Goal: Task Accomplishment & Management: Use online tool/utility

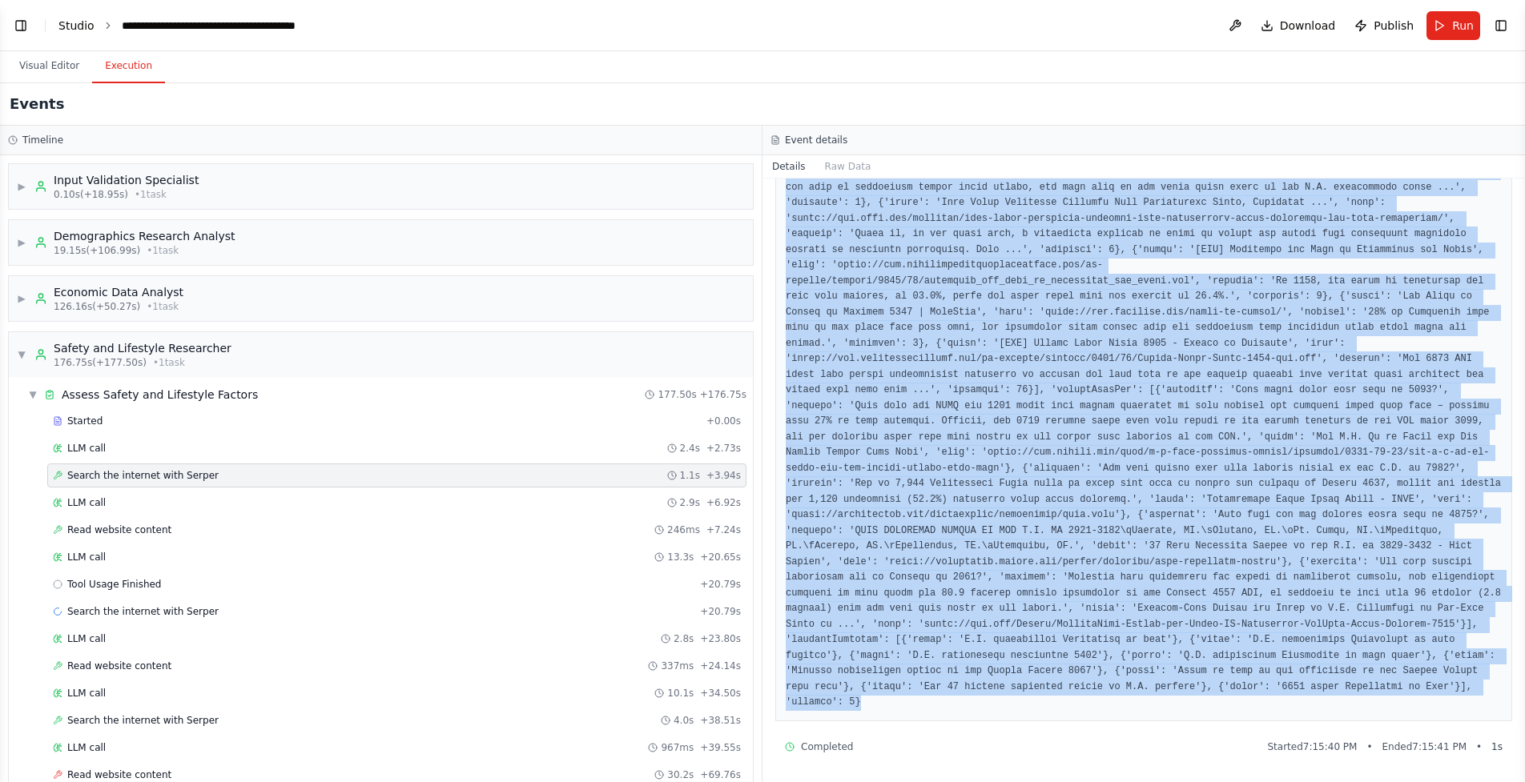
click at [75, 27] on link "Studio" at bounding box center [76, 25] width 36 height 13
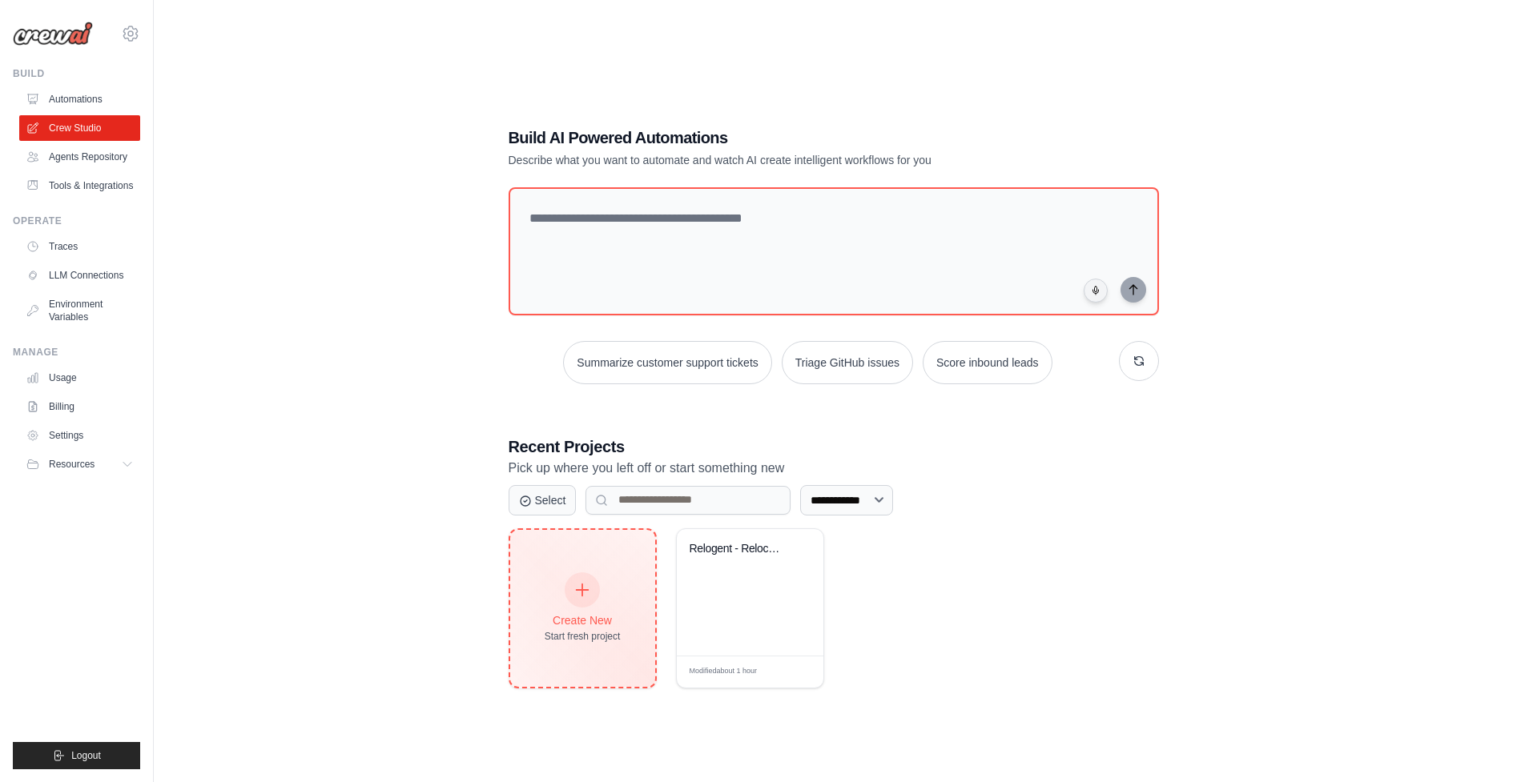
click at [618, 566] on div "Create New Start fresh project" at bounding box center [582, 608] width 145 height 157
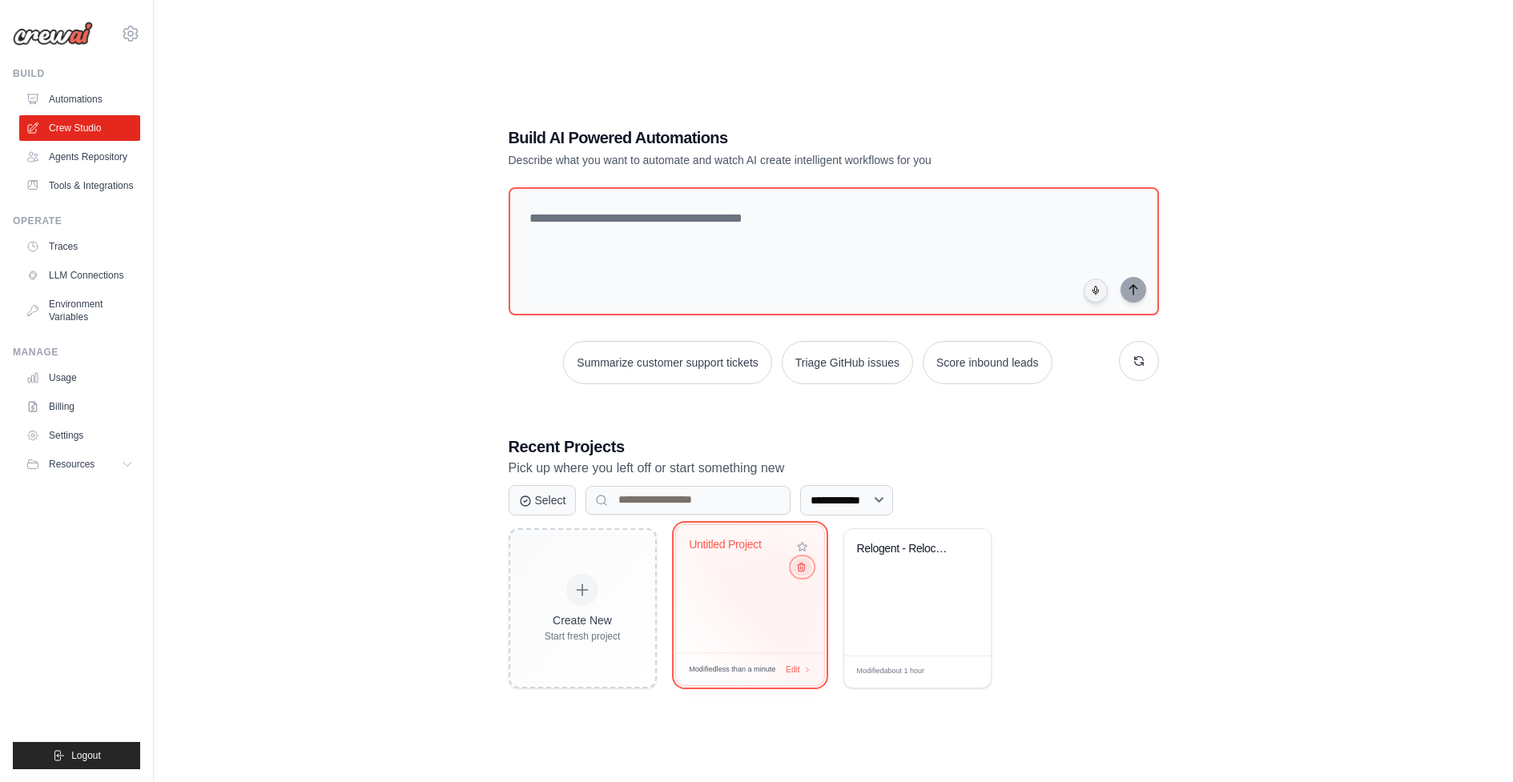
click at [805, 572] on icon at bounding box center [800, 566] width 10 height 10
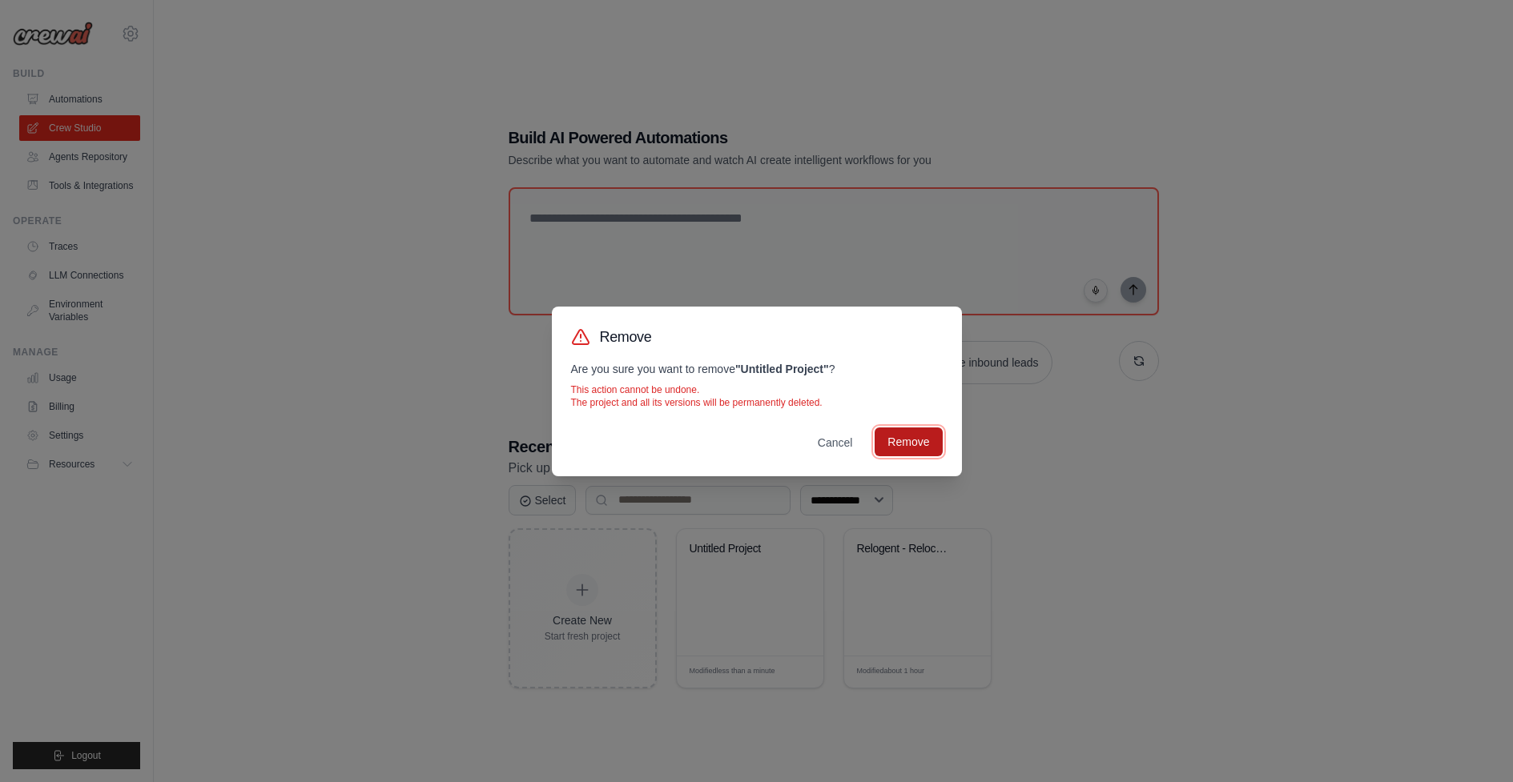
click at [931, 444] on button "Remove" at bounding box center [907, 442] width 67 height 29
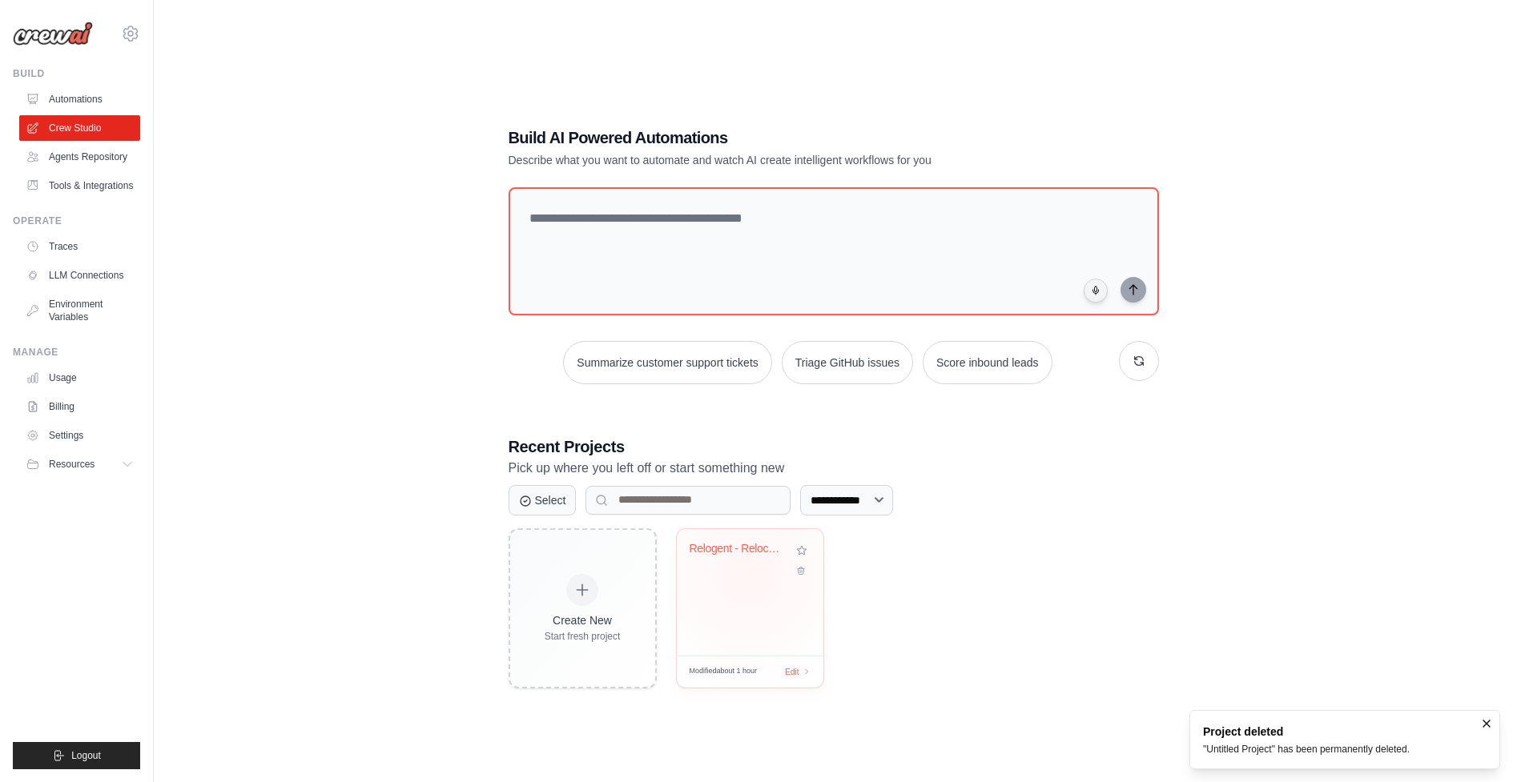
click at [749, 575] on div "Relogent - Relocation Recommendatio..." at bounding box center [749, 560] width 121 height 37
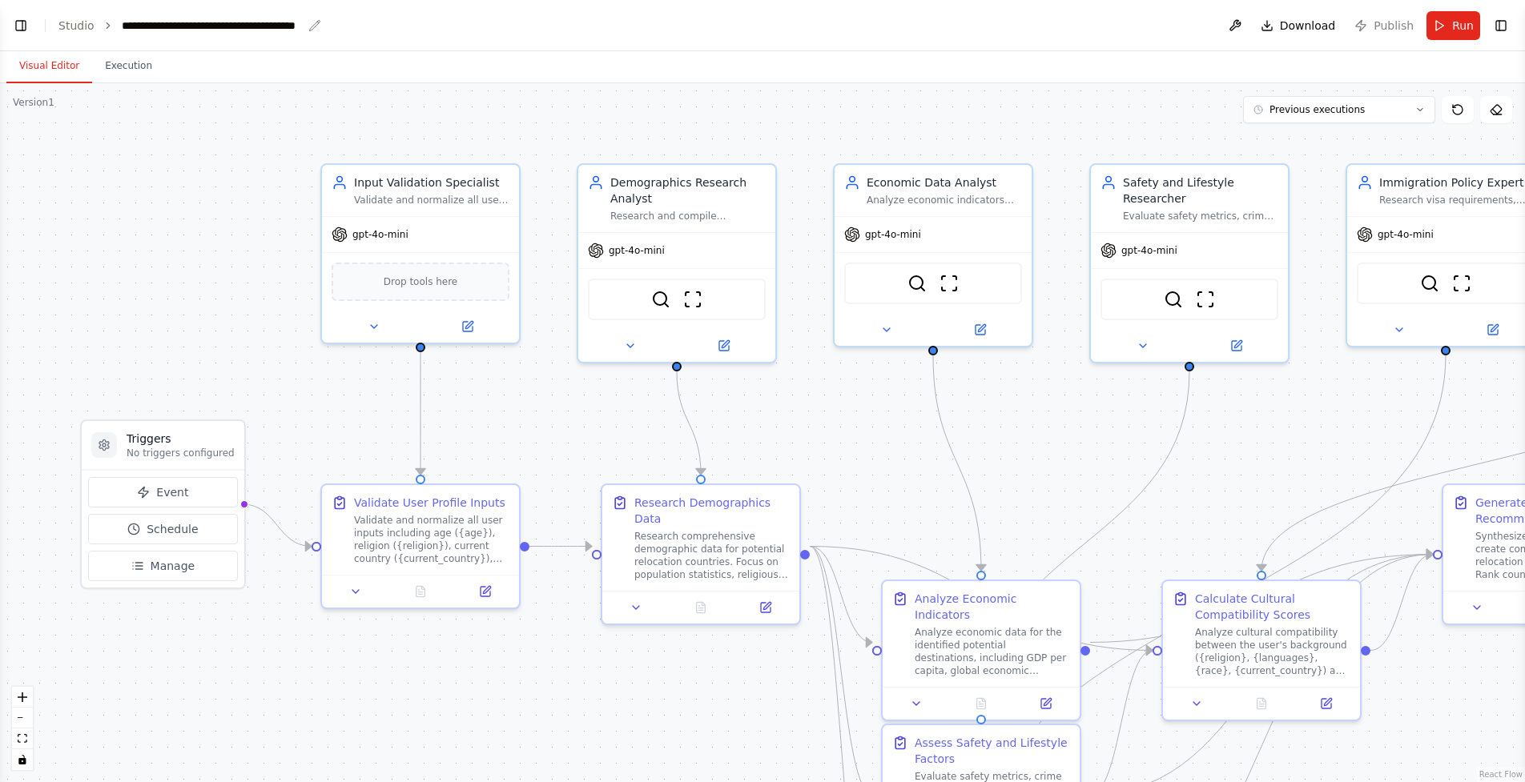
click at [196, 26] on div "**********" at bounding box center [212, 26] width 180 height 16
click at [371, 18] on header "**********" at bounding box center [762, 25] width 1525 height 51
click at [312, 23] on icon "breadcrumb" at bounding box center [314, 25] width 10 height 10
click at [315, 26] on icon "breadcrumb" at bounding box center [314, 25] width 13 height 13
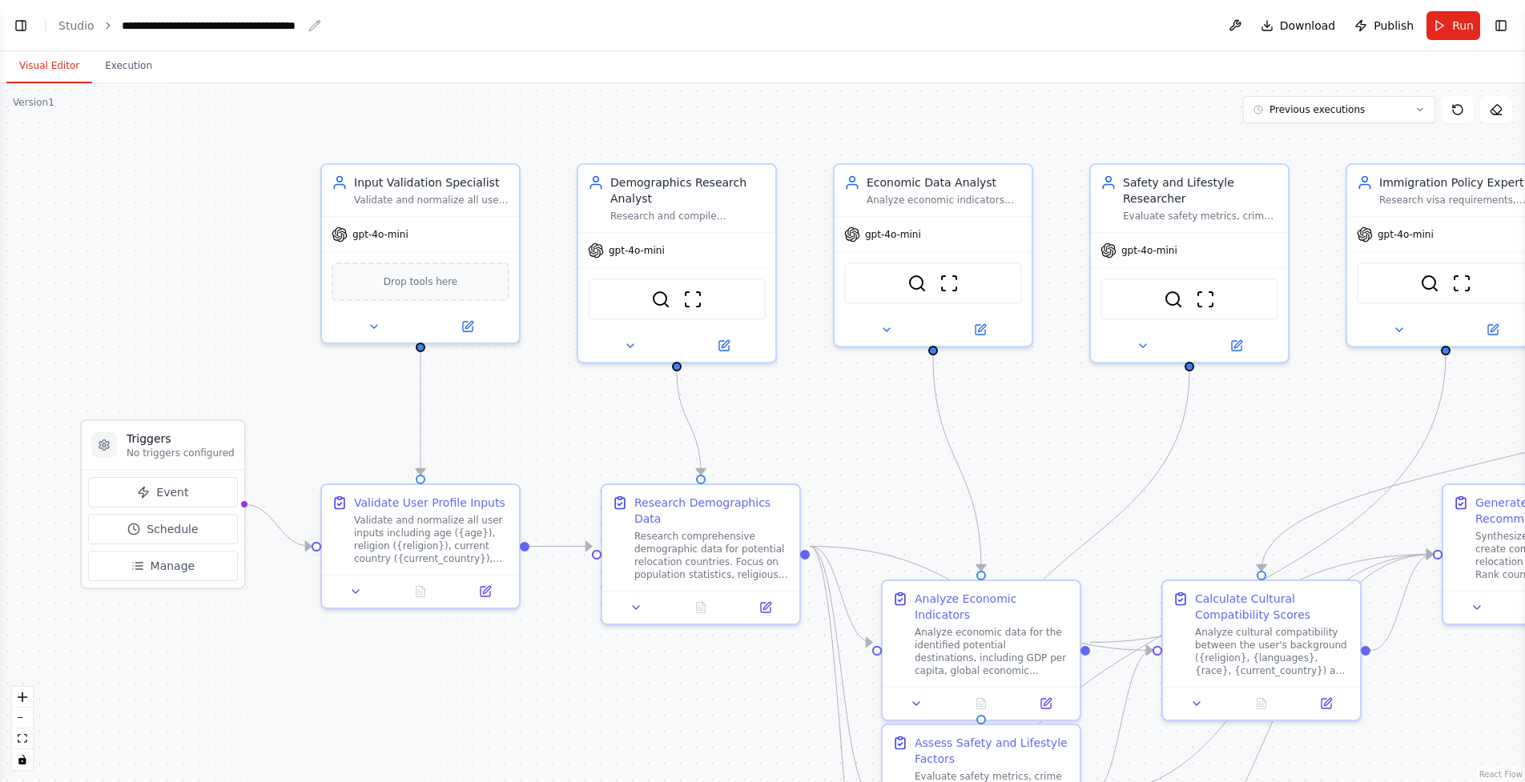
click at [273, 21] on div "**********" at bounding box center [212, 26] width 180 height 16
click at [273, 21] on div "**********" at bounding box center [243, 26] width 243 height 16
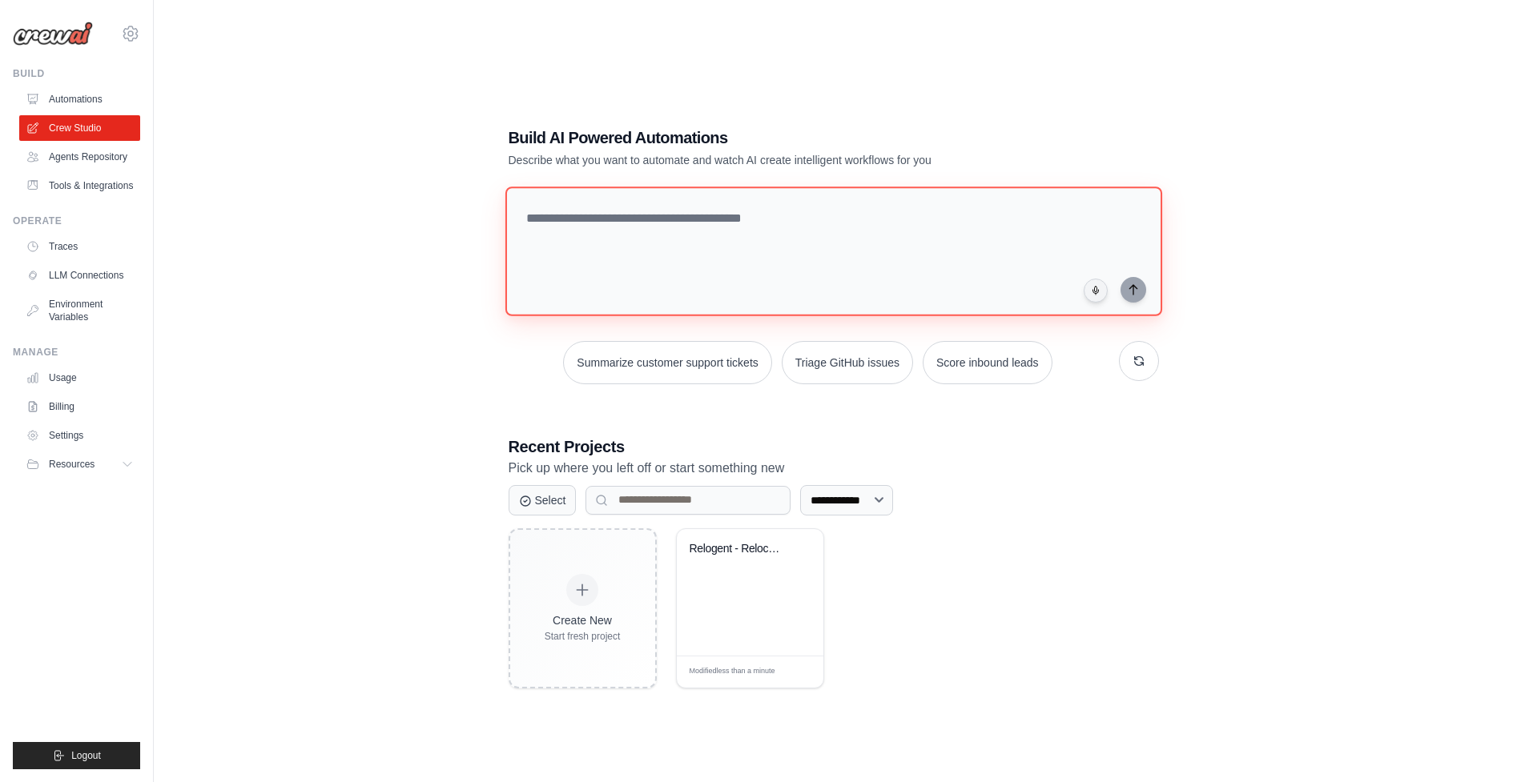
click at [741, 298] on textarea at bounding box center [832, 252] width 657 height 130
paste textarea "**********"
type textarea "**********"
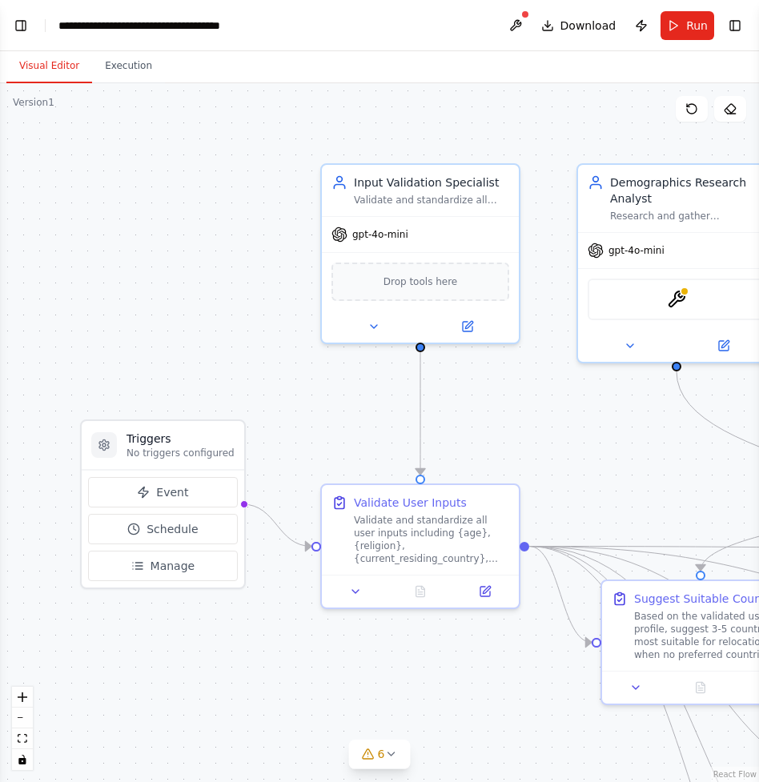
scroll to position [5429, 0]
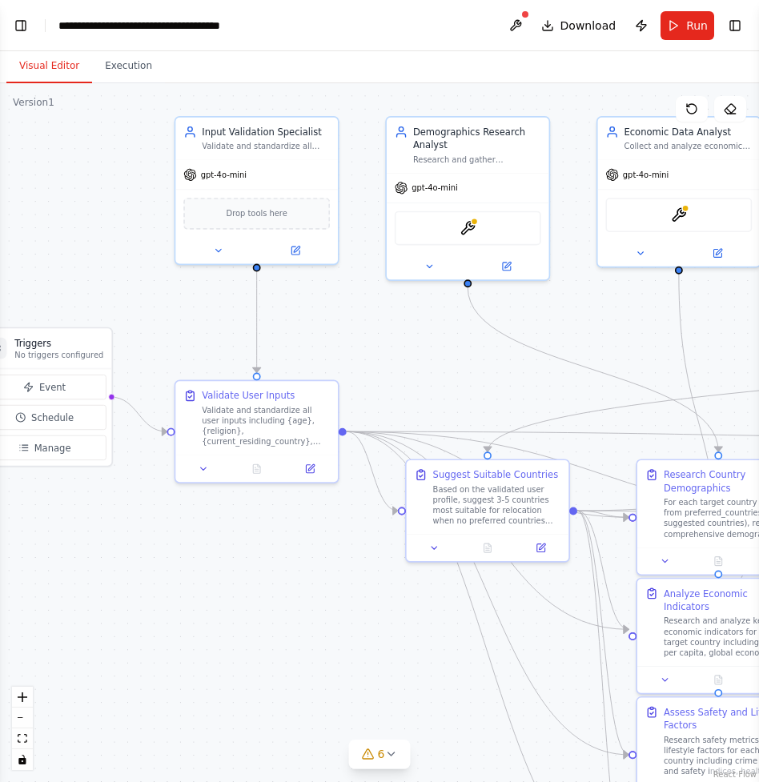
drag, startPoint x: 535, startPoint y: 419, endPoint x: 372, endPoint y: 327, distance: 187.5
click at [372, 327] on div ".deletable-edge-delete-btn { width: 20px; height: 20px; border: 0px solid #ffff…" at bounding box center [379, 432] width 759 height 699
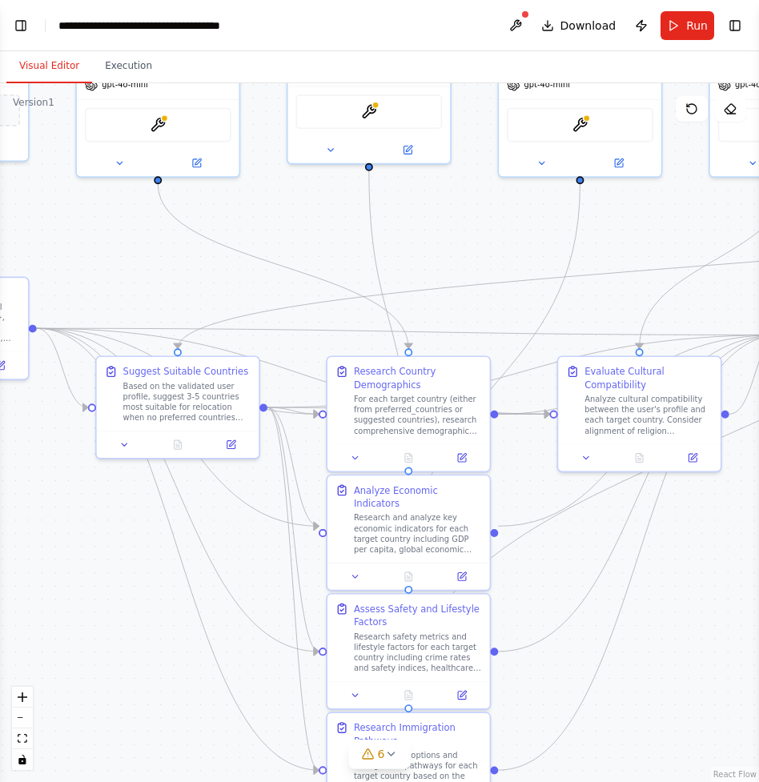
drag, startPoint x: 437, startPoint y: 356, endPoint x: 126, endPoint y: 244, distance: 330.8
click at [126, 244] on div ".deletable-edge-delete-btn { width: 20px; height: 20px; border: 0px solid #ffff…" at bounding box center [379, 432] width 759 height 699
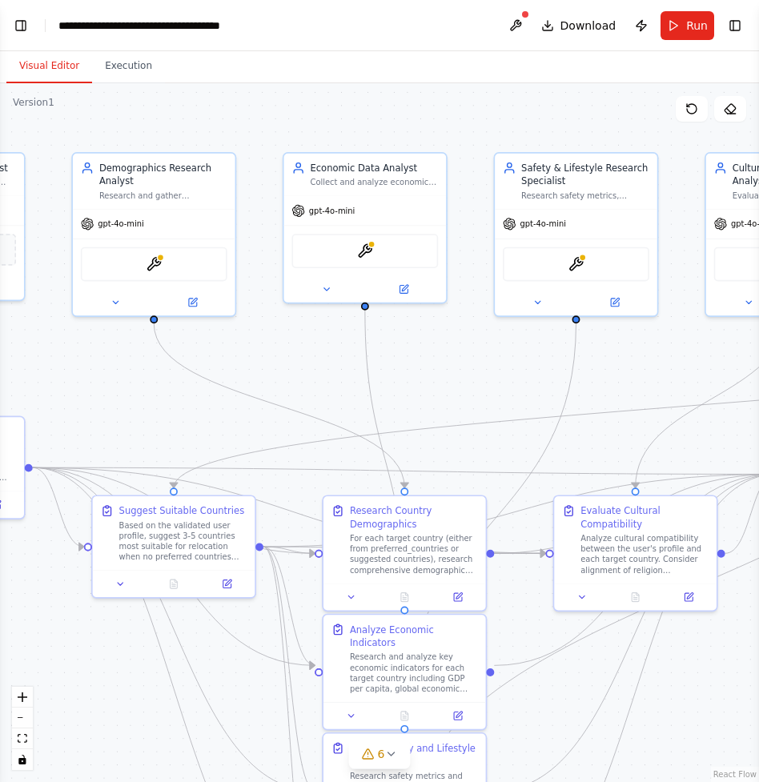
drag, startPoint x: 336, startPoint y: 243, endPoint x: 354, endPoint y: 393, distance: 150.9
click at [354, 393] on div ".deletable-edge-delete-btn { width: 20px; height: 20px; border: 0px solid #ffff…" at bounding box center [379, 432] width 759 height 699
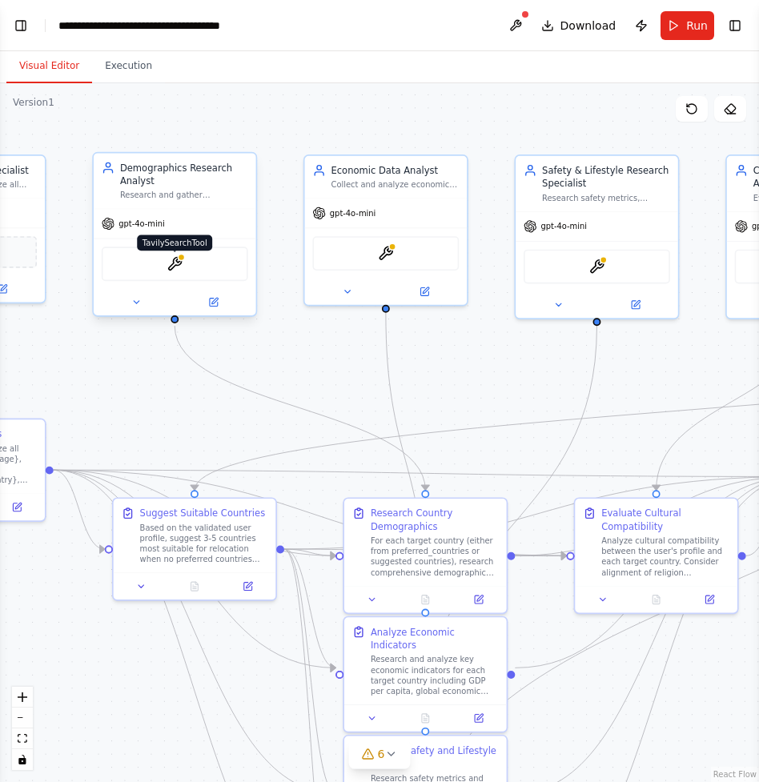
click at [182, 255] on div at bounding box center [182, 258] width 8 height 8
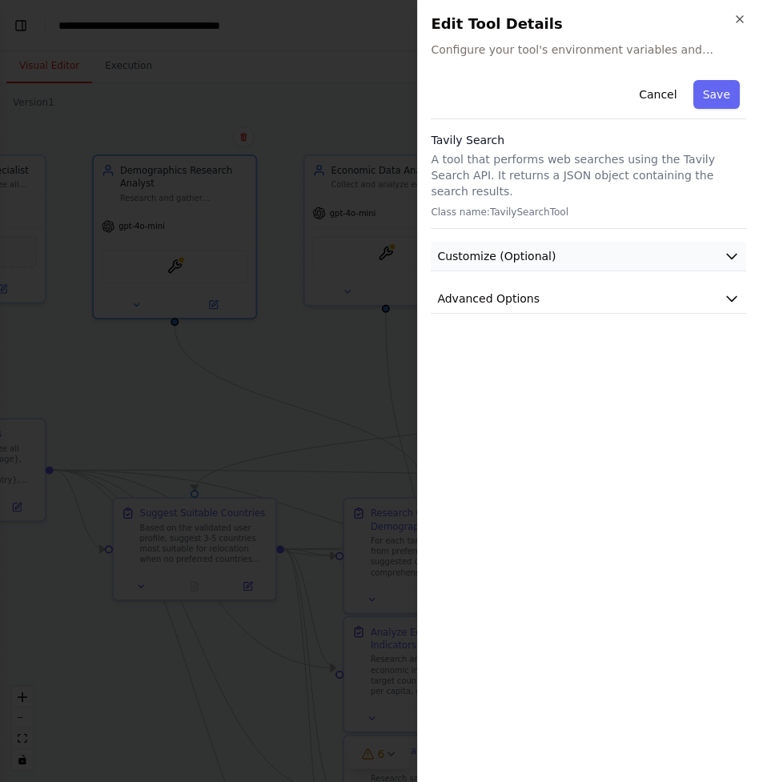
click at [488, 248] on span "Customize (Optional)" at bounding box center [496, 256] width 119 height 16
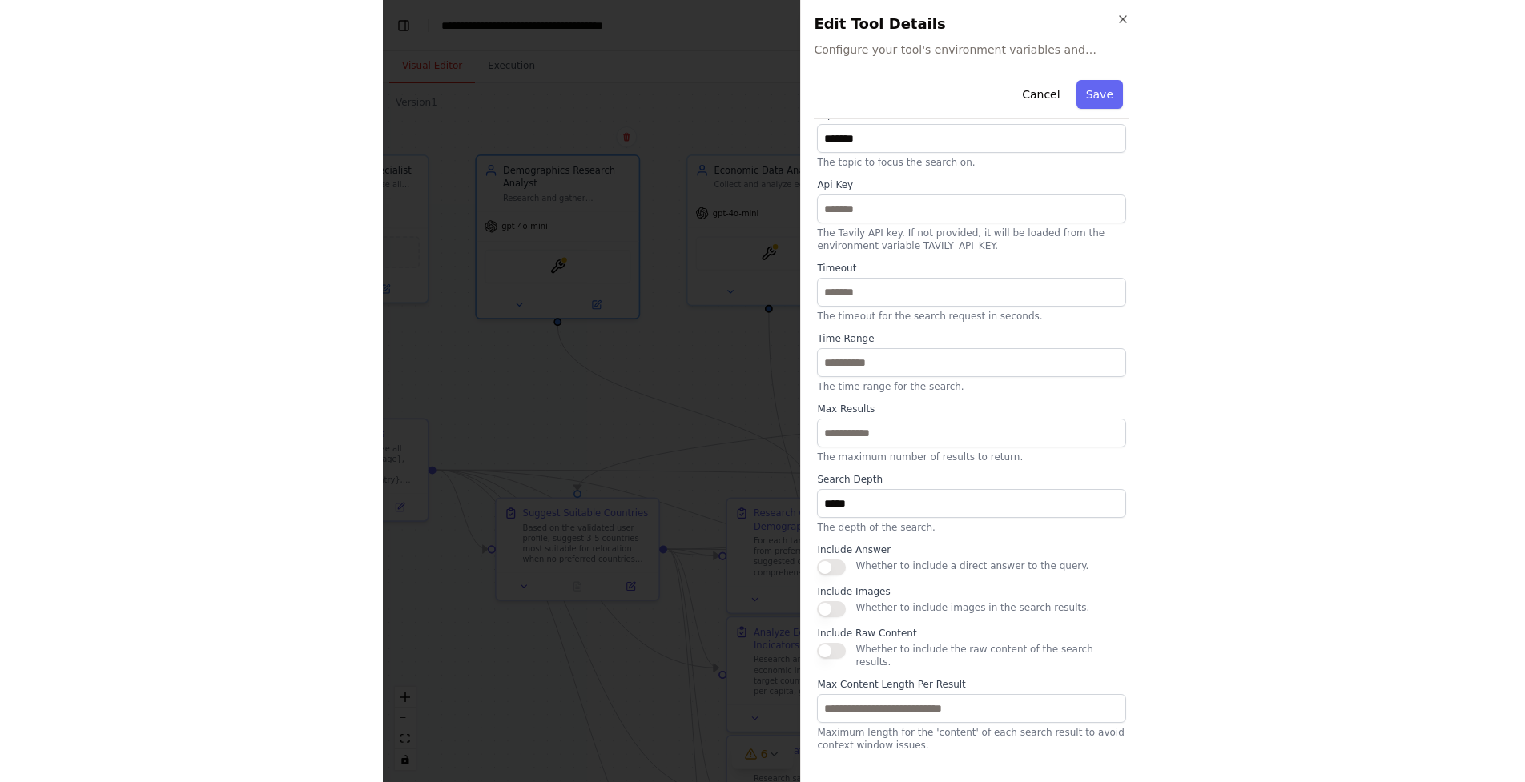
scroll to position [0, 0]
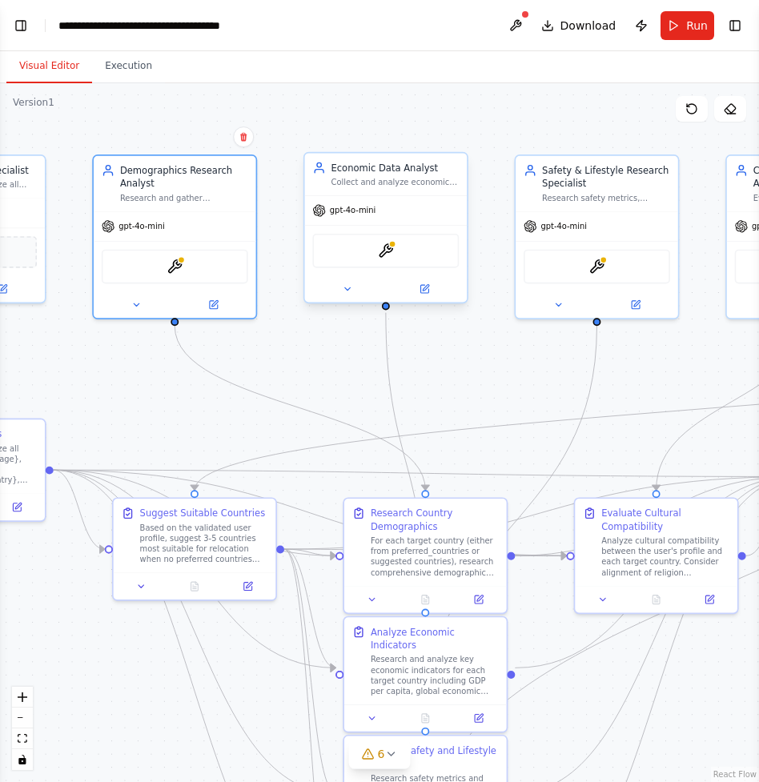
click at [340, 258] on div "TavilySearchTool" at bounding box center [385, 251] width 147 height 34
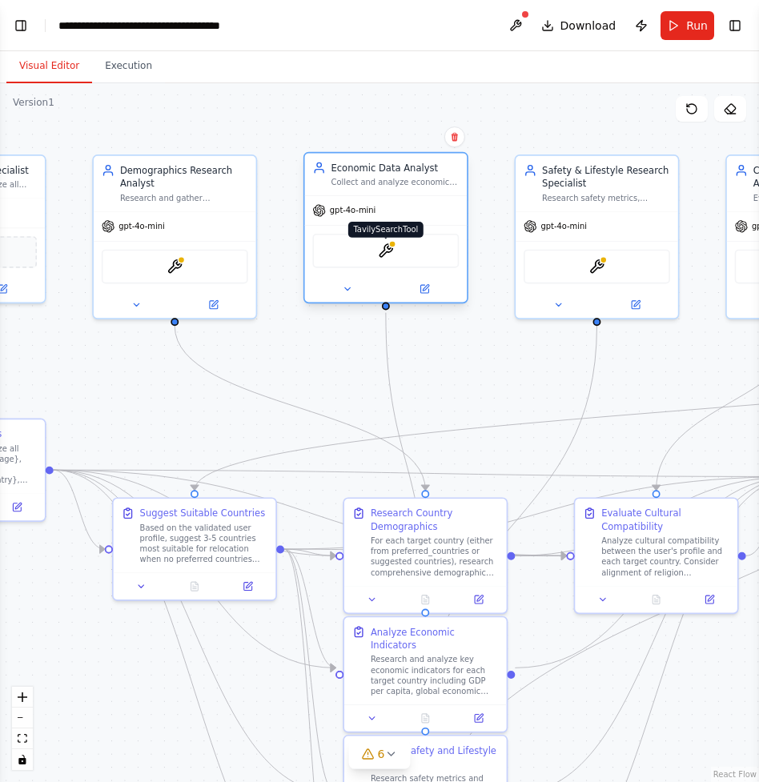
click at [385, 250] on img at bounding box center [386, 251] width 16 height 16
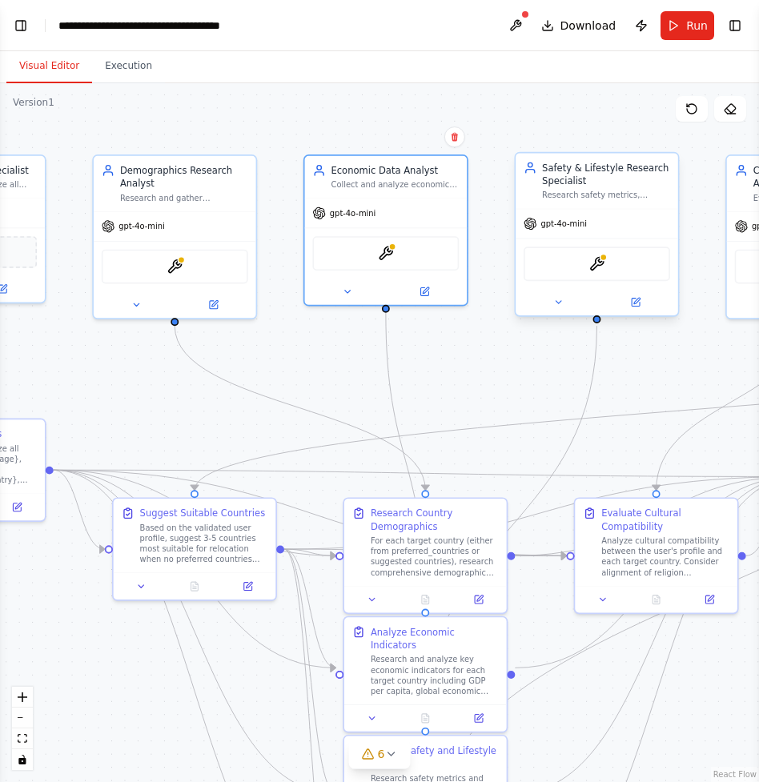
click at [579, 266] on div "TavilySearchTool" at bounding box center [597, 264] width 147 height 34
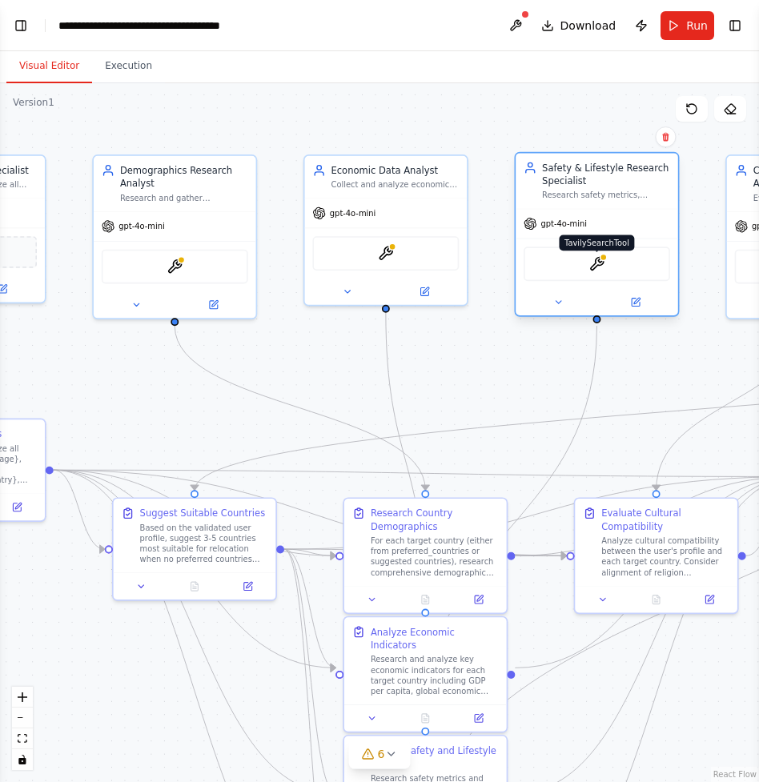
click at [600, 267] on img at bounding box center [597, 264] width 16 height 16
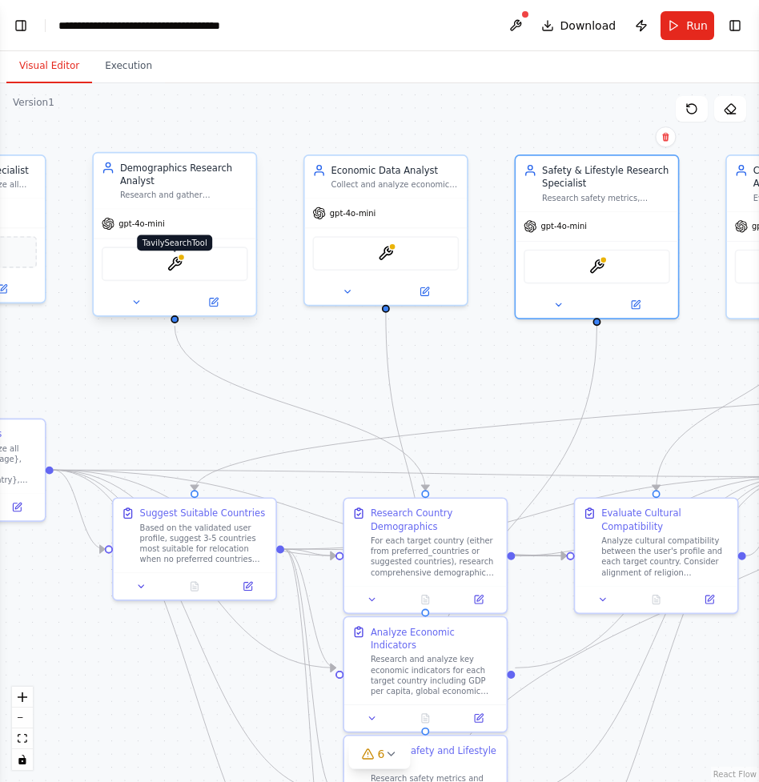
click at [183, 265] on img at bounding box center [175, 264] width 16 height 16
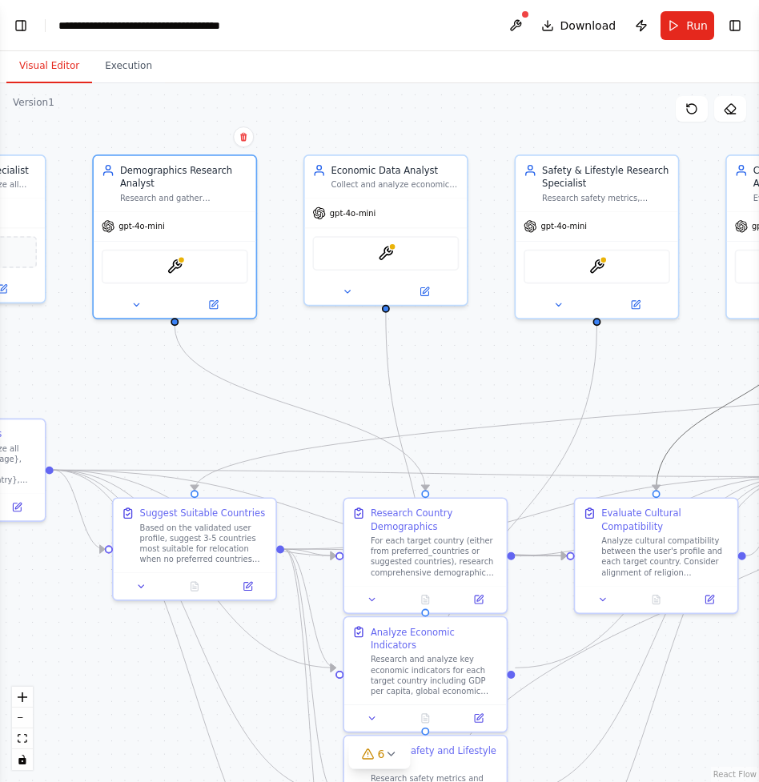
drag, startPoint x: 732, startPoint y: 399, endPoint x: 693, endPoint y: 385, distance: 40.8
click at [693, 385] on div ".deletable-edge-delete-btn { width: 20px; height: 20px; border: 0px solid #ffff…" at bounding box center [379, 432] width 759 height 699
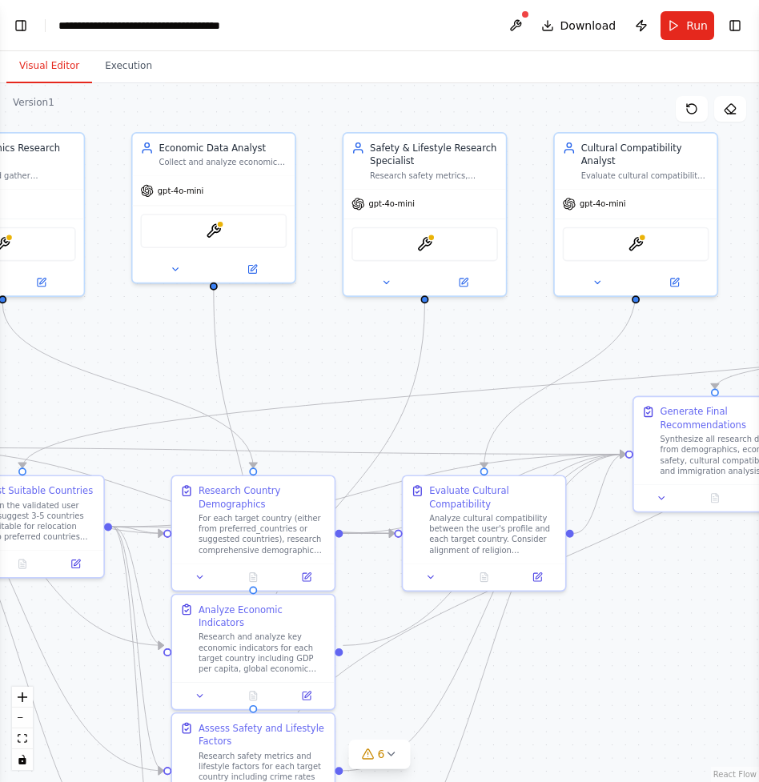
drag, startPoint x: 666, startPoint y: 363, endPoint x: 438, endPoint y: 348, distance: 228.7
click at [438, 348] on div ".deletable-edge-delete-btn { width: 20px; height: 20px; border: 0px solid #ffff…" at bounding box center [379, 432] width 759 height 699
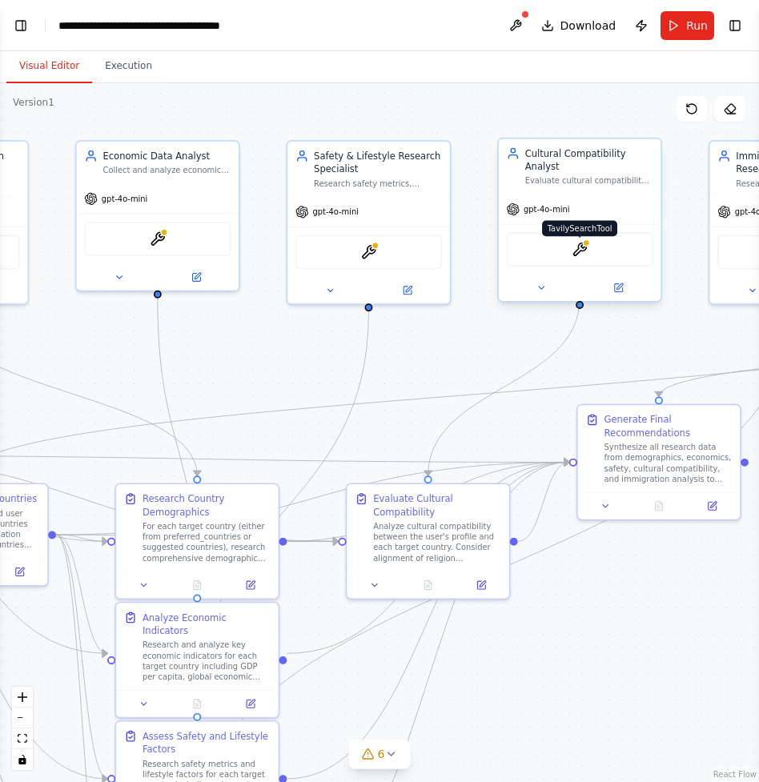
click at [586, 244] on img at bounding box center [580, 250] width 16 height 16
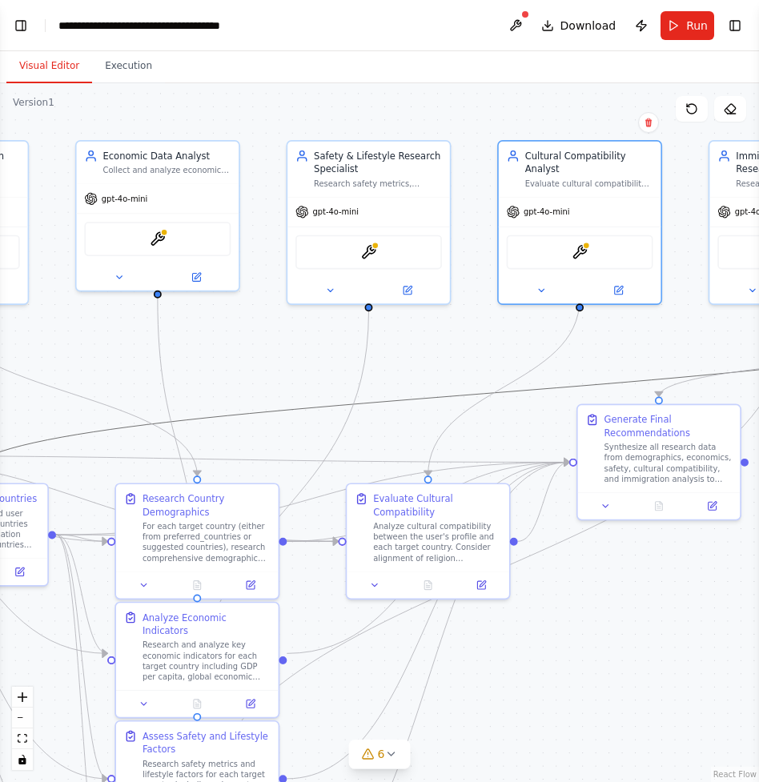
drag, startPoint x: 523, startPoint y: 390, endPoint x: 424, endPoint y: 371, distance: 100.4
click at [424, 371] on div ".deletable-edge-delete-btn { width: 20px; height: 20px; border: 0px solid #ffff…" at bounding box center [379, 432] width 759 height 699
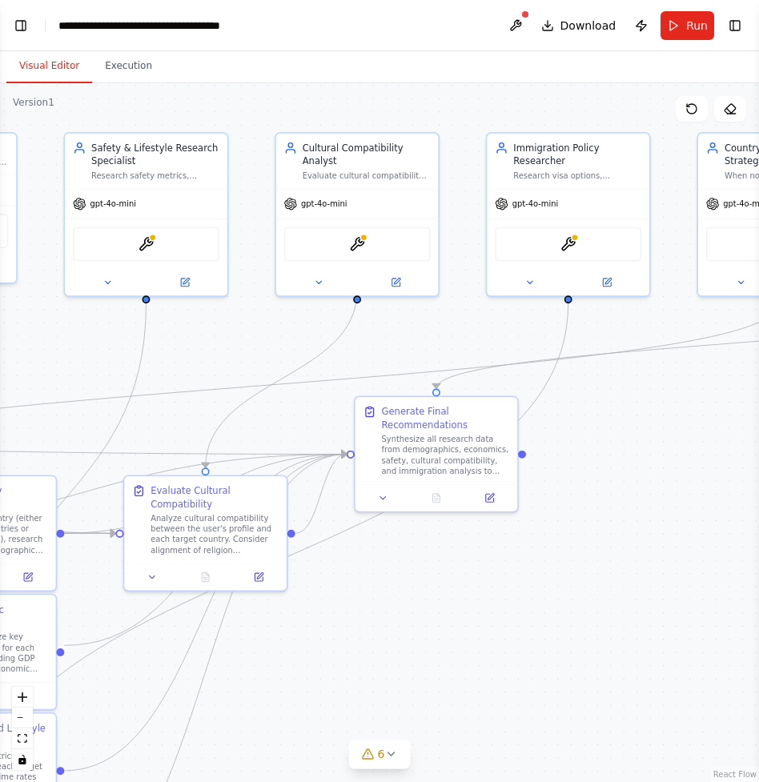
drag, startPoint x: 424, startPoint y: 371, endPoint x: 196, endPoint y: 363, distance: 228.4
click at [196, 363] on div ".deletable-edge-delete-btn { width: 20px; height: 20px; border: 0px solid #ffff…" at bounding box center [379, 432] width 759 height 699
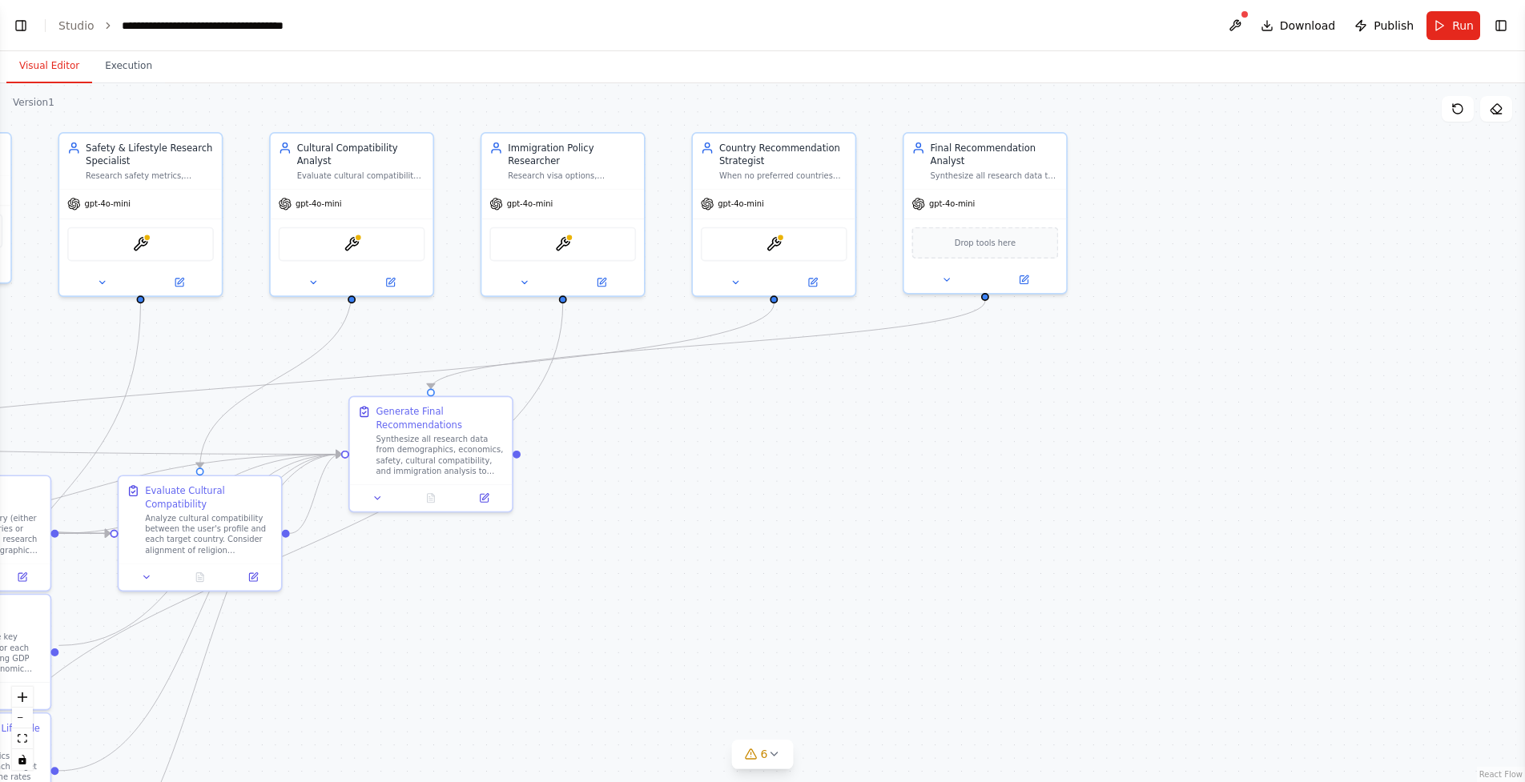
scroll to position [5216, 0]
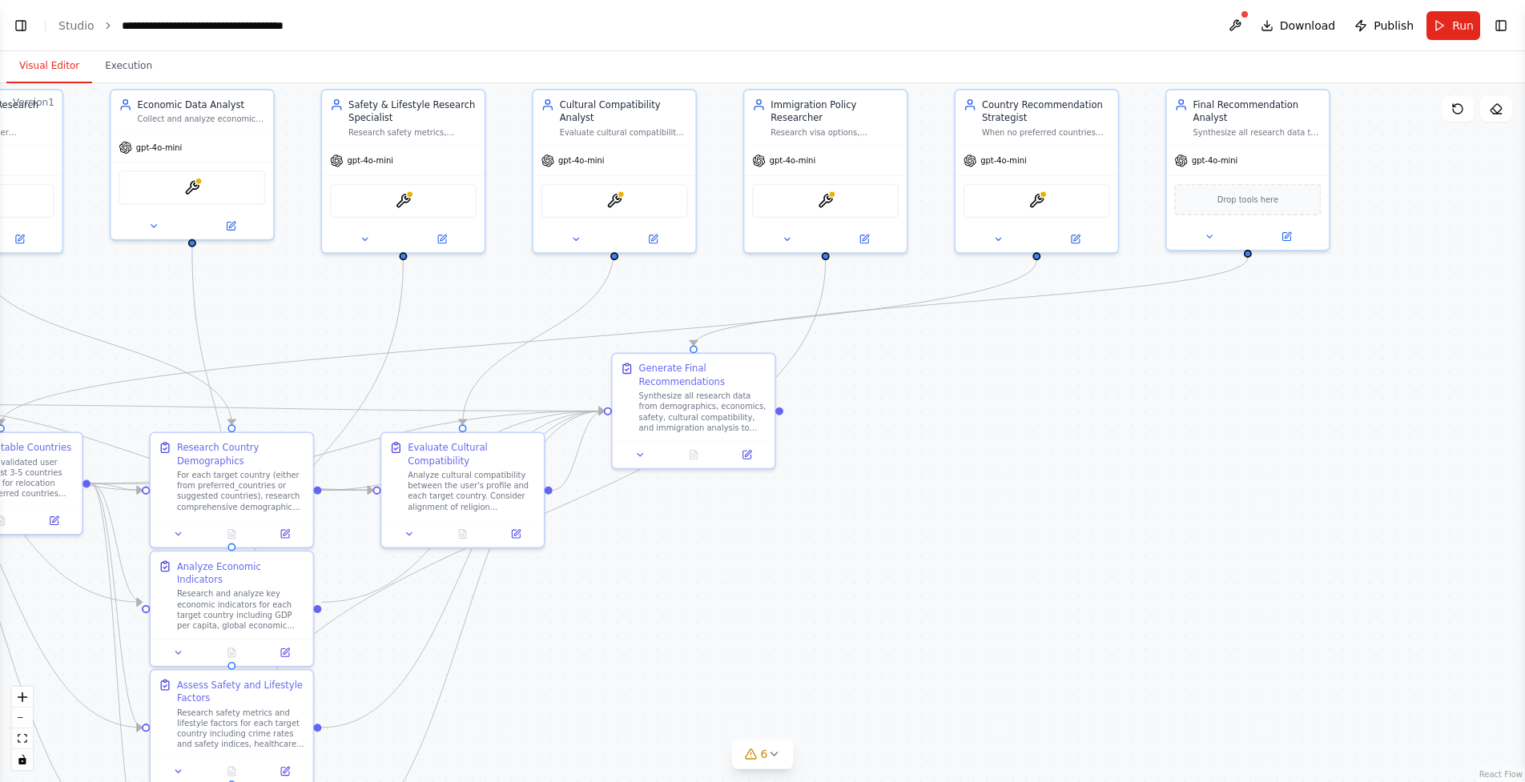
drag, startPoint x: 662, startPoint y: 504, endPoint x: 927, endPoint y: 458, distance: 268.3
click at [927, 458] on div ".deletable-edge-delete-btn { width: 20px; height: 20px; border: 0px solid #ffff…" at bounding box center [762, 432] width 1525 height 699
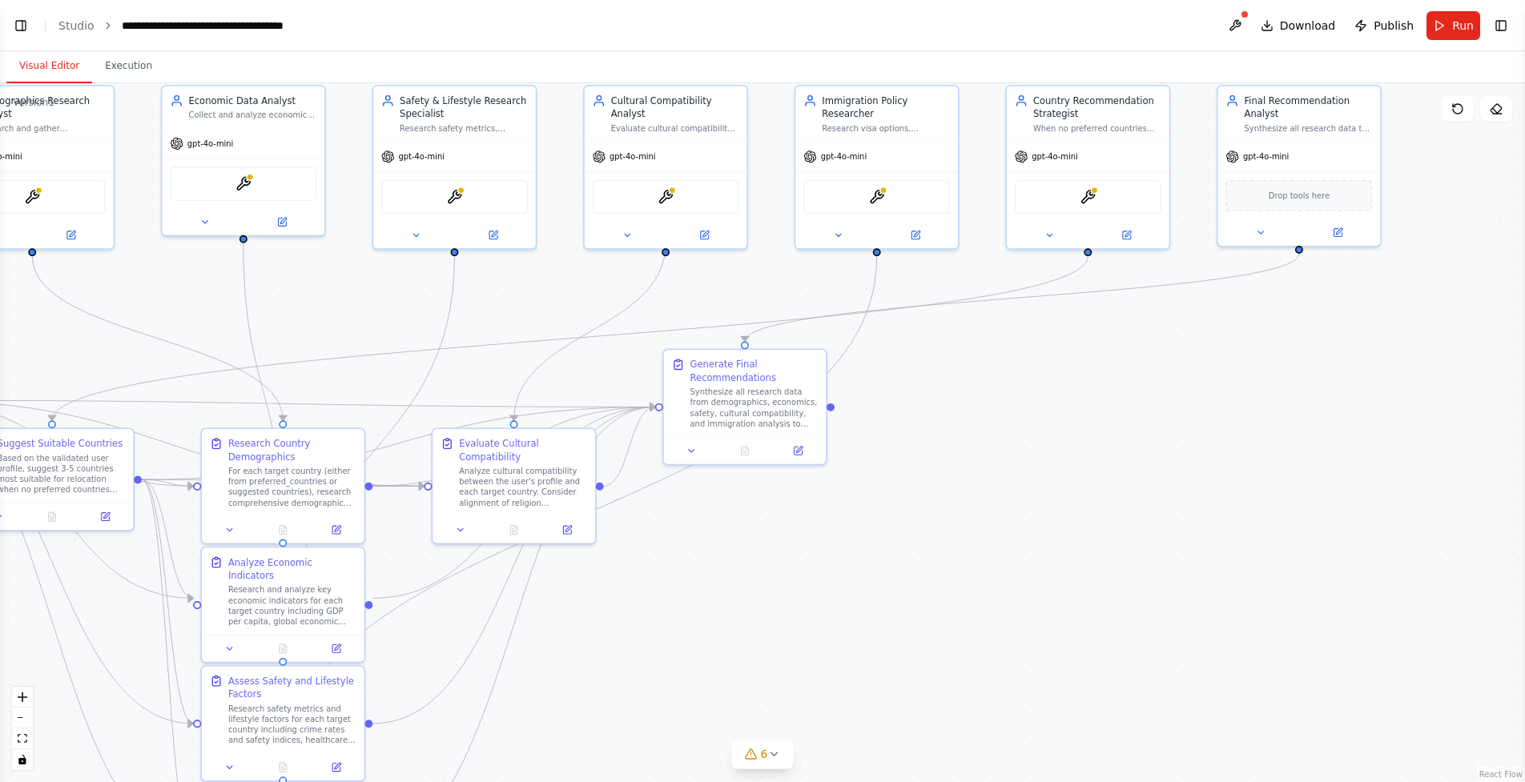
drag, startPoint x: 1074, startPoint y: 533, endPoint x: 1262, endPoint y: 536, distance: 188.2
click at [1262, 536] on div ".deletable-edge-delete-btn { width: 20px; height: 20px; border: 0px solid #ffff…" at bounding box center [762, 432] width 1525 height 699
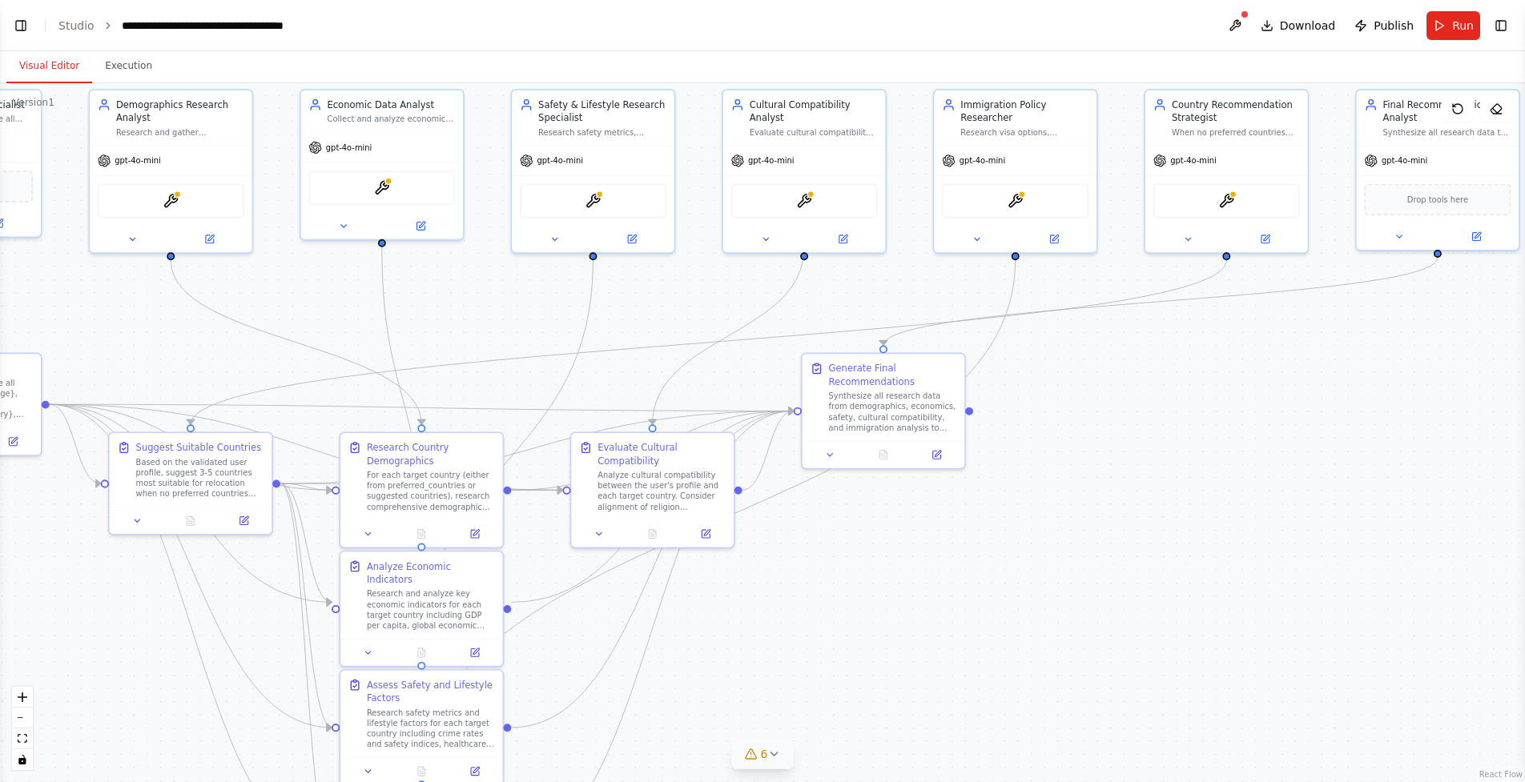
click at [749, 750] on icon at bounding box center [751, 754] width 13 height 13
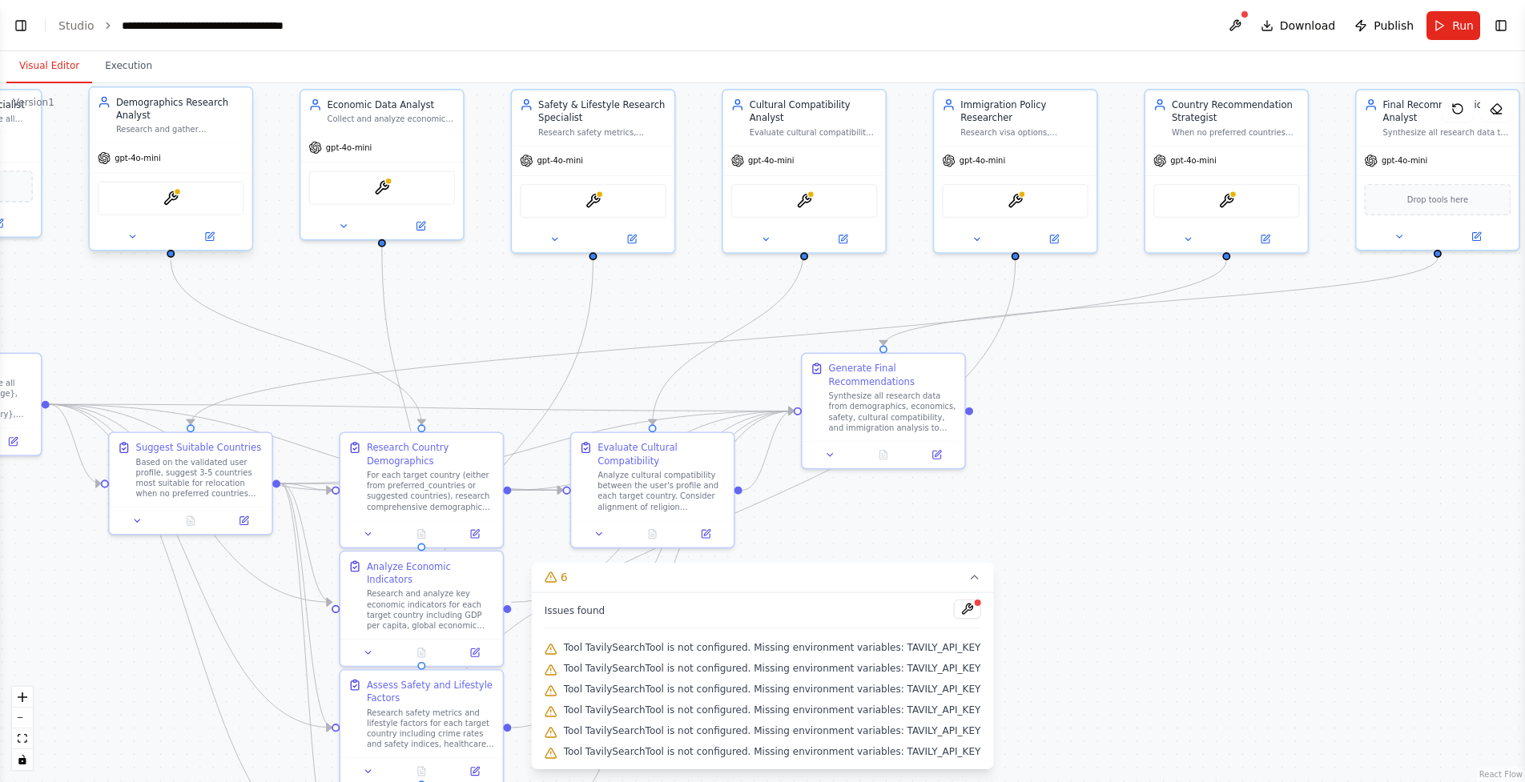
click at [179, 207] on div "TavilySearchTool" at bounding box center [171, 198] width 147 height 34
drag, startPoint x: 384, startPoint y: 309, endPoint x: 503, endPoint y: 311, distance: 118.5
click at [503, 311] on div ".deletable-edge-delete-btn { width: 20px; height: 20px; border: 0px solid #ffff…" at bounding box center [762, 432] width 1525 height 699
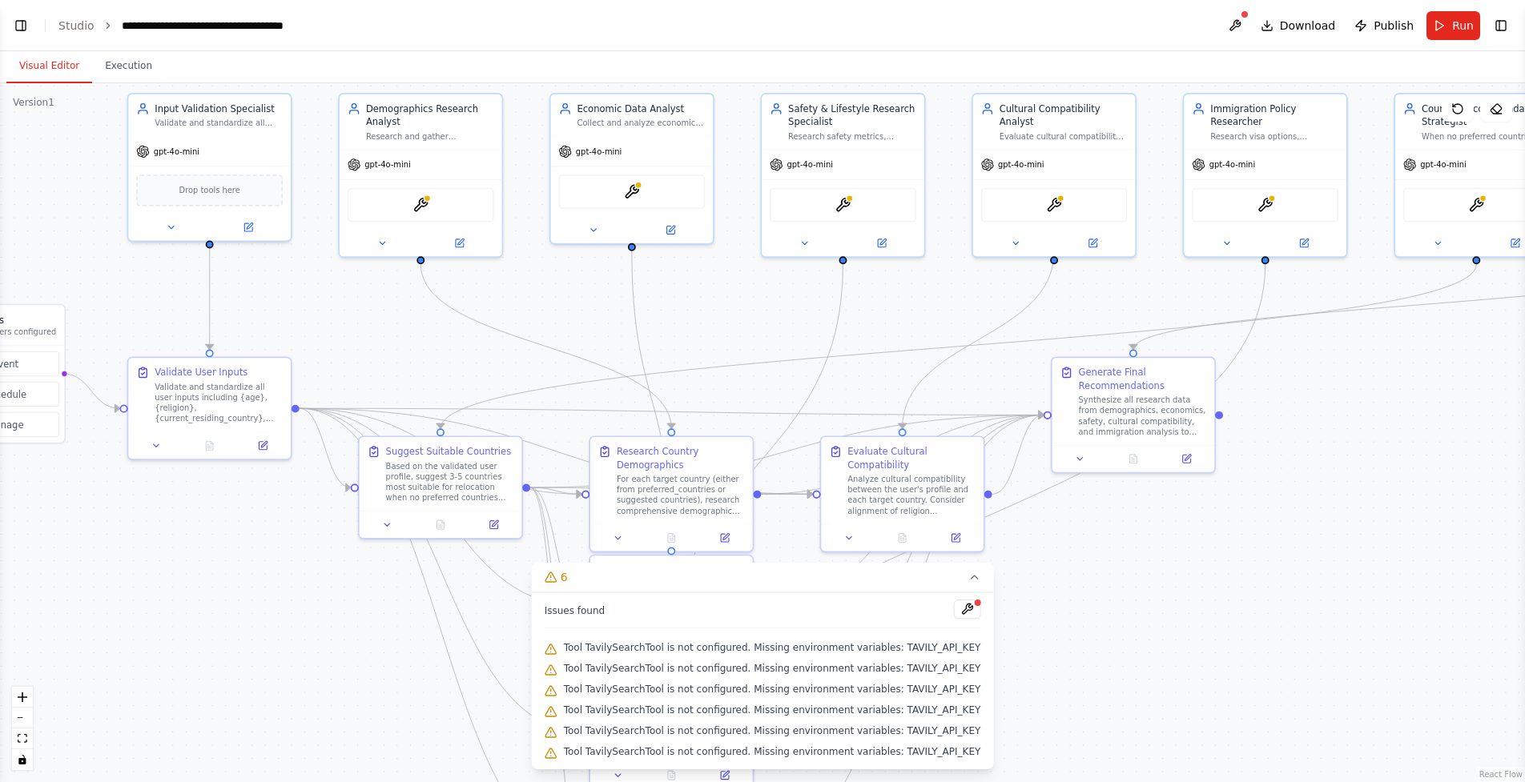
drag, startPoint x: 503, startPoint y: 311, endPoint x: 753, endPoint y: 315, distance: 249.9
click at [753, 315] on div ".deletable-edge-delete-btn { width: 20px; height: 20px; border: 0px solid #ffff…" at bounding box center [762, 432] width 1525 height 699
click at [450, 202] on div "TavilySearchTool" at bounding box center [421, 202] width 147 height 34
click at [416, 203] on img at bounding box center [420, 203] width 16 height 16
click at [400, 207] on div "TavilySearchTool" at bounding box center [421, 202] width 147 height 34
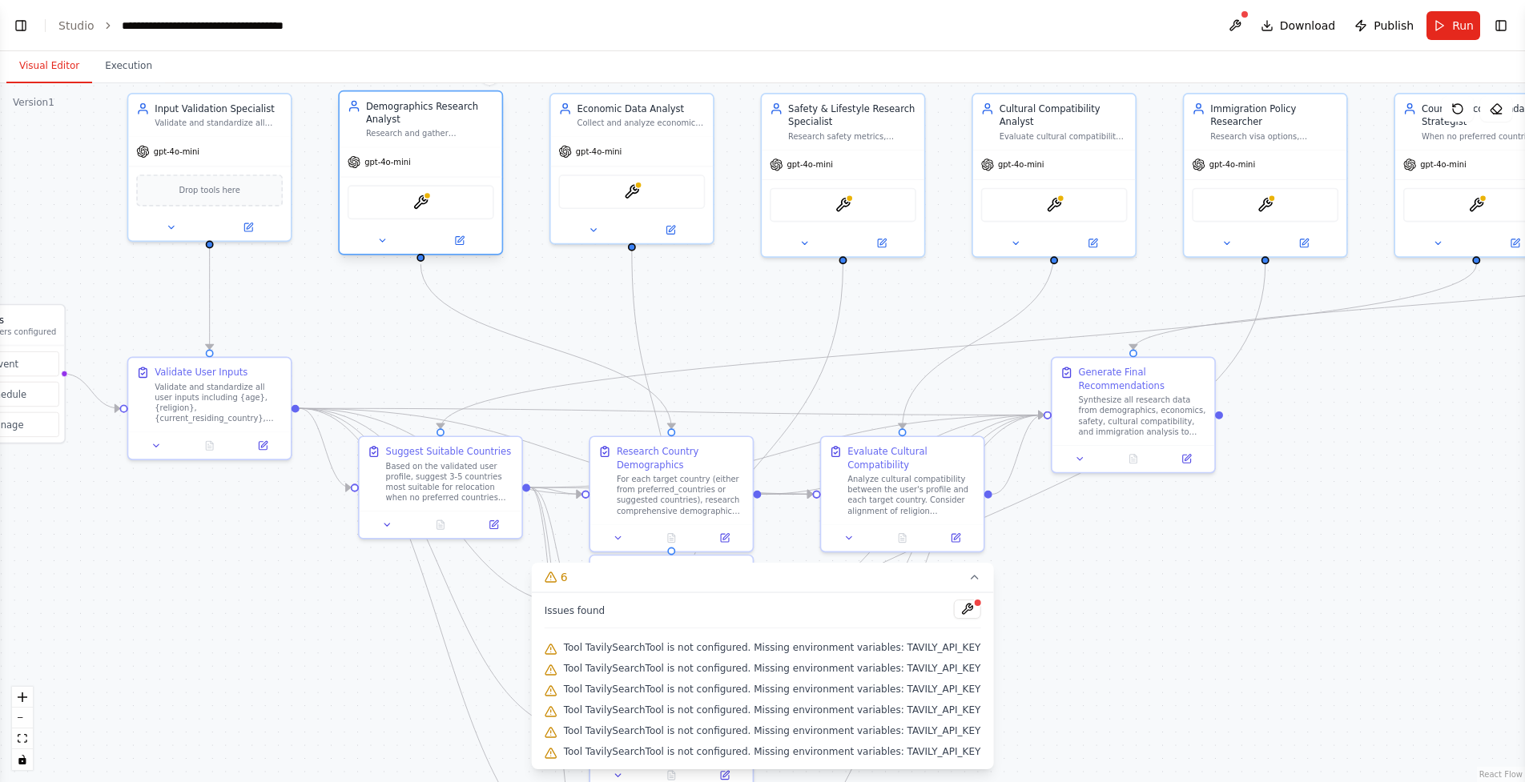
click at [410, 208] on div "TavilySearchTool" at bounding box center [421, 202] width 147 height 34
click at [420, 203] on img at bounding box center [420, 203] width 16 height 16
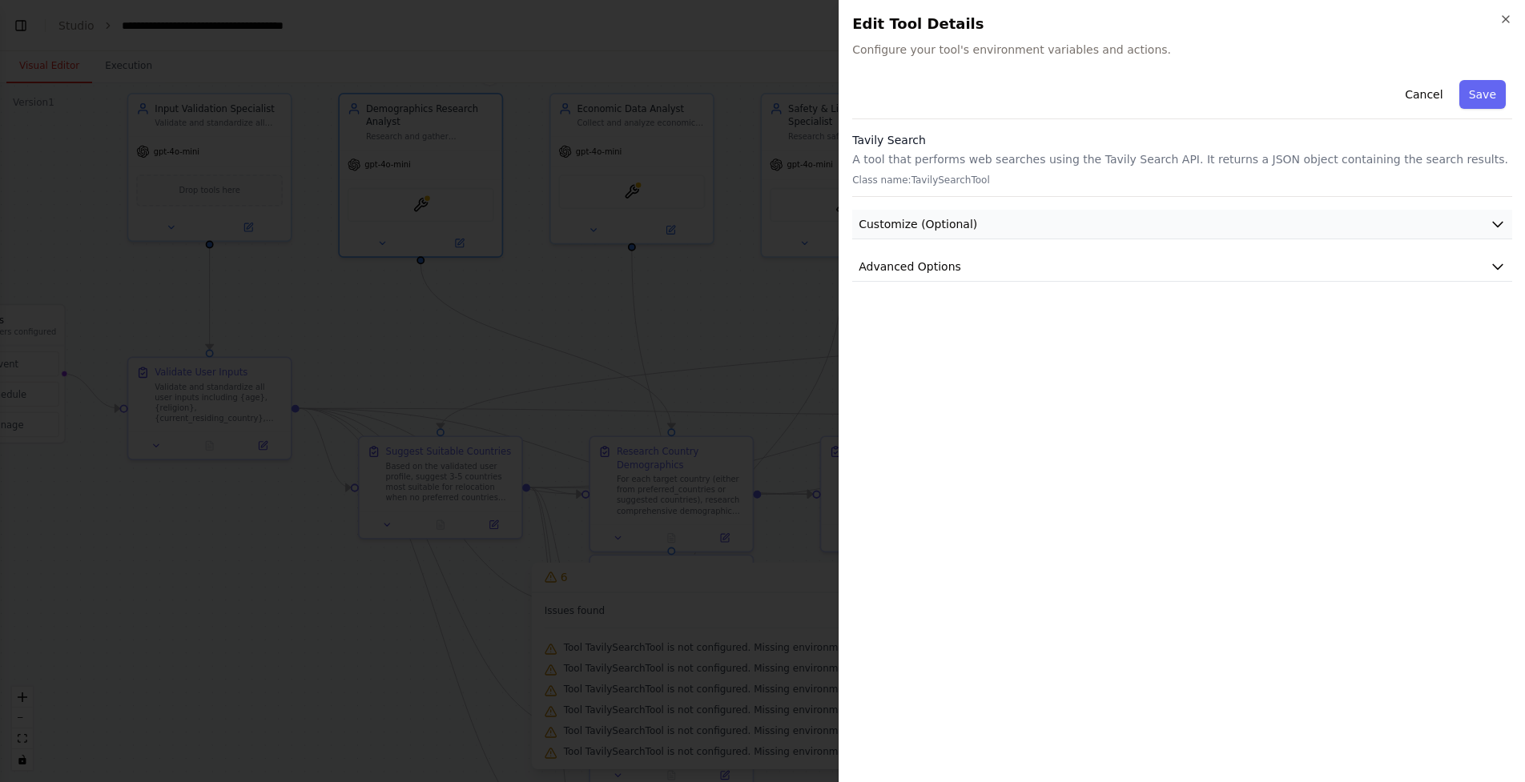
click at [956, 228] on span "Customize (Optional)" at bounding box center [917, 224] width 119 height 16
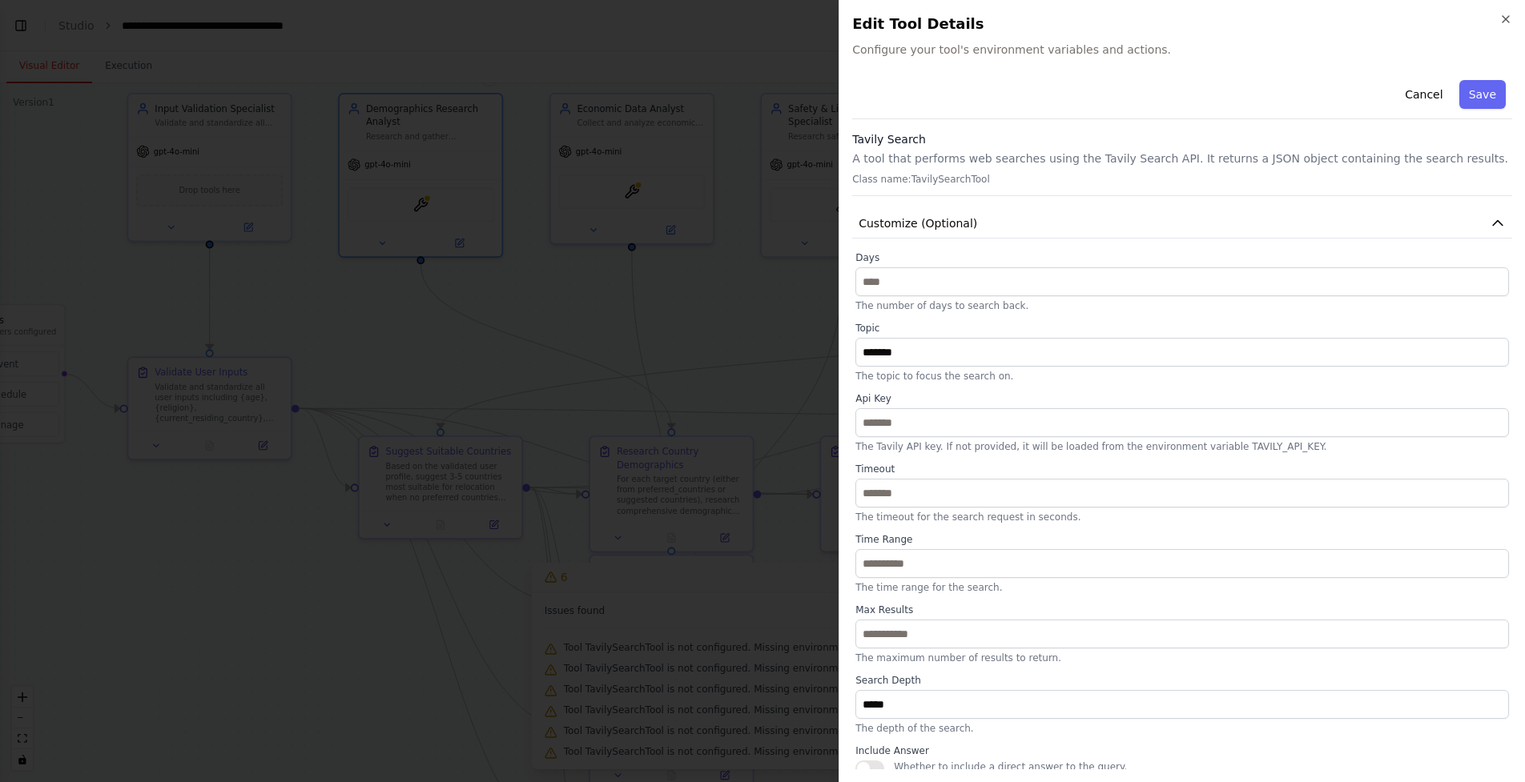
scroll to position [2, 0]
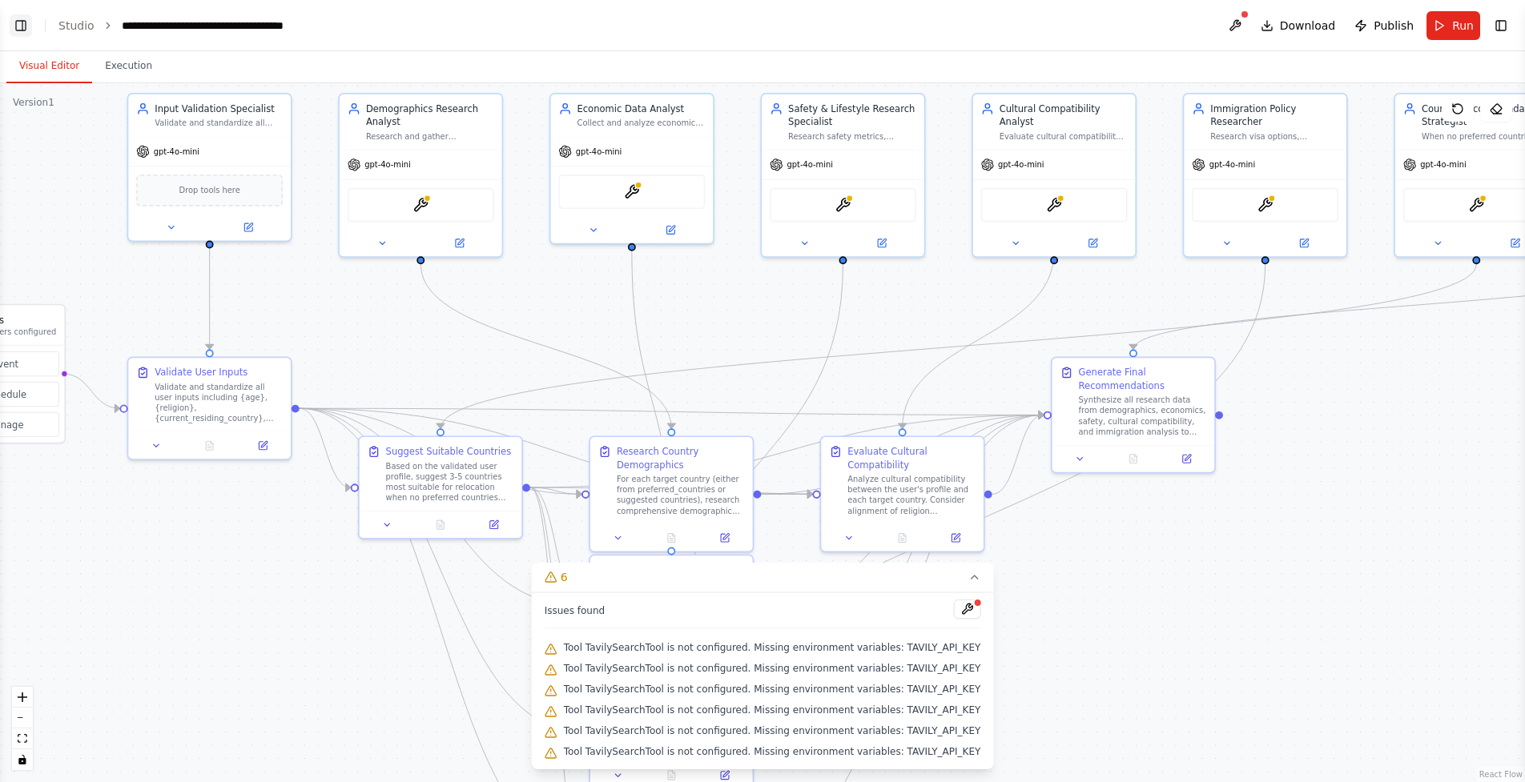
click at [22, 21] on button "Toggle Left Sidebar" at bounding box center [21, 25] width 22 height 22
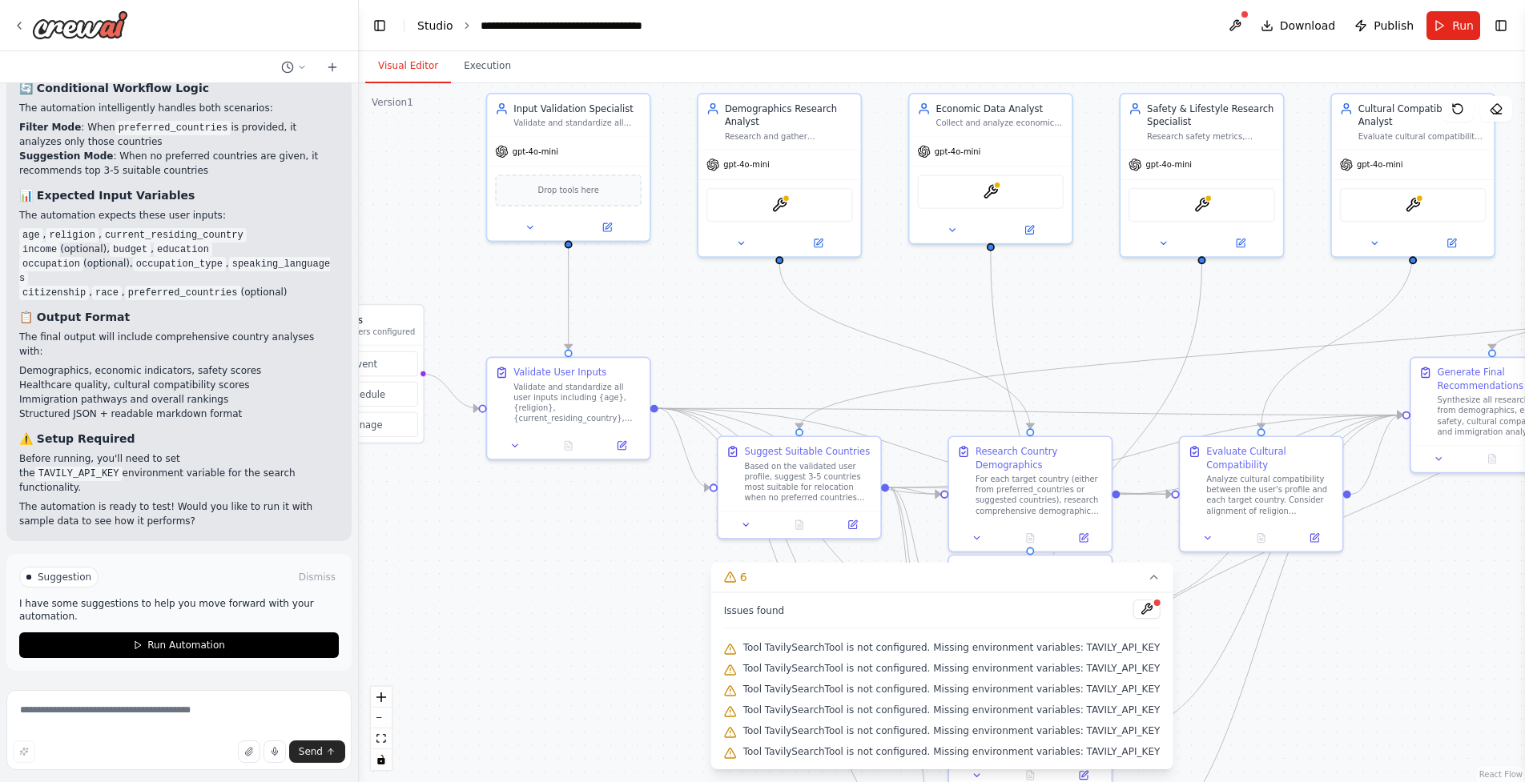
click at [438, 31] on link "Studio" at bounding box center [435, 25] width 36 height 13
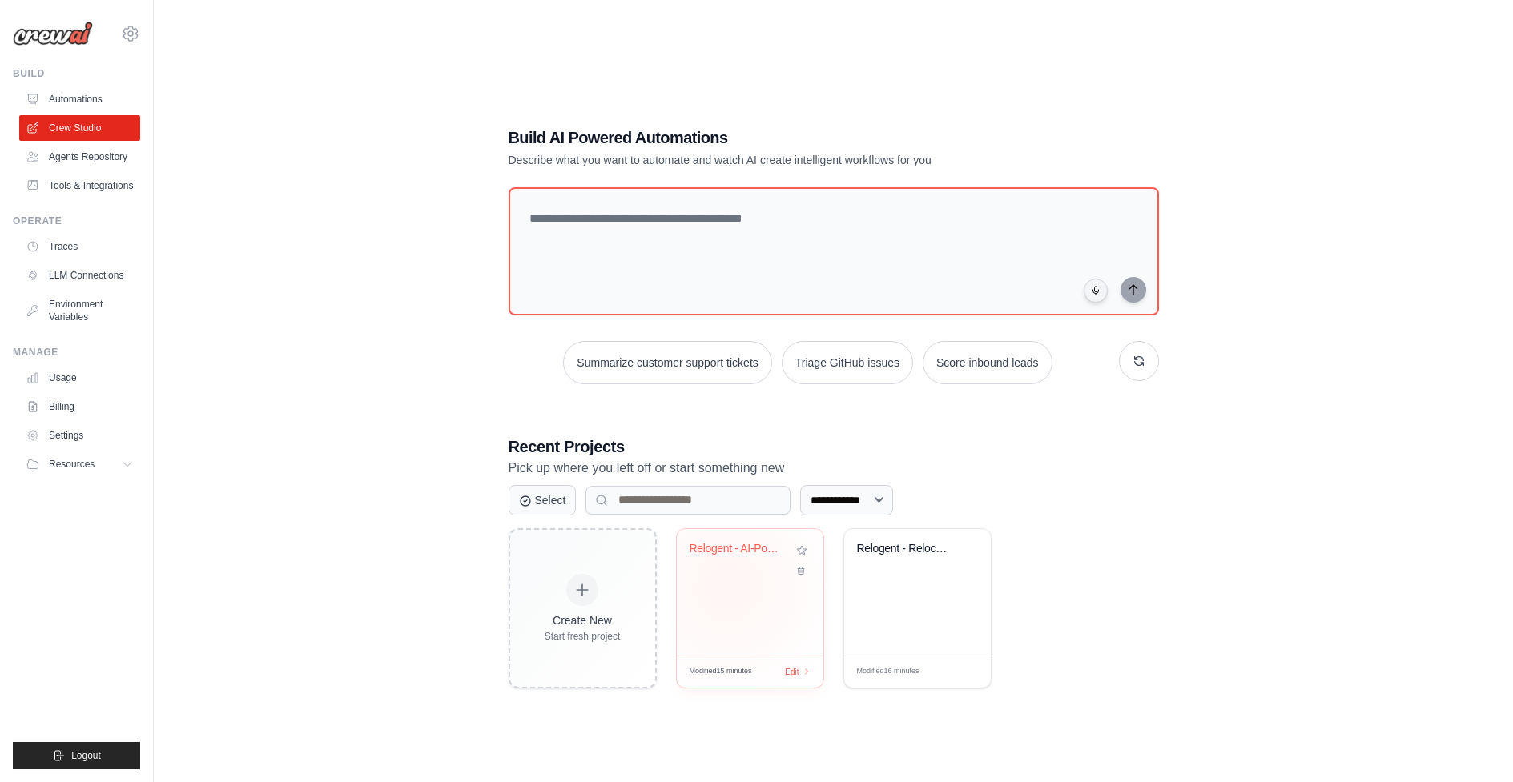
click at [728, 587] on div "Relogent - AI-Powered Relocation Ad..." at bounding box center [750, 592] width 147 height 127
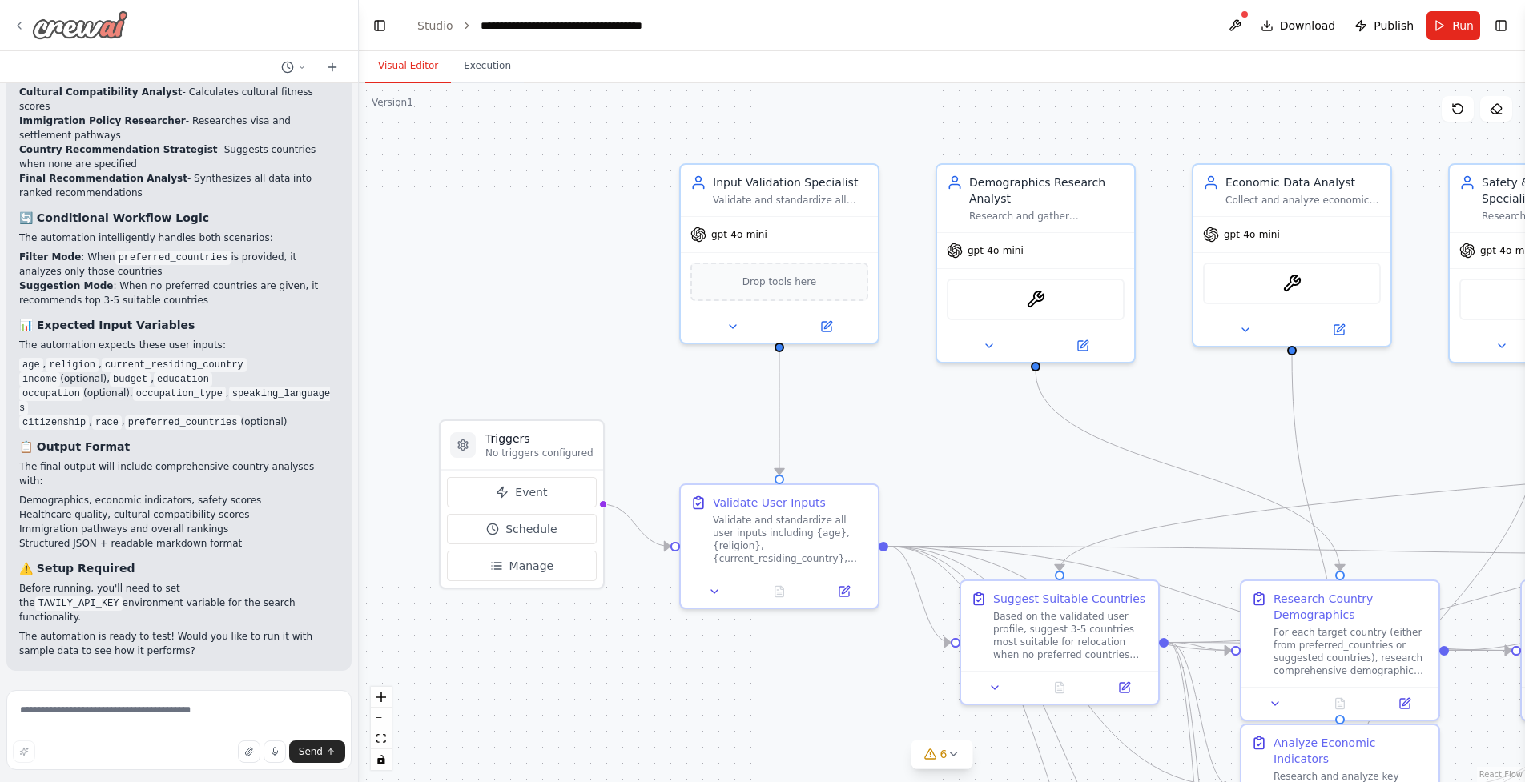
scroll to position [5087, 0]
click at [28, 30] on div at bounding box center [70, 24] width 115 height 29
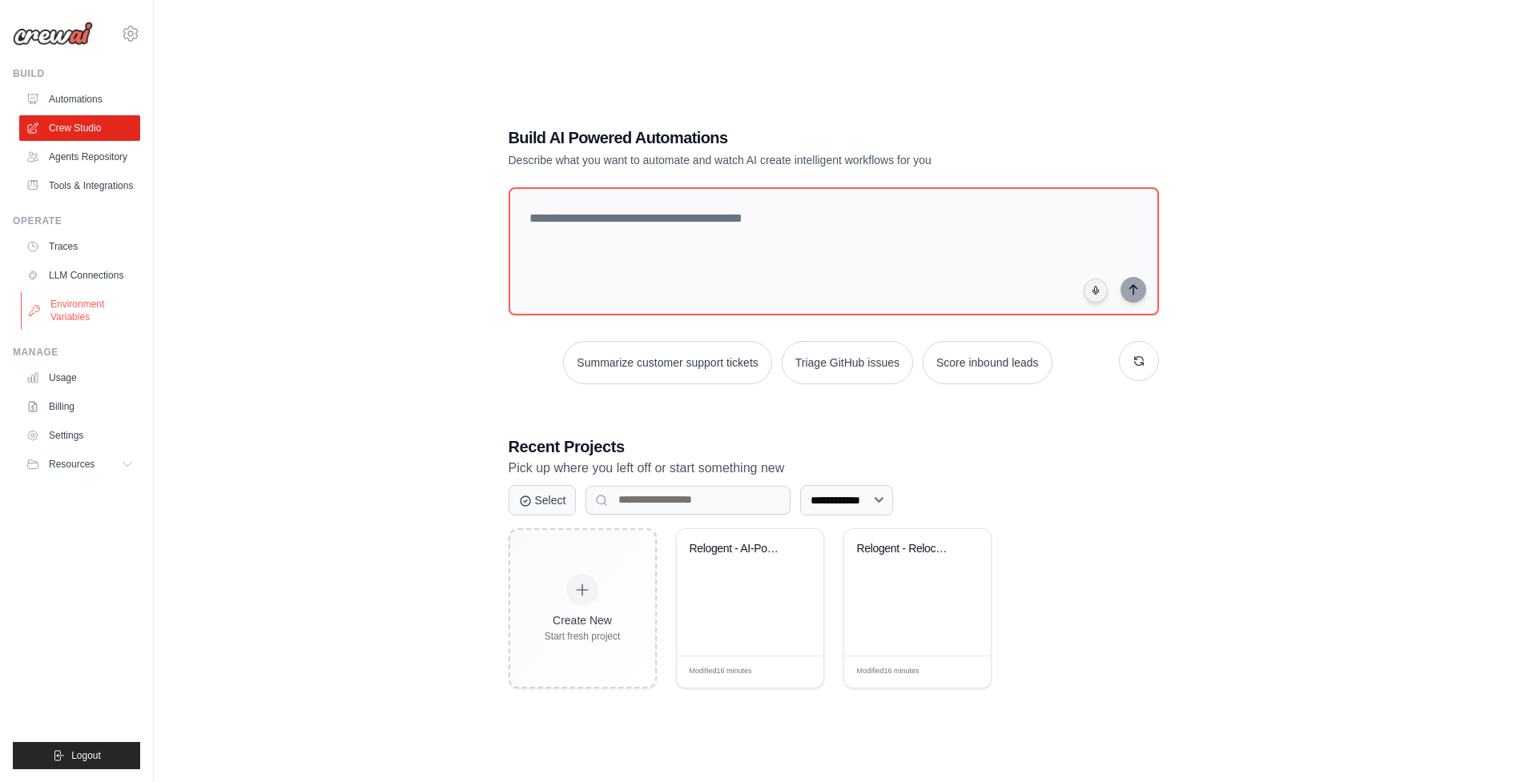
click at [68, 298] on link "Environment Variables" at bounding box center [81, 310] width 121 height 38
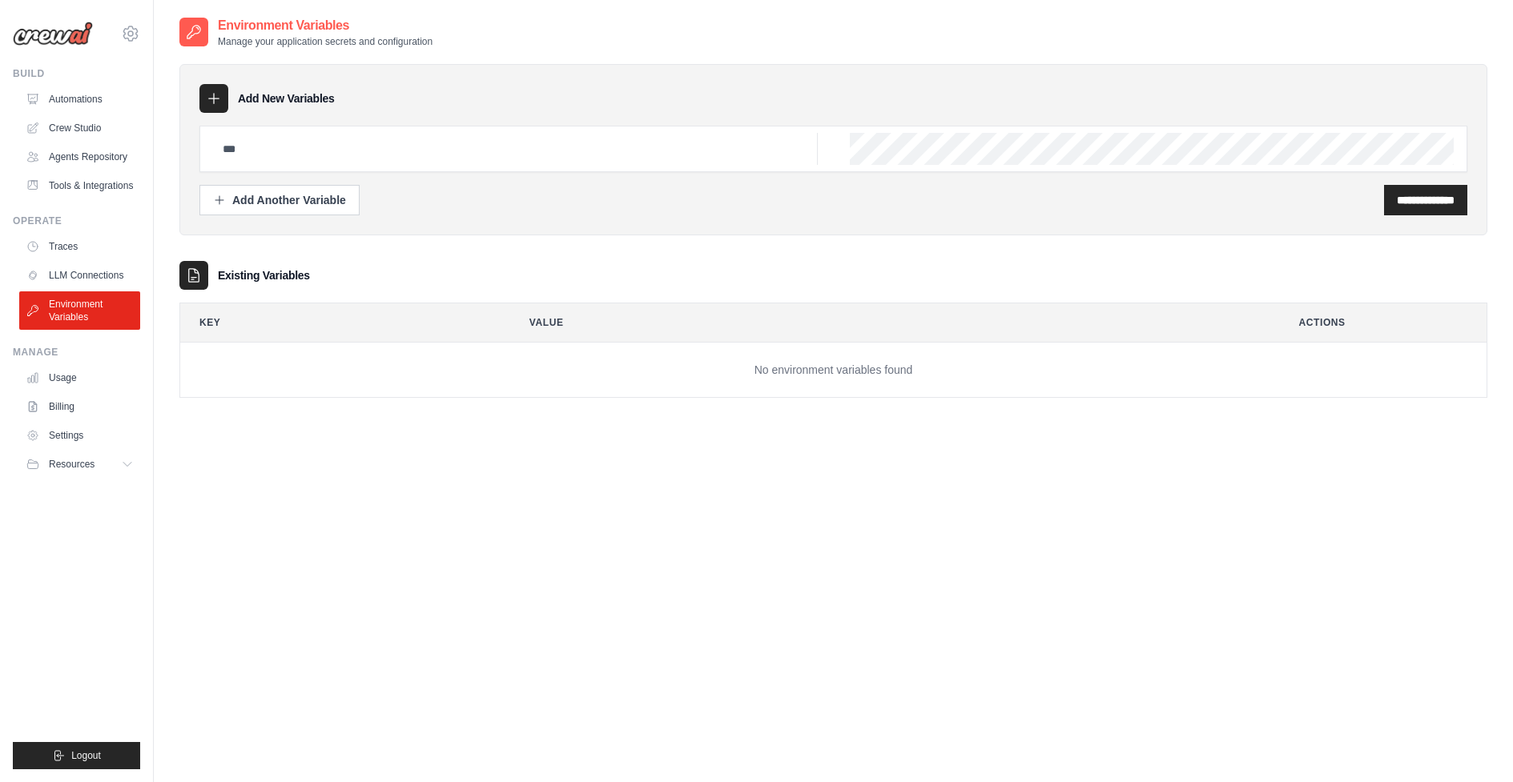
click at [343, 132] on div at bounding box center [833, 149] width 1268 height 46
click at [336, 147] on input "text" at bounding box center [515, 149] width 605 height 32
type input "**********"
click at [1409, 195] on input "**********" at bounding box center [1426, 200] width 58 height 16
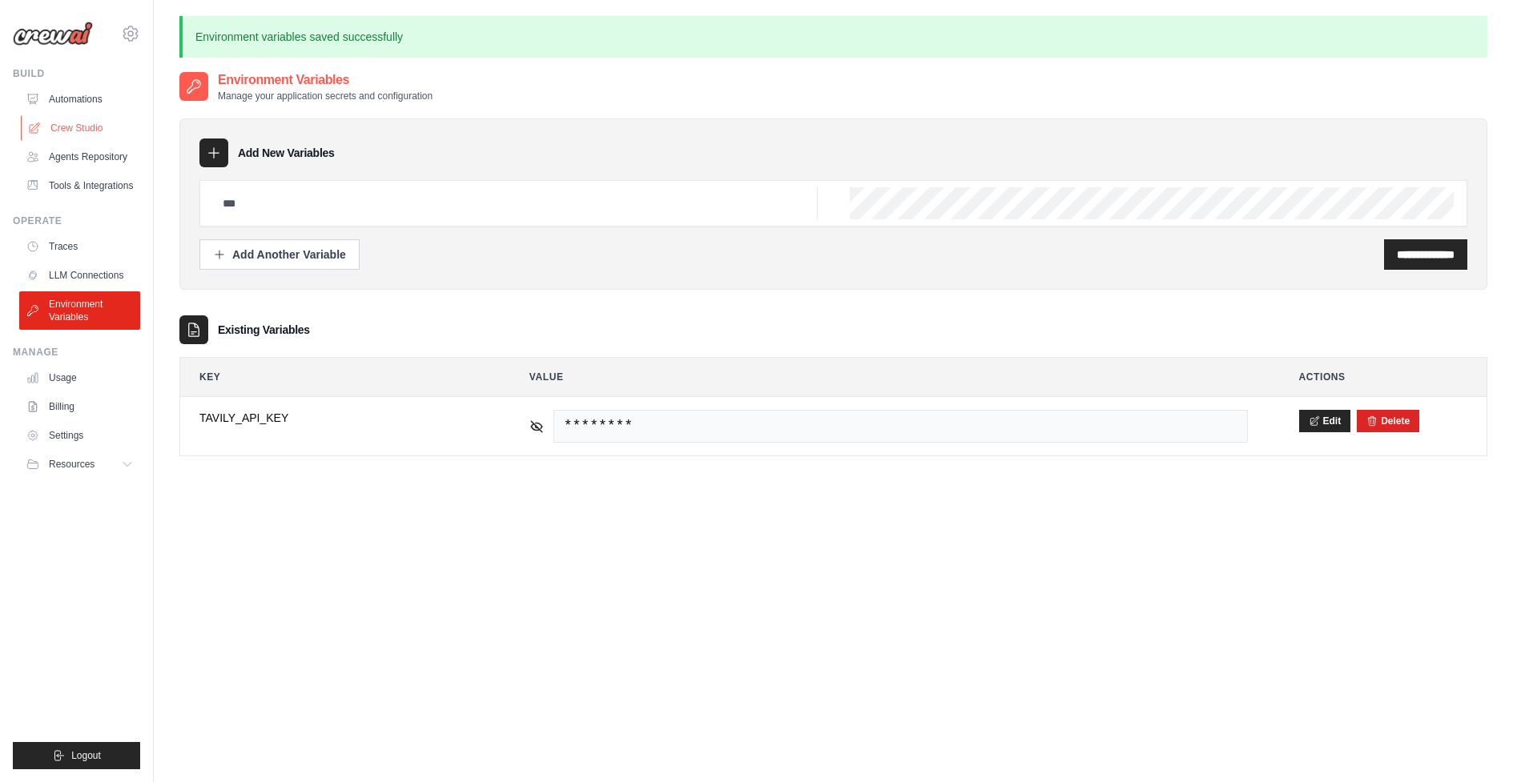
click at [61, 132] on link "Crew Studio" at bounding box center [81, 128] width 121 height 26
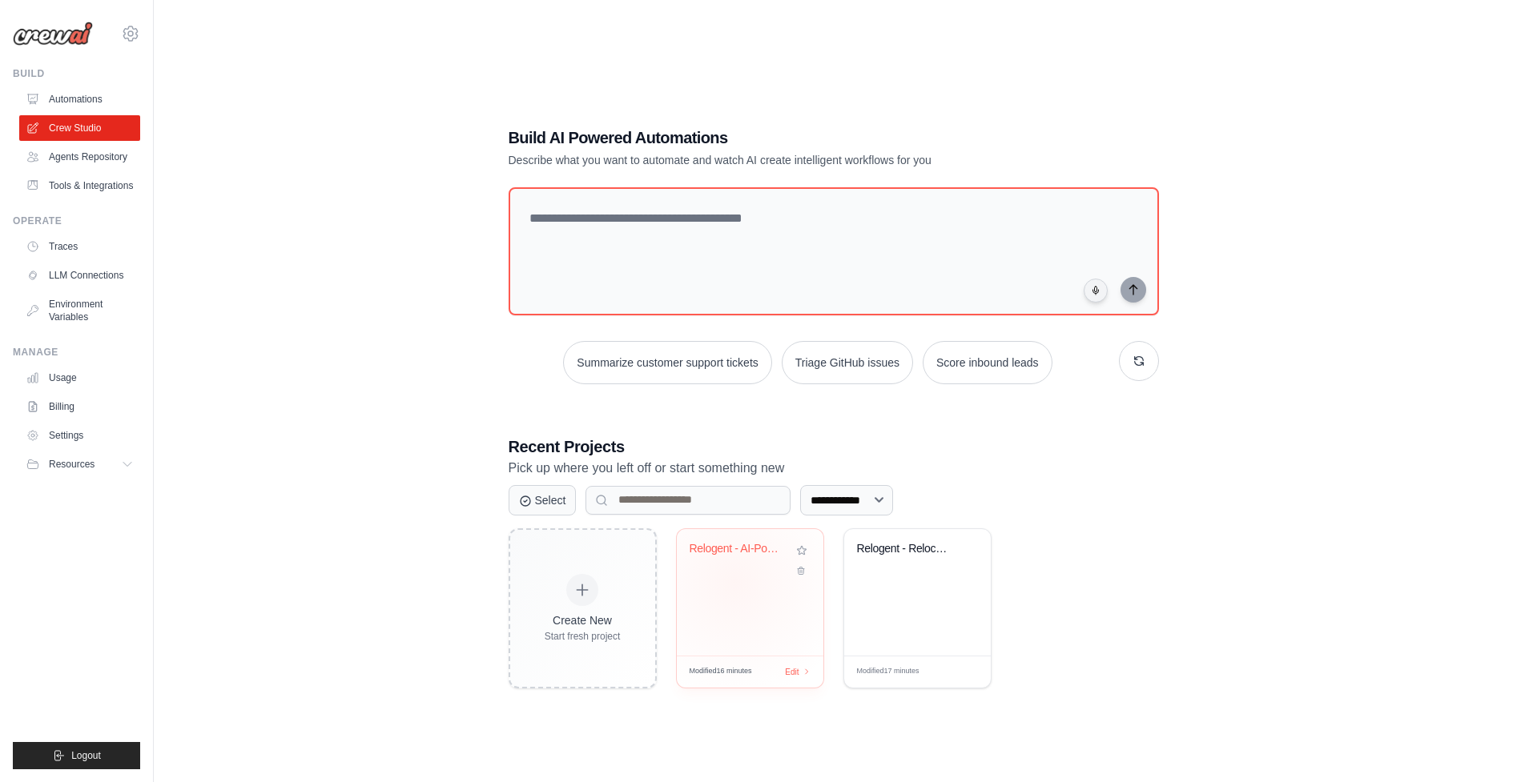
click at [734, 582] on div "Relogent - AI-Powered Relocation Ad..." at bounding box center [750, 592] width 147 height 127
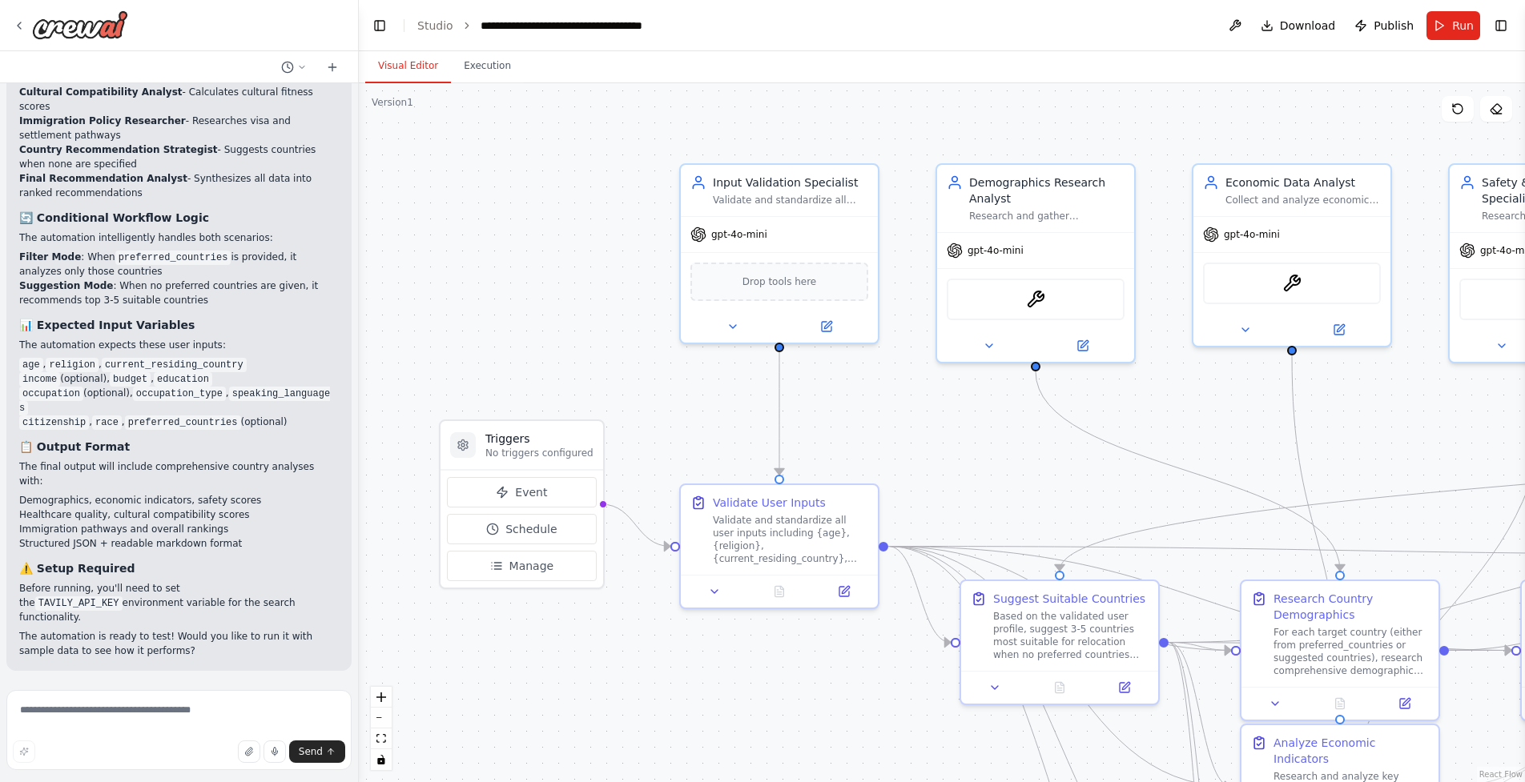
scroll to position [5087, 0]
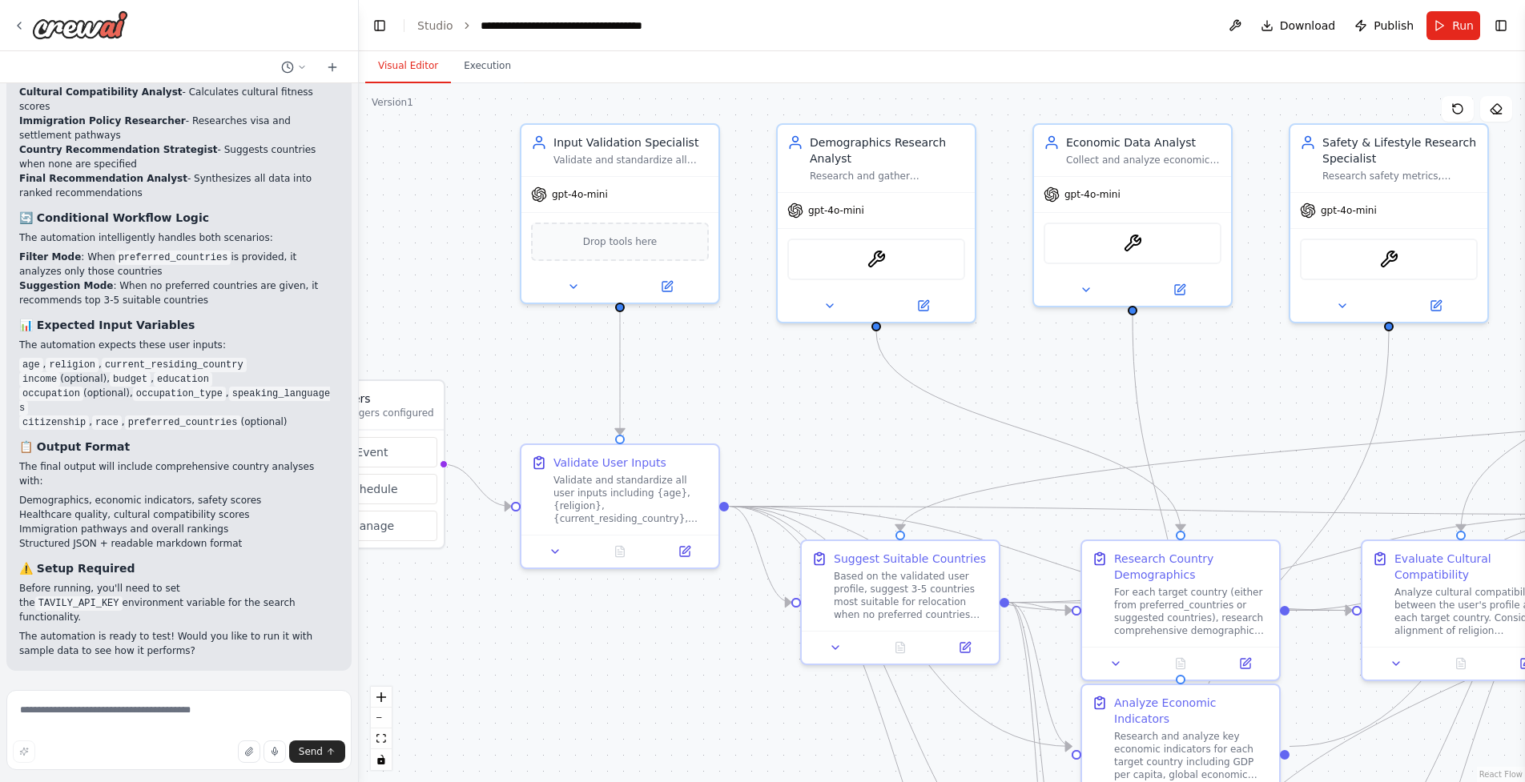
drag, startPoint x: 994, startPoint y: 452, endPoint x: 770, endPoint y: 398, distance: 230.5
click at [770, 398] on div ".deletable-edge-delete-btn { width: 20px; height: 20px; border: 0px solid #ffff…" at bounding box center [942, 432] width 1166 height 699
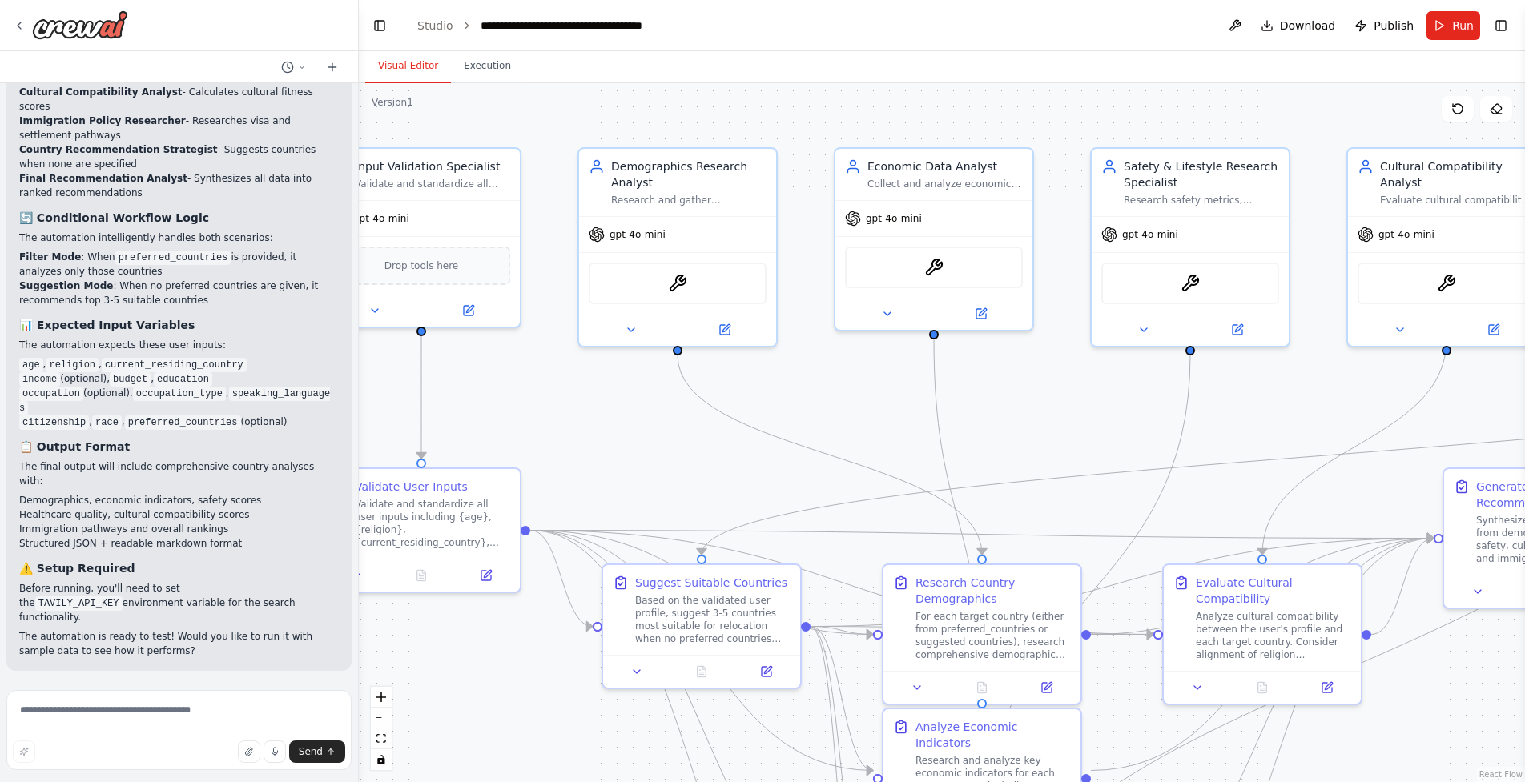
drag, startPoint x: 770, startPoint y: 398, endPoint x: 636, endPoint y: 436, distance: 138.9
click at [636, 436] on div ".deletable-edge-delete-btn { width: 20px; height: 20px; border: 0px solid #ffff…" at bounding box center [942, 432] width 1166 height 699
click at [1441, 27] on button "Run" at bounding box center [1453, 25] width 54 height 29
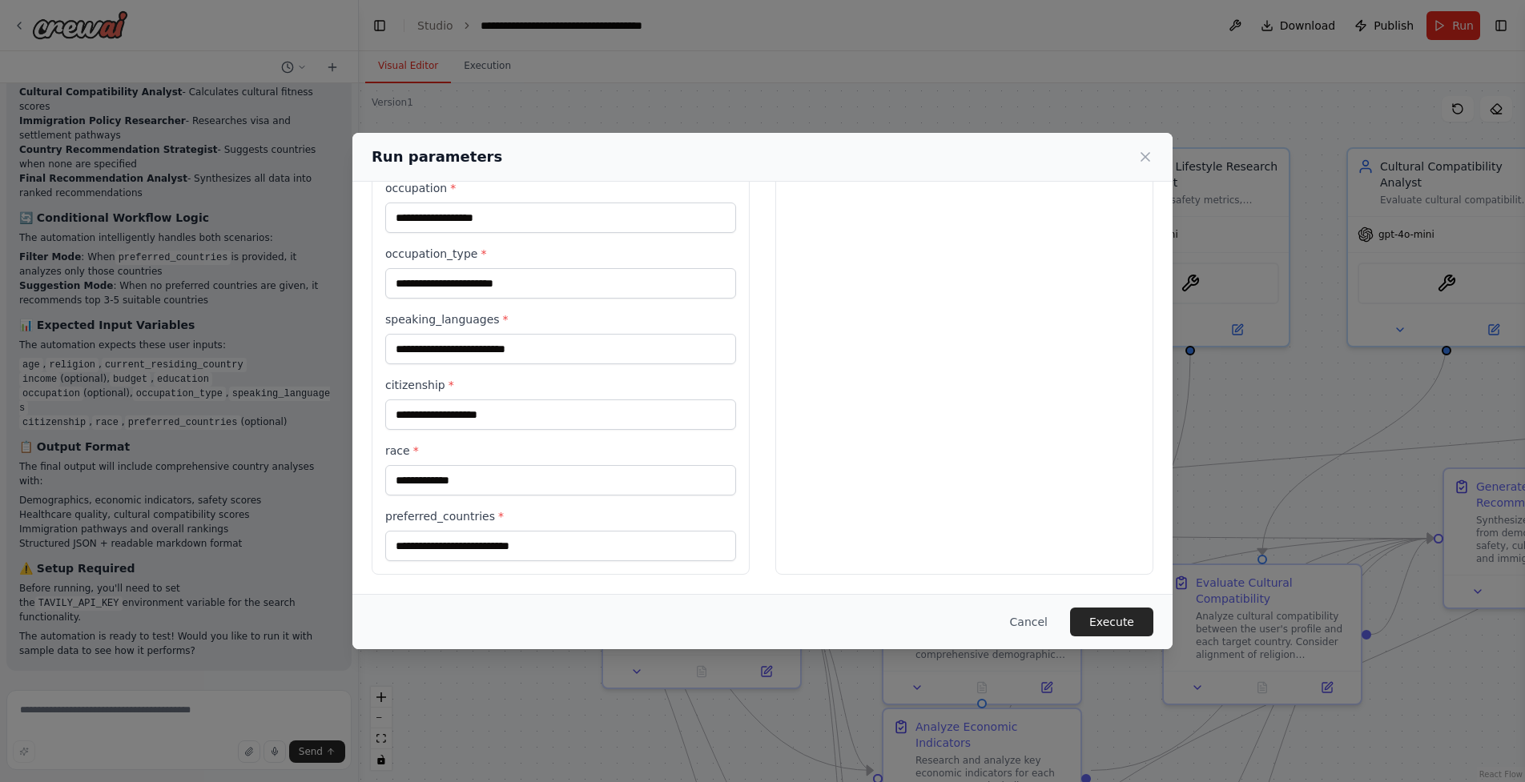
scroll to position [0, 0]
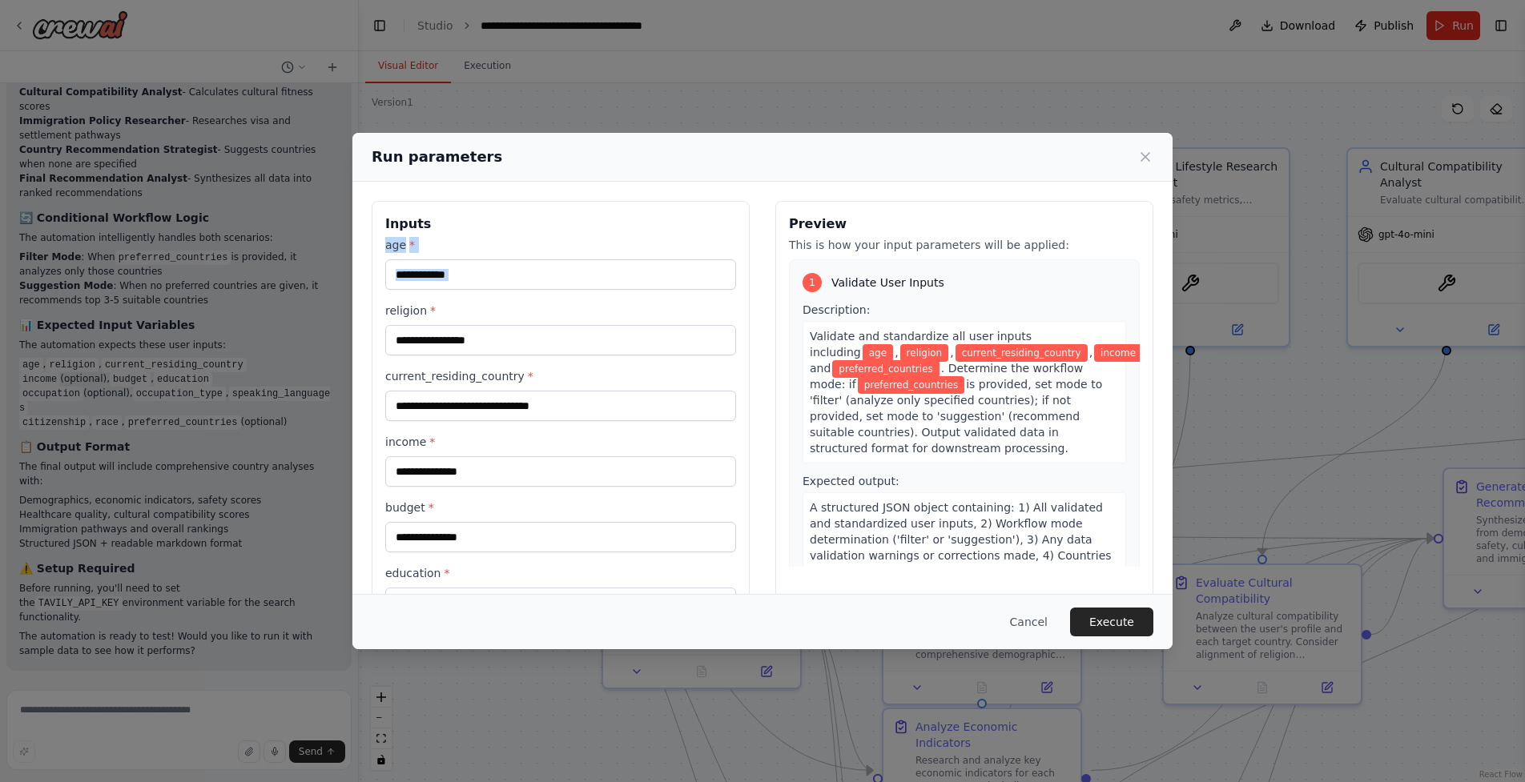
drag, startPoint x: 696, startPoint y: 294, endPoint x: 705, endPoint y: 279, distance: 17.6
click at [705, 279] on div "age * religion * current_residing_country * income * budget * education * occup…" at bounding box center [560, 624] width 351 height 775
click at [705, 279] on input "age *" at bounding box center [560, 274] width 351 height 30
type input "**"
click at [668, 337] on input "religion *" at bounding box center [560, 340] width 351 height 30
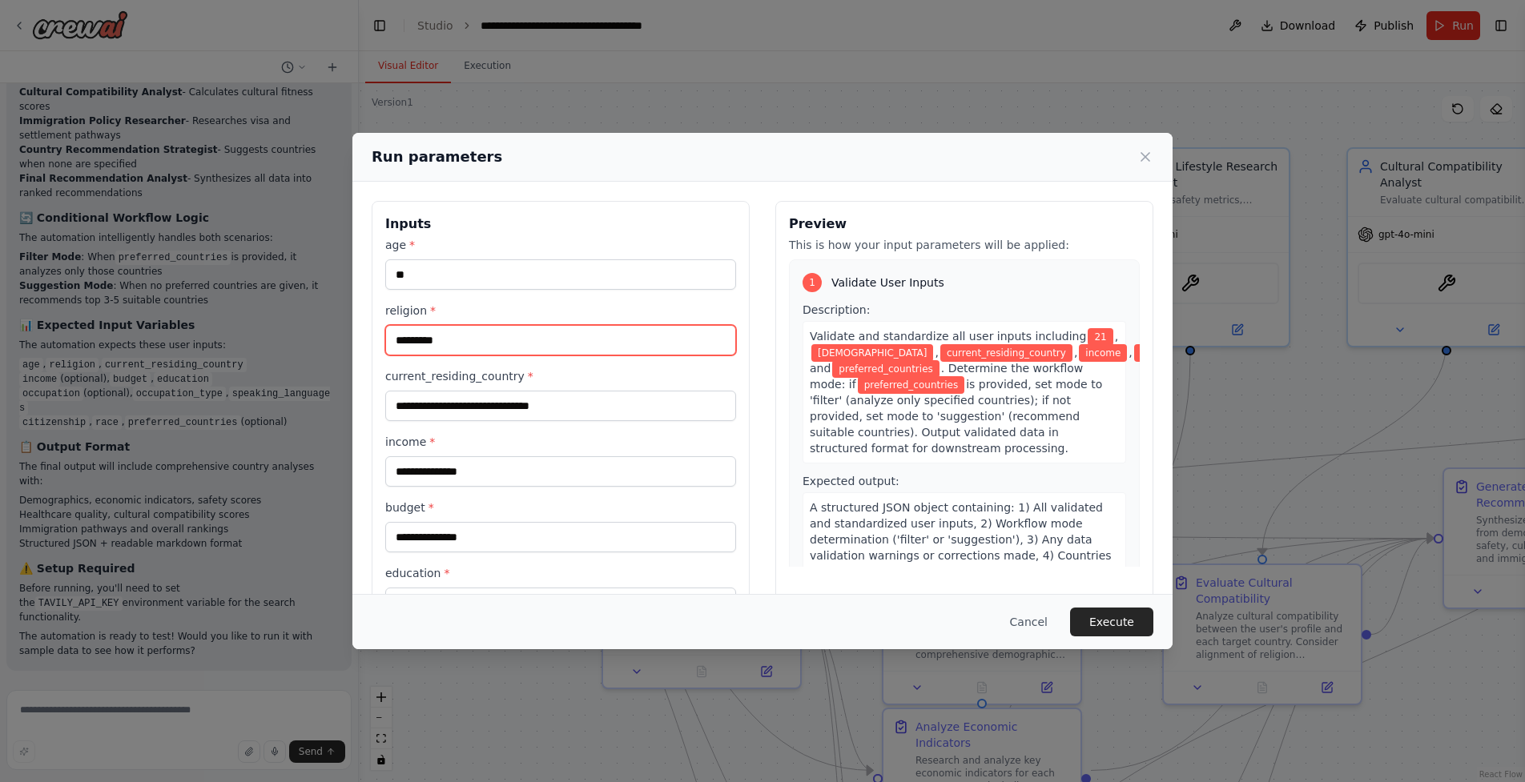
type input "*********"
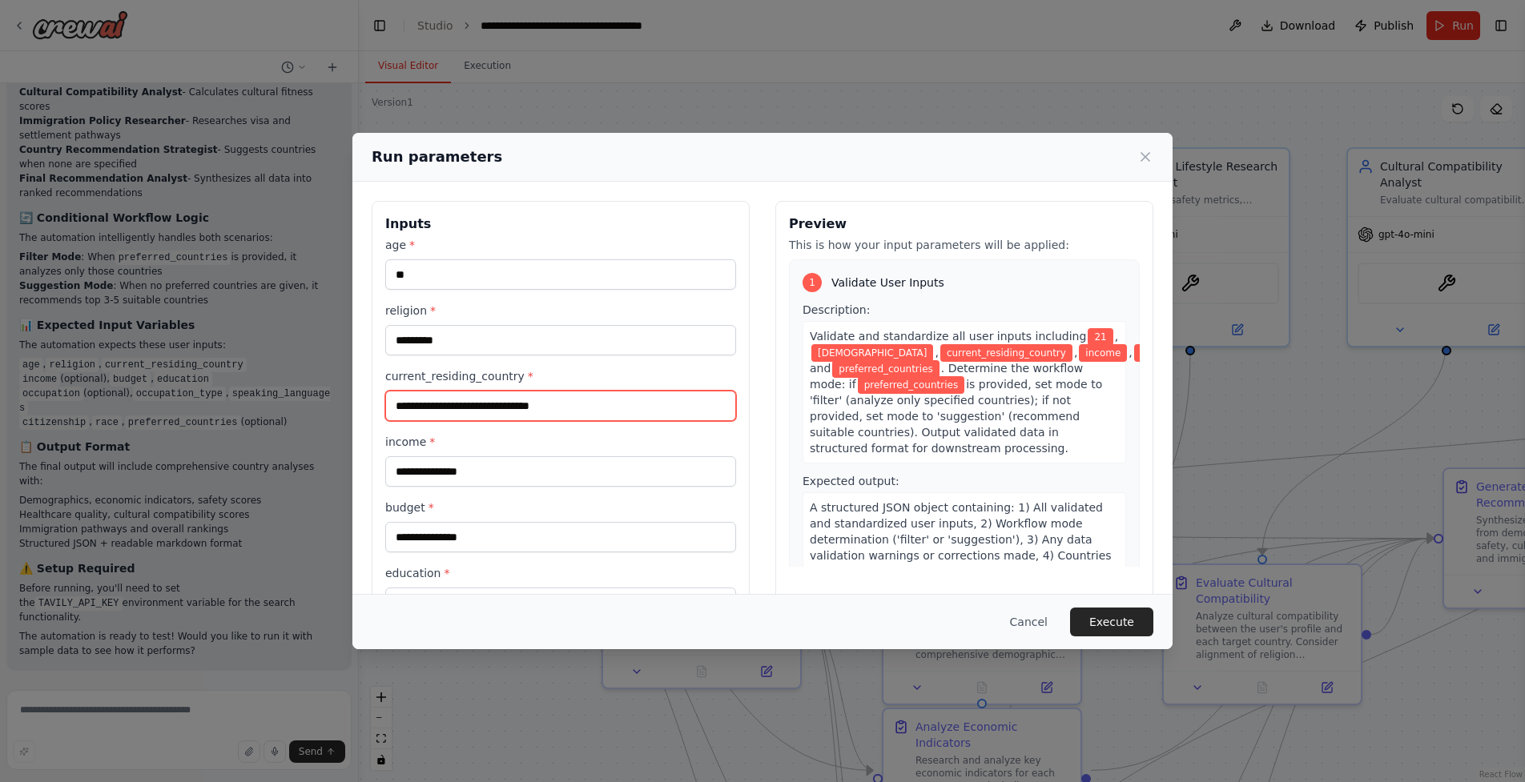
click at [660, 391] on input "current_residing_country *" at bounding box center [560, 406] width 351 height 30
type input "*"
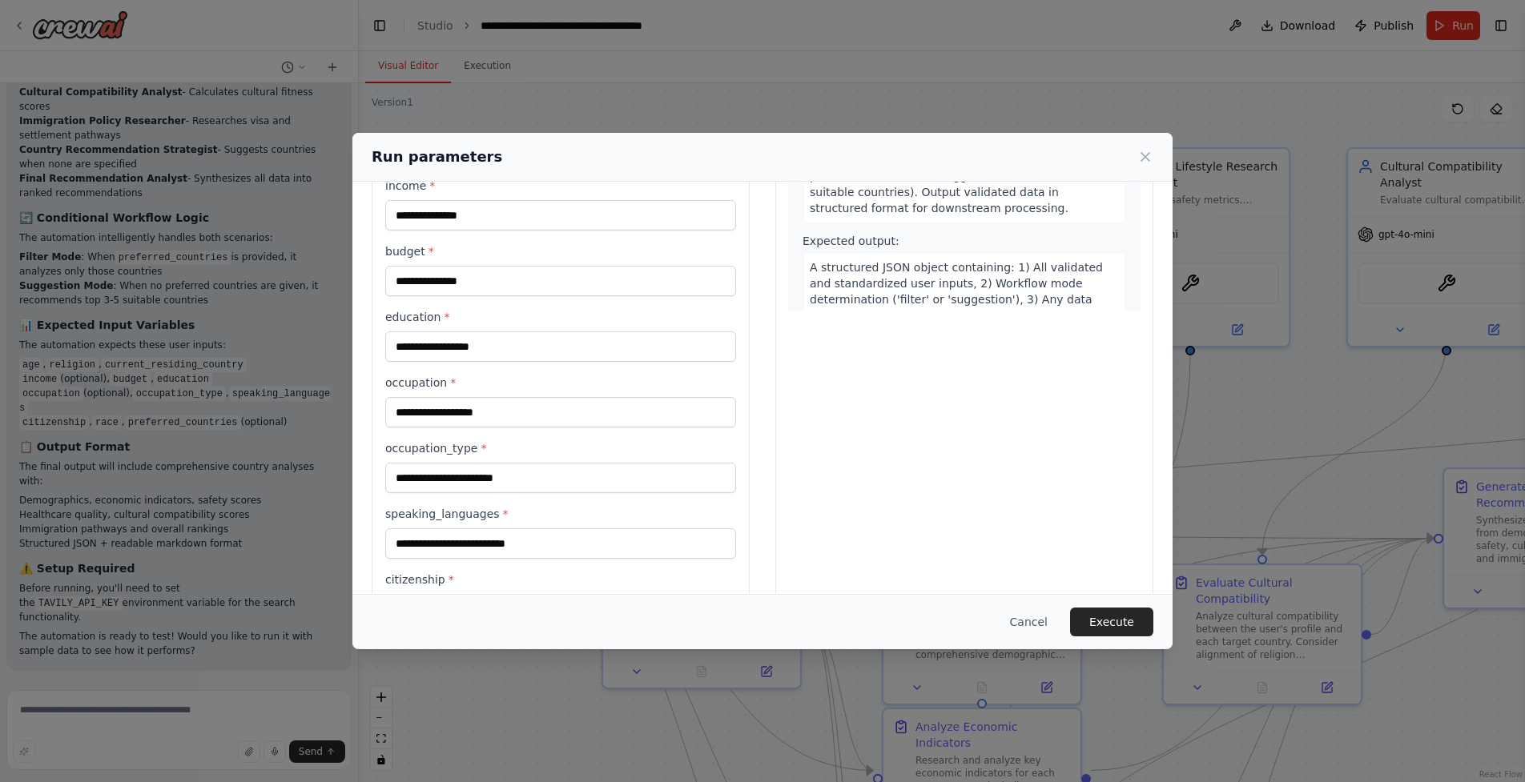
scroll to position [101, 0]
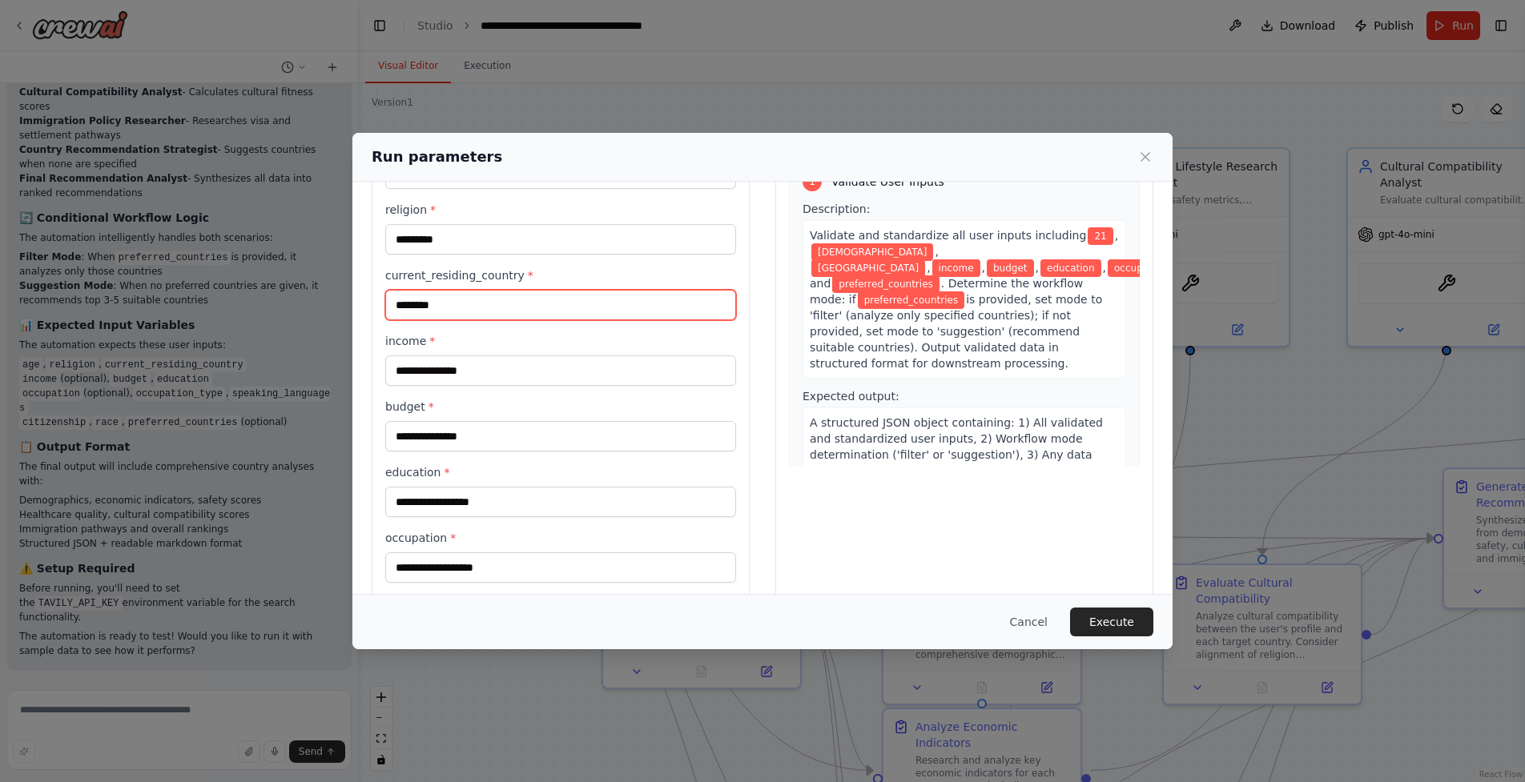
type input "********"
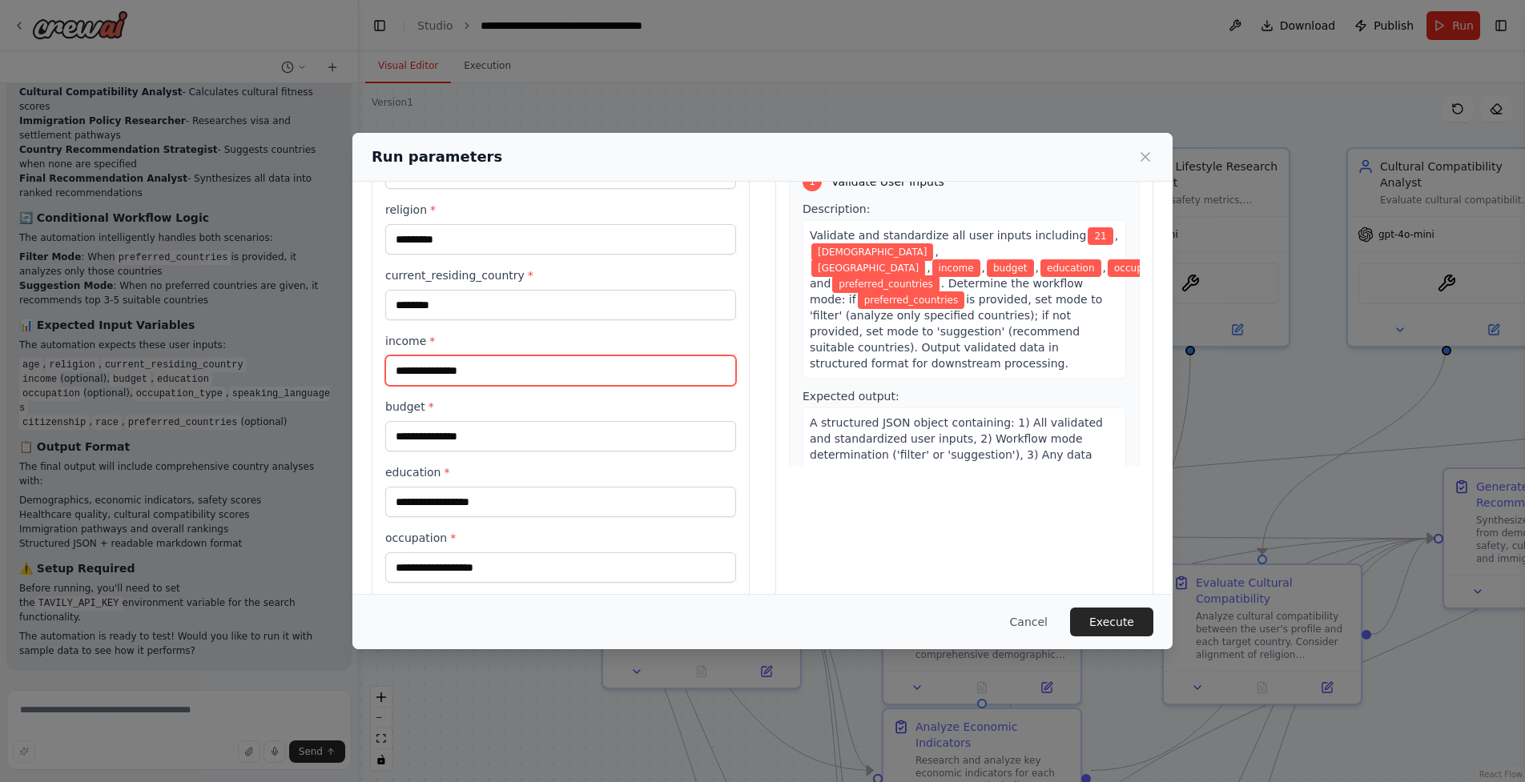
click at [608, 371] on input "income *" at bounding box center [560, 371] width 351 height 30
type input "*"
type input "****"
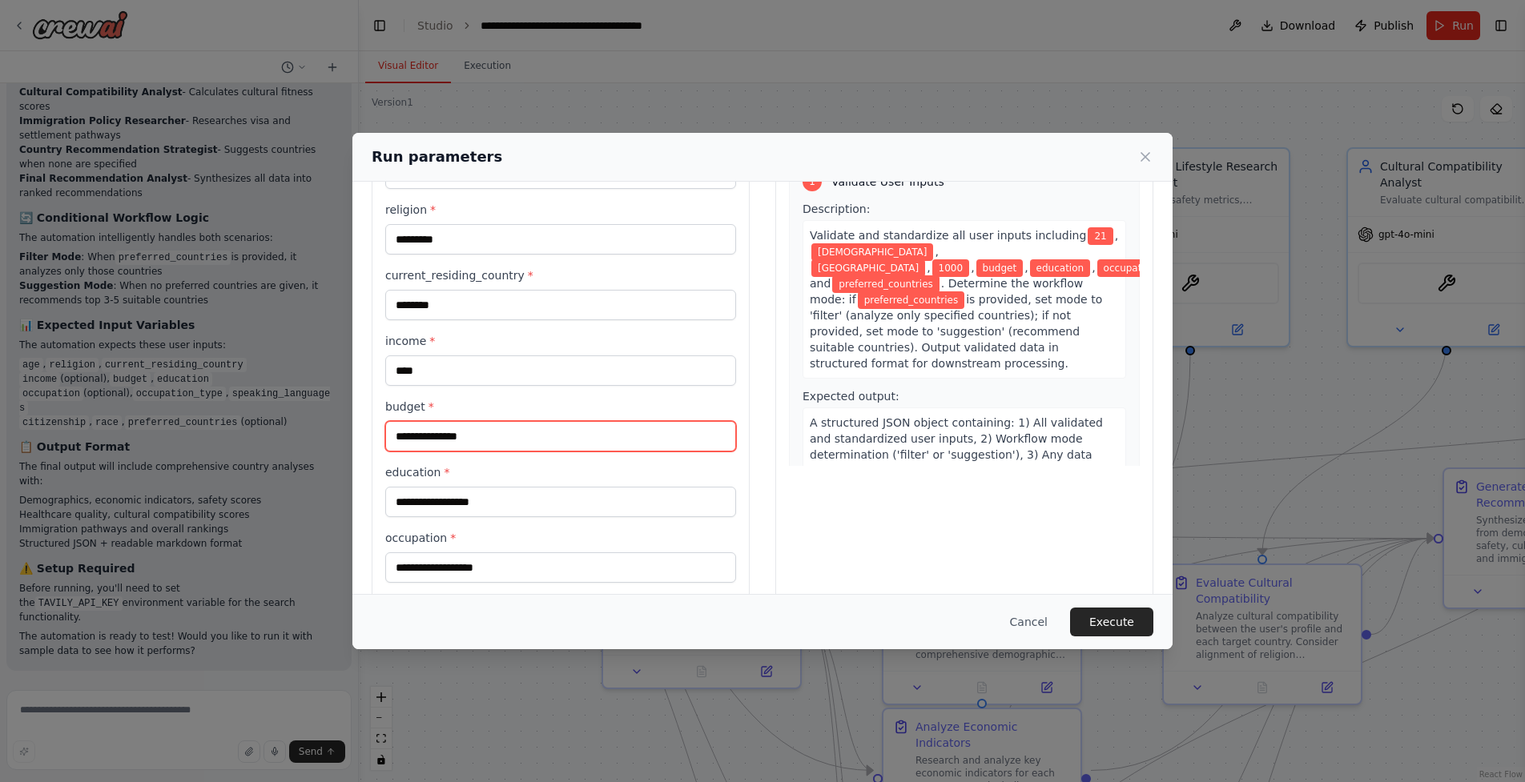
click at [614, 444] on input "budget *" at bounding box center [560, 436] width 351 height 30
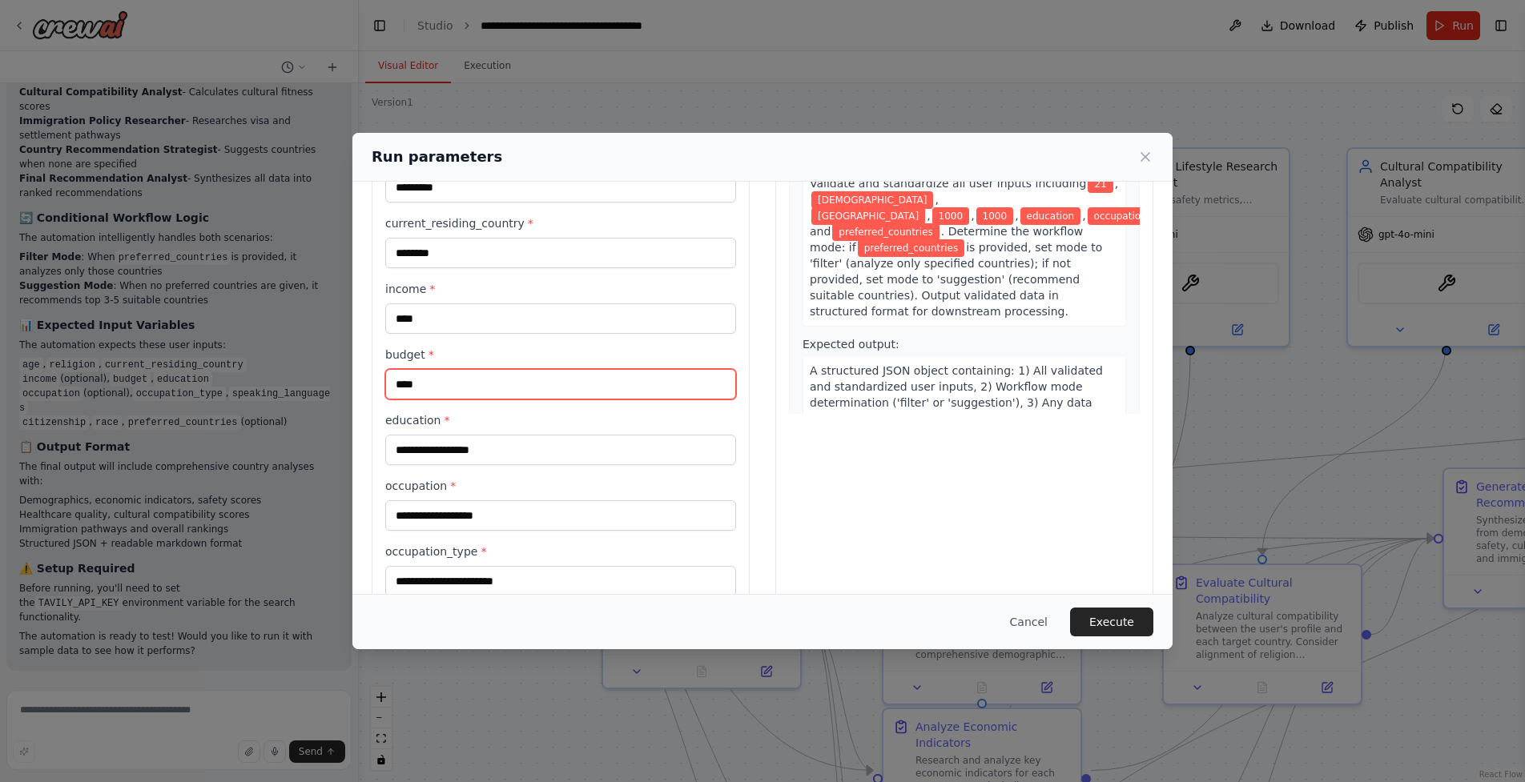
scroll to position [162, 0]
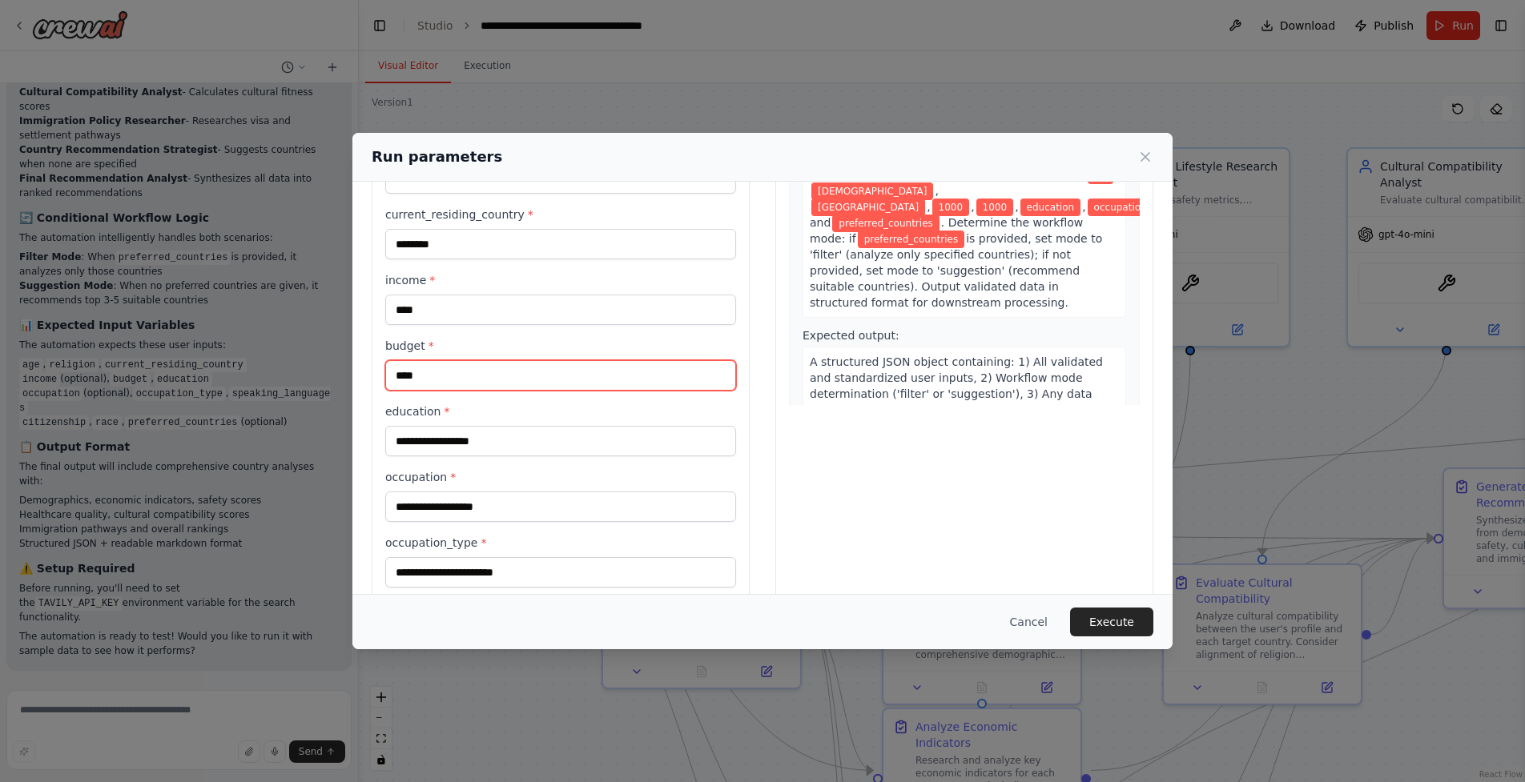
type input "****"
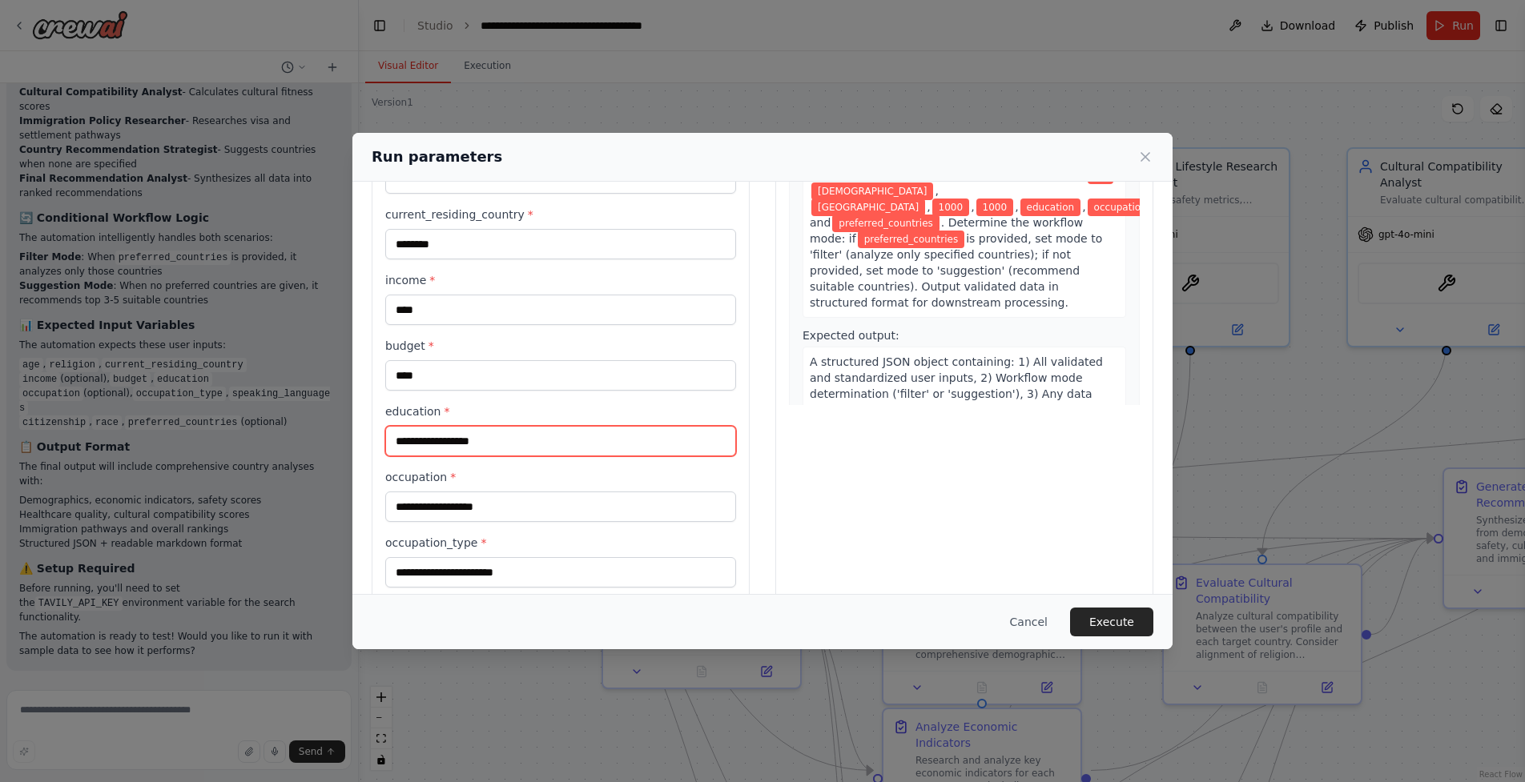
click at [614, 444] on input "education *" at bounding box center [560, 441] width 351 height 30
type input "**********"
click at [591, 523] on div "**********" at bounding box center [560, 462] width 351 height 775
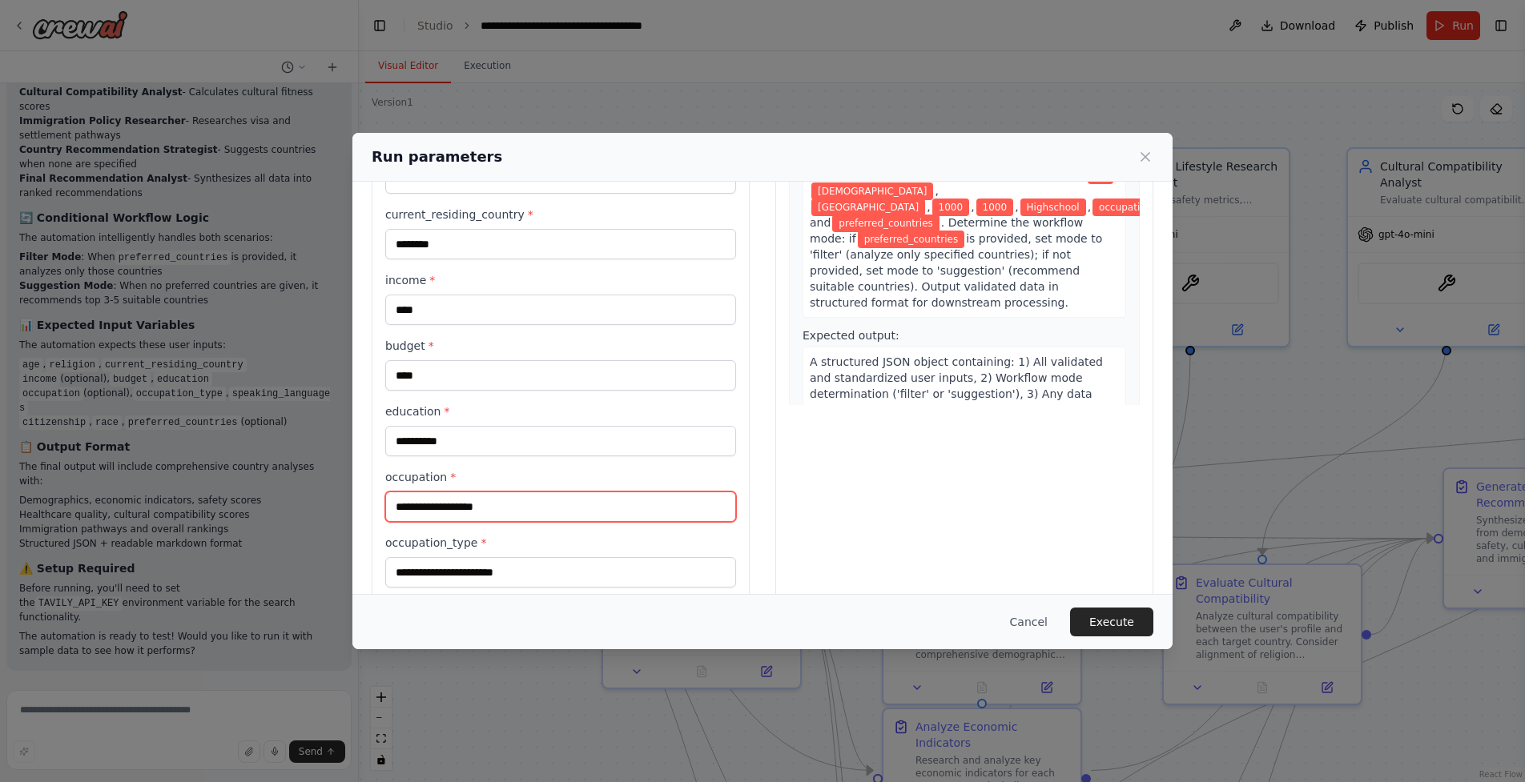
click at [593, 516] on input "occupation *" at bounding box center [560, 507] width 351 height 30
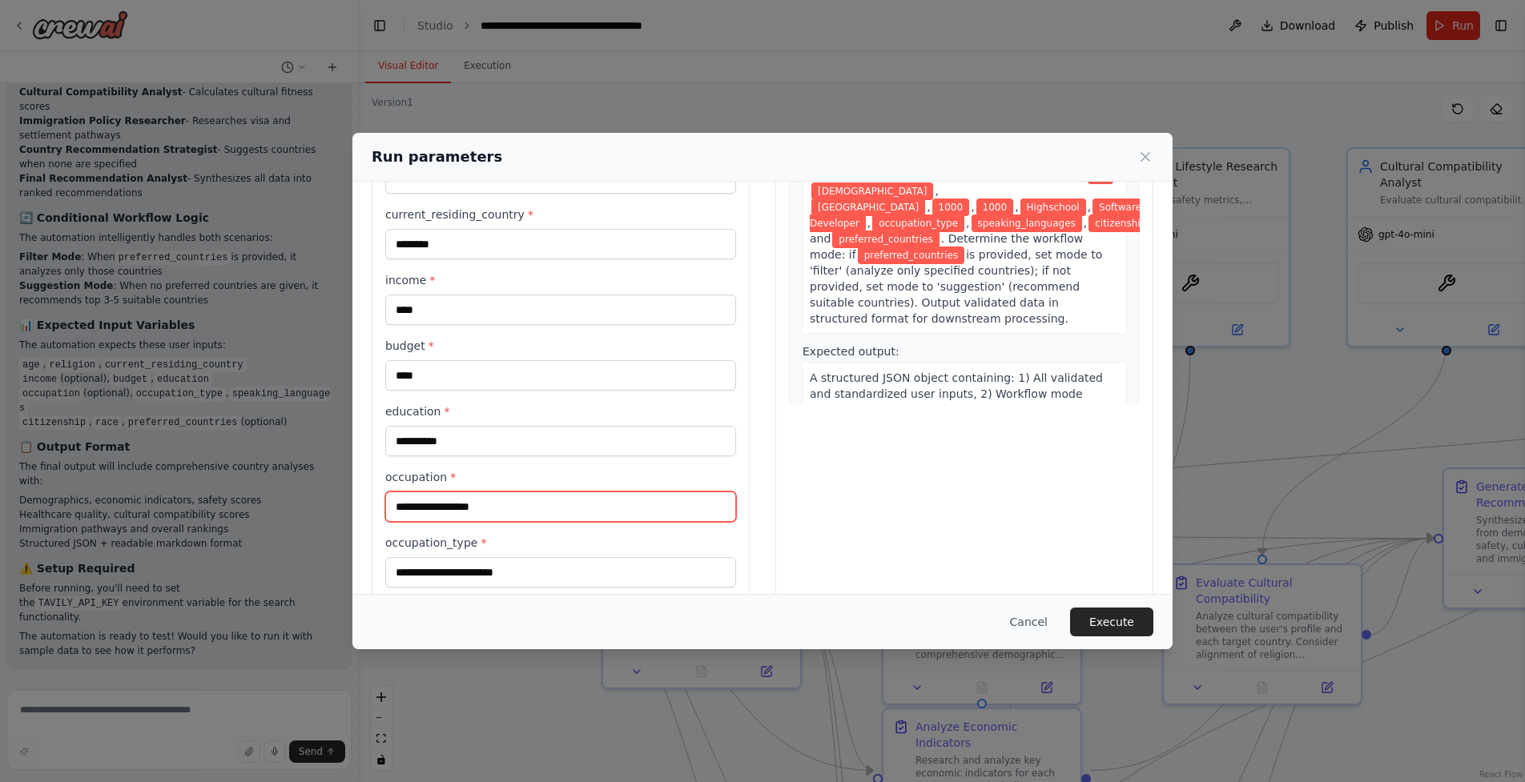
scroll to position [197, 0]
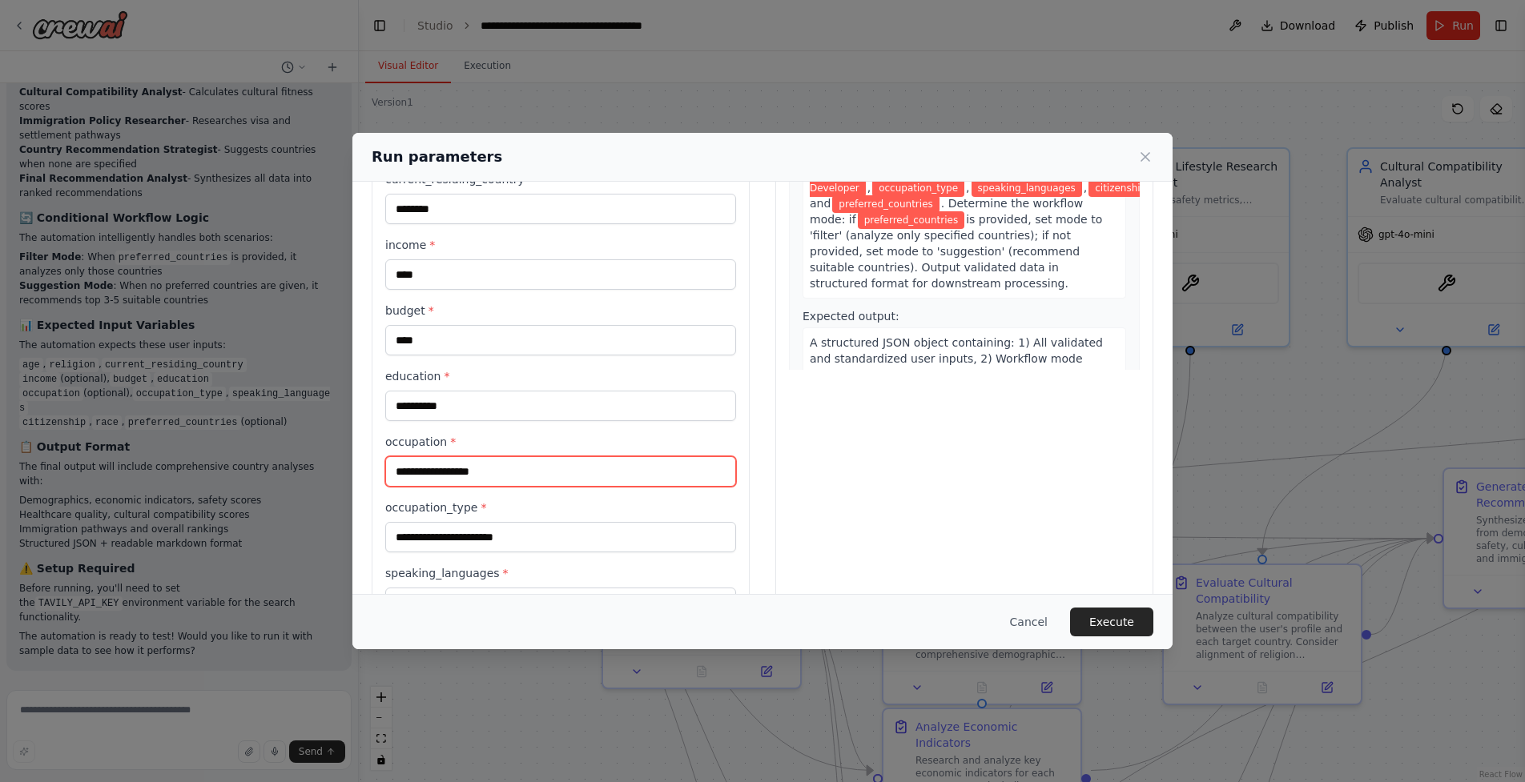
type input "**********"
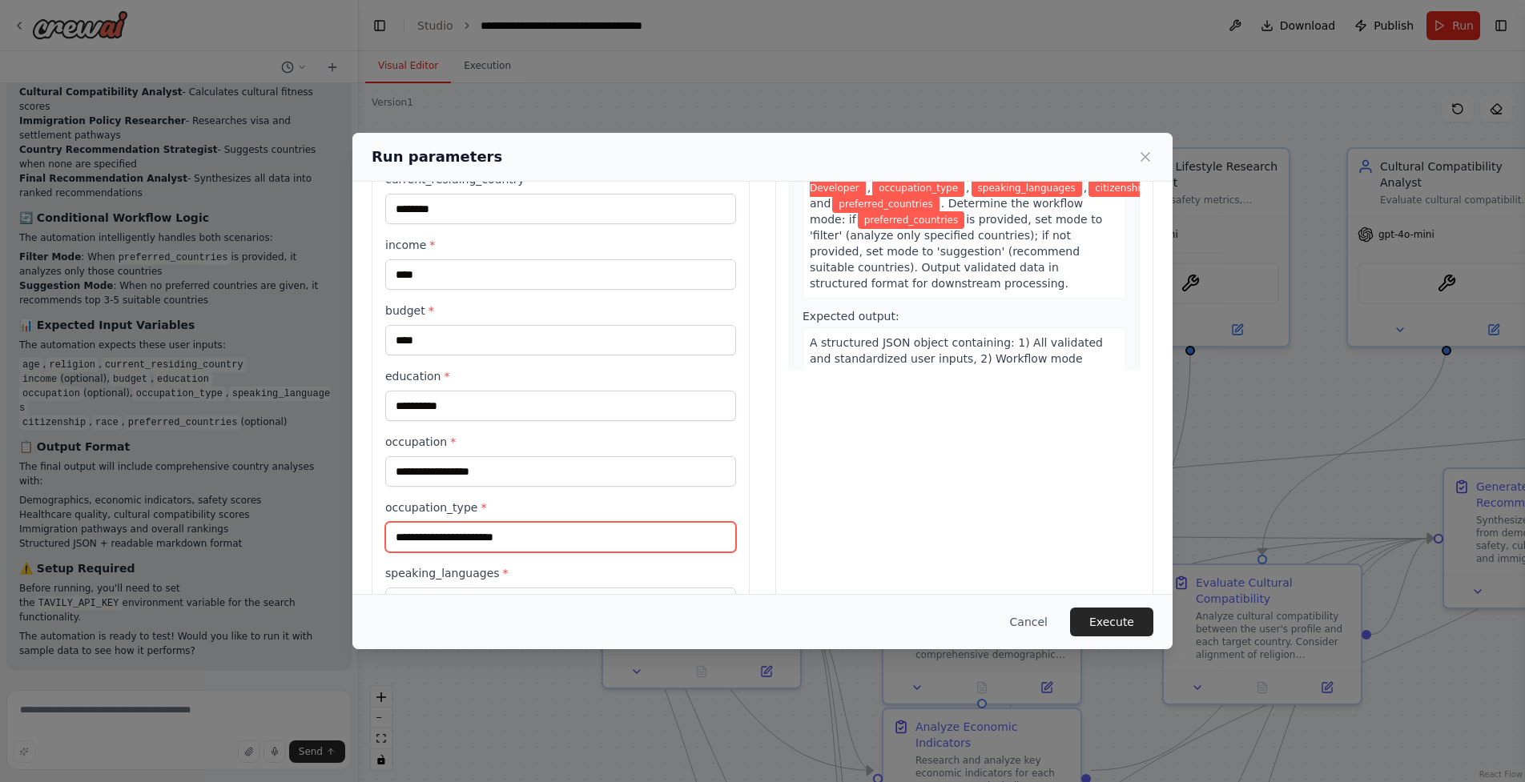
click at [625, 527] on input "occupation_type *" at bounding box center [560, 537] width 351 height 30
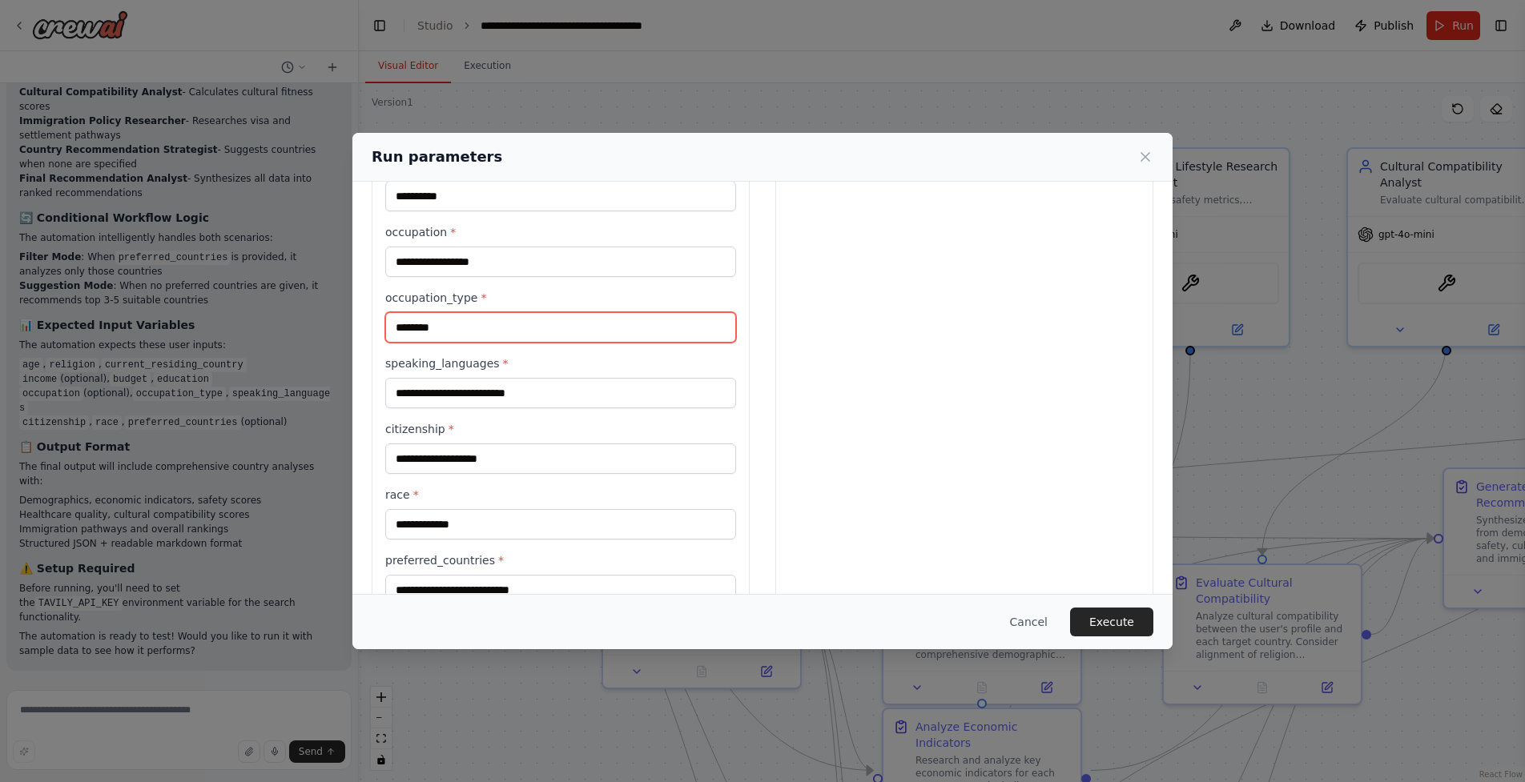
type input "********"
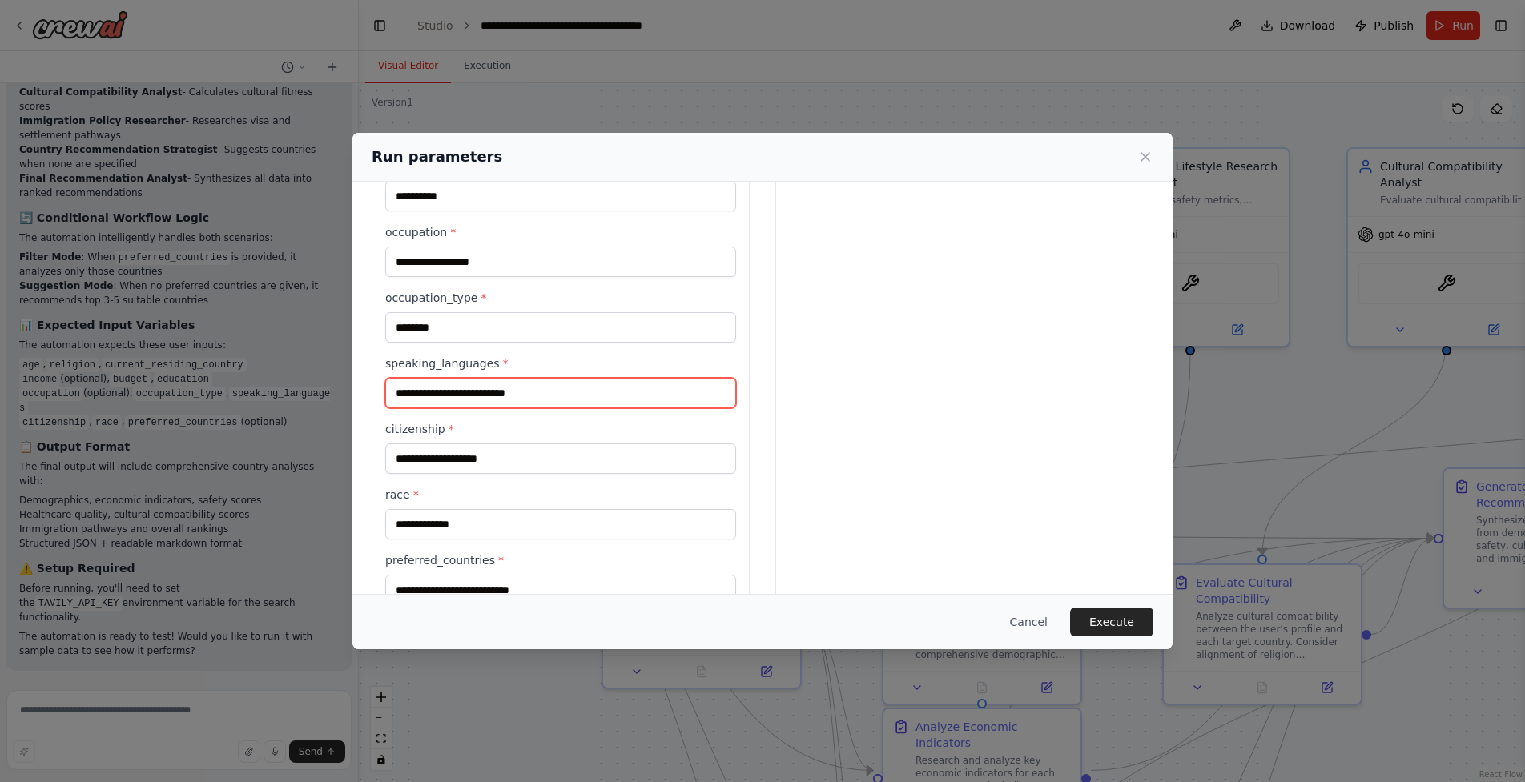
click at [654, 395] on input "speaking_languages *" at bounding box center [560, 393] width 351 height 30
type input "**********"
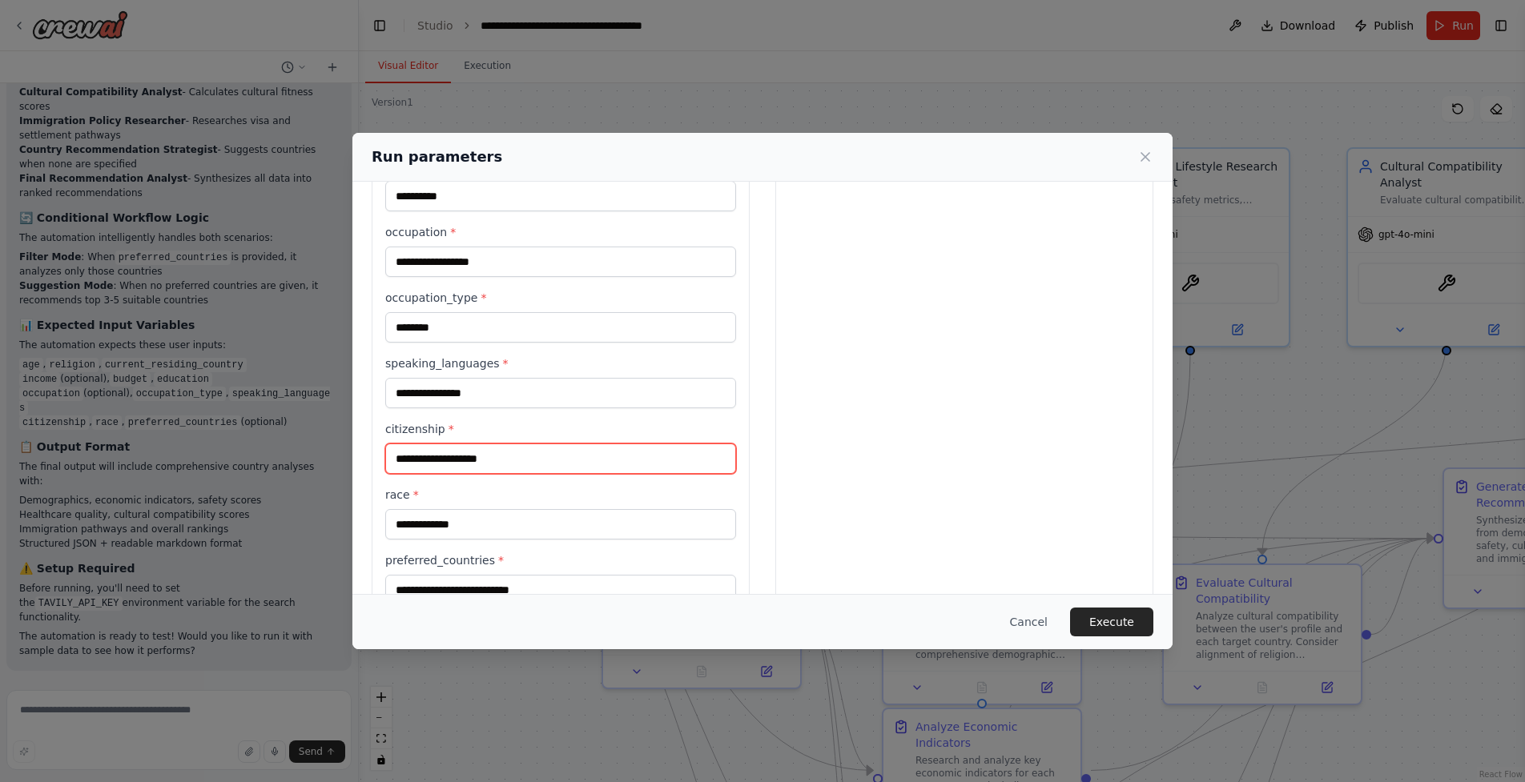
click at [677, 457] on input "citizenship *" at bounding box center [560, 459] width 351 height 30
type input "*******"
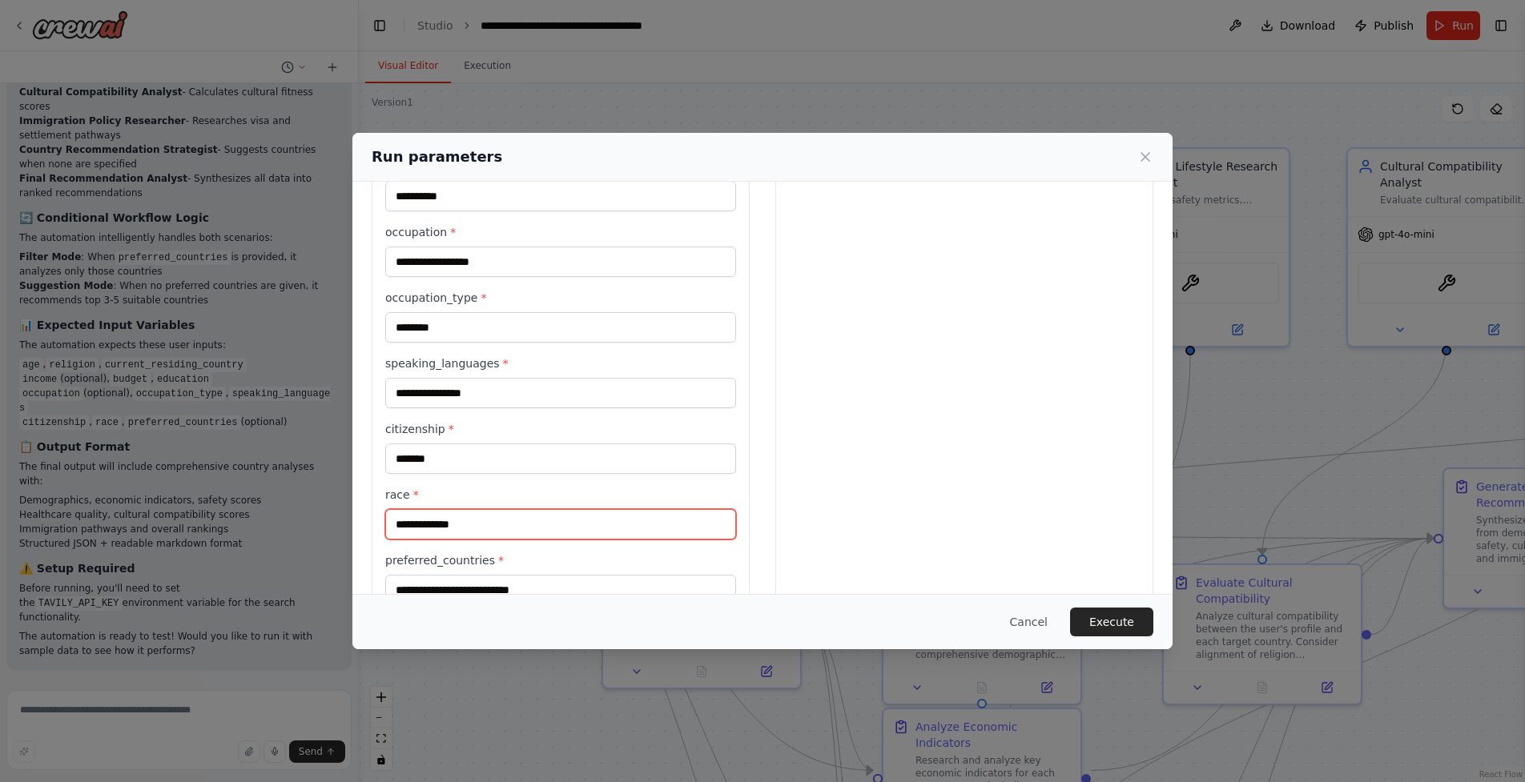
click at [653, 530] on input "race *" at bounding box center [560, 524] width 351 height 30
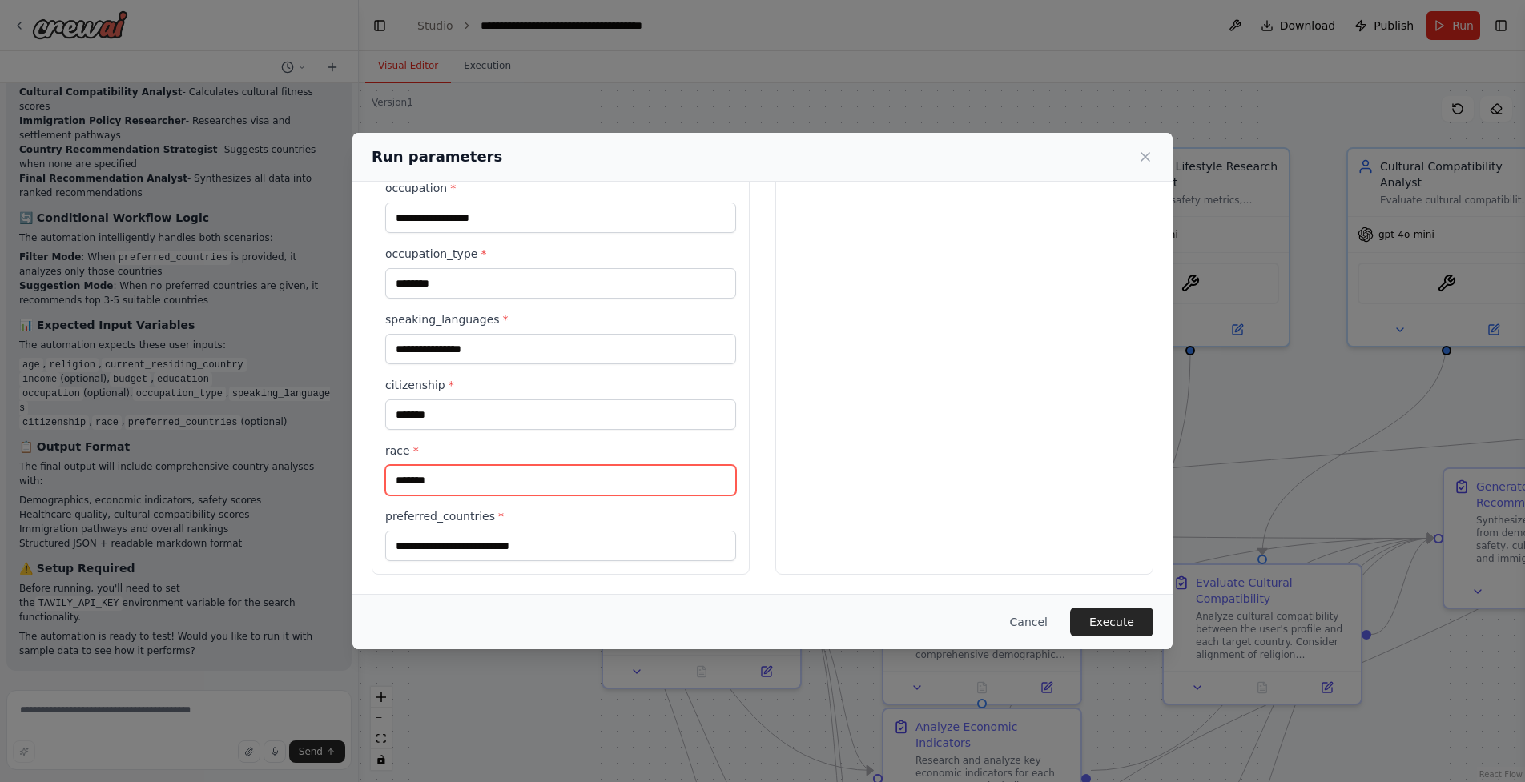
type input "*******"
click at [653, 530] on div "preferred_countries *" at bounding box center [560, 534] width 351 height 53
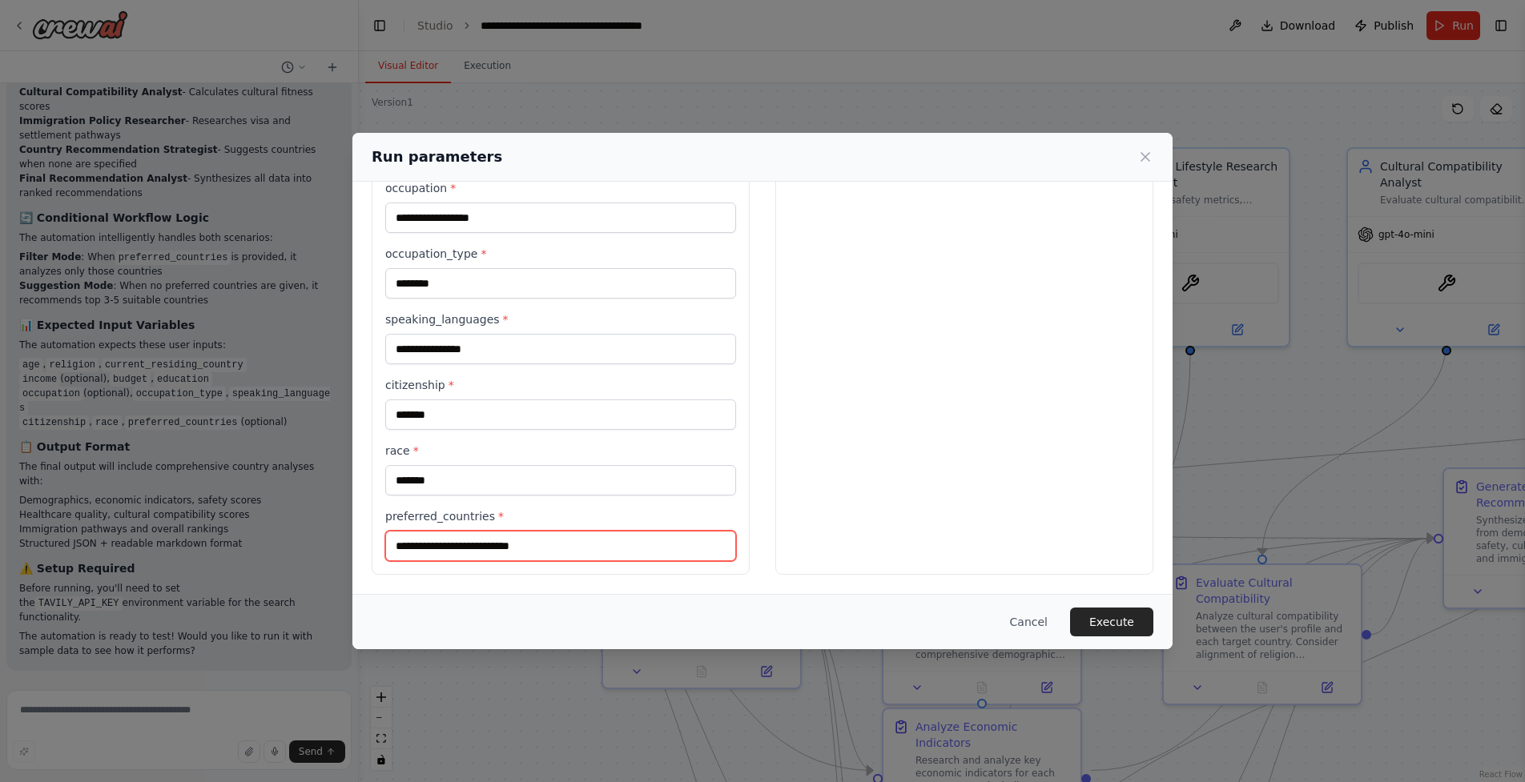
click at [654, 537] on input "preferred_countries *" at bounding box center [560, 546] width 351 height 30
type input "*"
type input "**********"
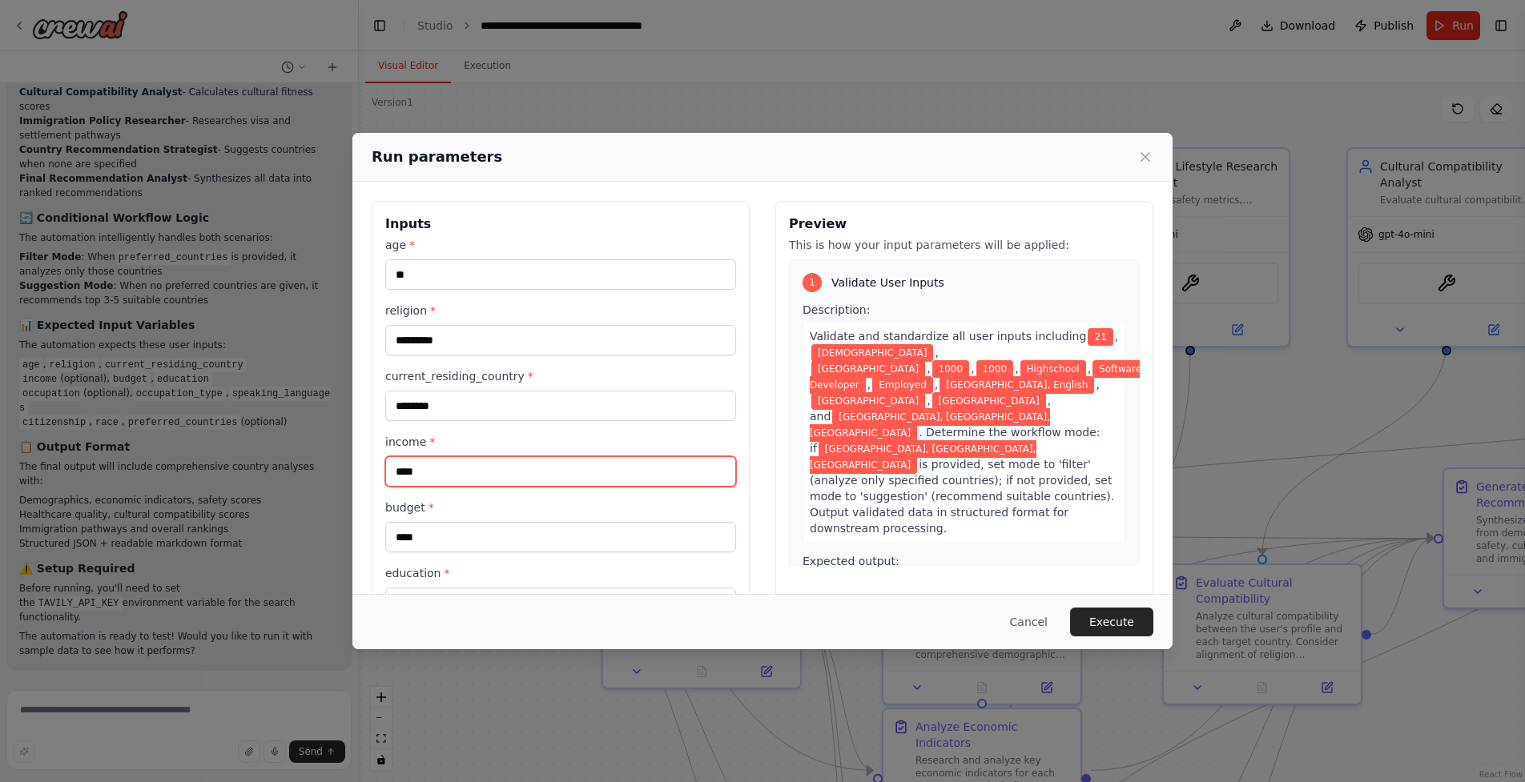
click at [649, 475] on input "****" at bounding box center [560, 471] width 351 height 30
type input "*"
type input "***"
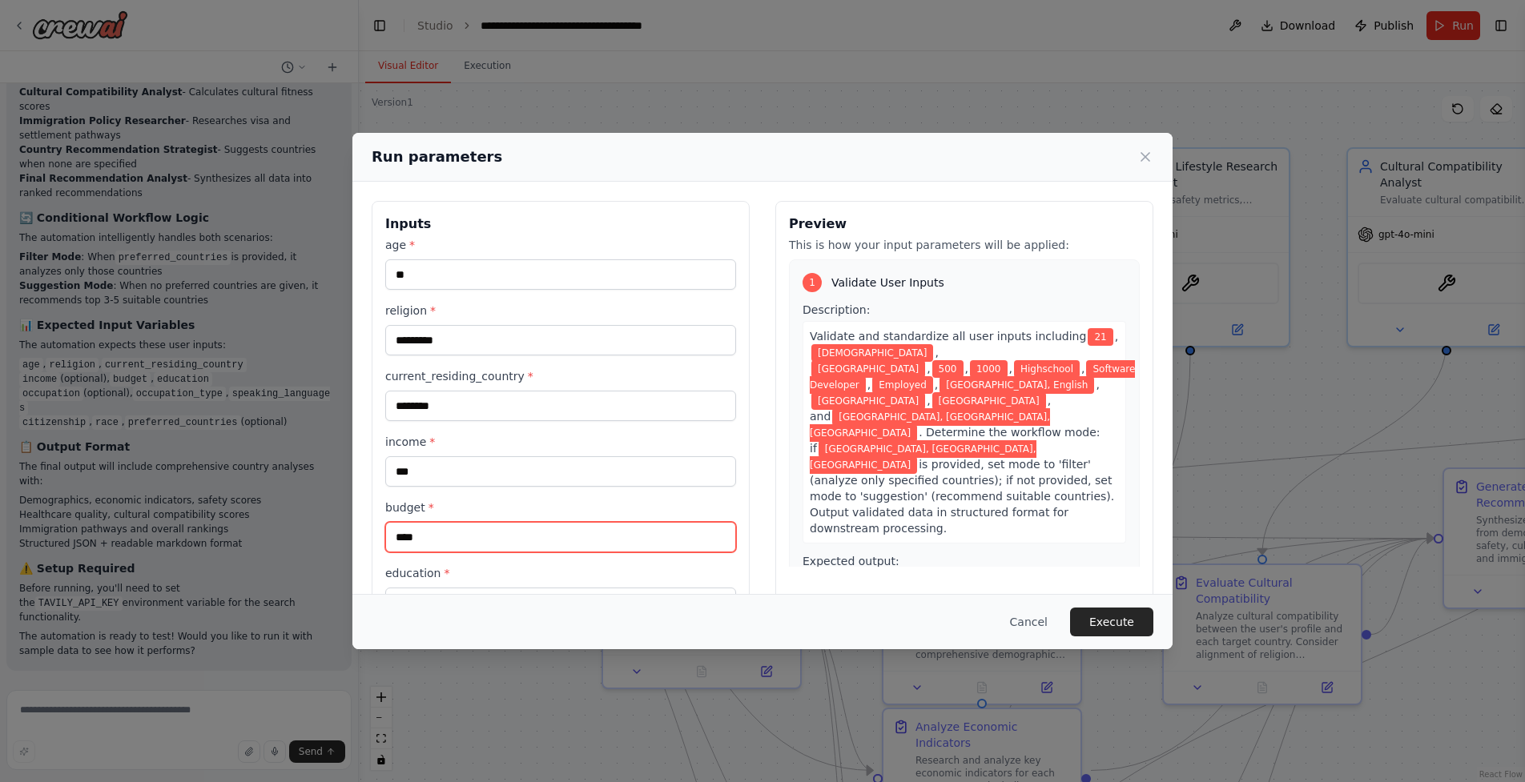
click at [650, 535] on input "****" at bounding box center [560, 537] width 351 height 30
type input "*"
type input "***"
click at [1104, 617] on button "Execute" at bounding box center [1111, 622] width 83 height 29
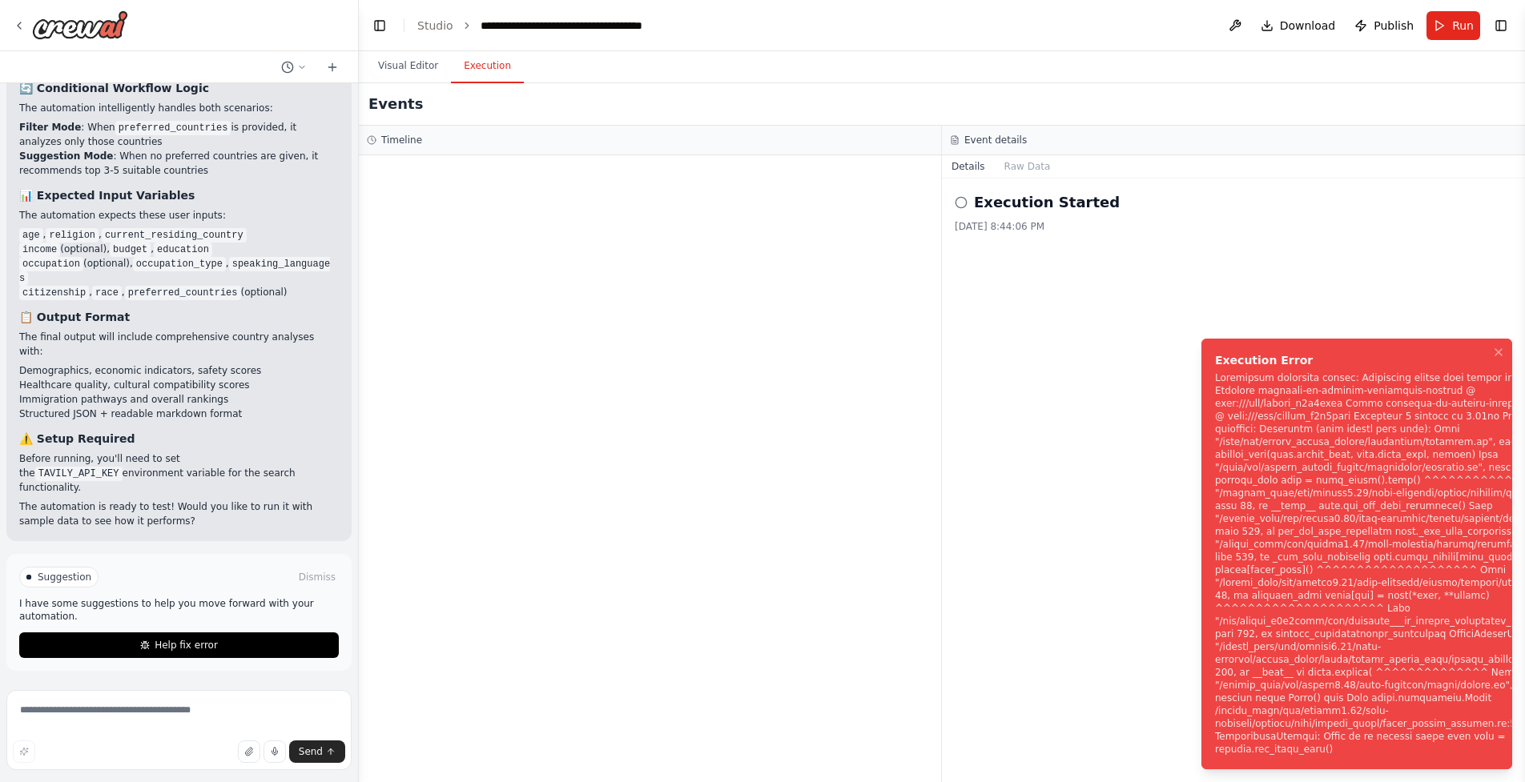
scroll to position [5216, 0]
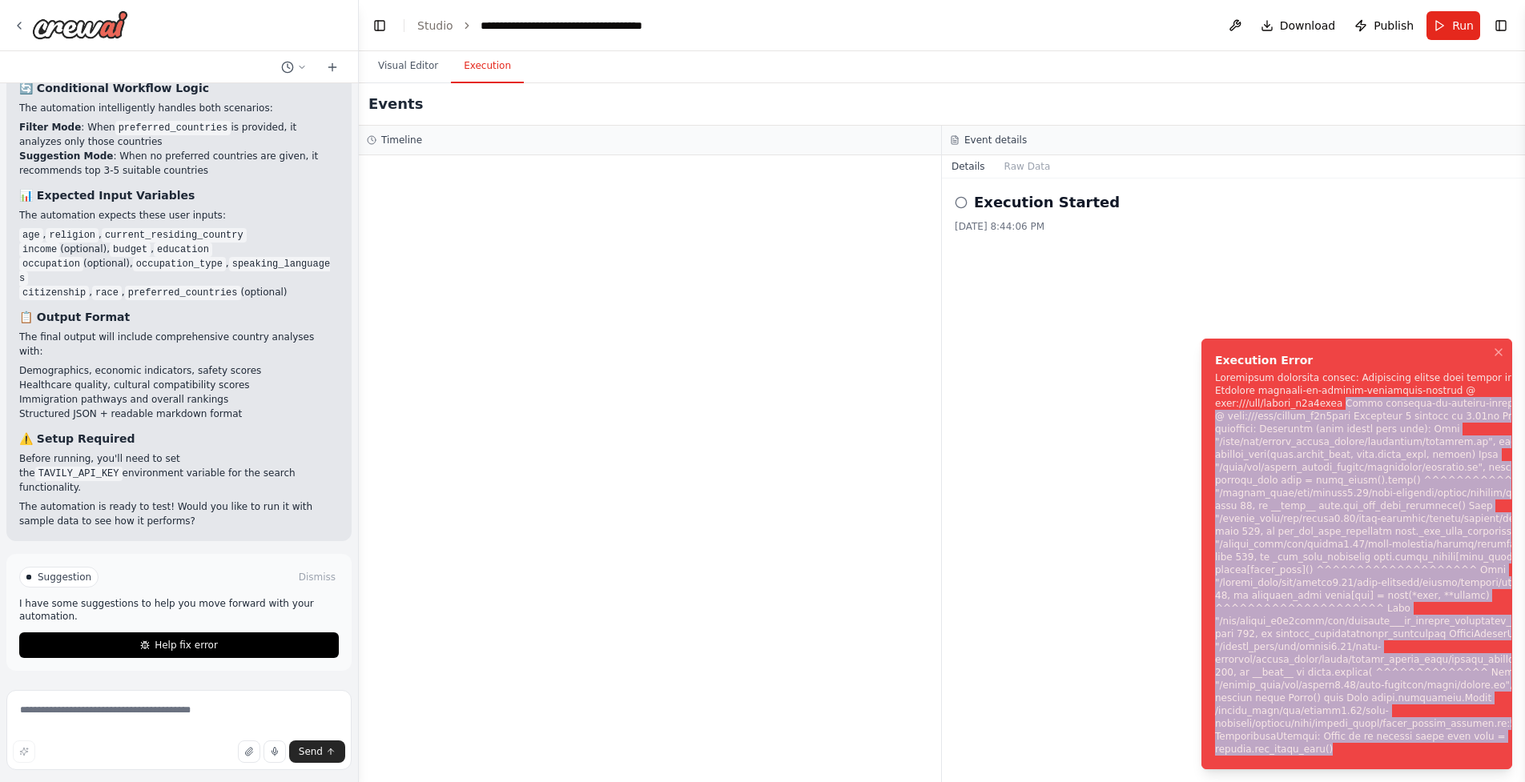
drag, startPoint x: 1349, startPoint y: 748, endPoint x: 1211, endPoint y: 431, distance: 346.0
click at [1211, 431] on li "Execution Error" at bounding box center [1356, 554] width 311 height 431
click at [1217, 404] on div "Notifications (F8)" at bounding box center [1401, 564] width 372 height 384
copy div "Subprocess execution failed: Subprocess failed with return code 1. STDERR: Buil…"
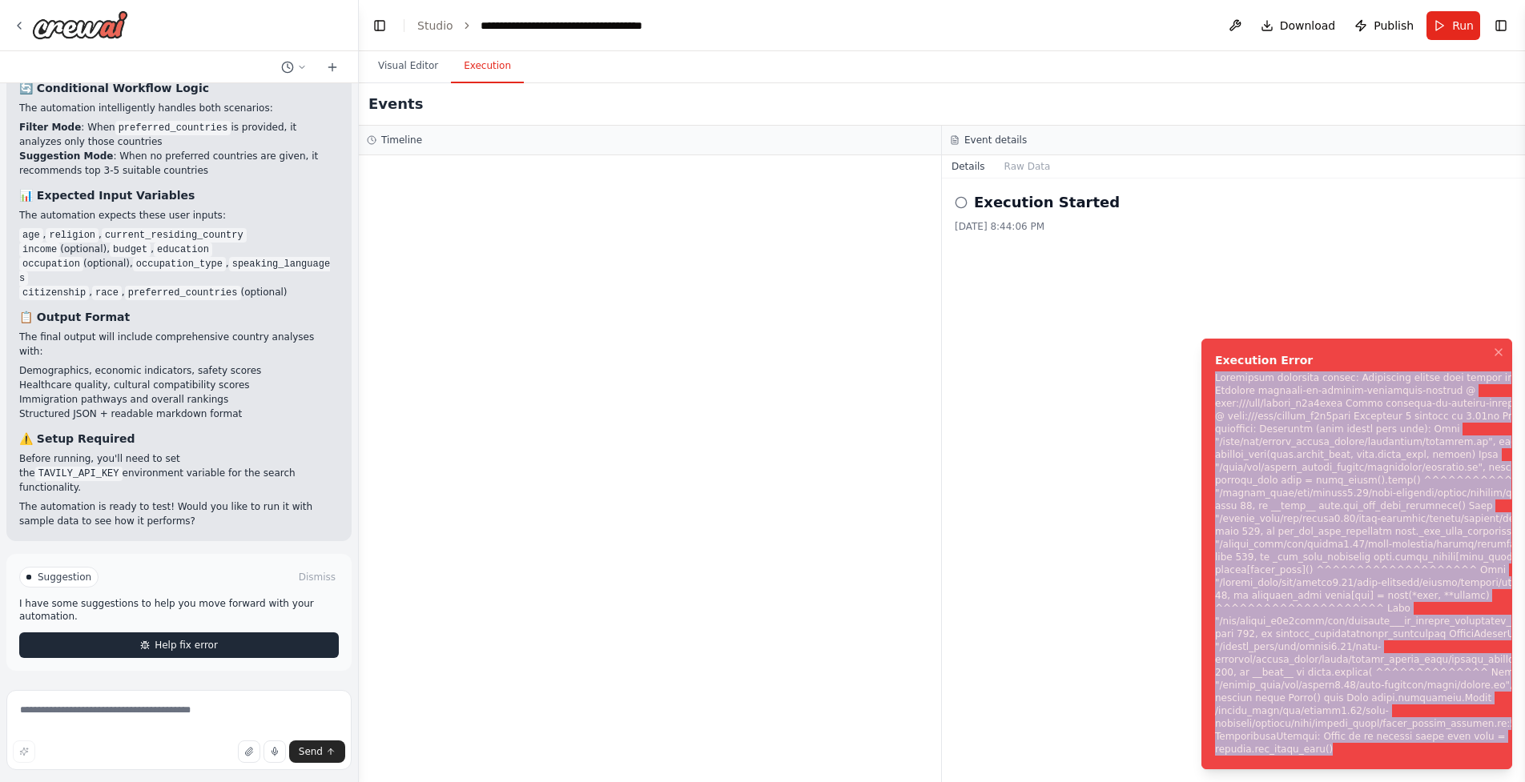
click at [249, 634] on button "Help fix error" at bounding box center [179, 646] width 320 height 26
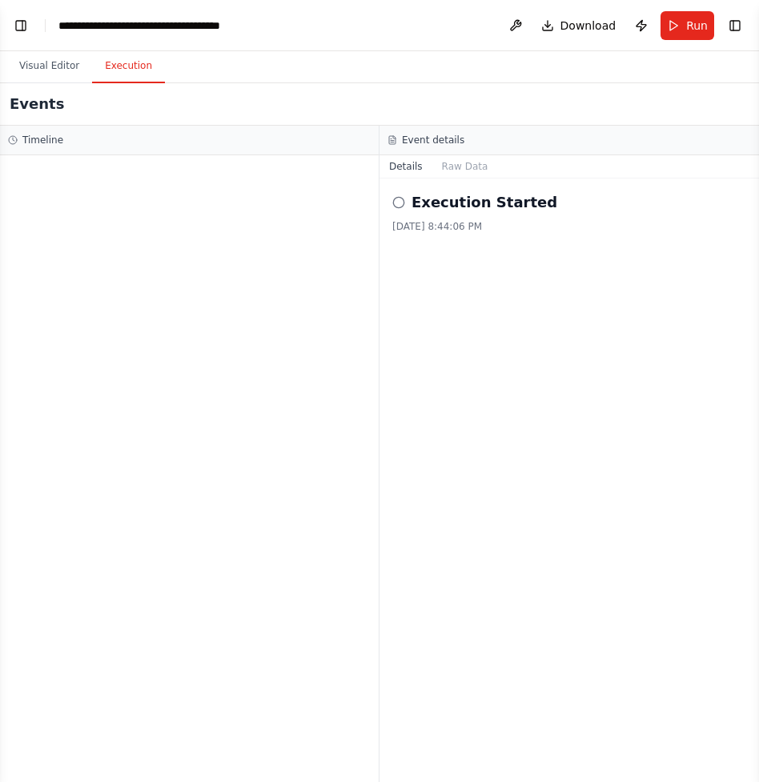
scroll to position [5300, 0]
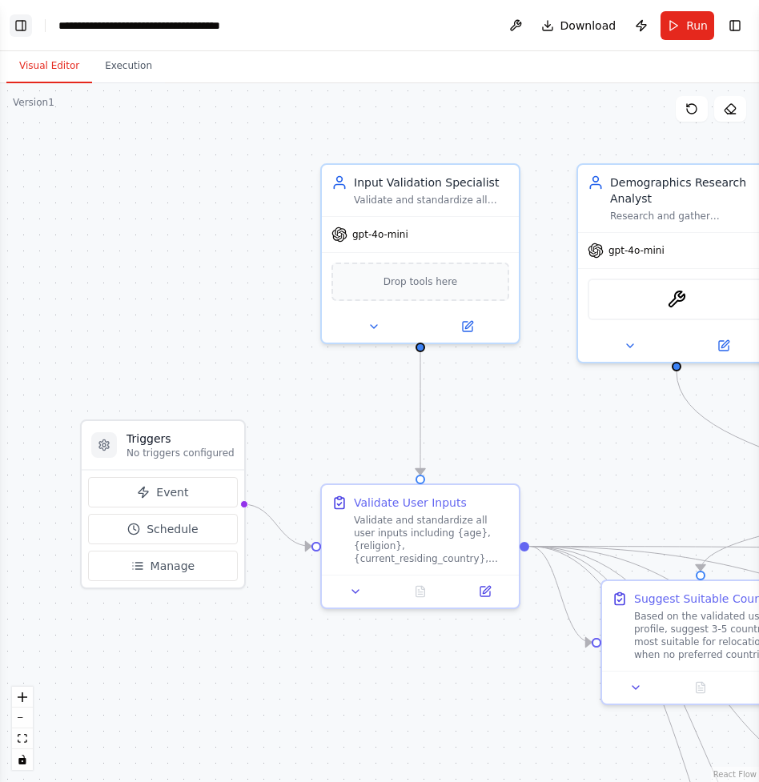
scroll to position [5300, 0]
click at [26, 29] on button "Toggle Left Sidebar" at bounding box center [21, 25] width 22 height 22
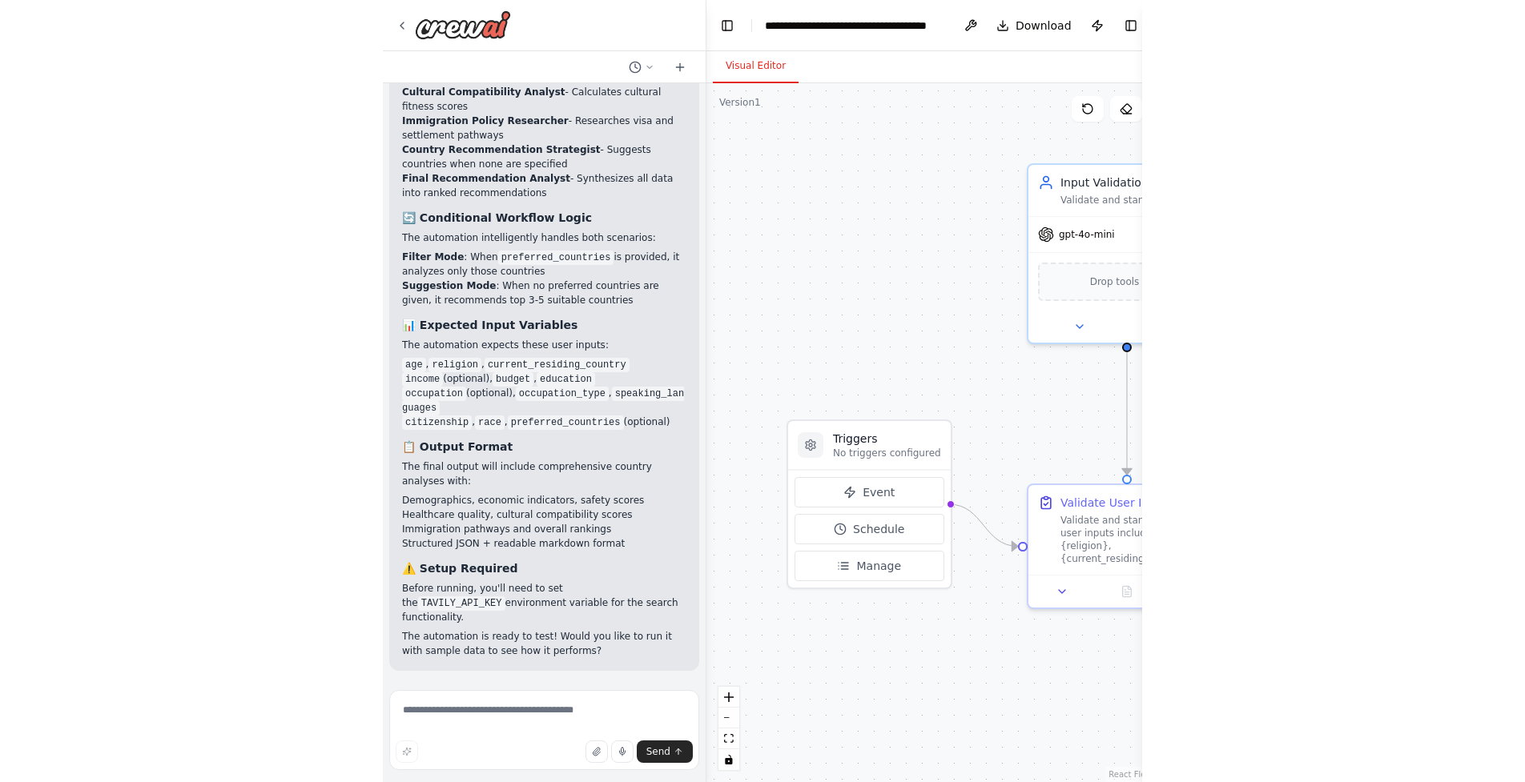
scroll to position [5300, 0]
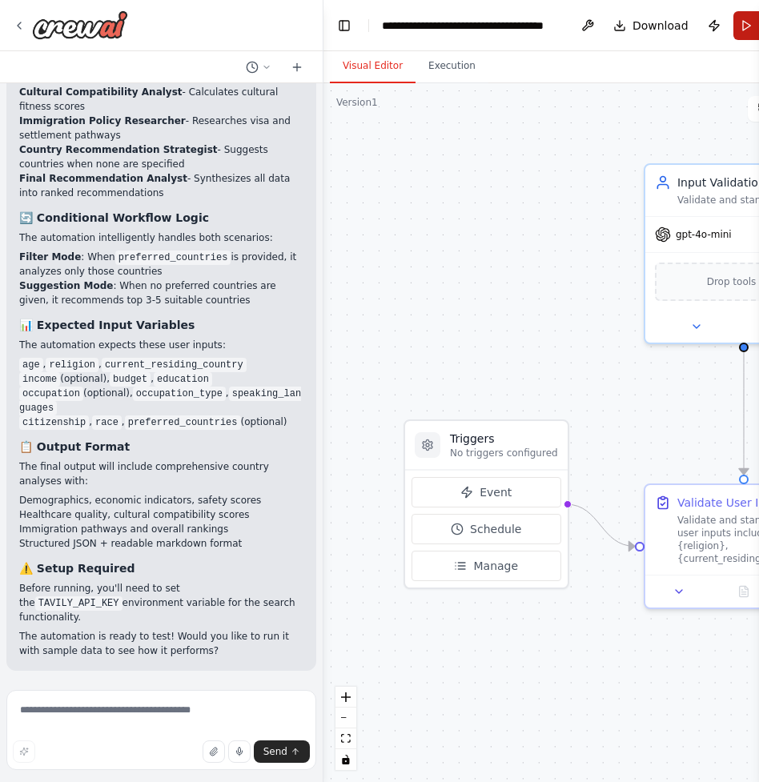
click at [739, 27] on button "Run" at bounding box center [761, 25] width 54 height 29
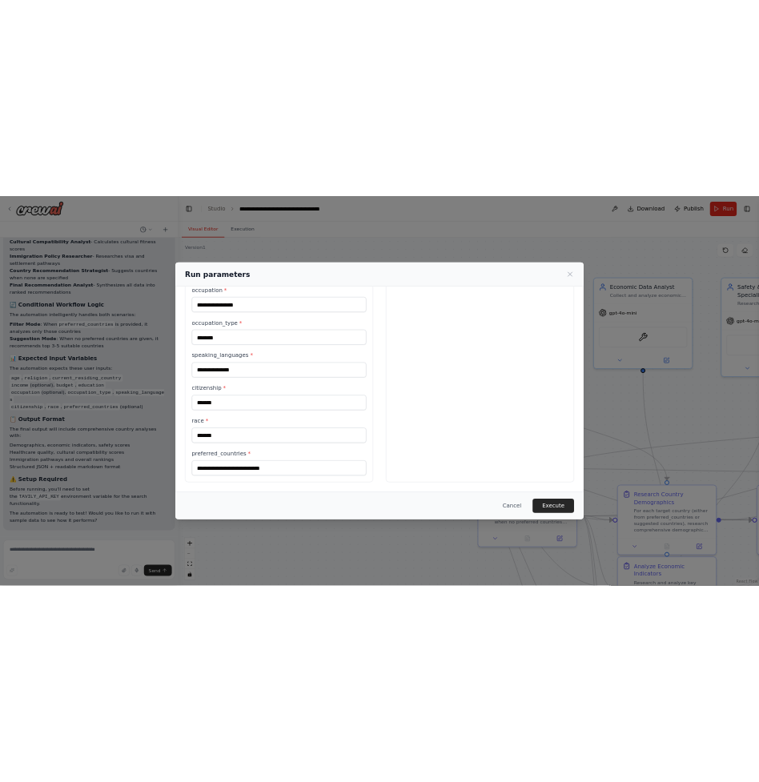
scroll to position [0, 0]
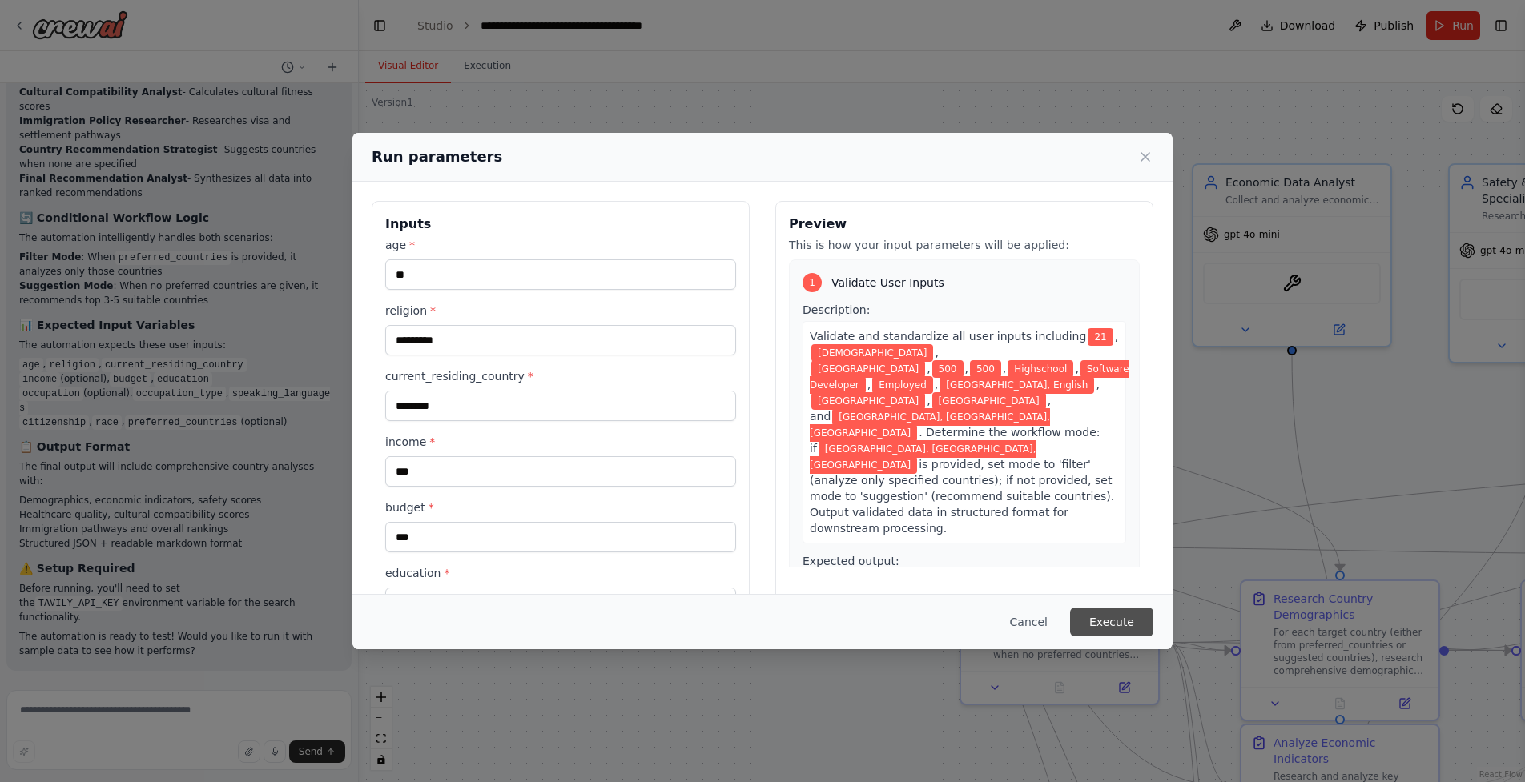
click at [758, 612] on button "Execute" at bounding box center [1111, 622] width 83 height 29
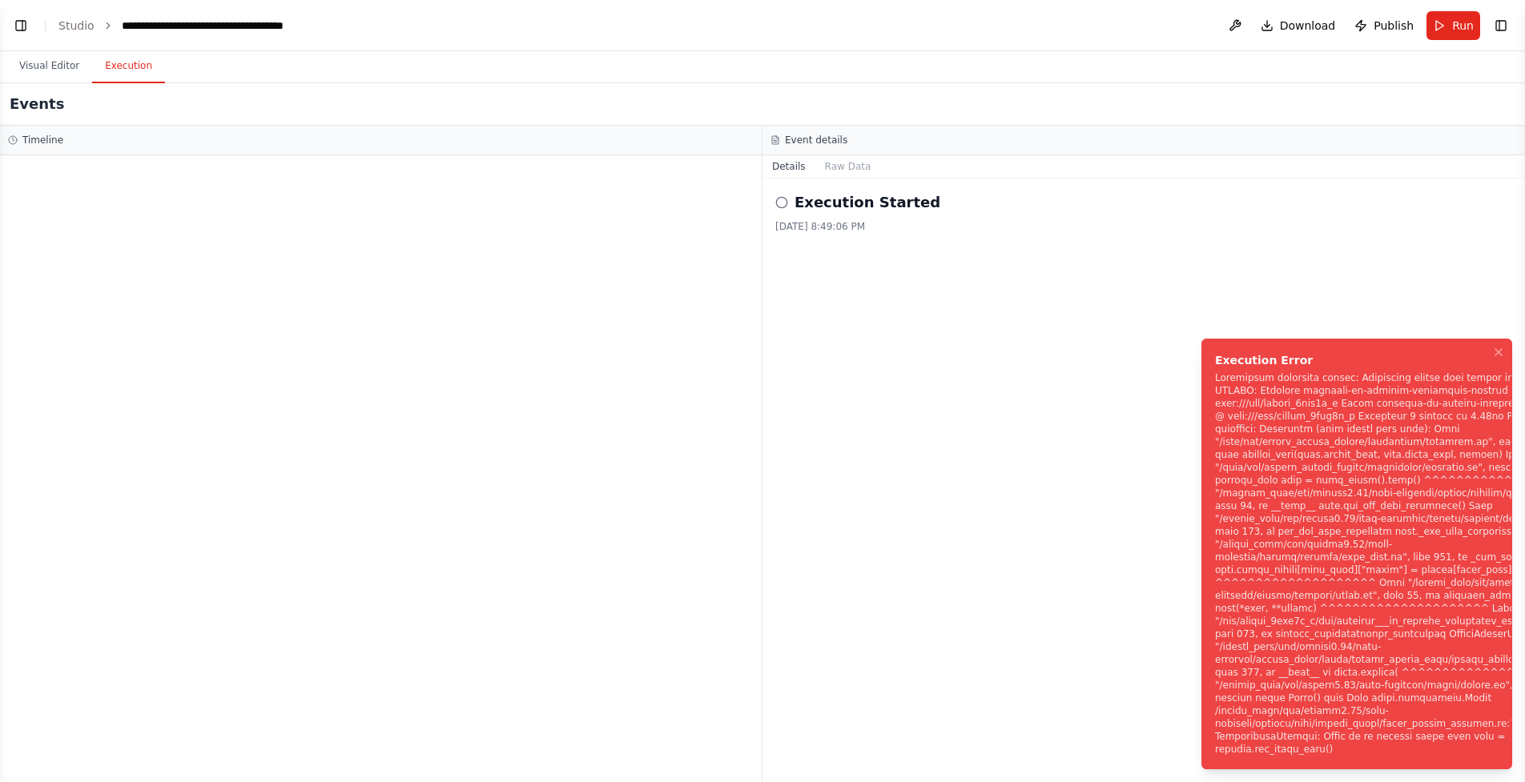
scroll to position [5216, 0]
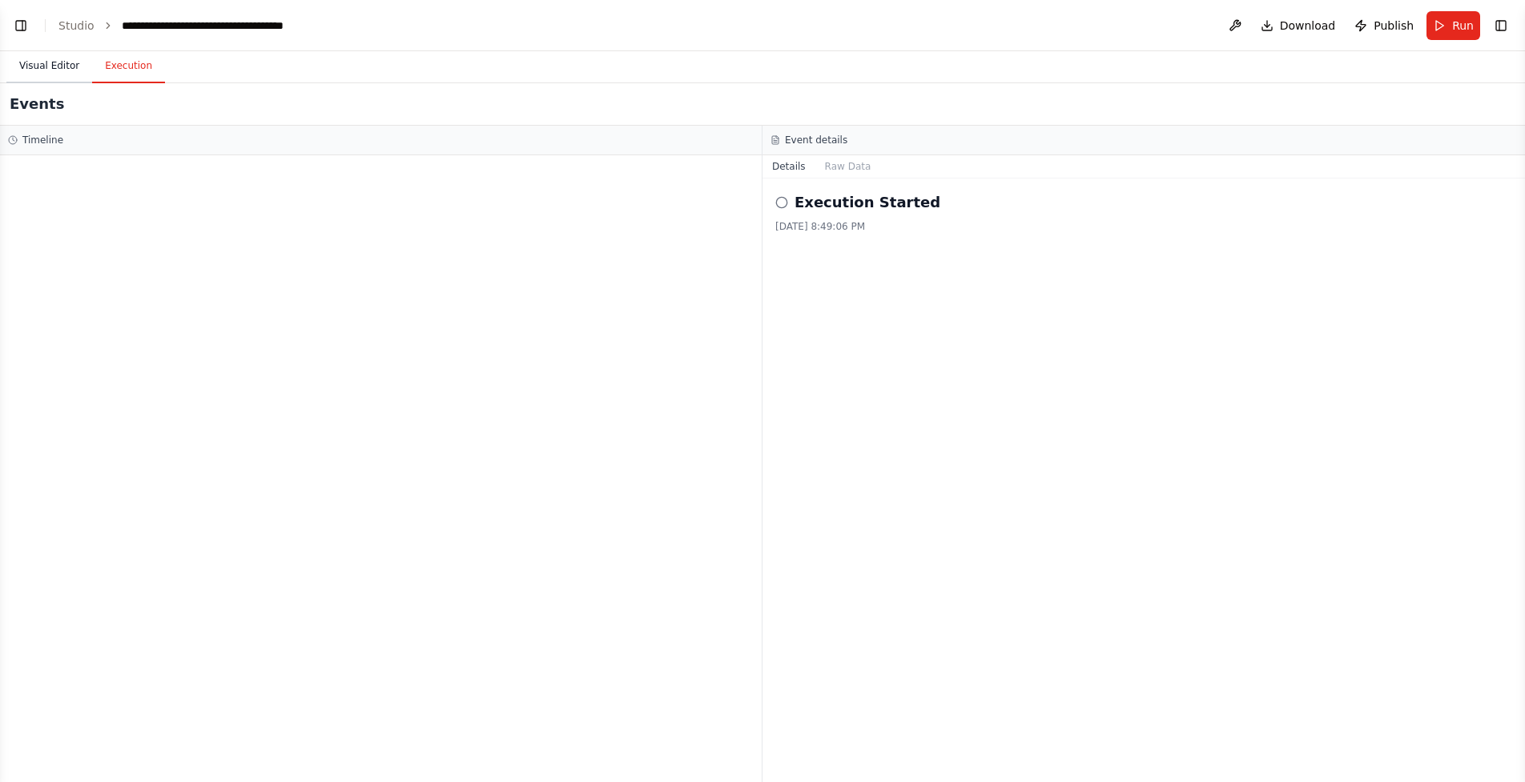
click at [58, 66] on button "Visual Editor" at bounding box center [49, 67] width 86 height 34
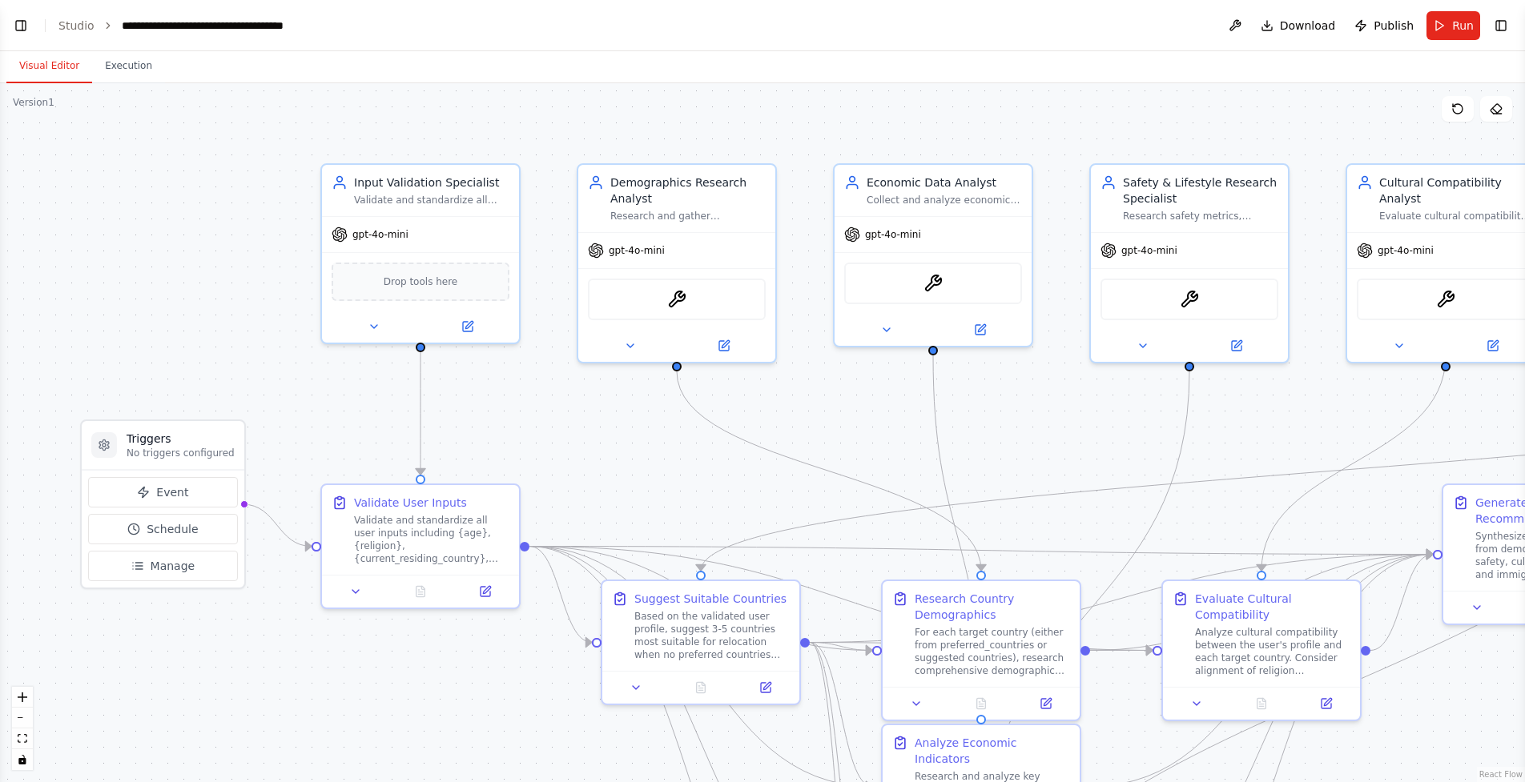
click at [18, 38] on header "**********" at bounding box center [762, 25] width 1525 height 51
click at [20, 32] on button "Toggle Left Sidebar" at bounding box center [21, 25] width 22 height 22
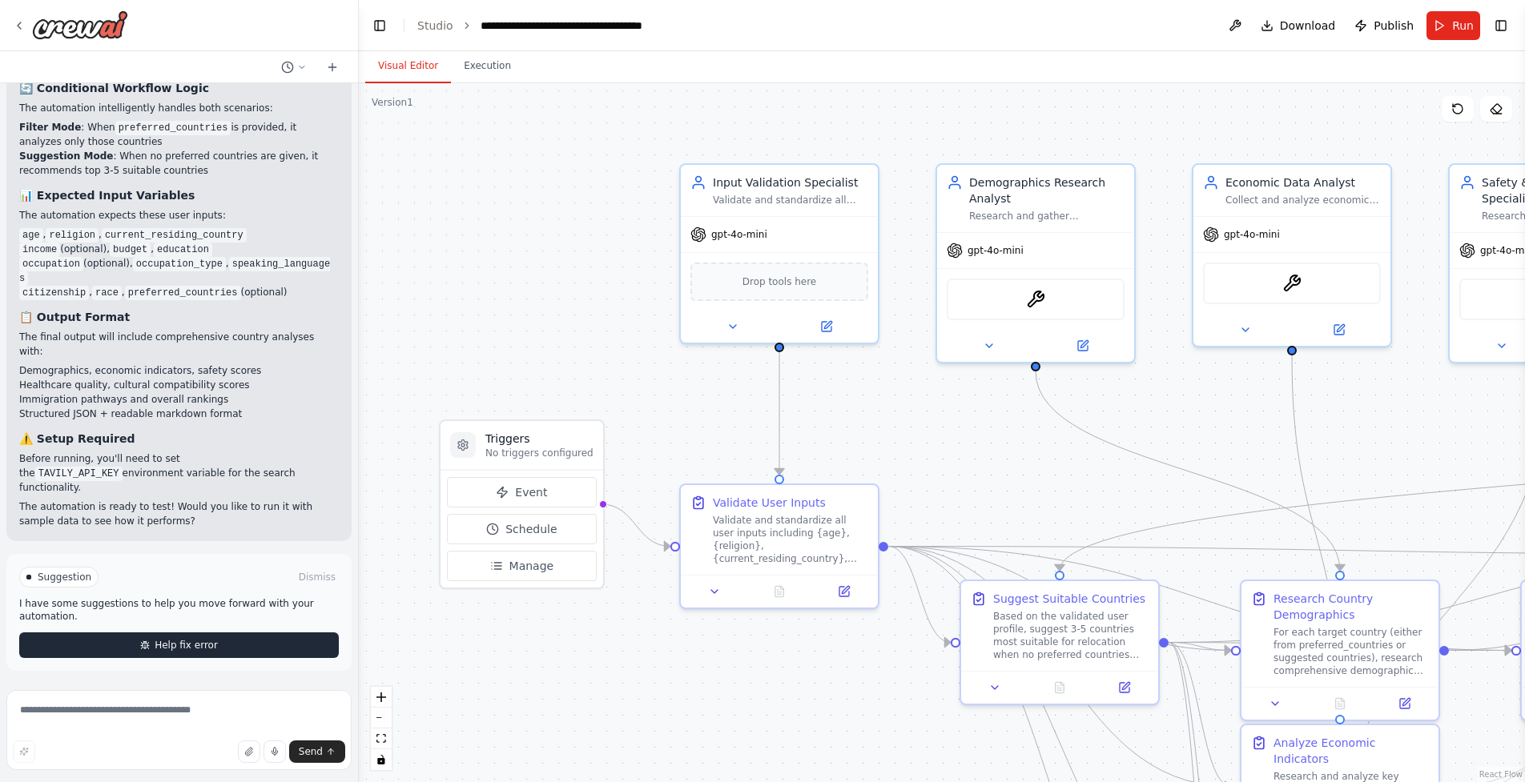
click at [237, 636] on button "Help fix error" at bounding box center [179, 646] width 320 height 26
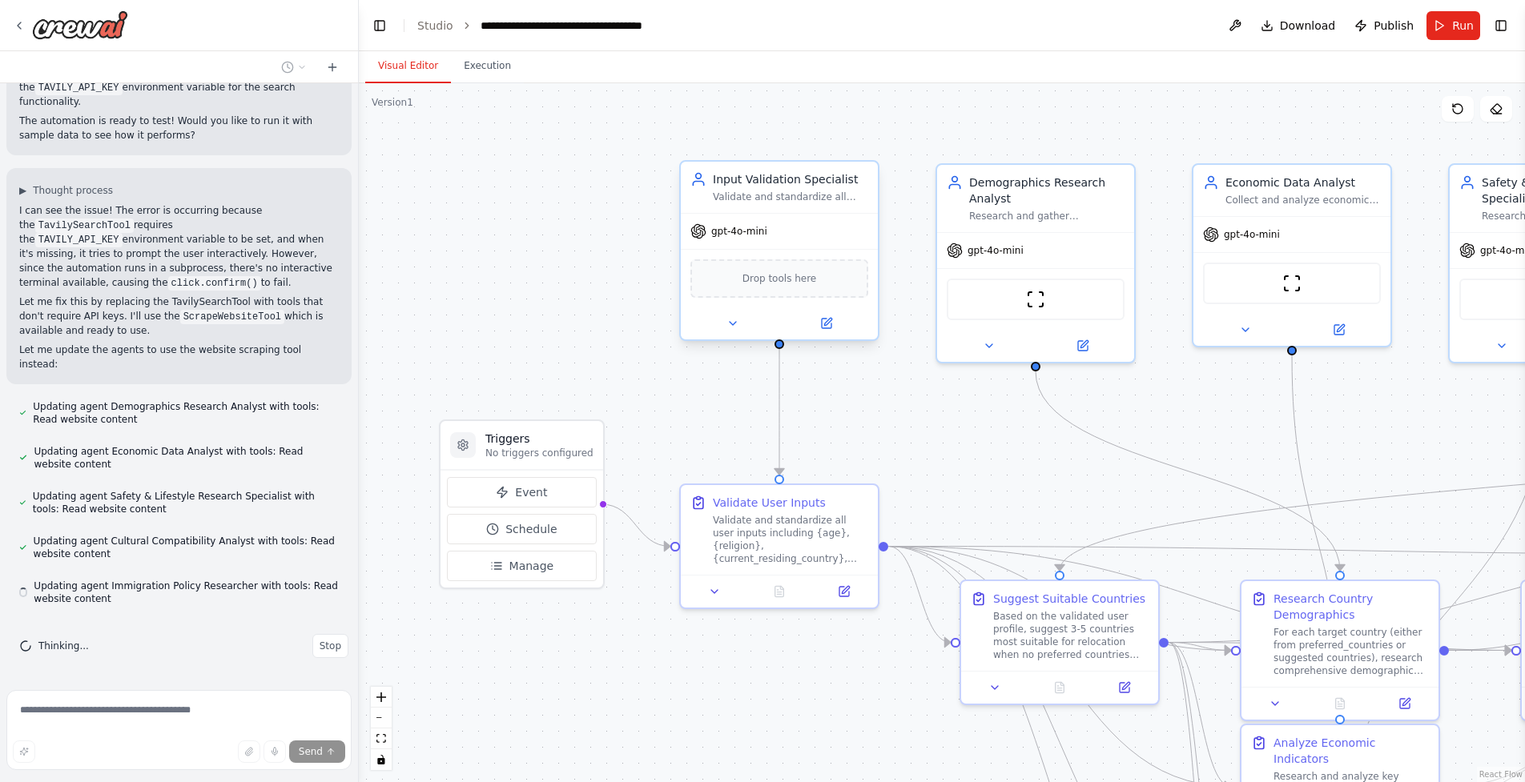
scroll to position [5588, 0]
click at [758, 312] on div "ScrapeWebsiteTool" at bounding box center [1036, 296] width 178 height 42
click at [758, 299] on div "ScrapeWebsiteTool" at bounding box center [1036, 296] width 178 height 42
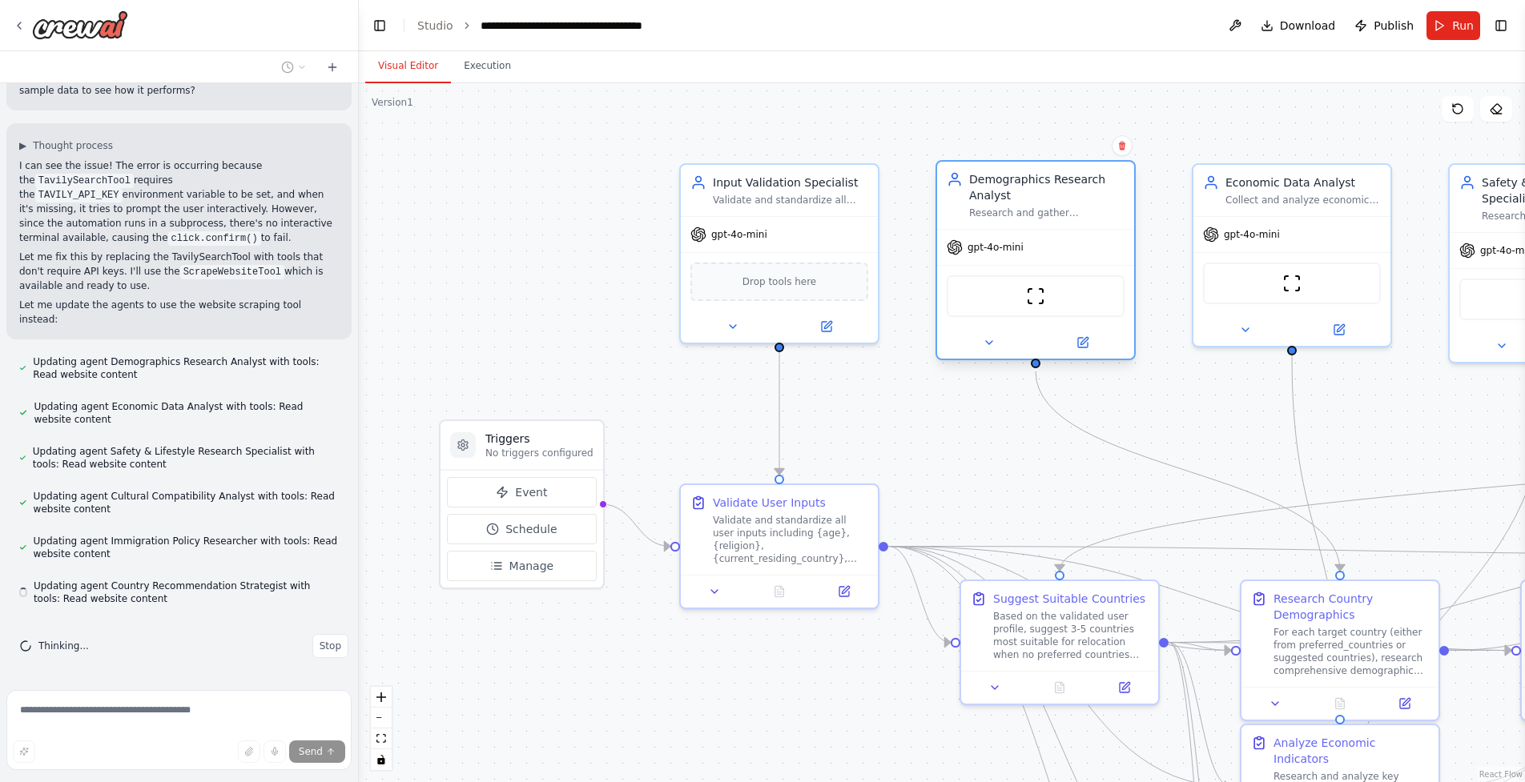
scroll to position [5633, 0]
click at [758, 295] on div "ScrapeWebsiteTool" at bounding box center [1036, 296] width 178 height 42
click at [758, 298] on img at bounding box center [1035, 296] width 19 height 19
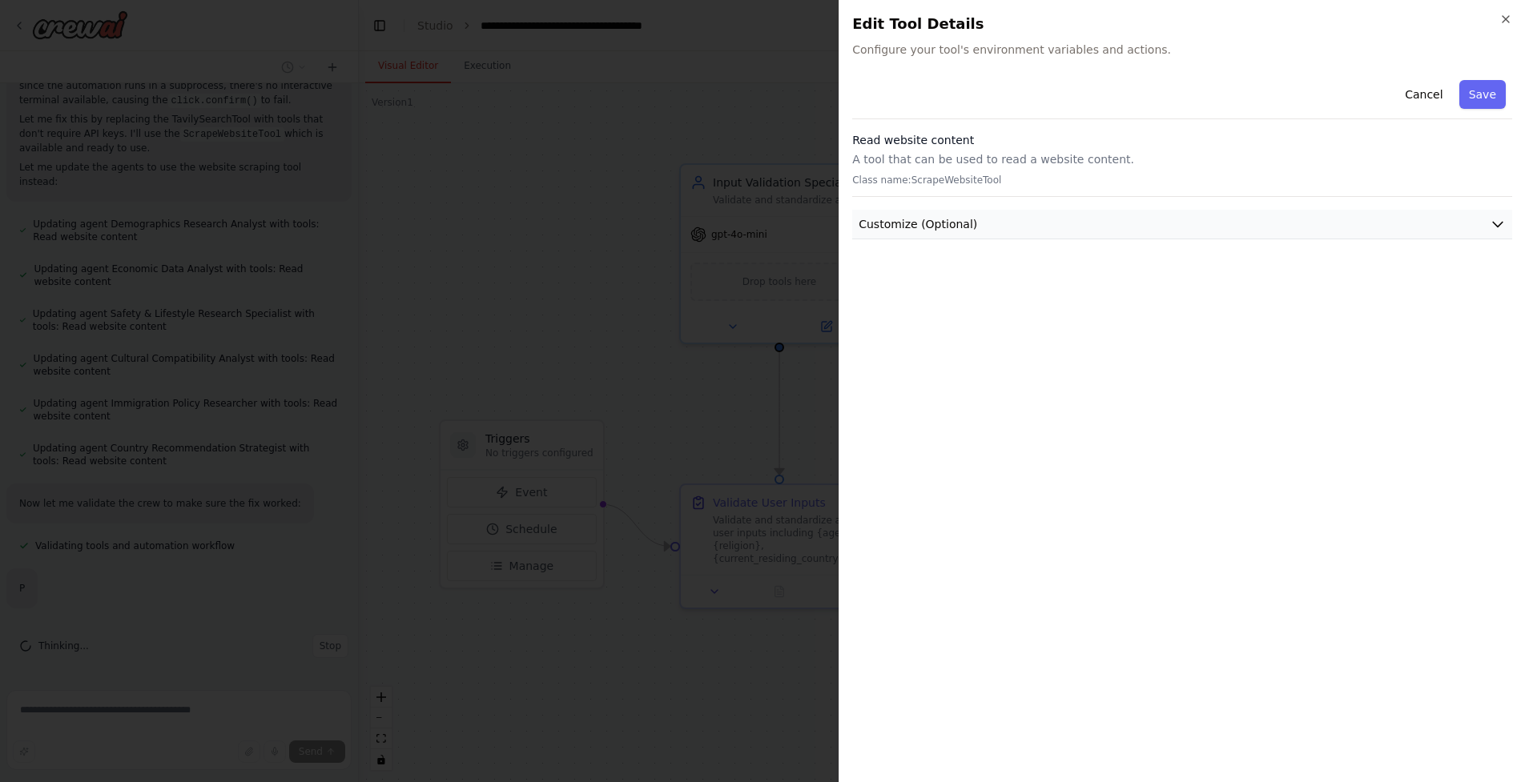
scroll to position [5756, 0]
click at [758, 229] on span "Customize (Optional)" at bounding box center [917, 224] width 119 height 16
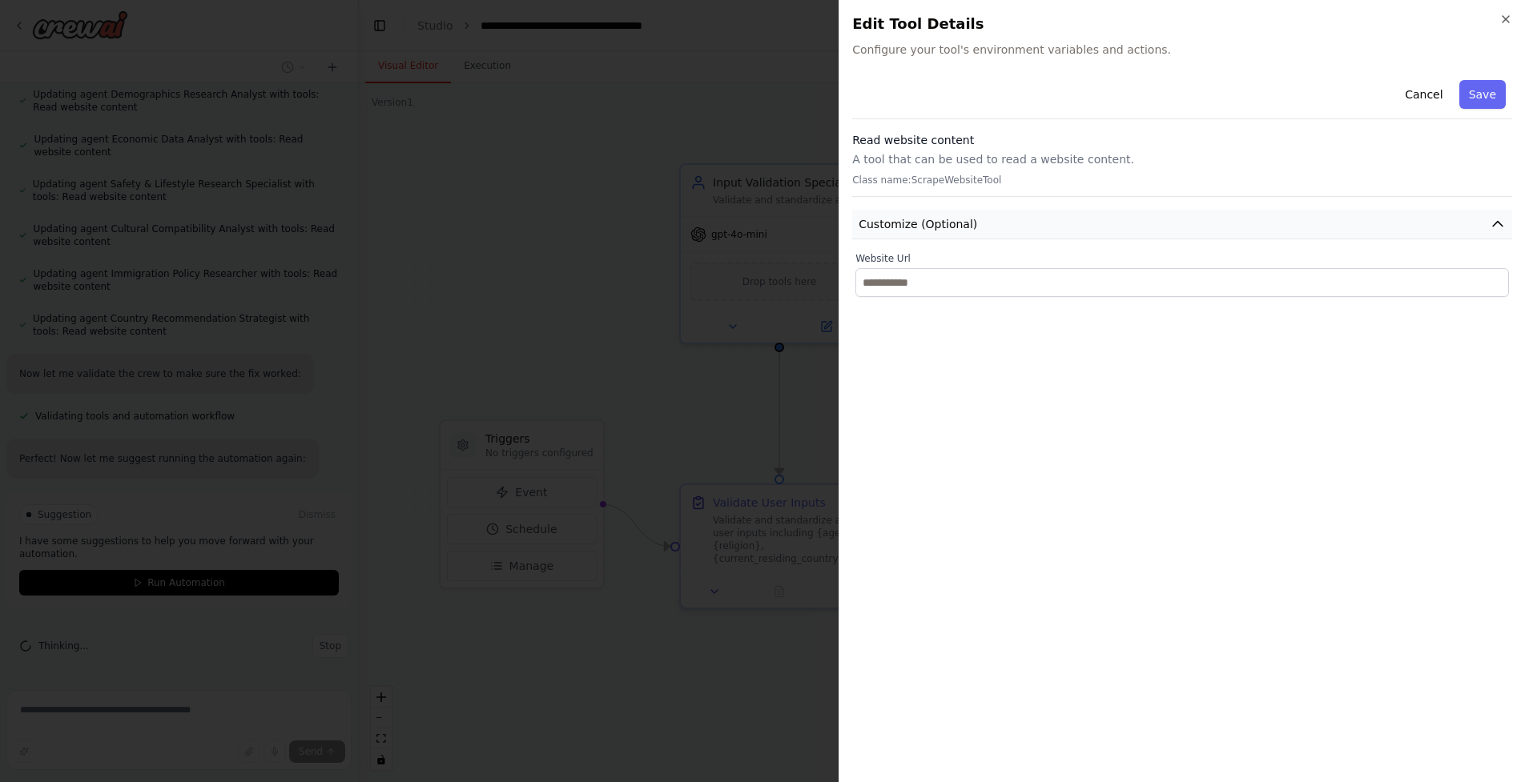
click at [758, 229] on span "Customize (Optional)" at bounding box center [917, 224] width 119 height 16
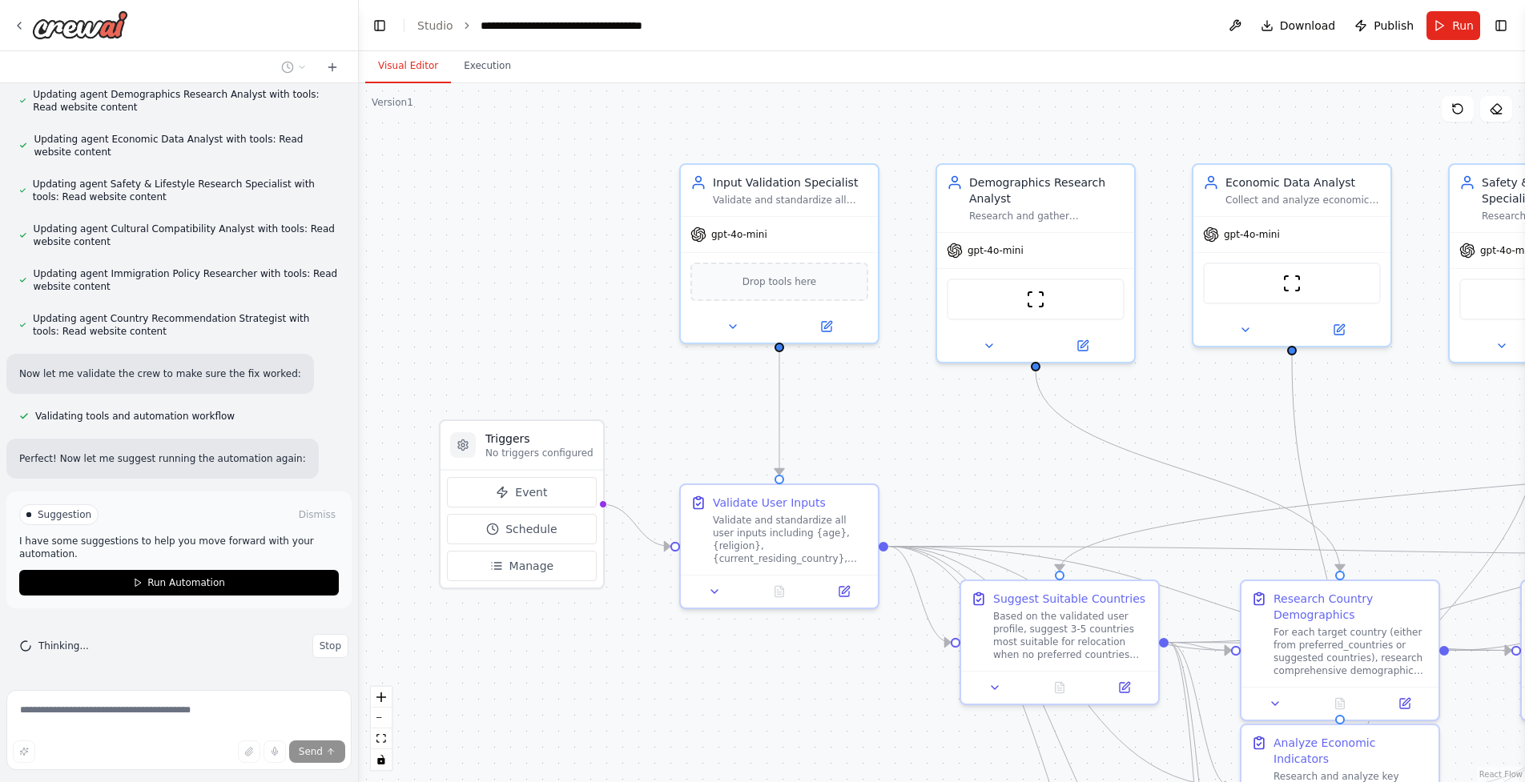
click at [758, 424] on div ".deletable-edge-delete-btn { width: 20px; height: 20px; border: 0px solid #ffff…" at bounding box center [942, 432] width 1166 height 699
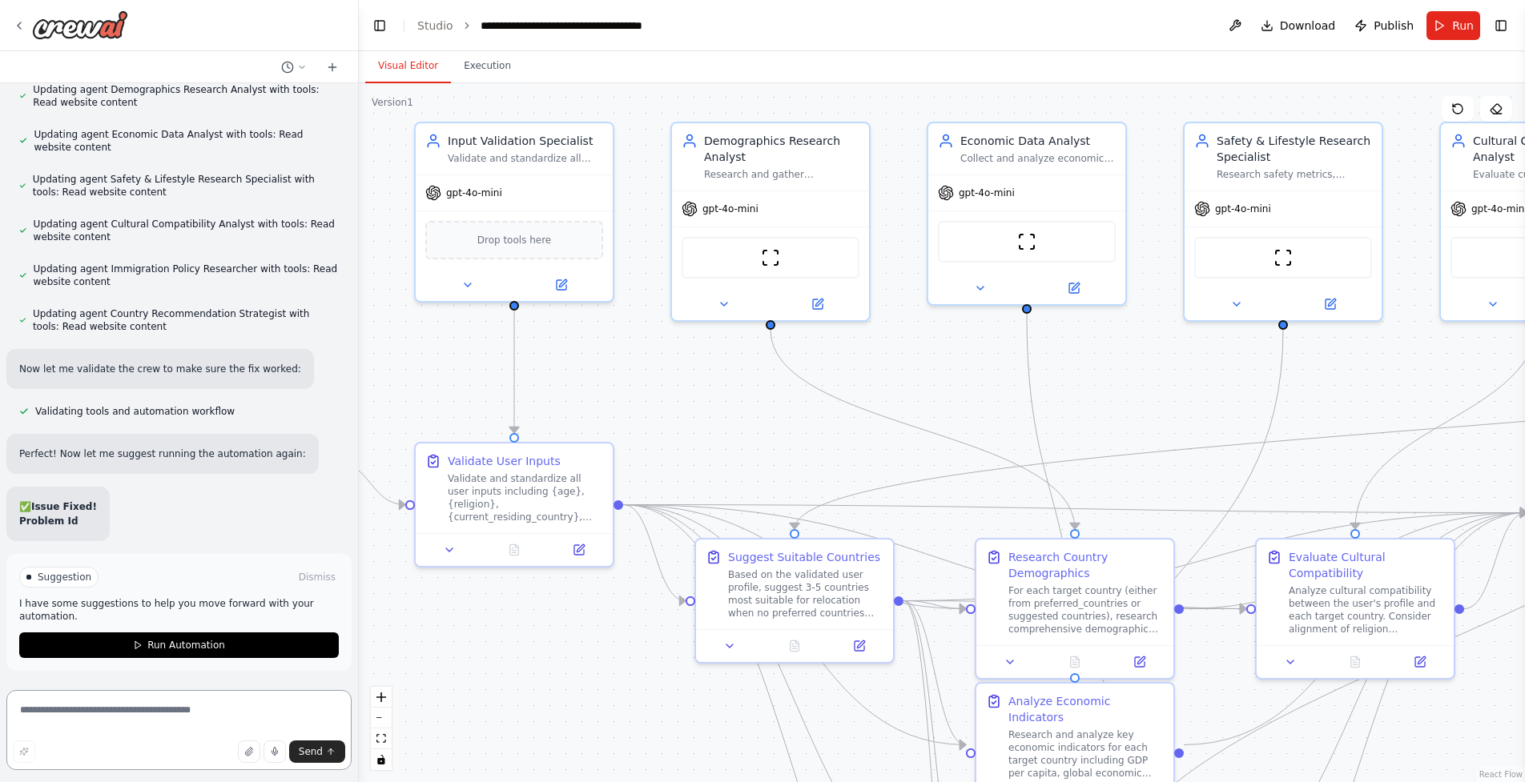
drag, startPoint x: 961, startPoint y: 424, endPoint x: 697, endPoint y: 382, distance: 267.5
click at [697, 382] on div ".deletable-edge-delete-btn { width: 20px; height: 20px; border: 0px solid #ffff…" at bounding box center [942, 432] width 1166 height 699
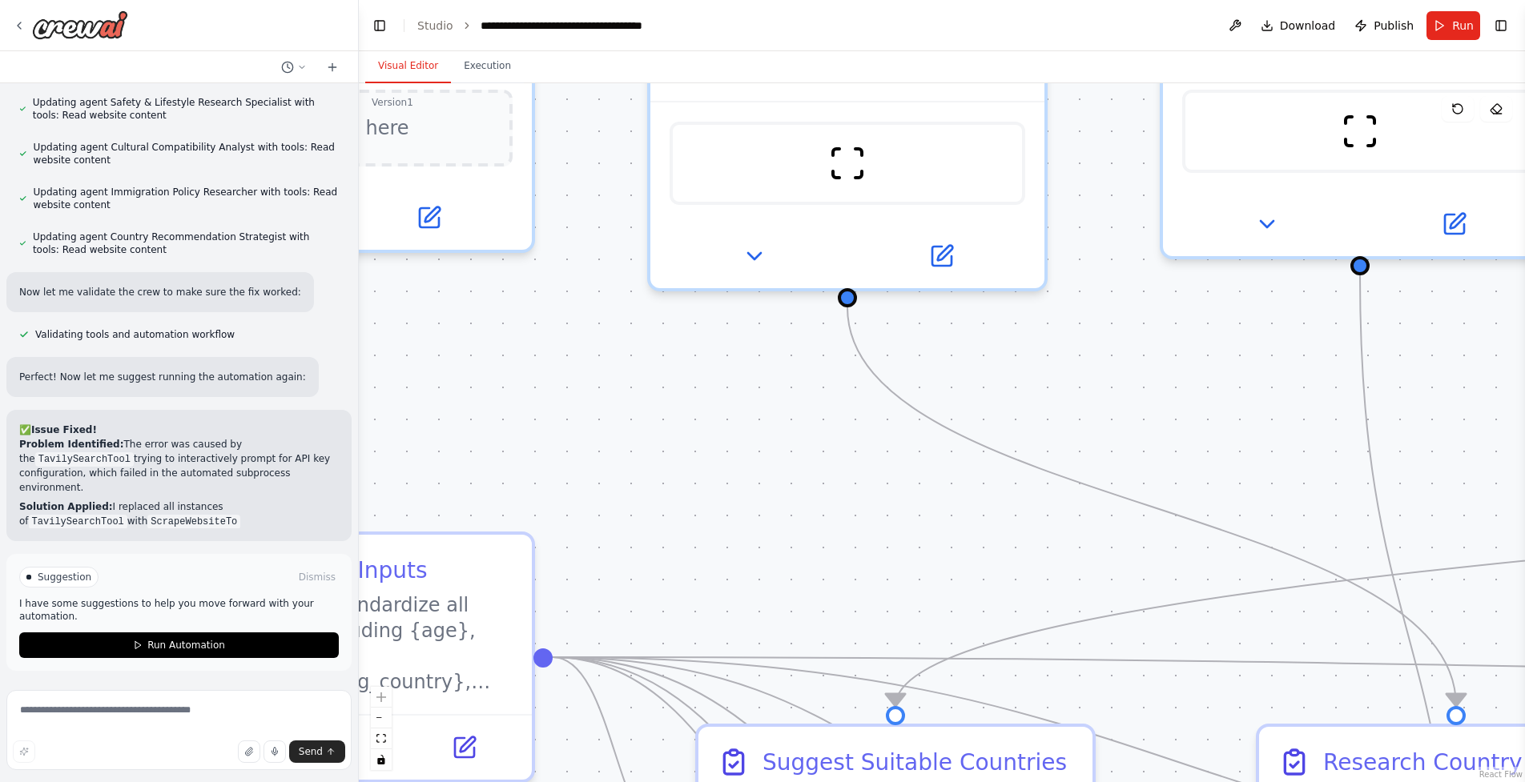
drag, startPoint x: 573, startPoint y: 385, endPoint x: 581, endPoint y: 411, distance: 26.8
click at [581, 411] on div ".deletable-edge-delete-btn { width: 20px; height: 20px; border: 0px solid #ffff…" at bounding box center [942, 432] width 1166 height 699
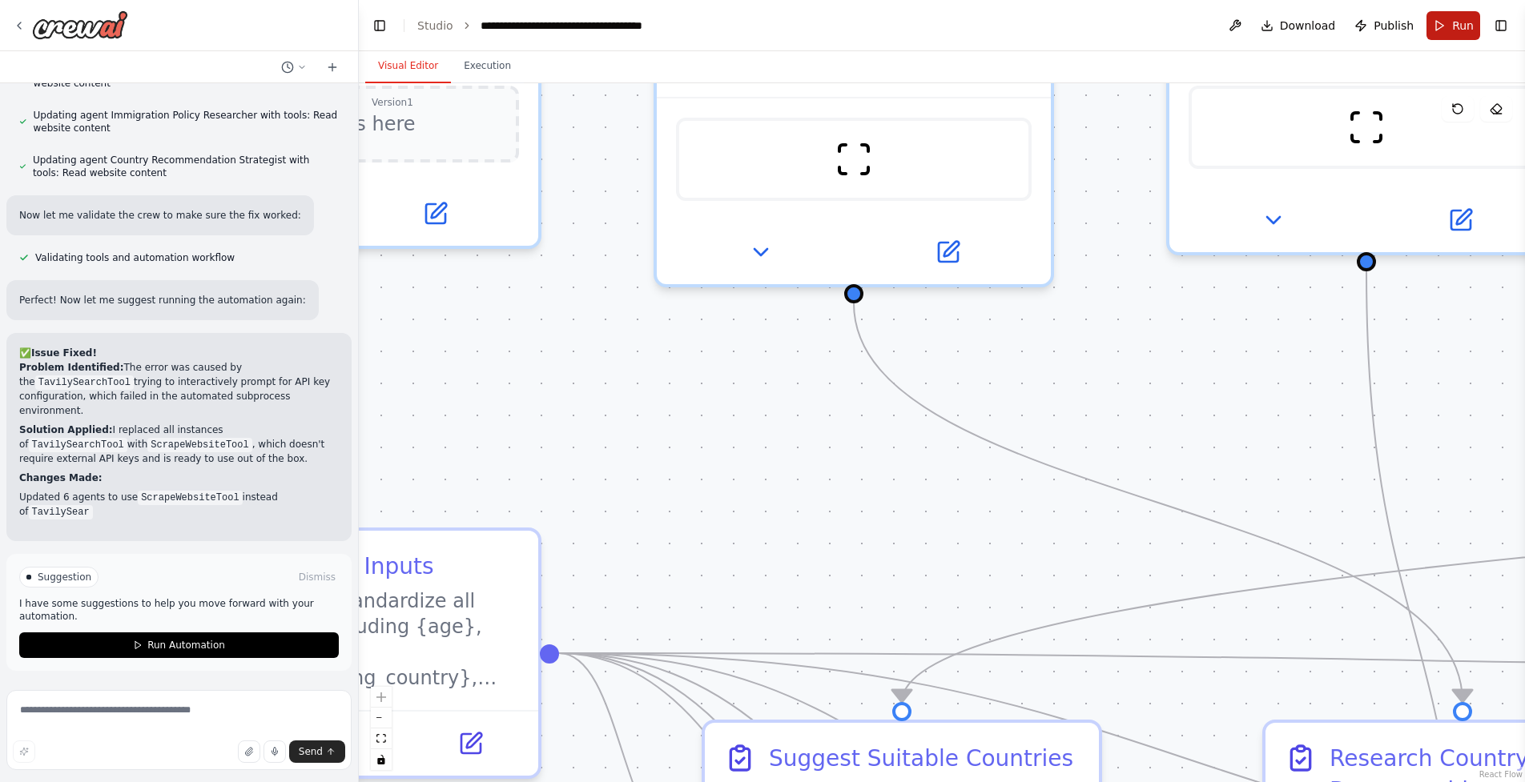
click at [758, 29] on span "Run" at bounding box center [1463, 26] width 22 height 16
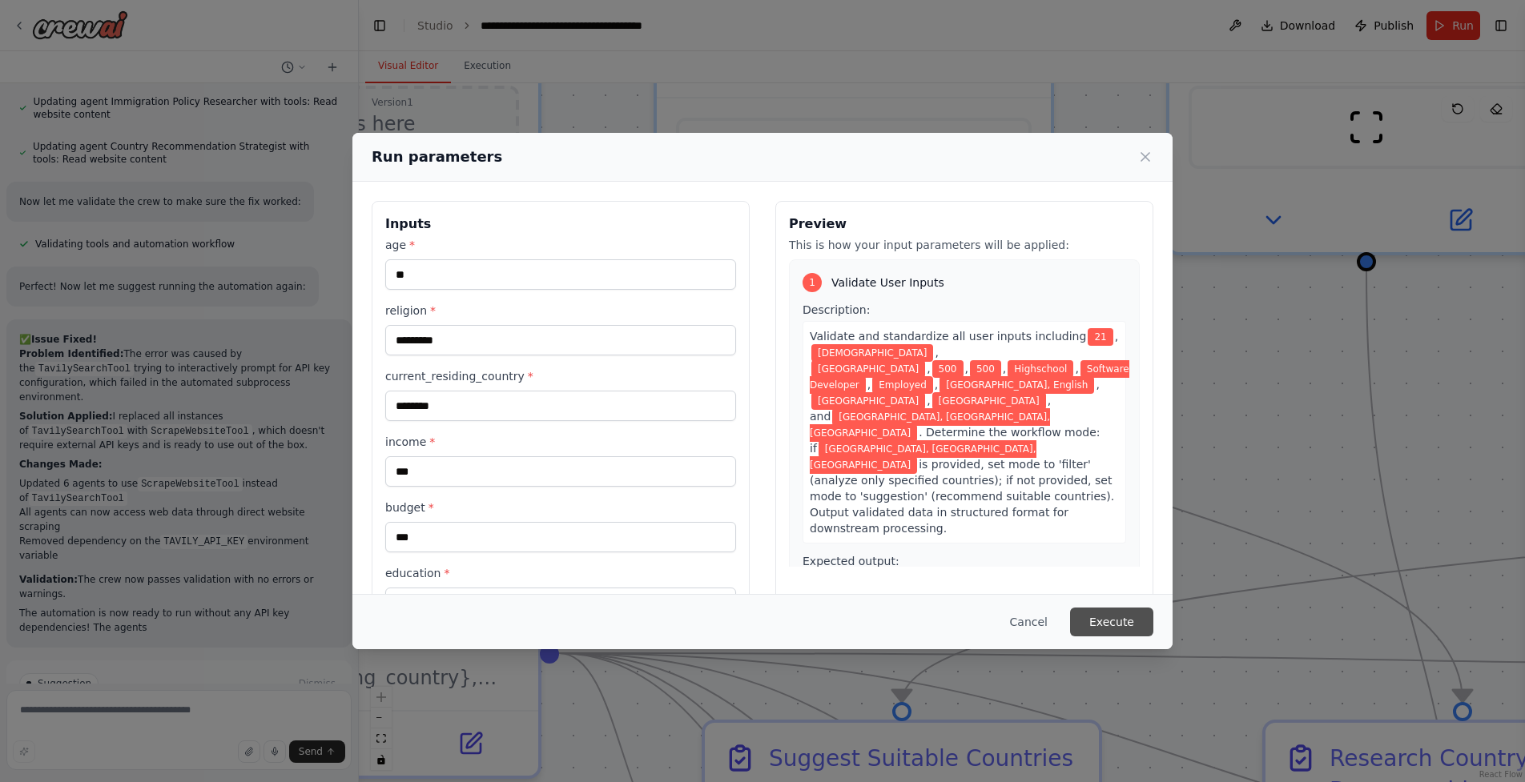
click at [758, 618] on button "Execute" at bounding box center [1111, 622] width 83 height 29
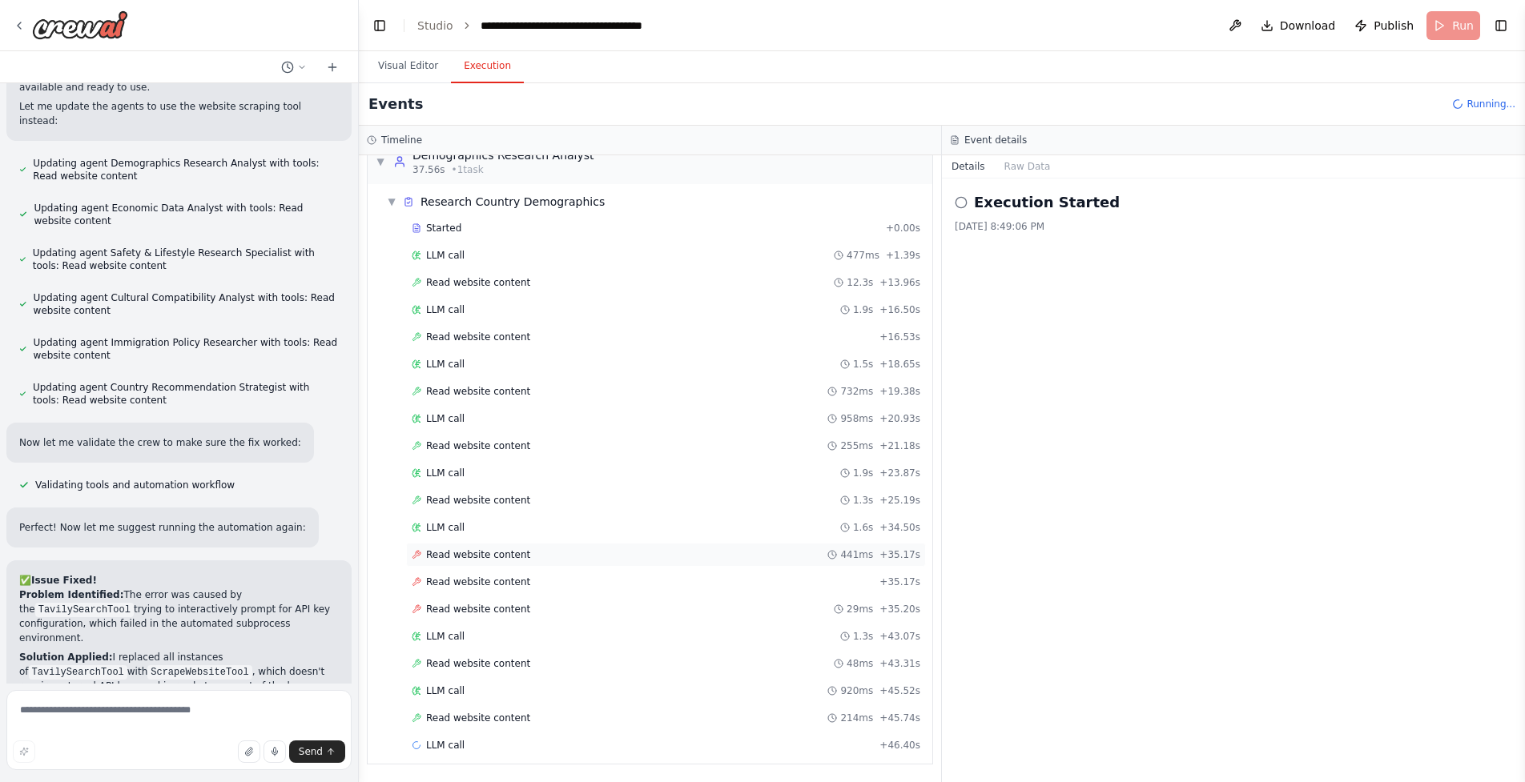
scroll to position [645, 0]
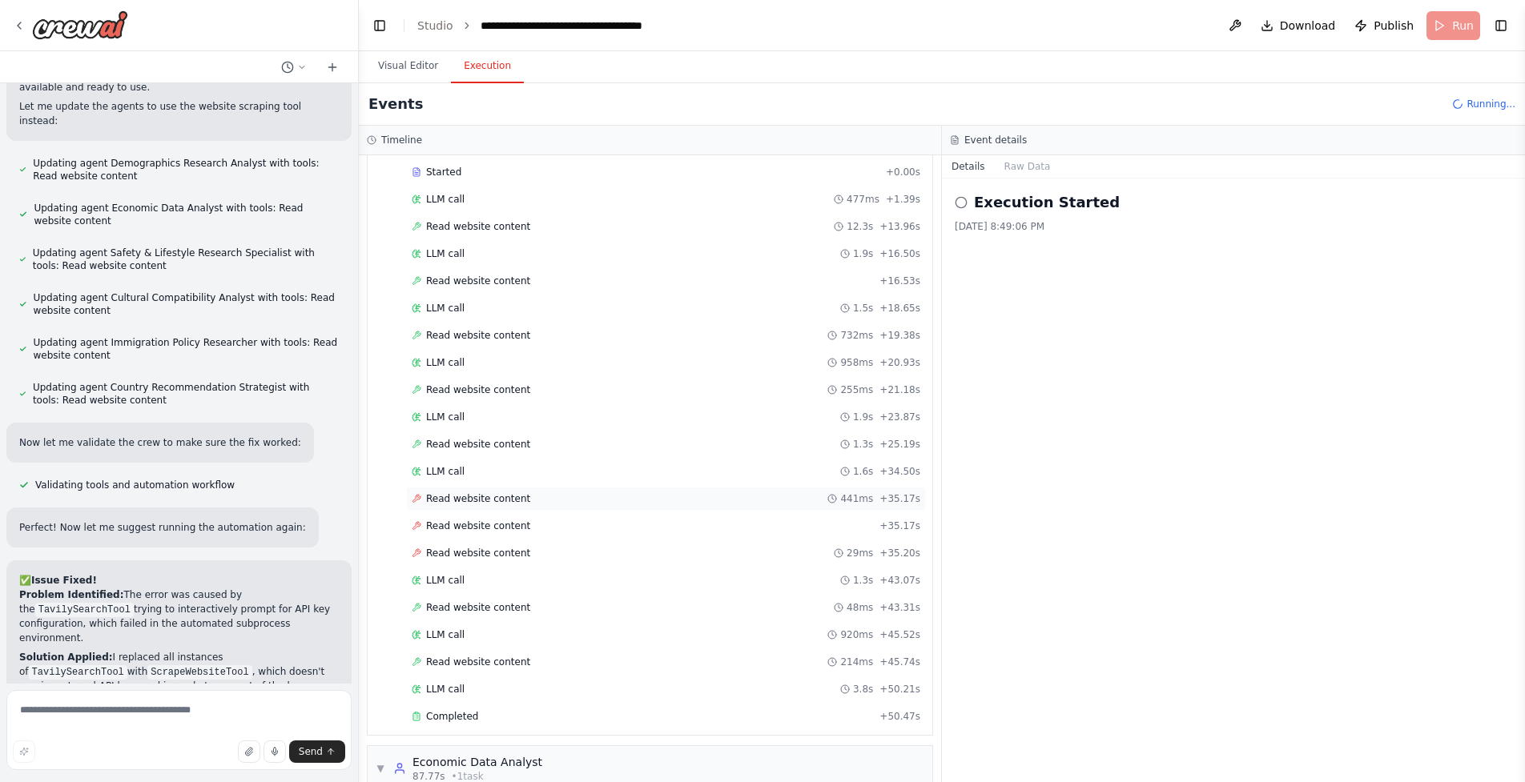
click at [408, 492] on div "Read website content 441ms + 35.17s" at bounding box center [666, 499] width 520 height 24
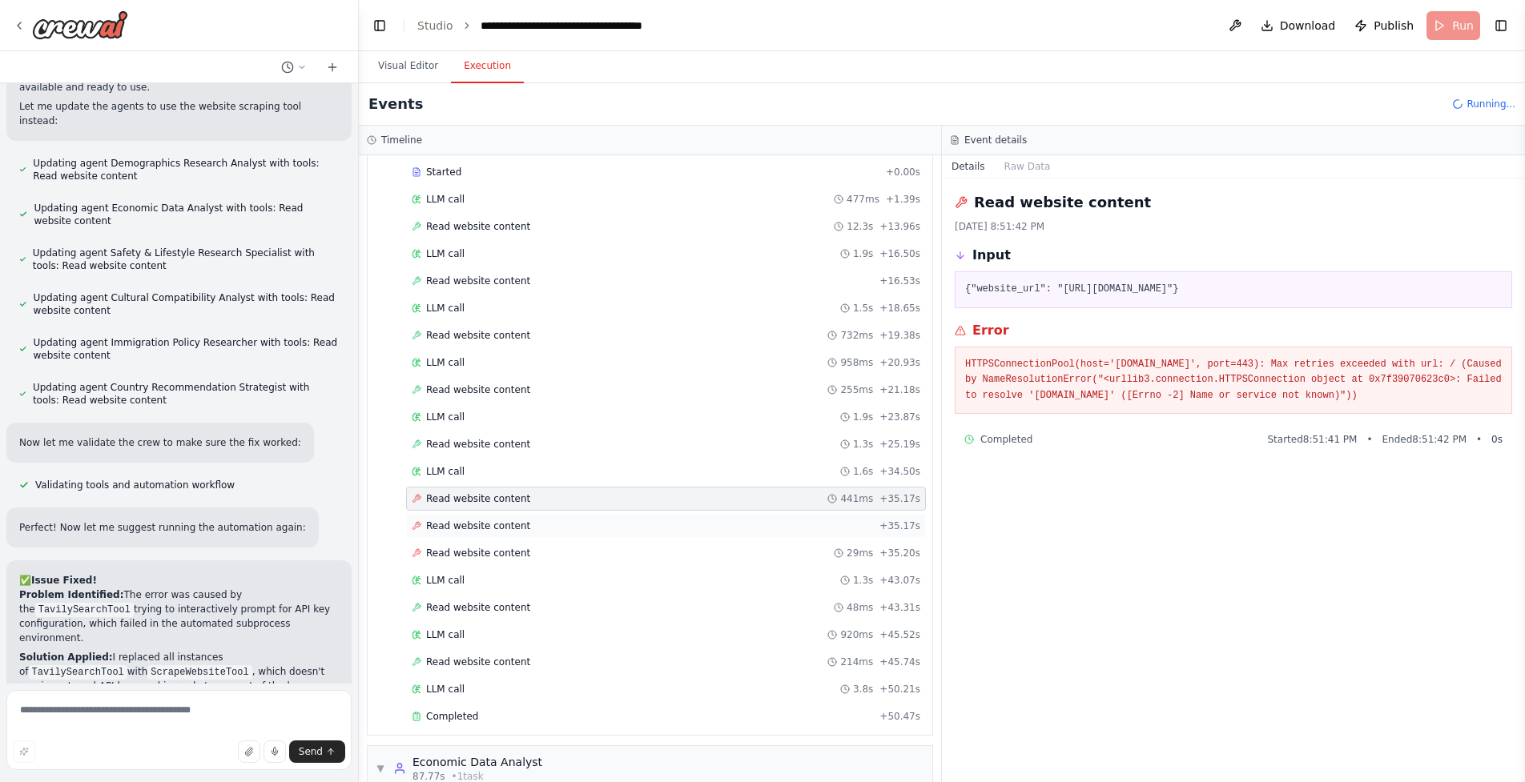
click at [457, 528] on span "Read website content" at bounding box center [478, 526] width 104 height 13
click at [450, 556] on span "Read website content" at bounding box center [478, 553] width 104 height 13
click at [456, 608] on span "Read website content" at bounding box center [478, 607] width 104 height 13
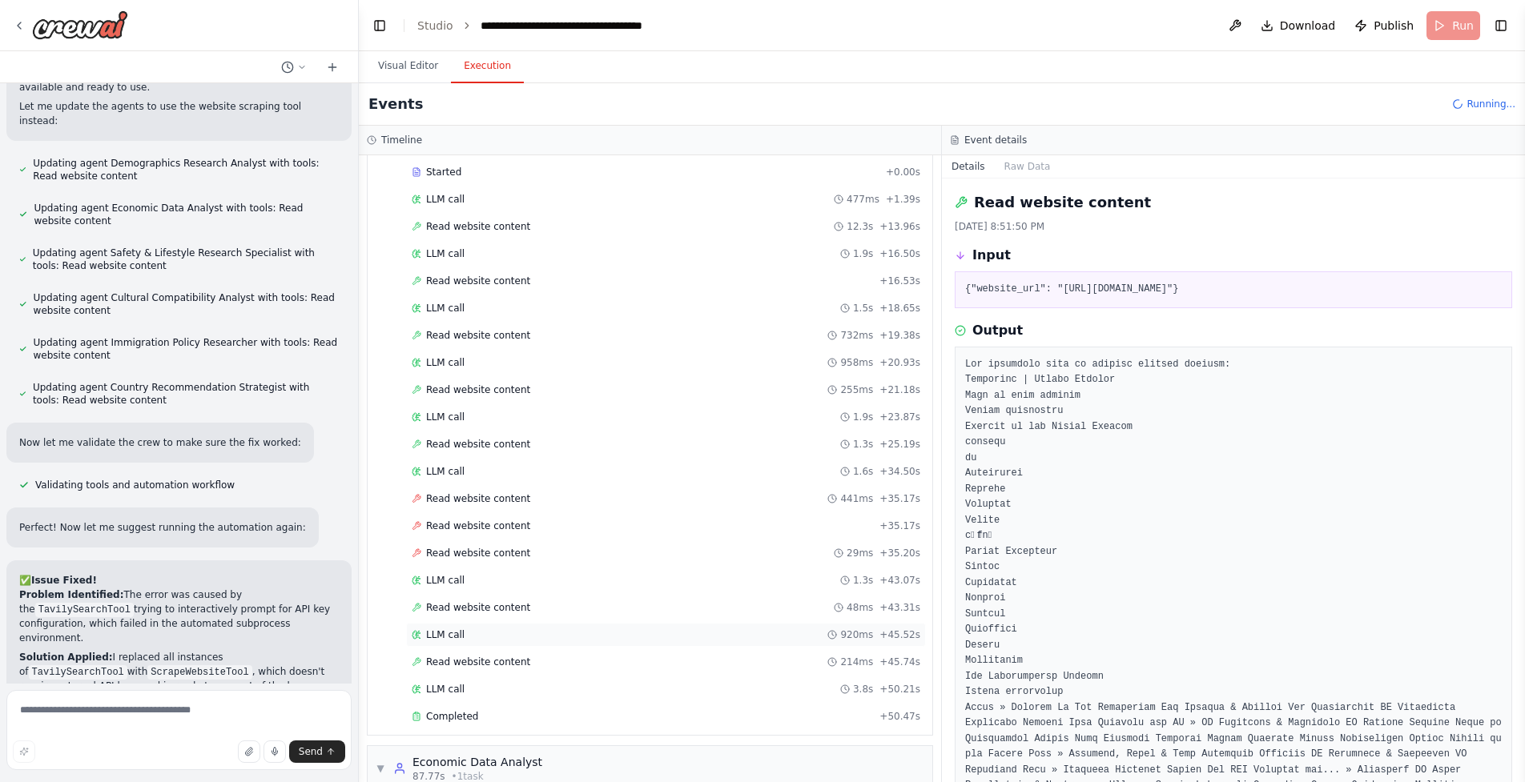
click at [492, 638] on div "LLM call 920ms + 45.52s" at bounding box center [666, 635] width 508 height 13
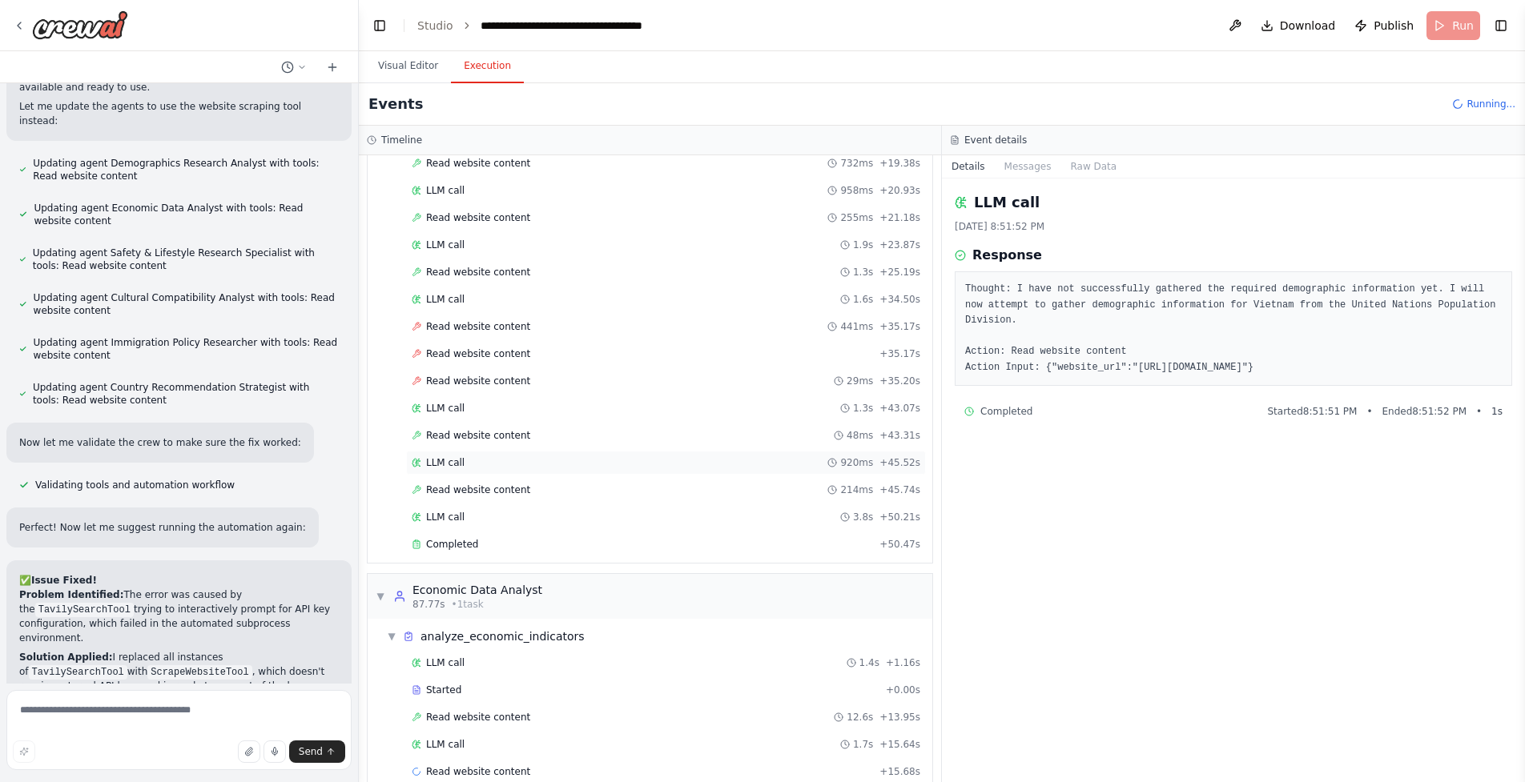
scroll to position [833, 0]
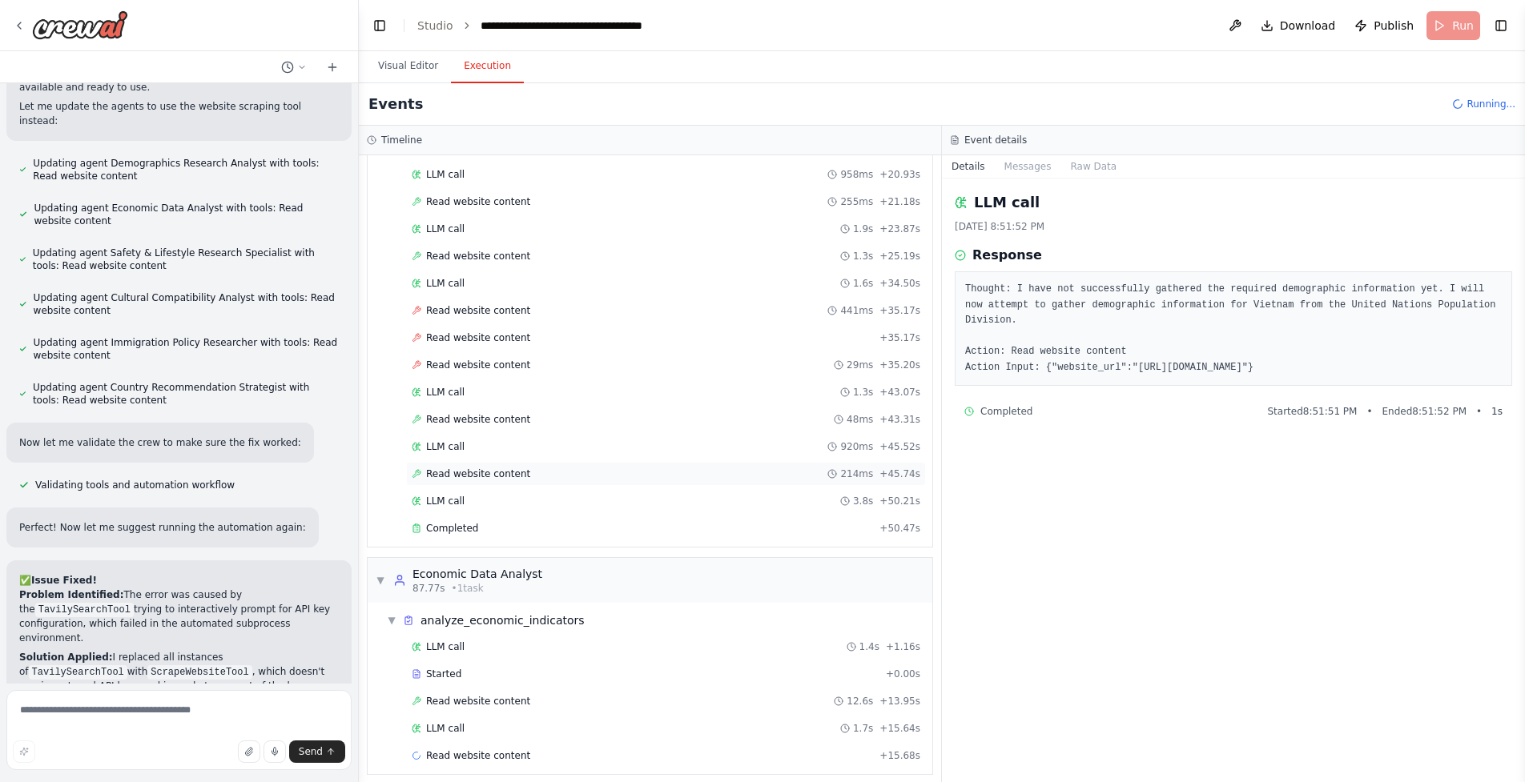
click at [495, 475] on span "Read website content" at bounding box center [478, 474] width 104 height 13
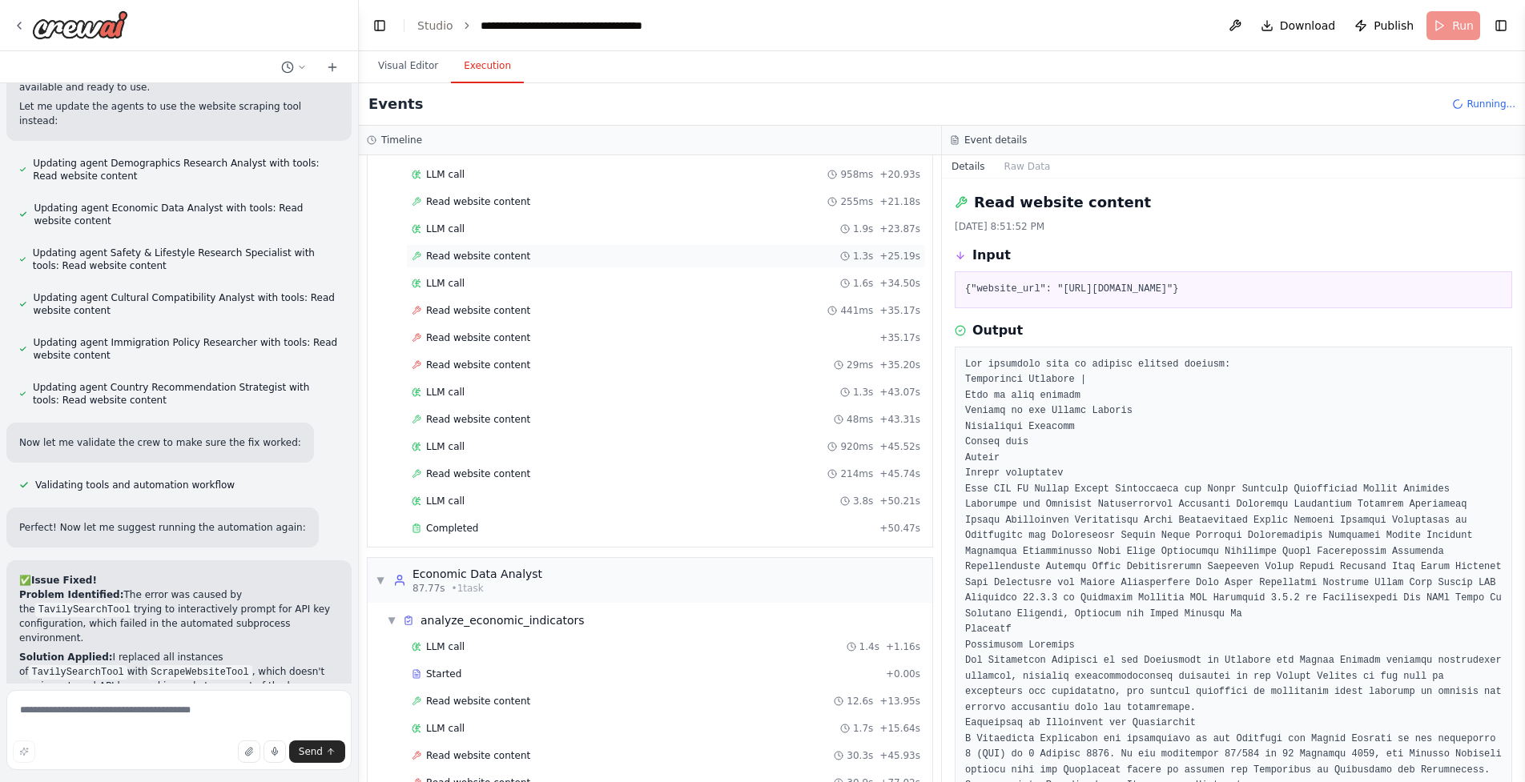
click at [553, 264] on div "Read website content 1.3s + 25.19s" at bounding box center [666, 256] width 520 height 24
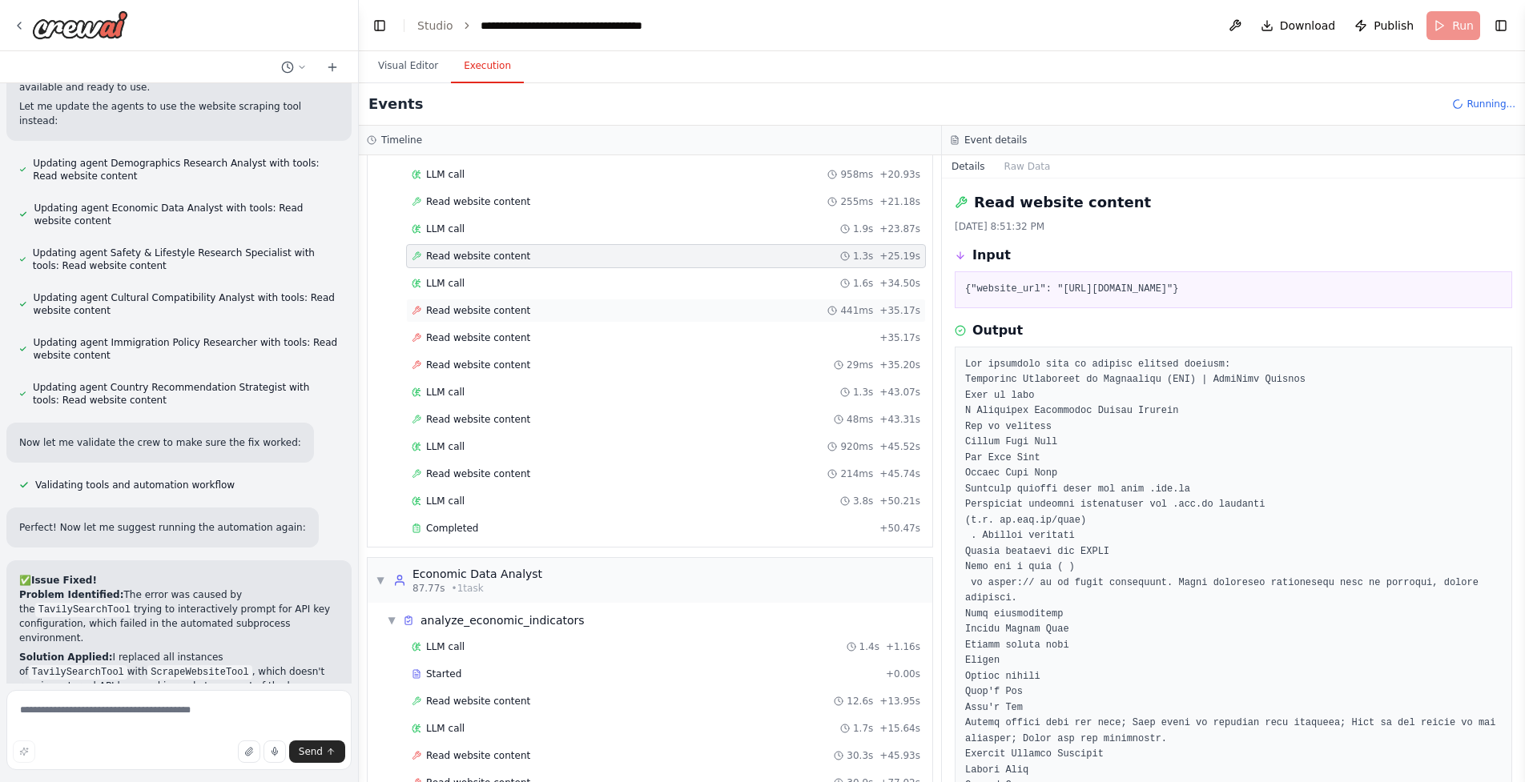
click at [547, 311] on div "Read website content 441ms + 35.17s" at bounding box center [666, 310] width 508 height 13
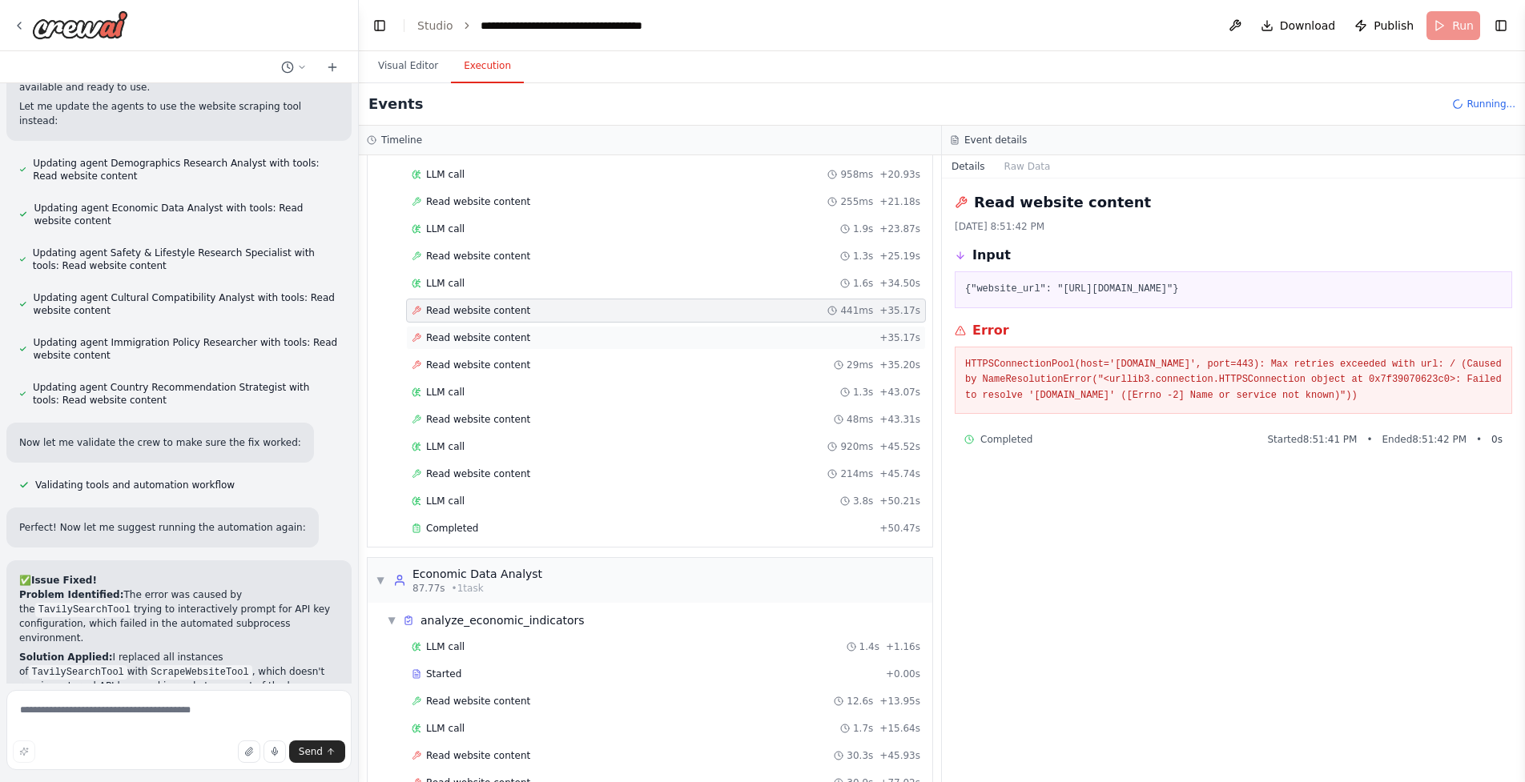
click at [553, 334] on div "Read website content + 35.17s" at bounding box center [666, 338] width 508 height 13
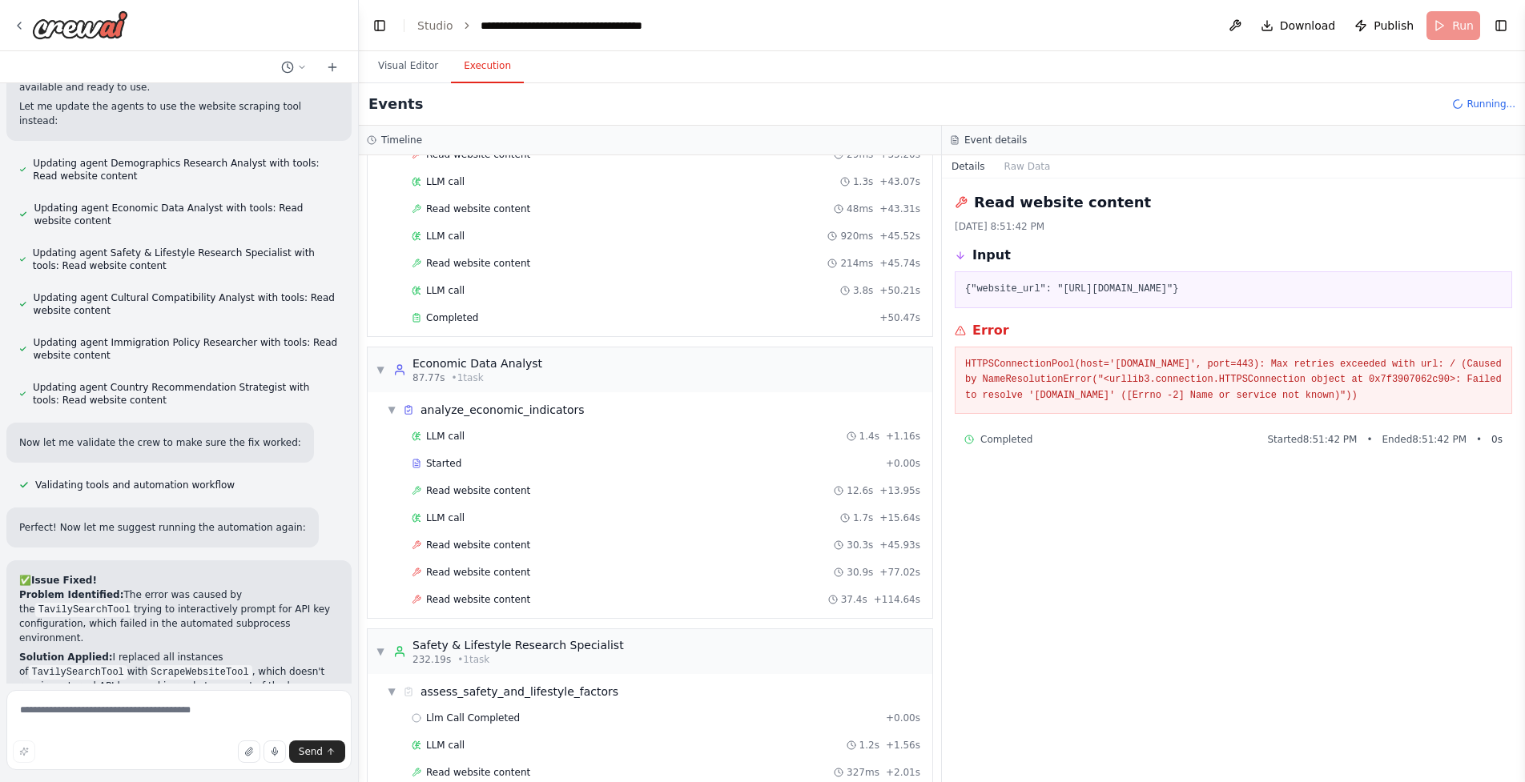
scroll to position [1050, 0]
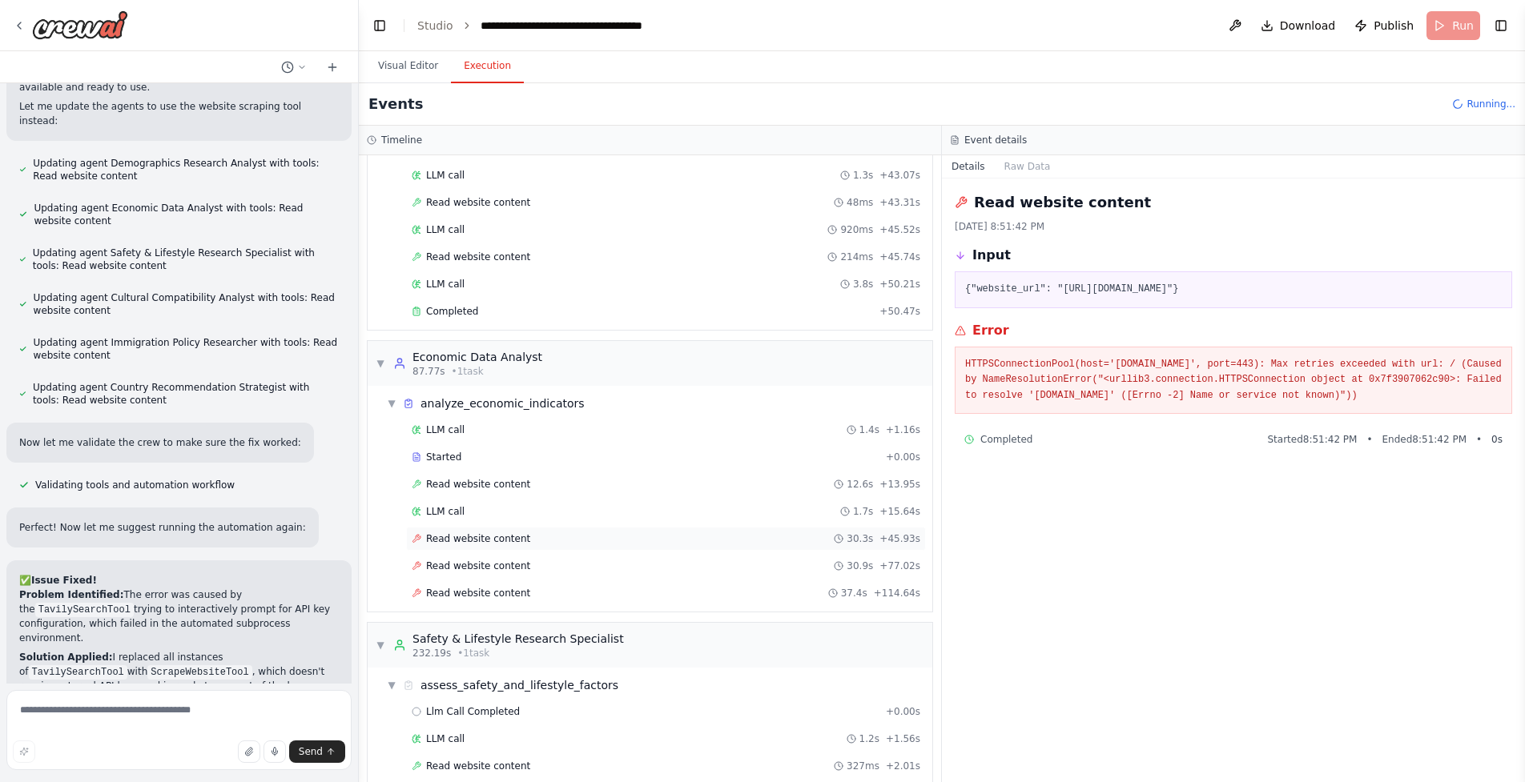
click at [565, 548] on div "Read website content 30.3s + 45.93s" at bounding box center [666, 539] width 520 height 24
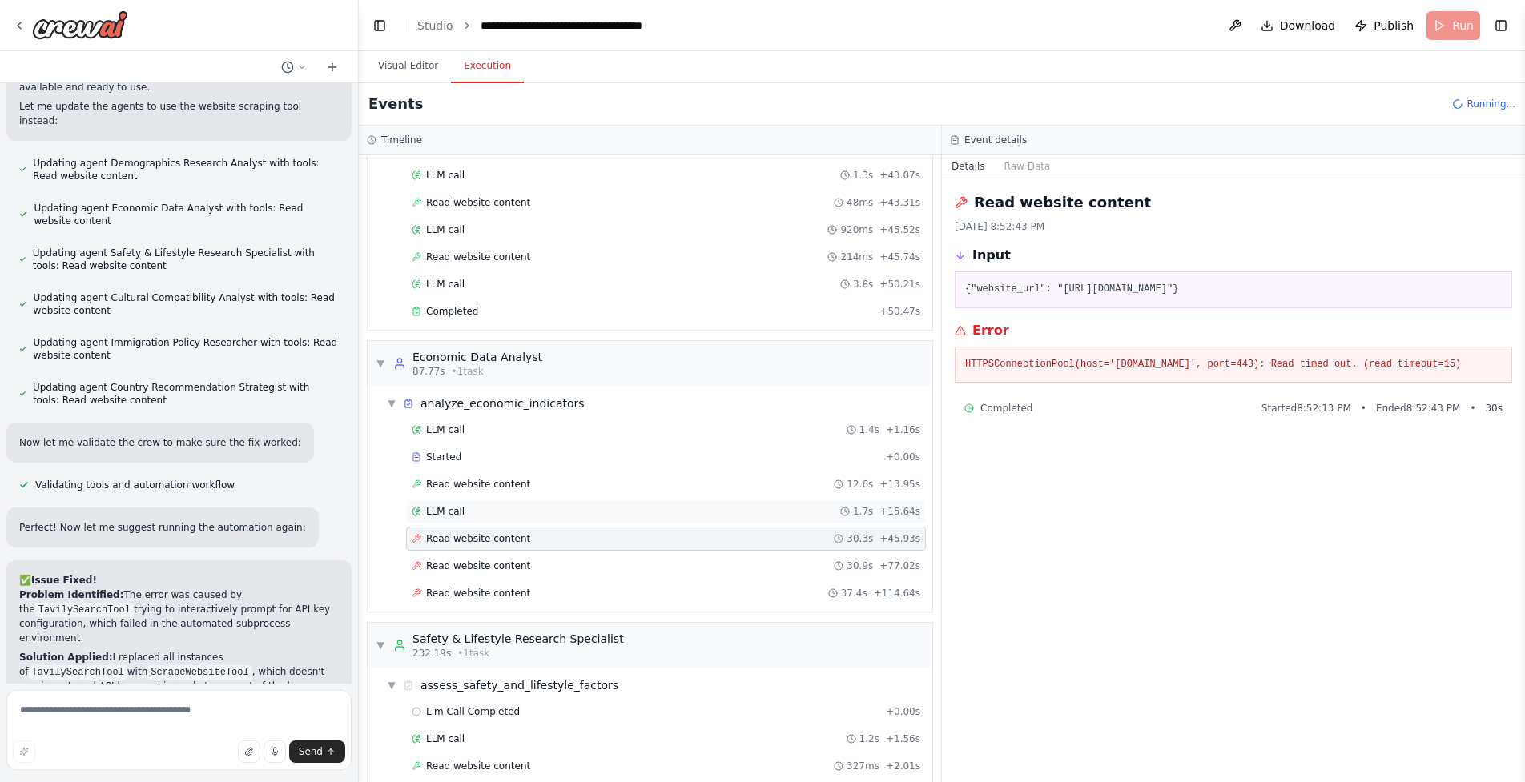
click at [573, 521] on div "LLM call 1.7s + 15.64s" at bounding box center [666, 512] width 520 height 24
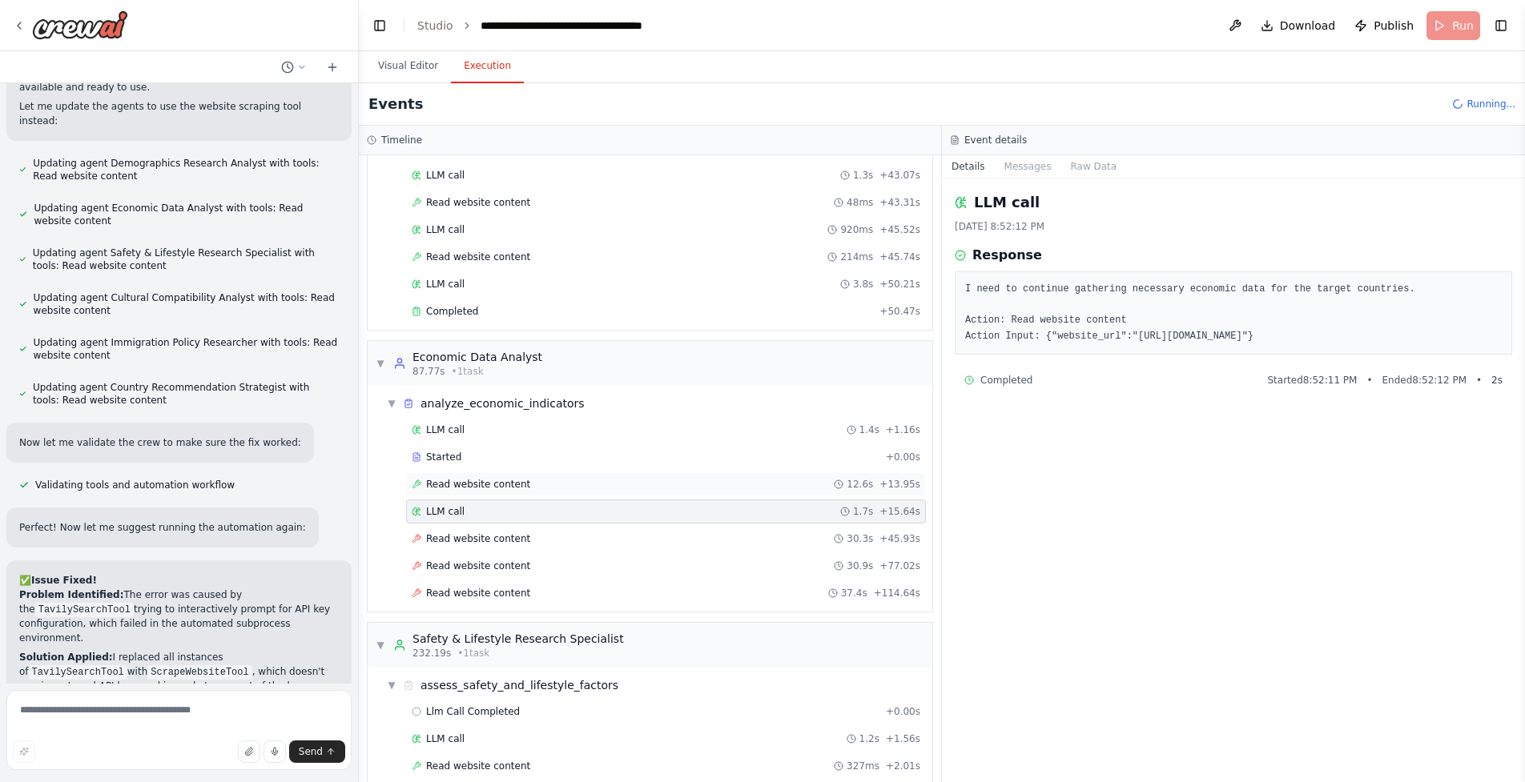
click at [582, 479] on div "Read website content 12.6s + 13.95s" at bounding box center [666, 484] width 508 height 13
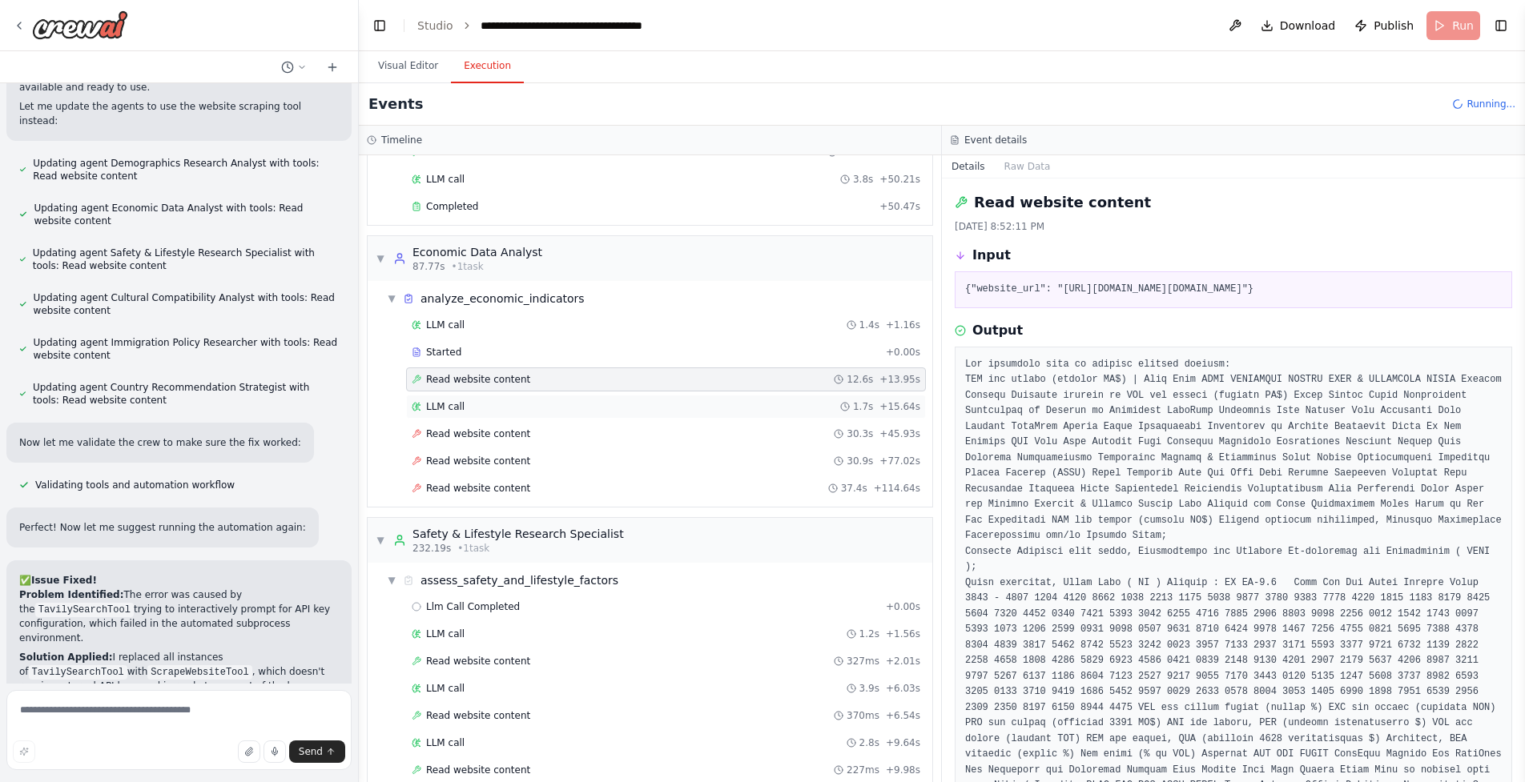
scroll to position [1261, 0]
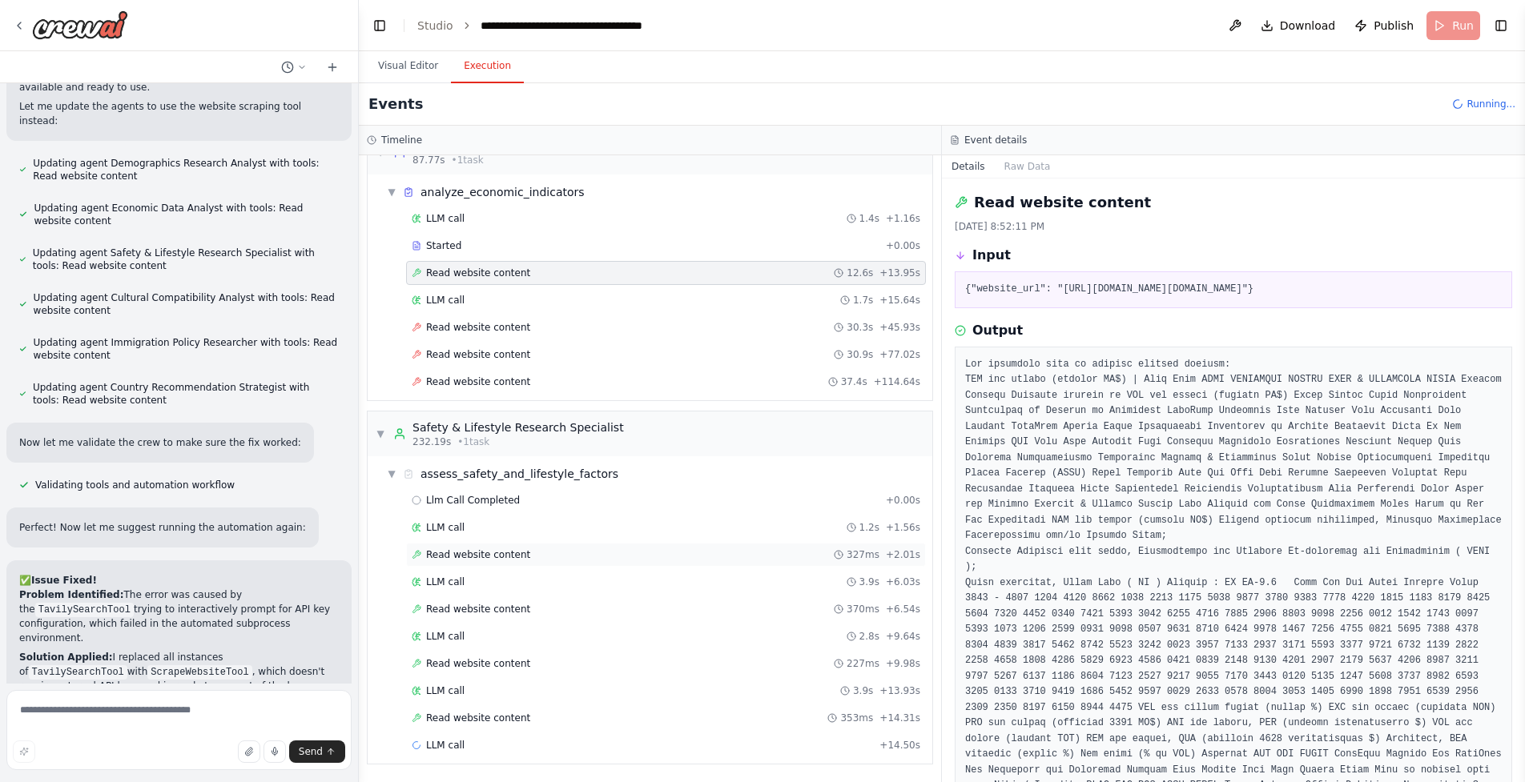
click at [601, 549] on div "Read website content 327ms + 2.01s" at bounding box center [666, 555] width 508 height 13
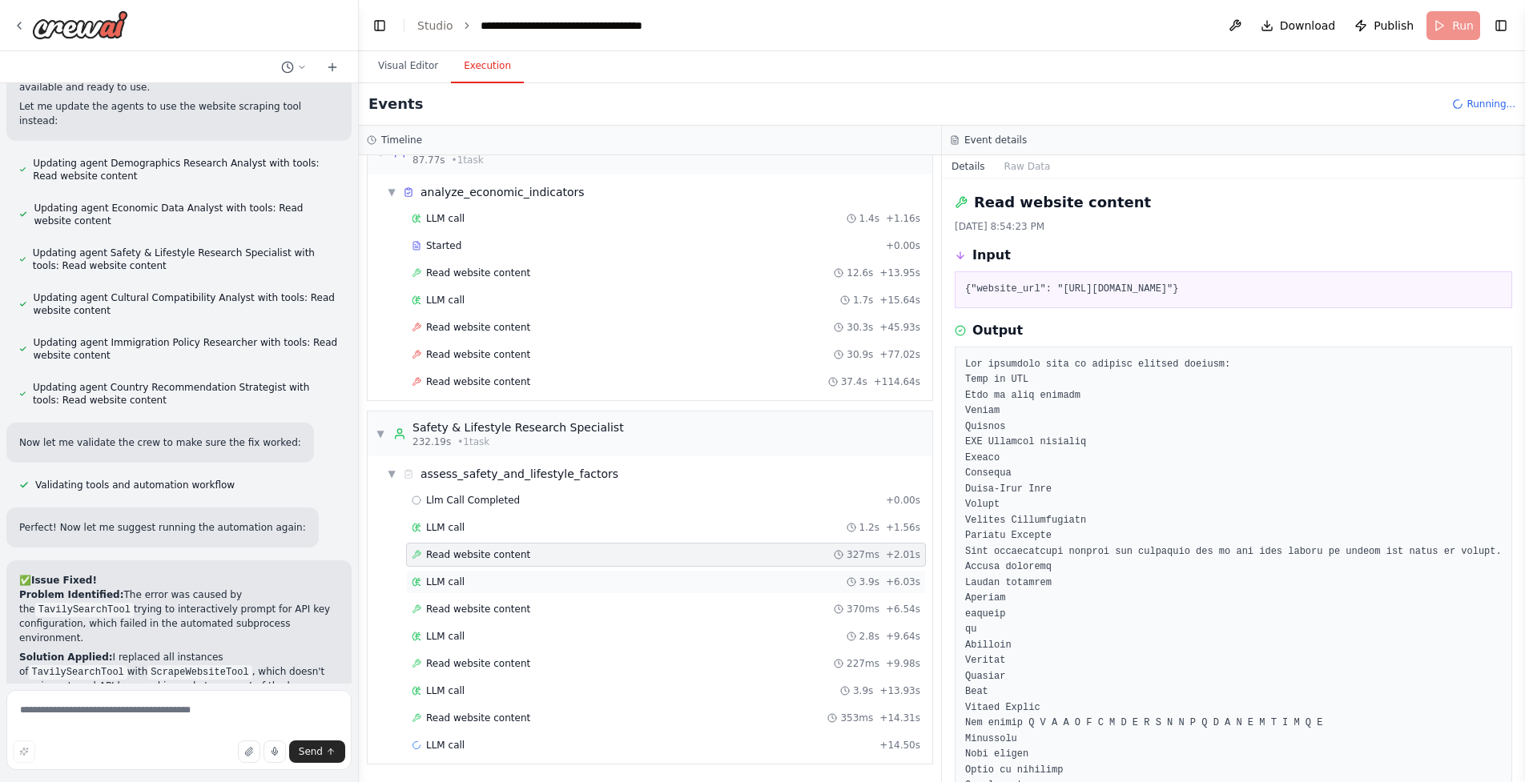
click at [615, 587] on div "LLM call 3.9s + 6.03s" at bounding box center [666, 582] width 508 height 13
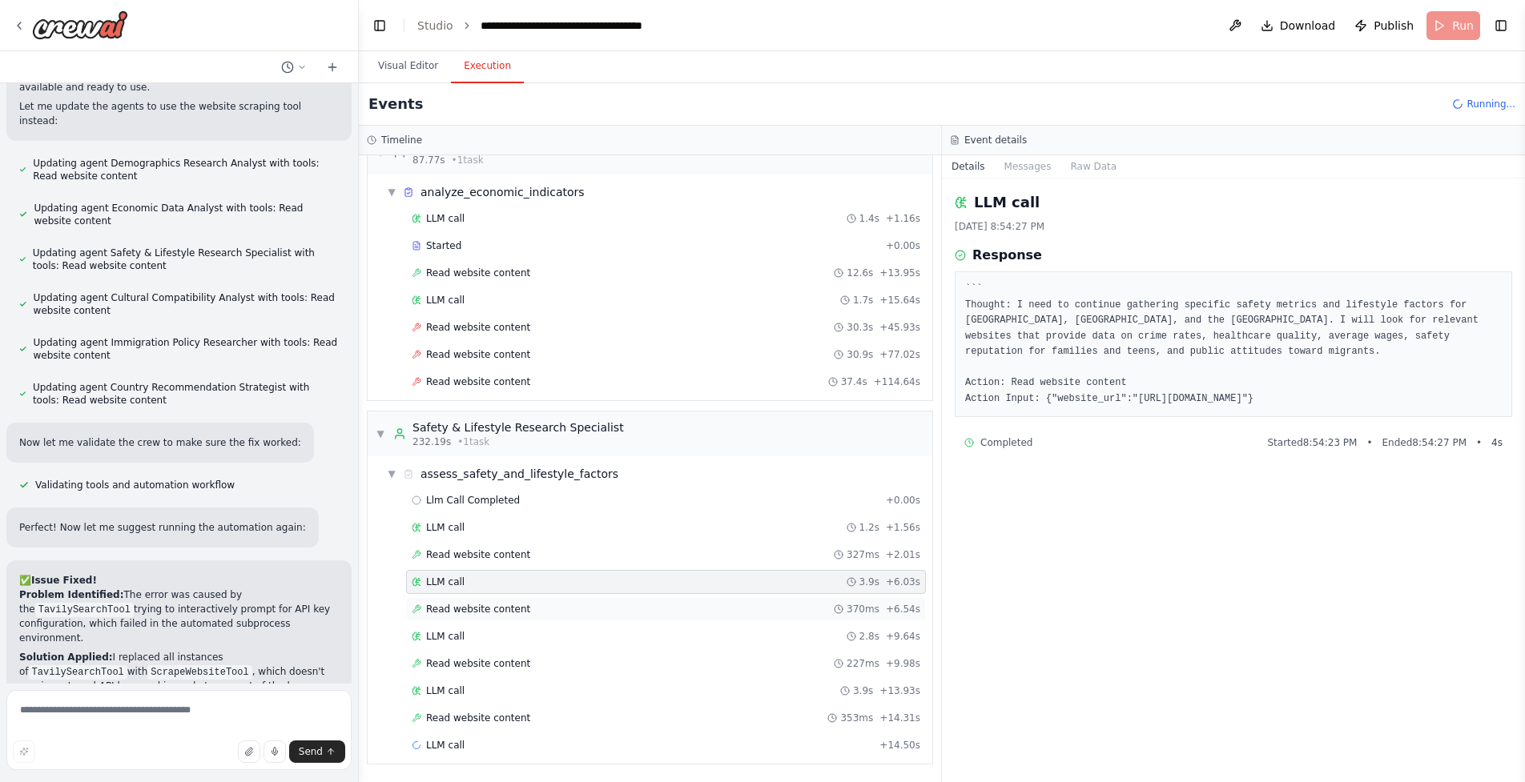
click at [625, 602] on div "Read website content 370ms + 6.54s" at bounding box center [666, 609] width 520 height 24
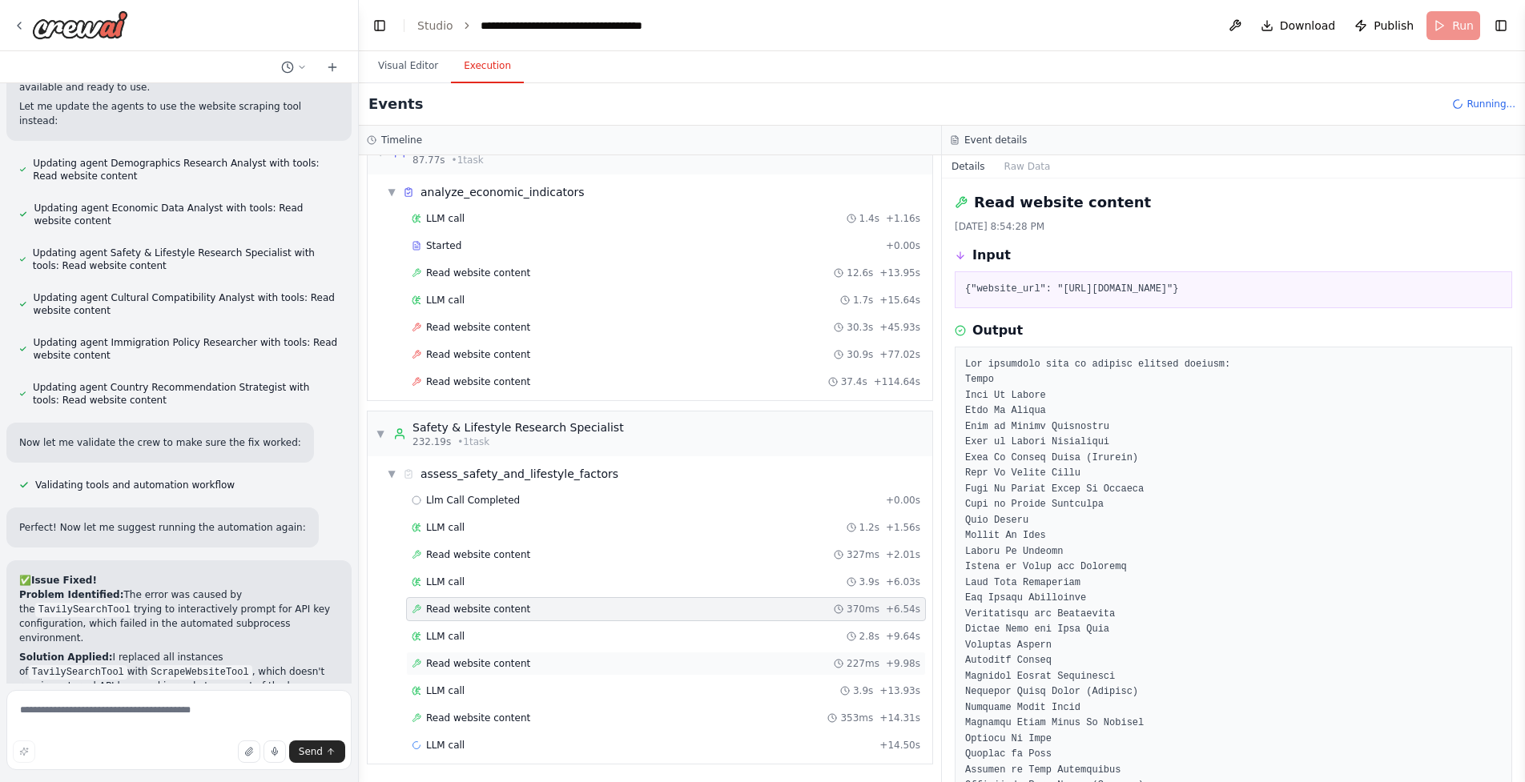
click at [627, 675] on div "Read website content 227ms + 9.98s" at bounding box center [666, 664] width 520 height 24
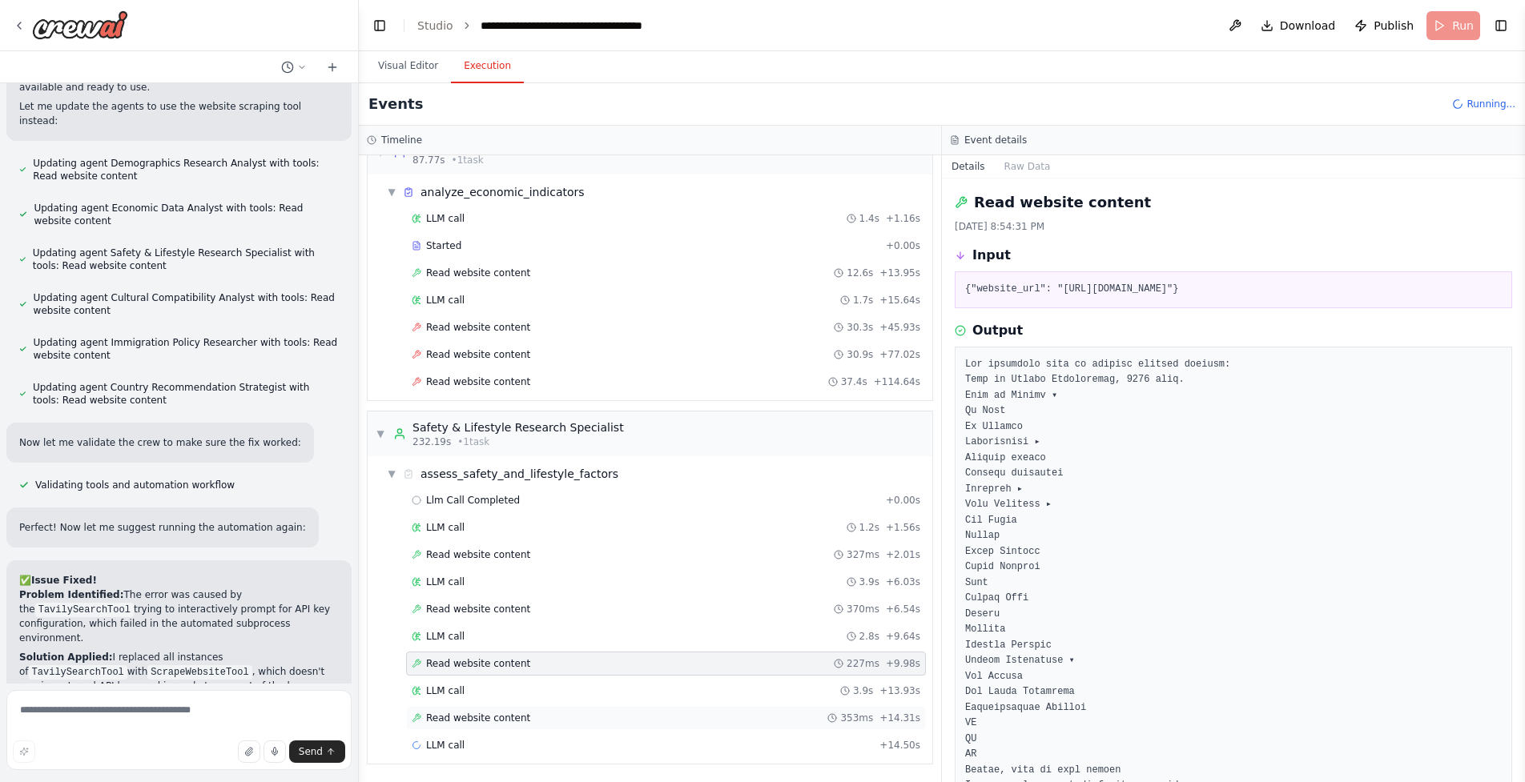
click at [637, 722] on div "Read website content 353ms + 14.31s" at bounding box center [666, 718] width 508 height 13
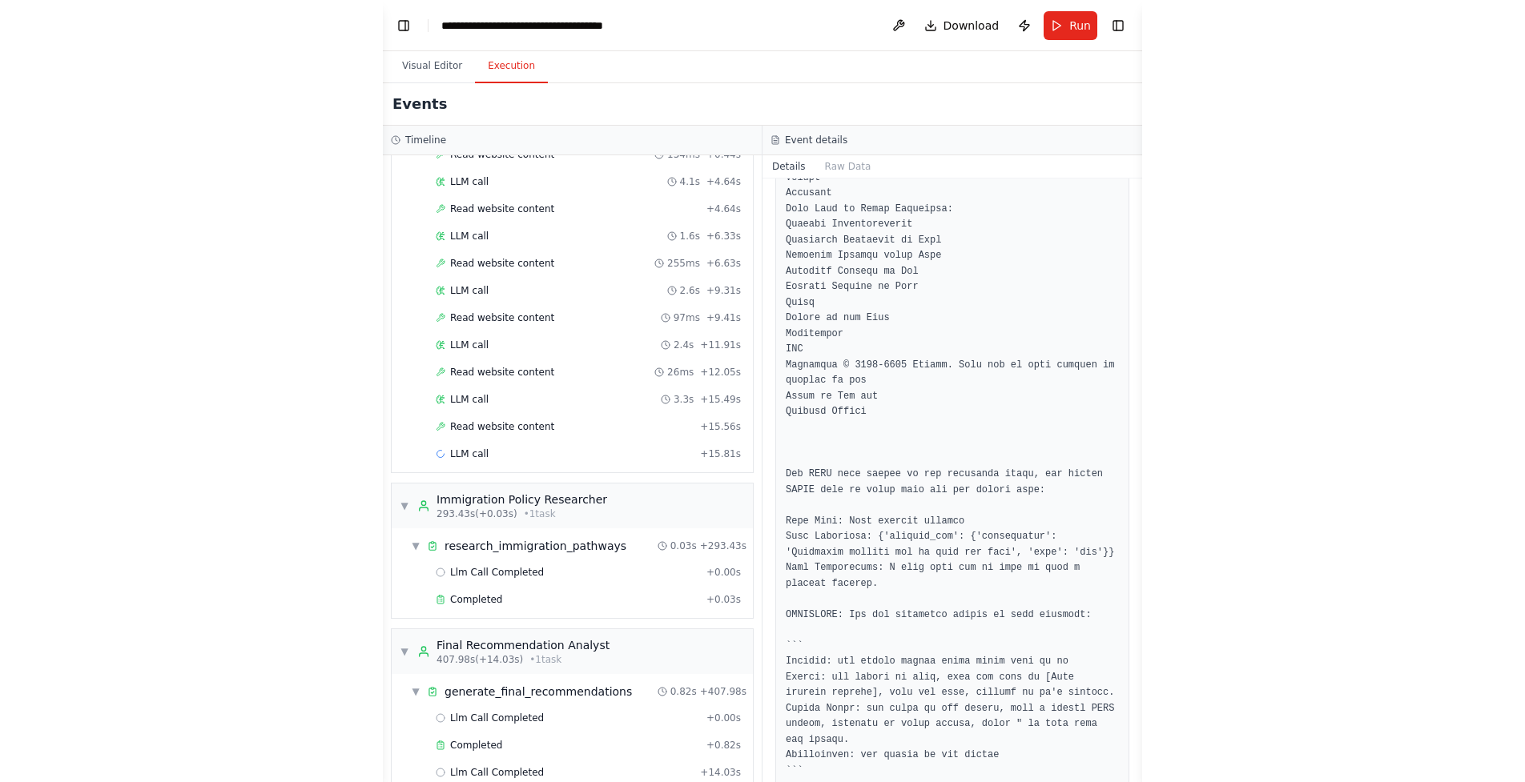
scroll to position [5515, 0]
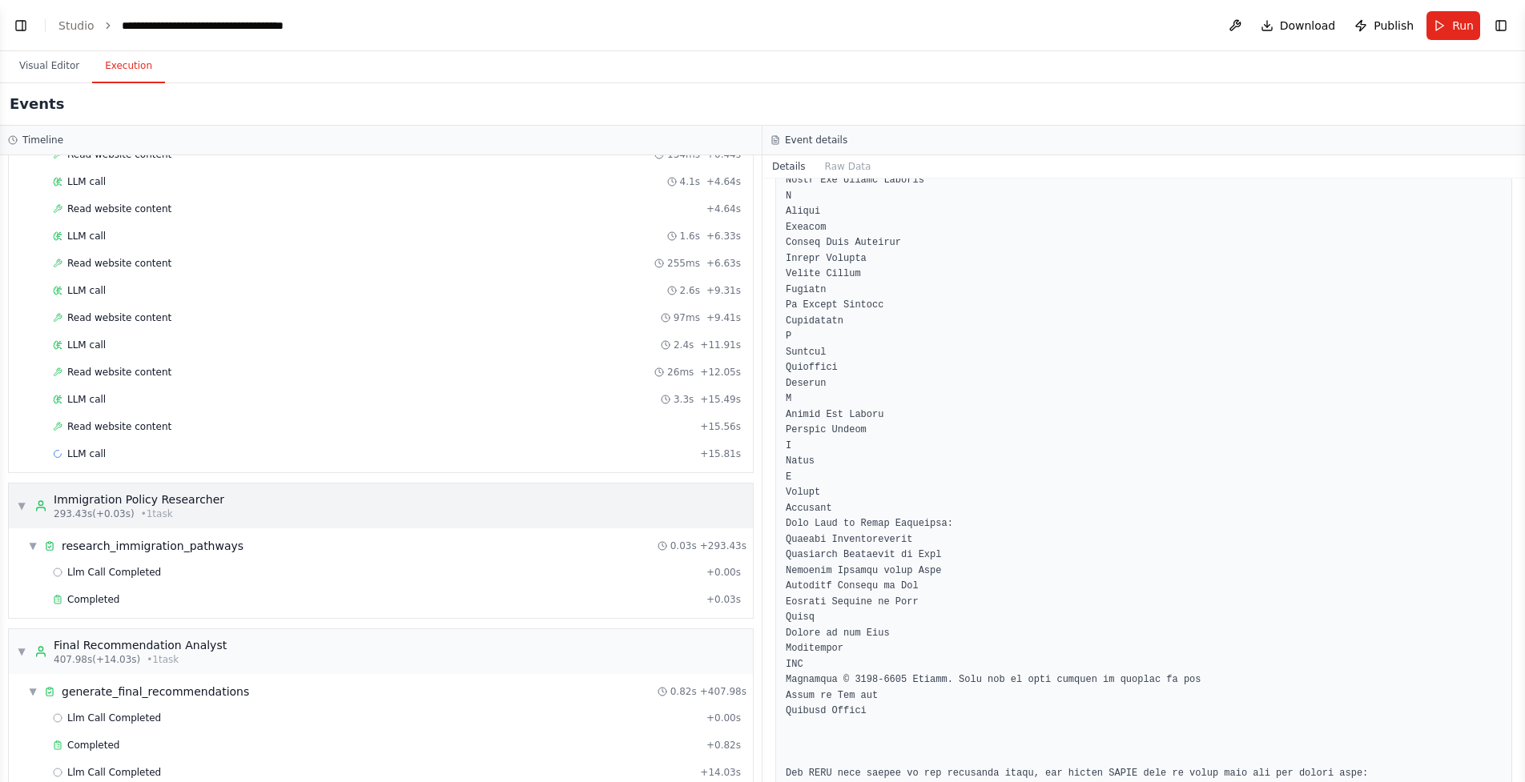
scroll to position [2189, 0]
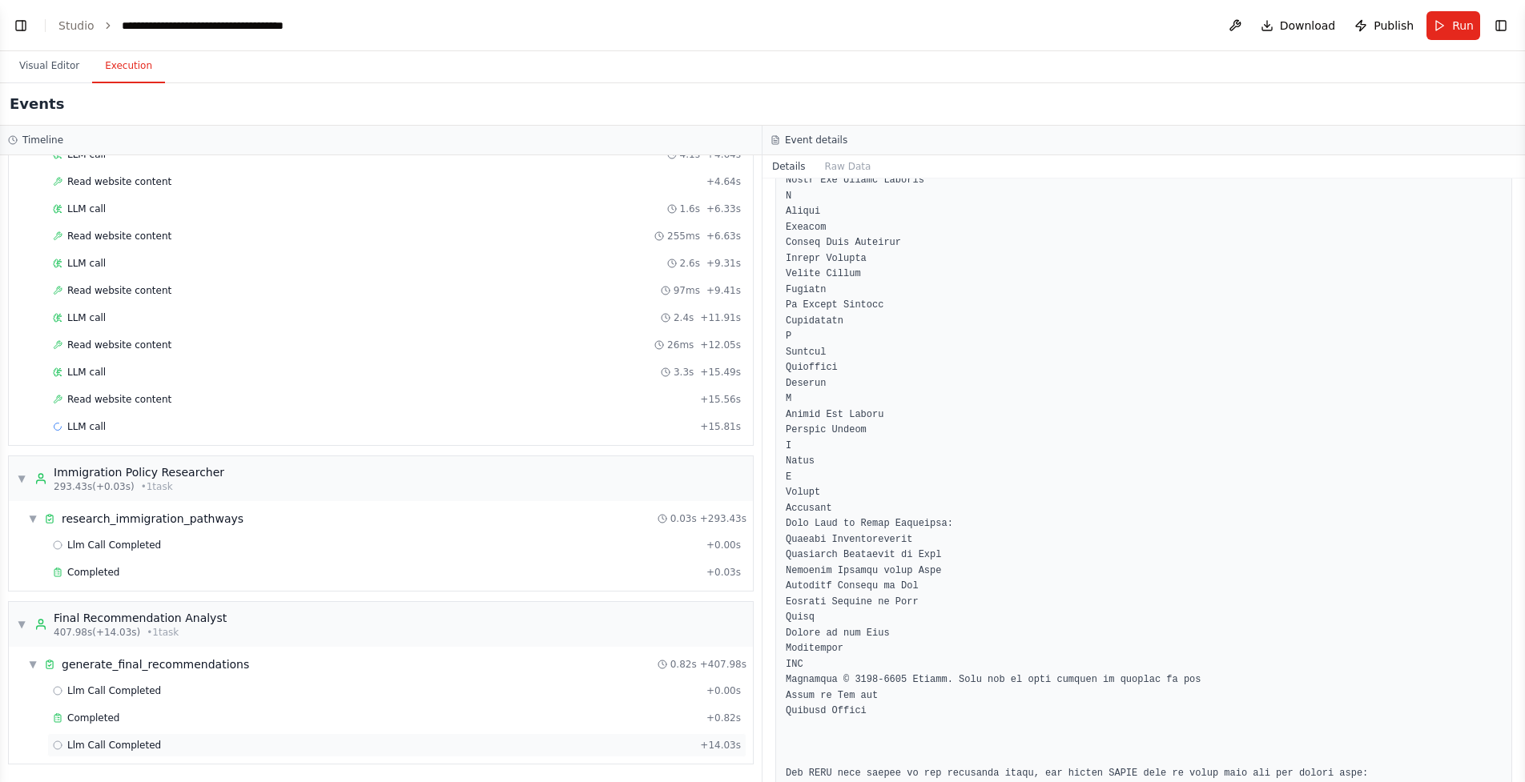
click at [450, 742] on div "Llm Call Completed + 14.03s" at bounding box center [397, 745] width 688 height 13
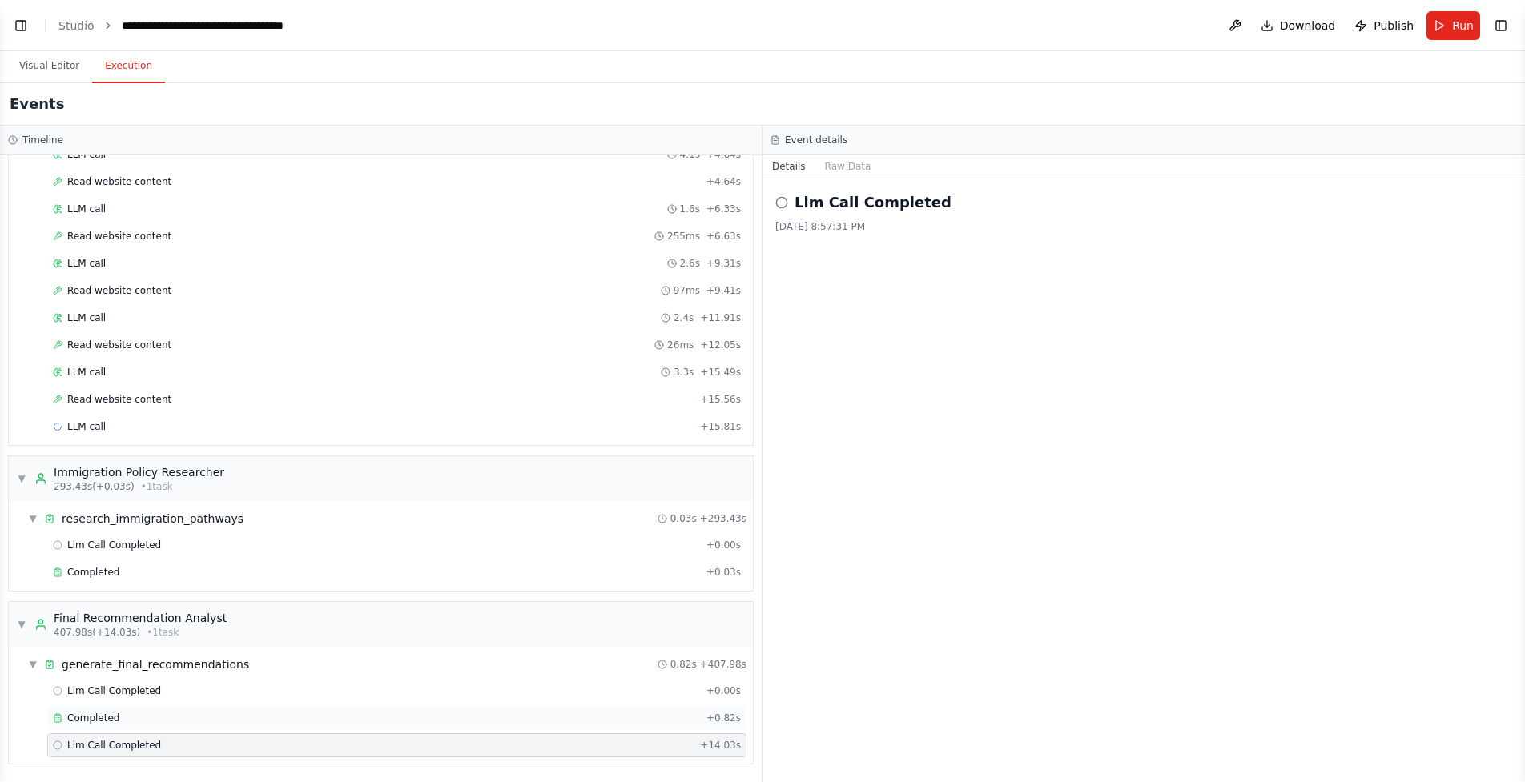
click at [508, 726] on div "Completed + 0.82s" at bounding box center [396, 718] width 699 height 24
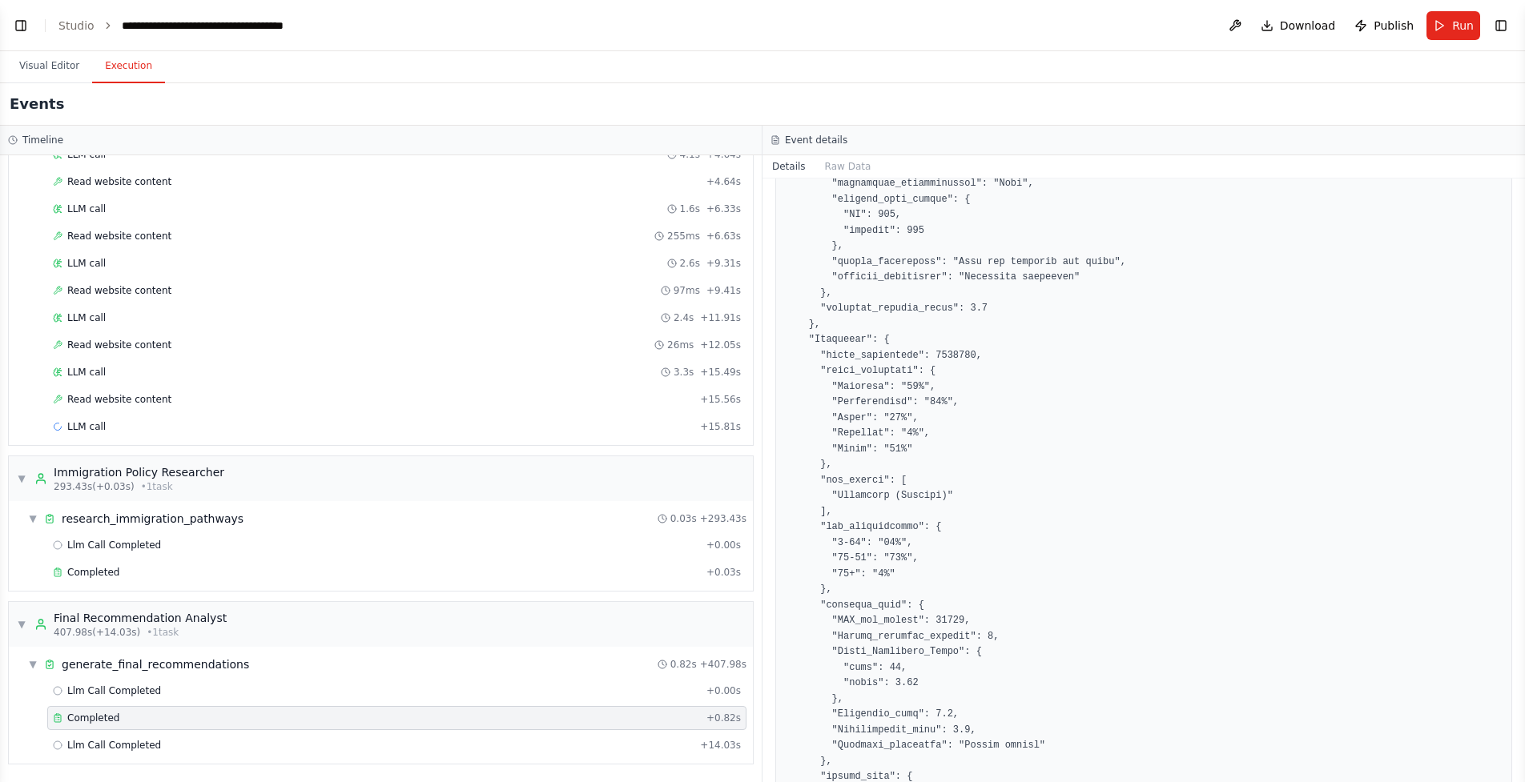
scroll to position [1304, 0]
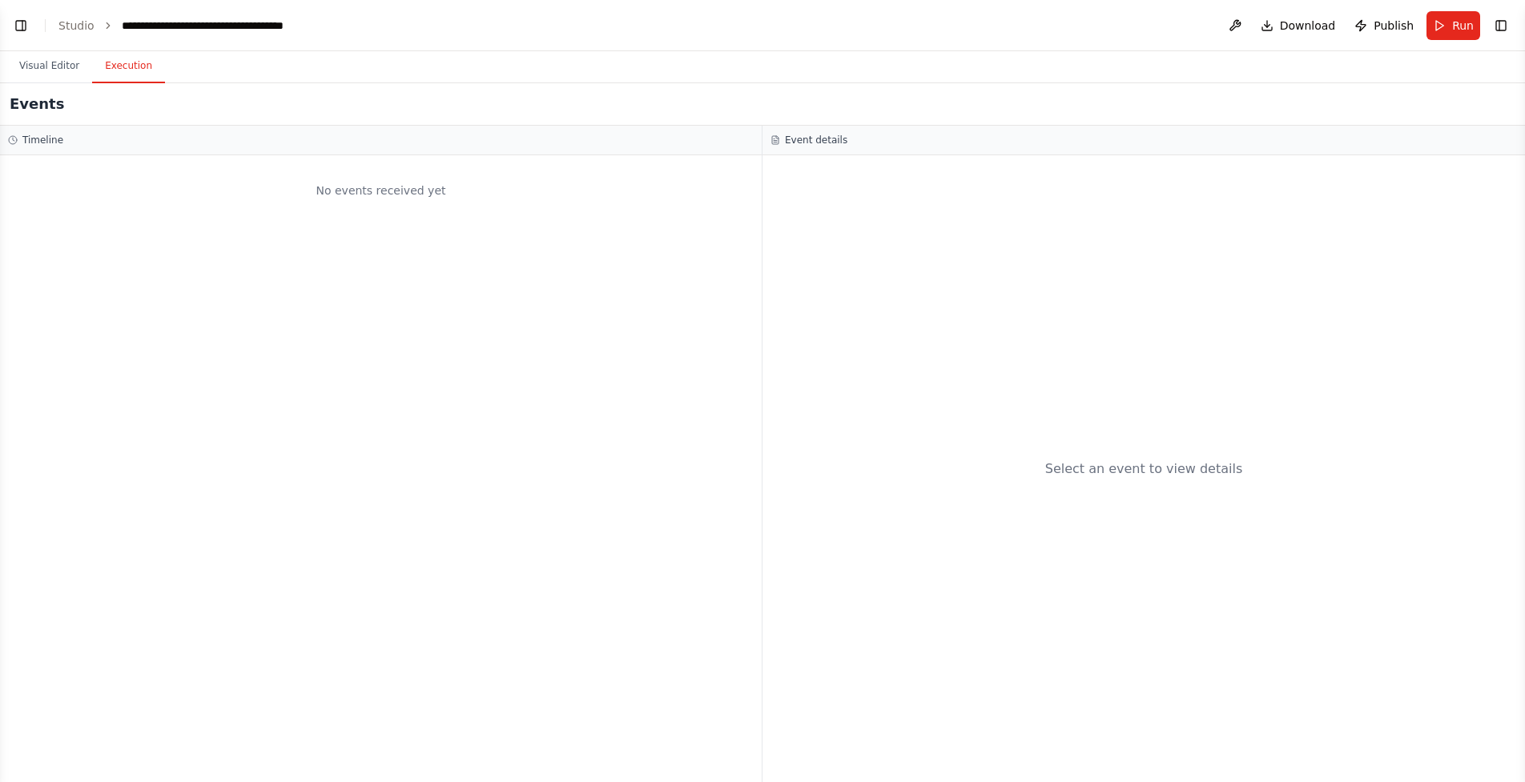
click at [108, 66] on button "Execution" at bounding box center [128, 67] width 73 height 34
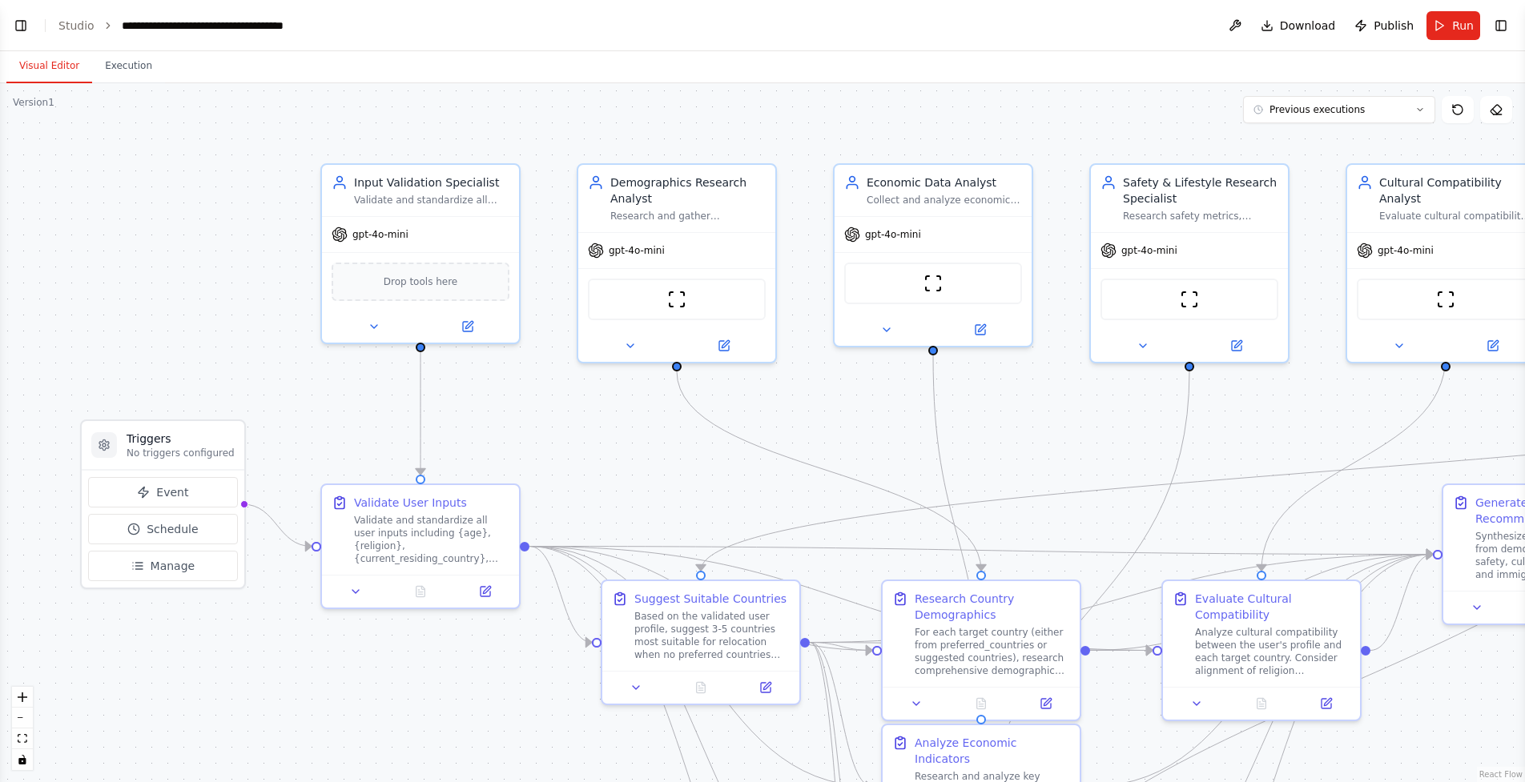
click at [70, 66] on button "Visual Editor" at bounding box center [49, 67] width 86 height 34
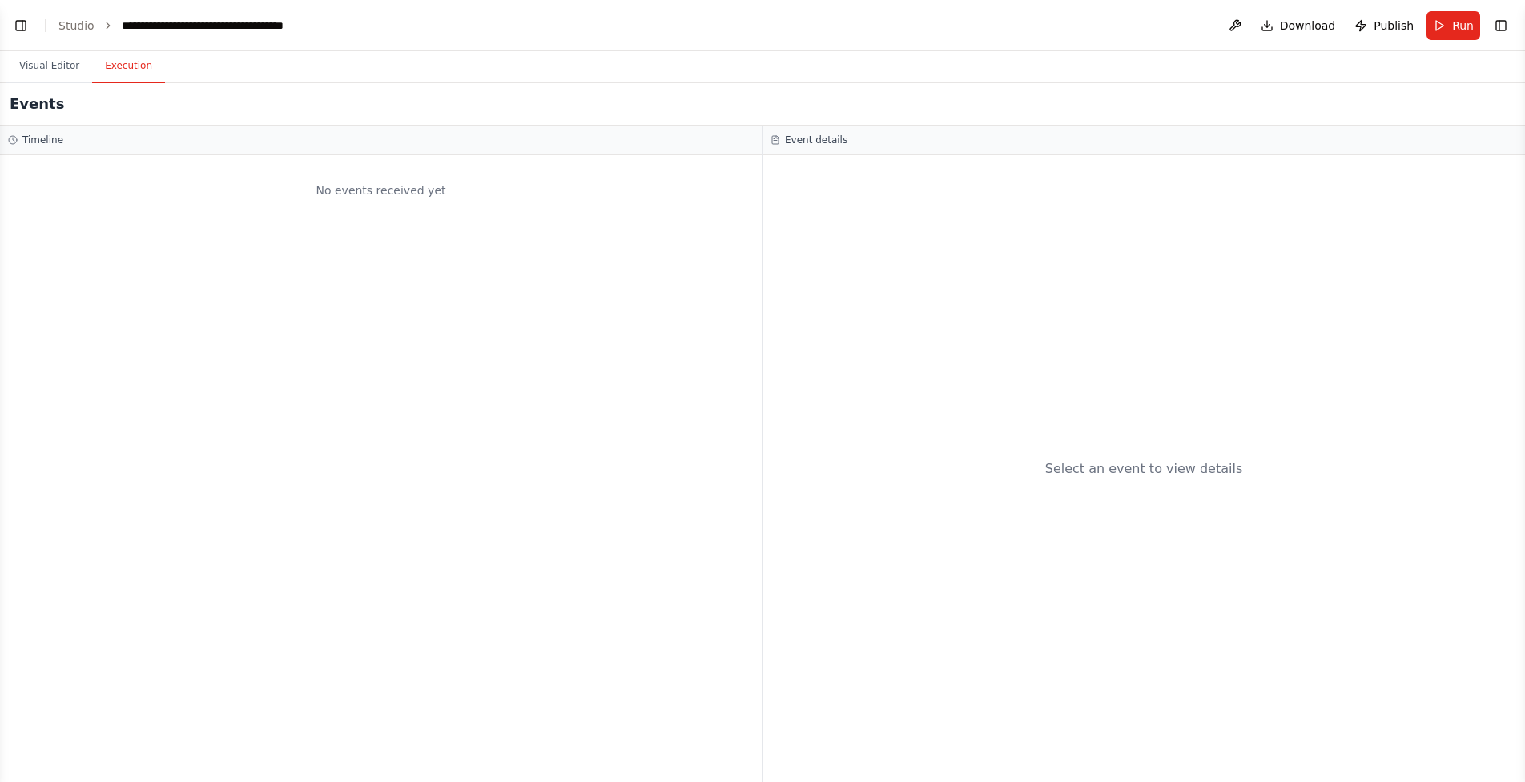
click at [151, 66] on button "Execution" at bounding box center [128, 67] width 73 height 34
click at [26, 30] on button "Toggle Left Sidebar" at bounding box center [21, 25] width 22 height 22
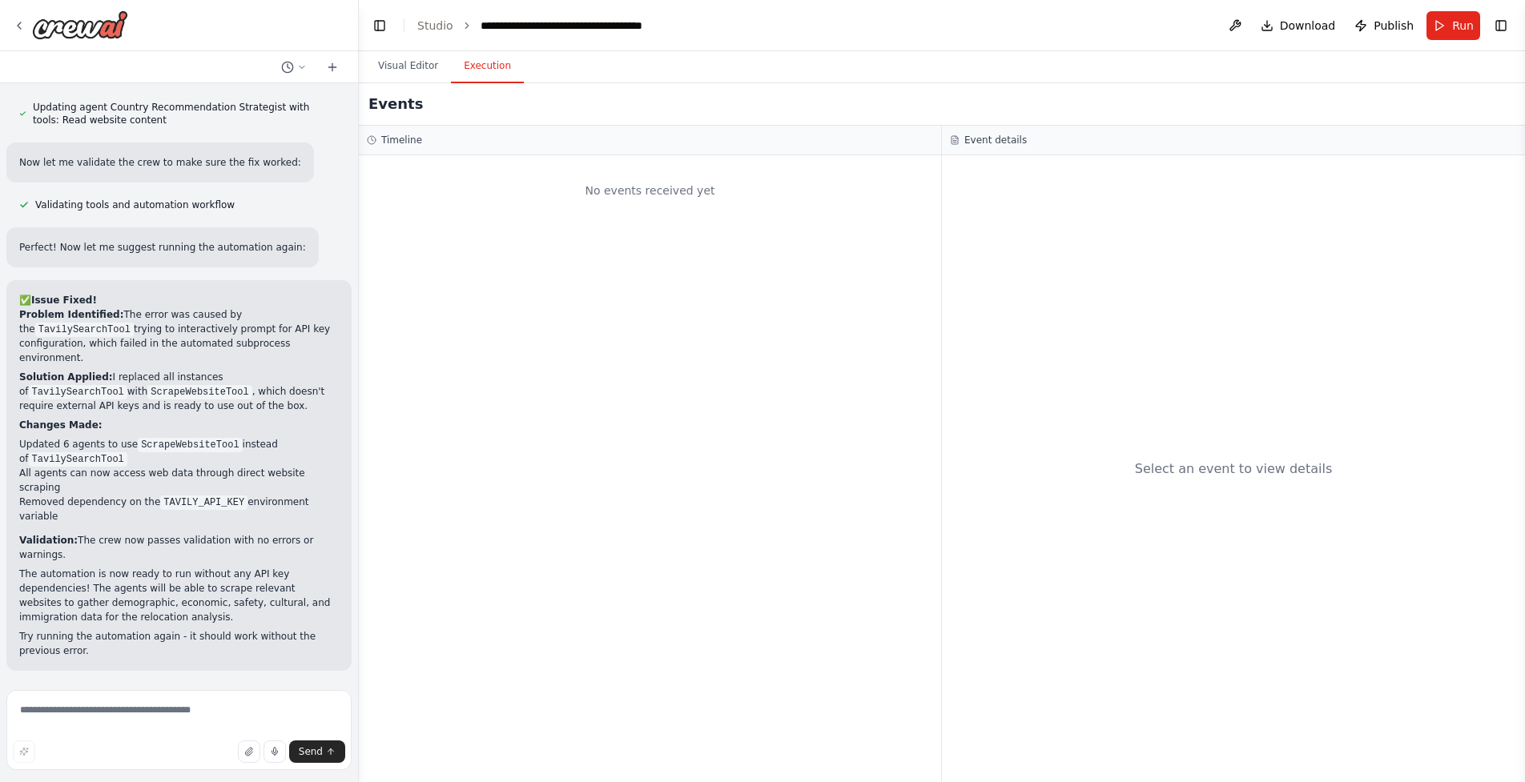
click at [411, 215] on div "No events received yet" at bounding box center [650, 190] width 566 height 54
click at [1440, 17] on button "Run" at bounding box center [1453, 25] width 54 height 29
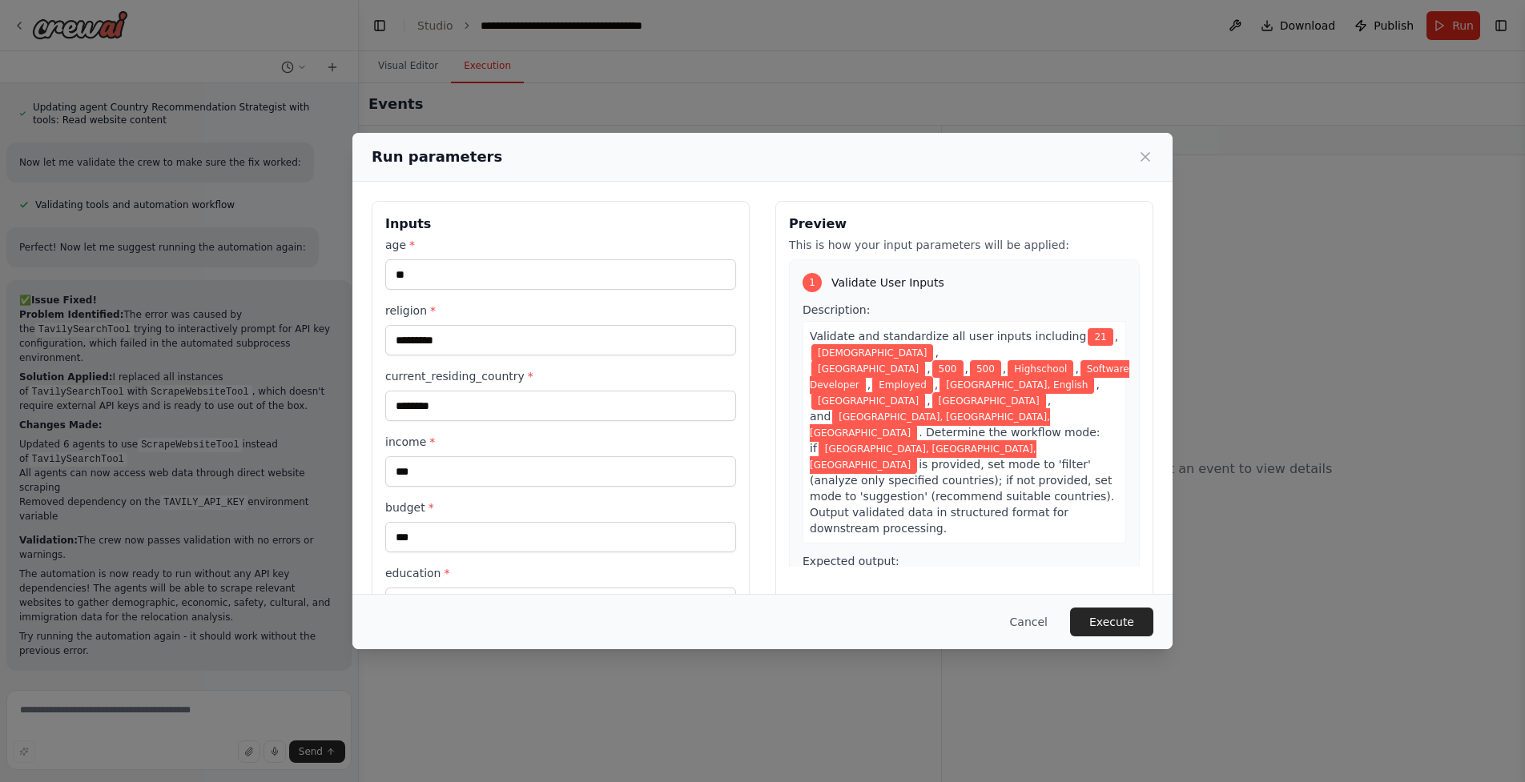
scroll to position [451, 0]
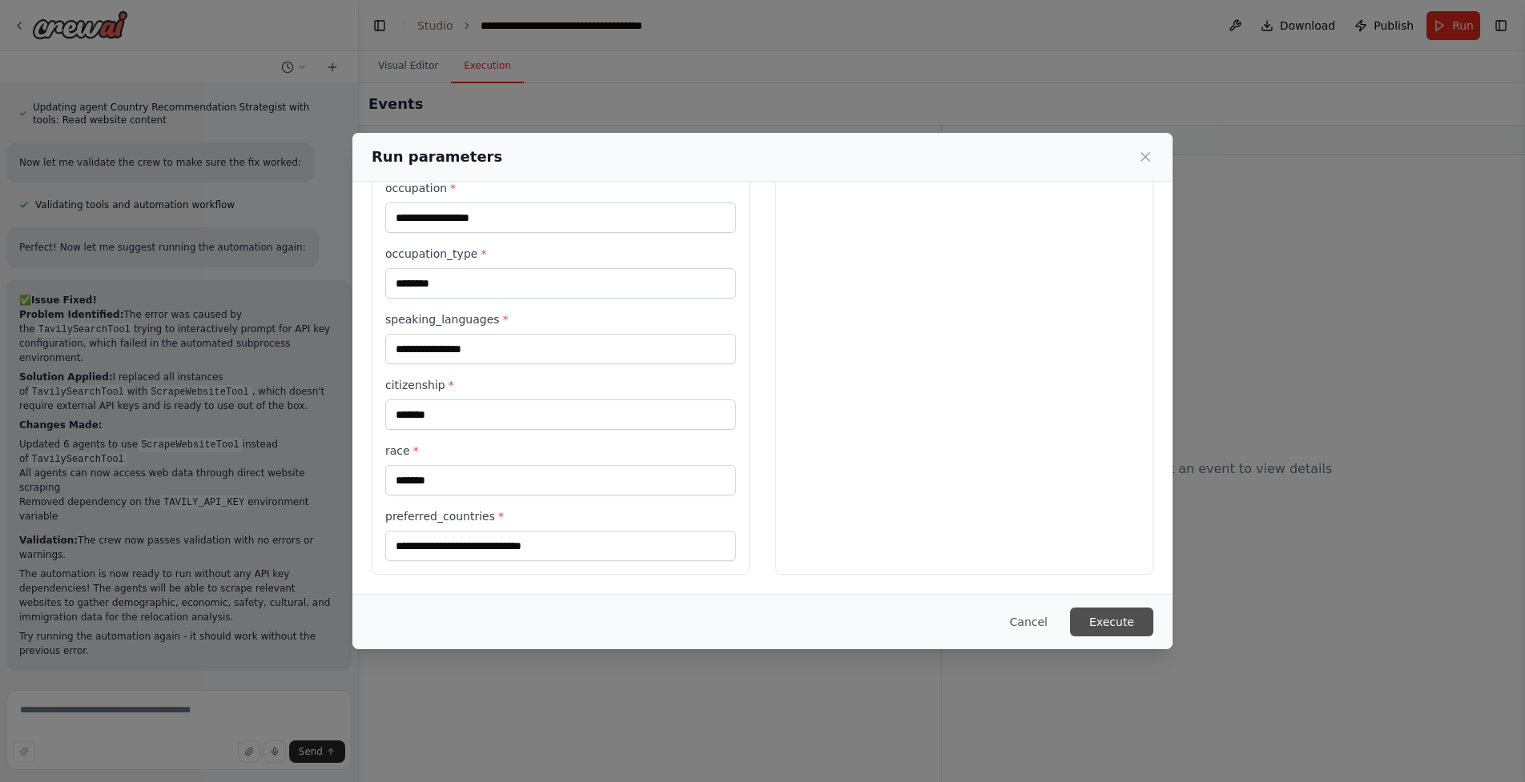
click at [1087, 609] on button "Execute" at bounding box center [1111, 622] width 83 height 29
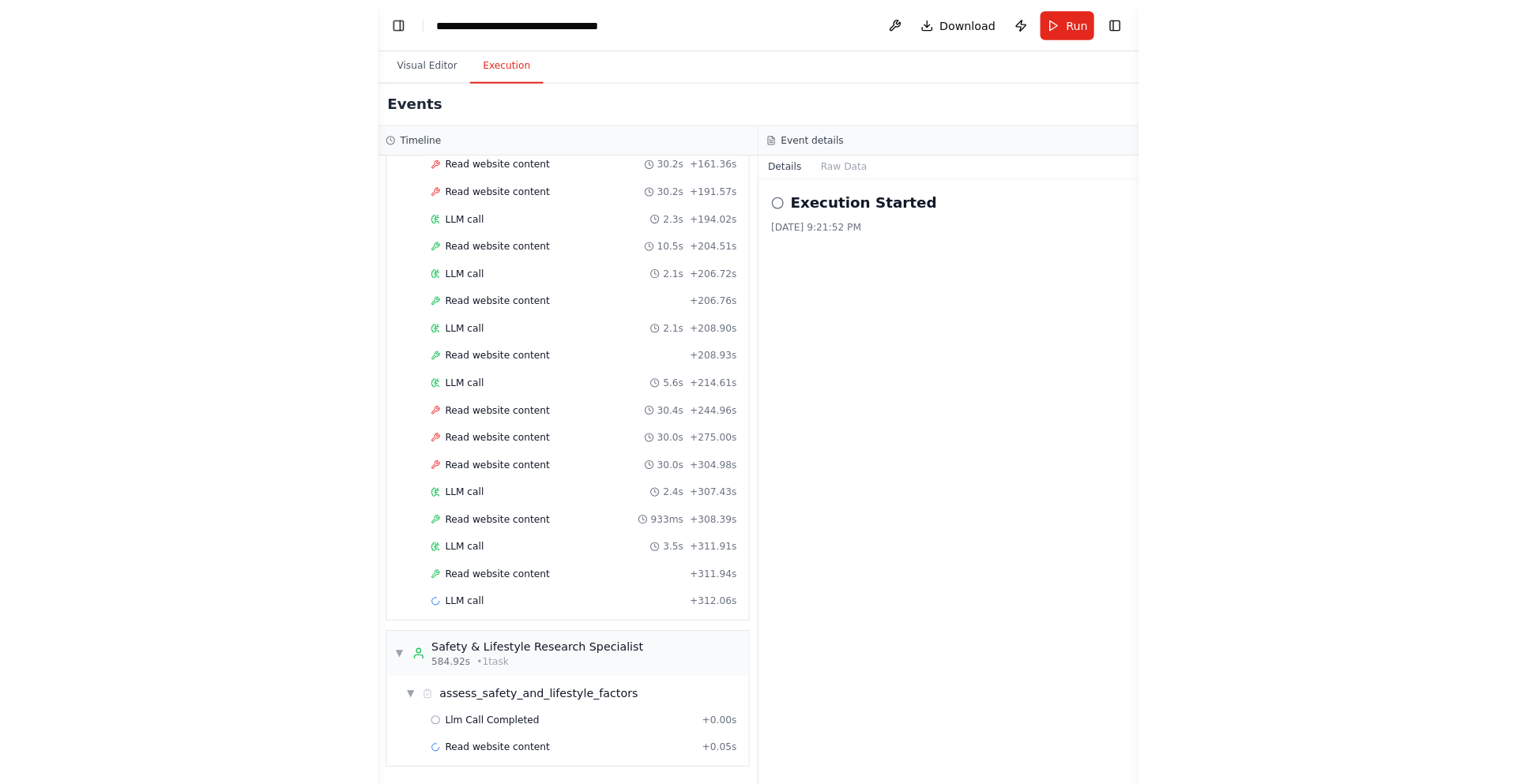
scroll to position [5984, 0]
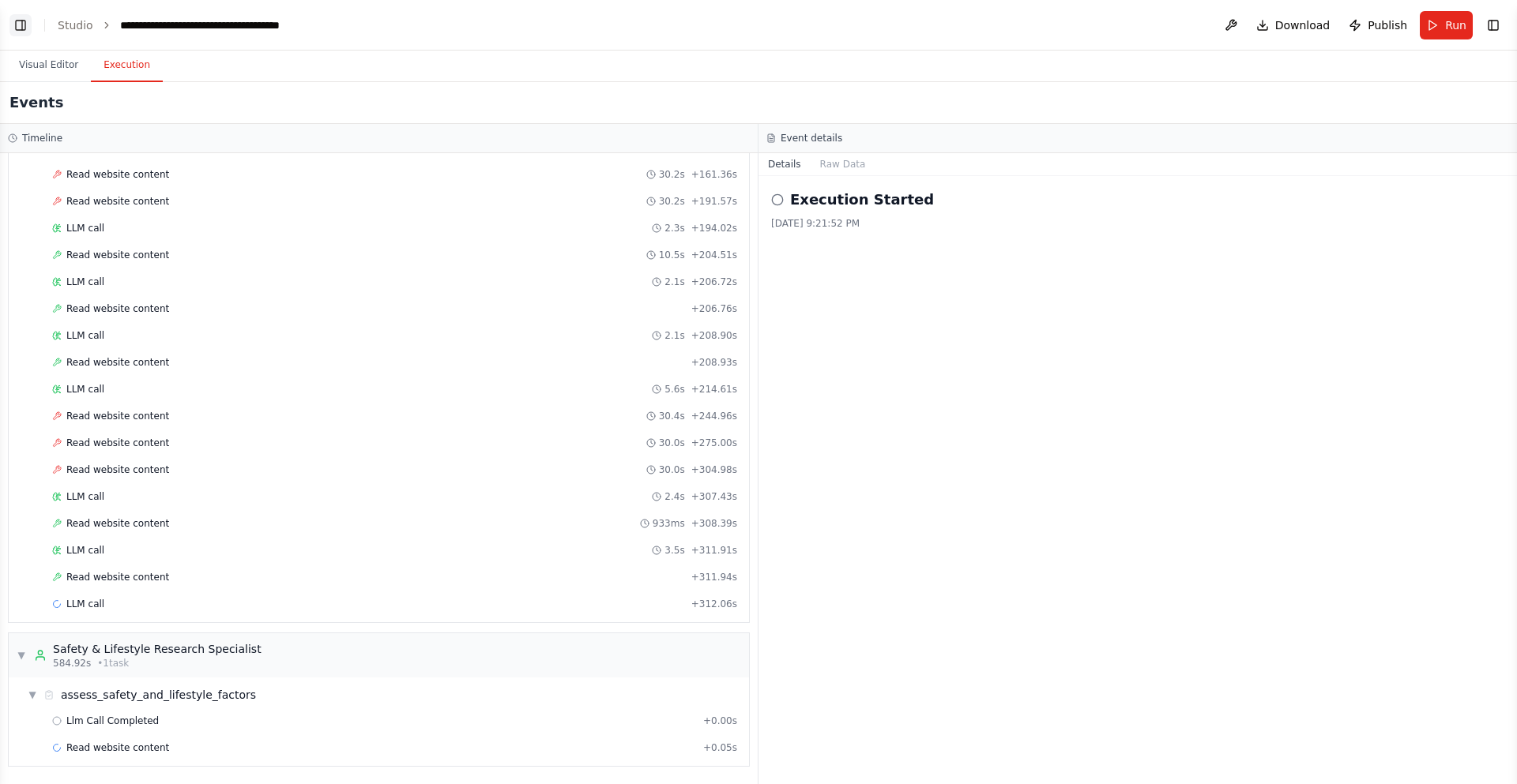
click at [28, 26] on button "Toggle Left Sidebar" at bounding box center [21, 25] width 22 height 22
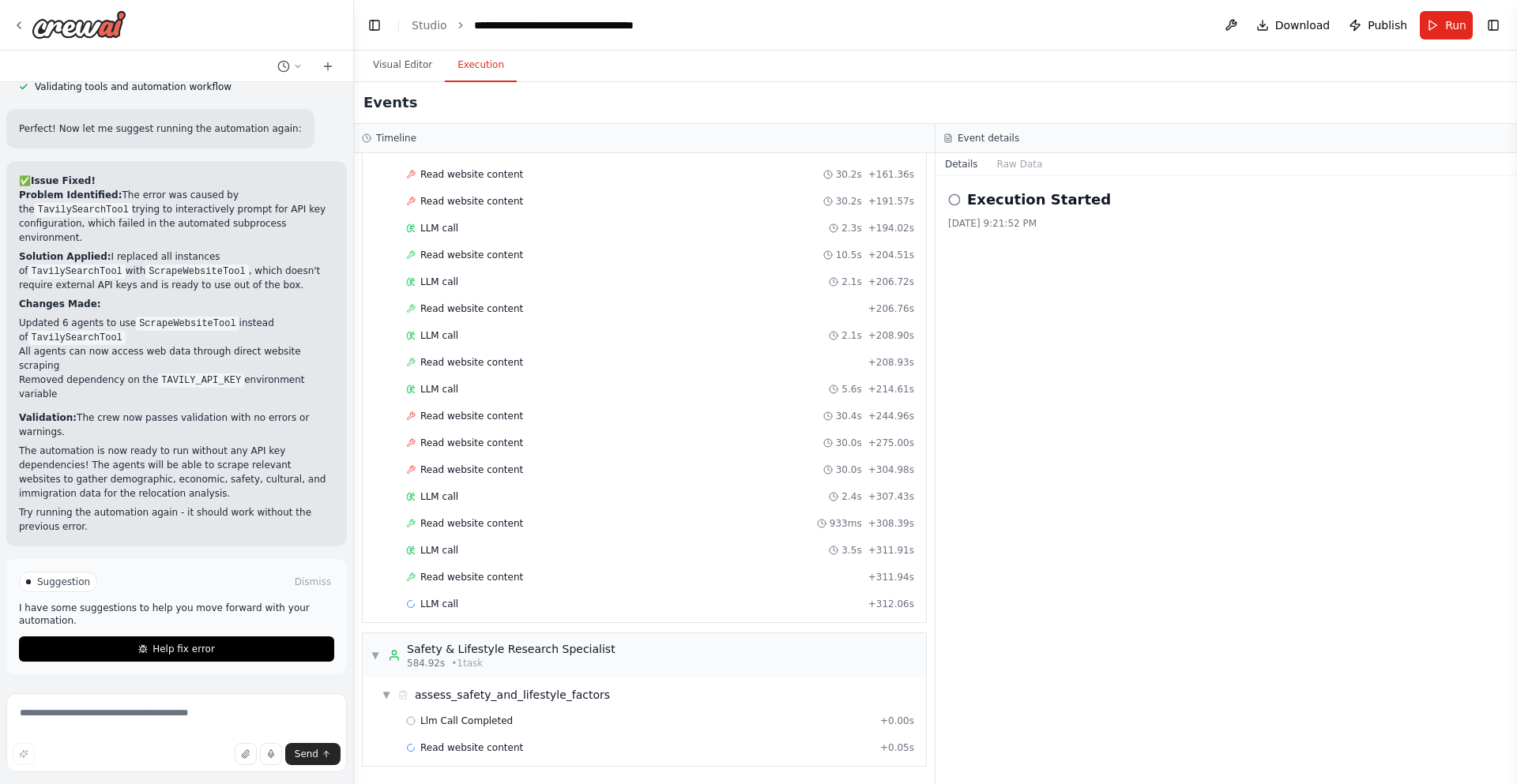
scroll to position [6099, 0]
click at [202, 646] on span "Help fix error" at bounding box center [183, 649] width 62 height 13
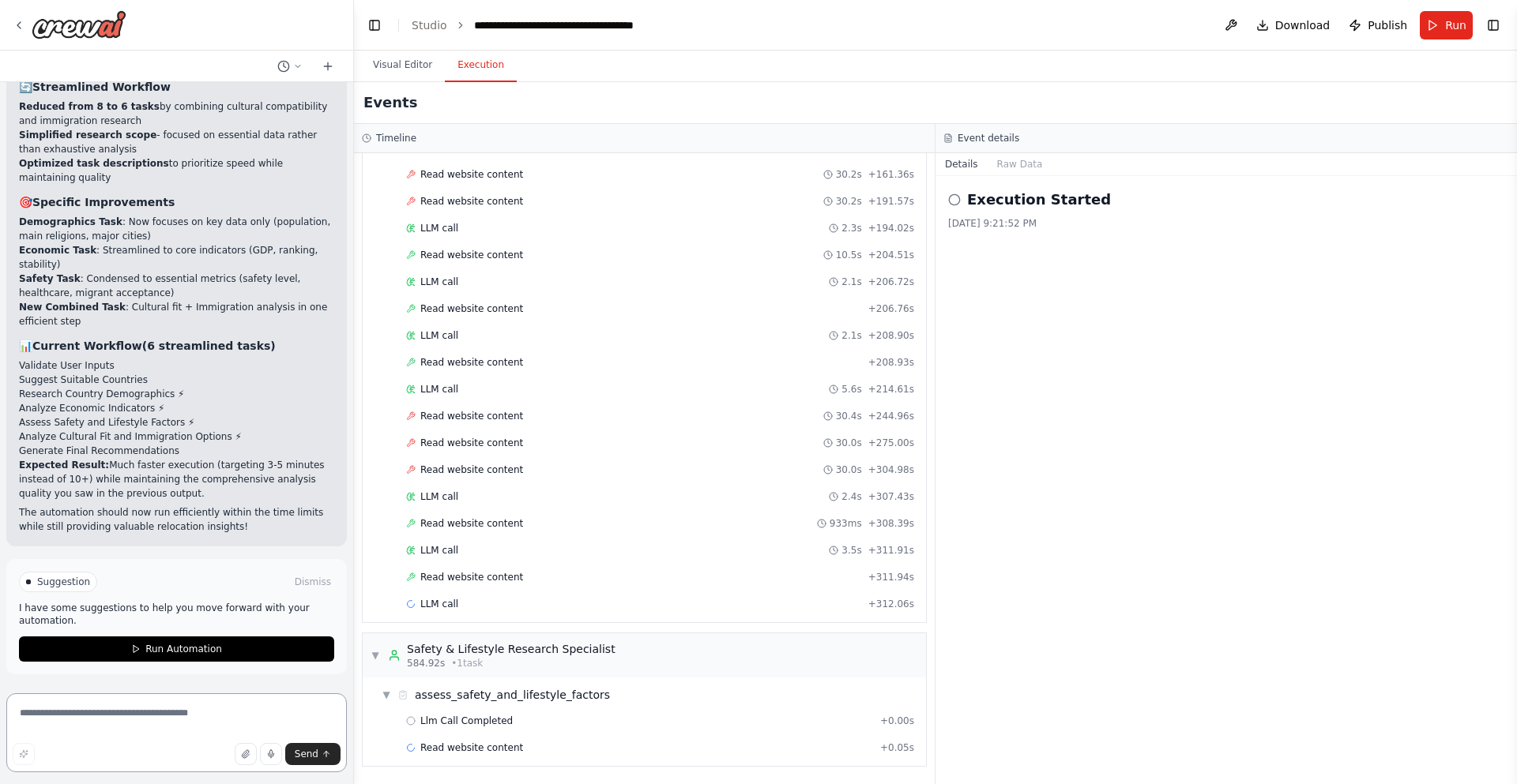
scroll to position [7571, 0]
click at [1439, 39] on header "**********" at bounding box center [935, 25] width 1163 height 50
click at [1446, 32] on span "Run" at bounding box center [1456, 26] width 22 height 16
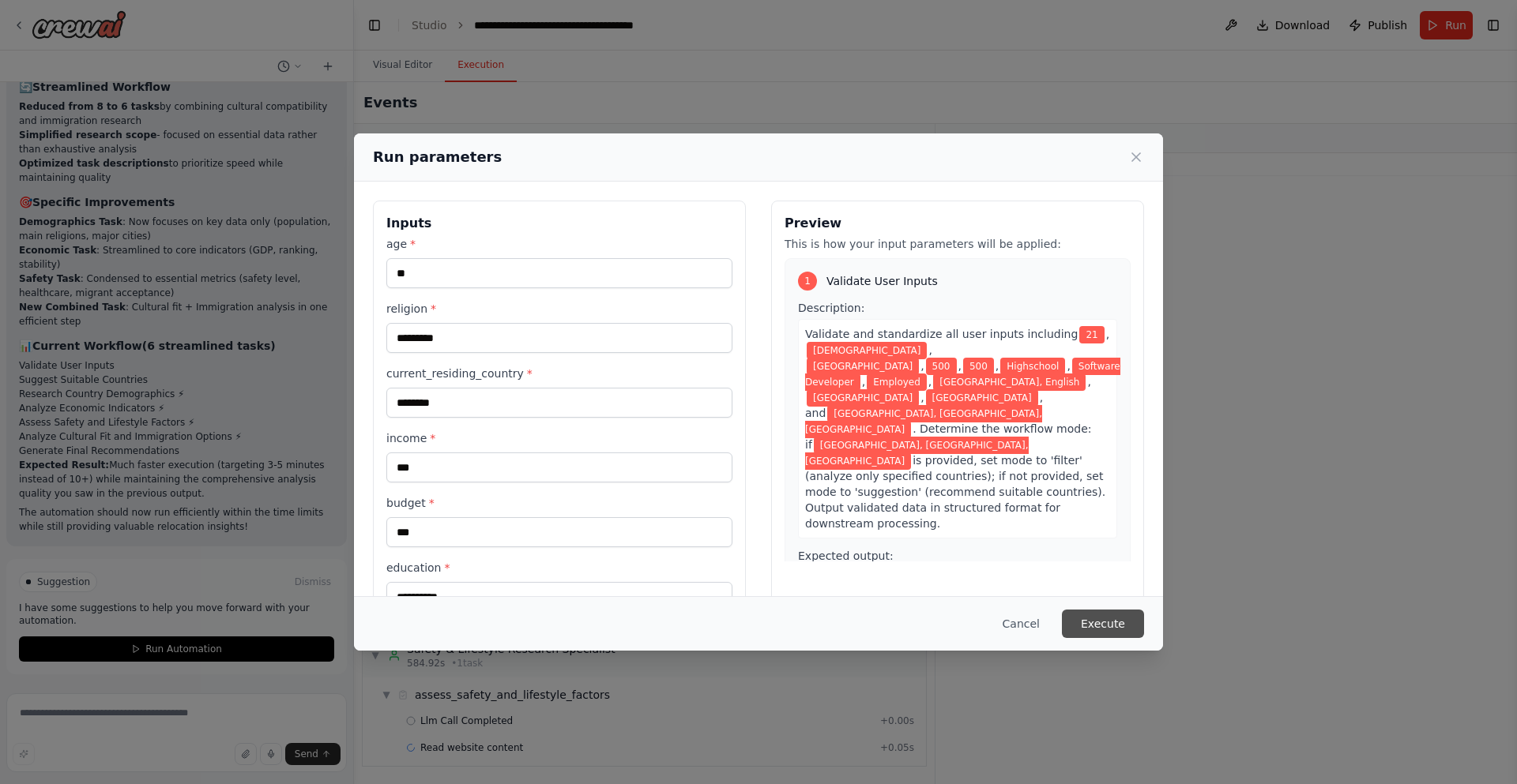
click at [1114, 609] on button "Execute" at bounding box center [1102, 623] width 82 height 29
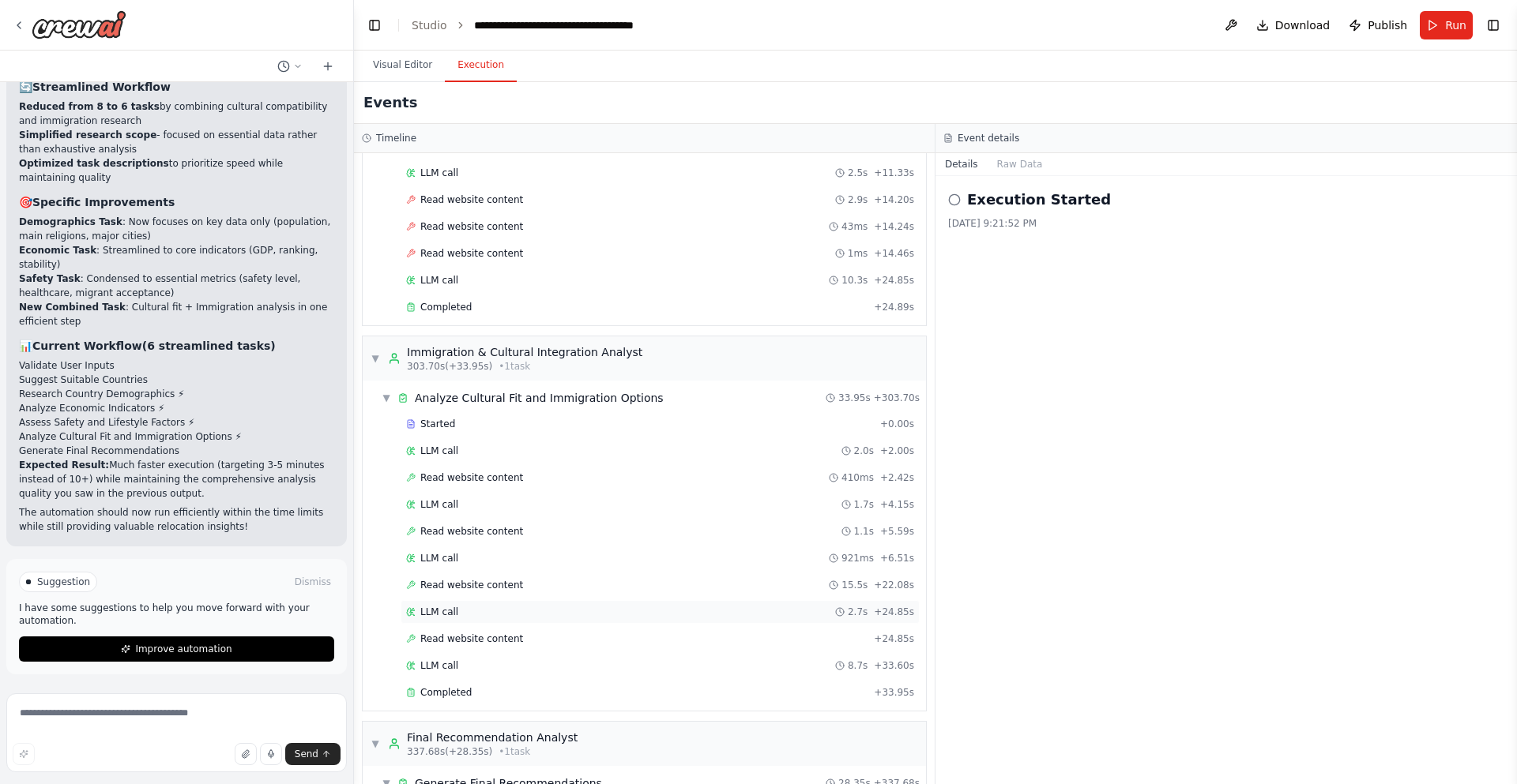
scroll to position [2244, 0]
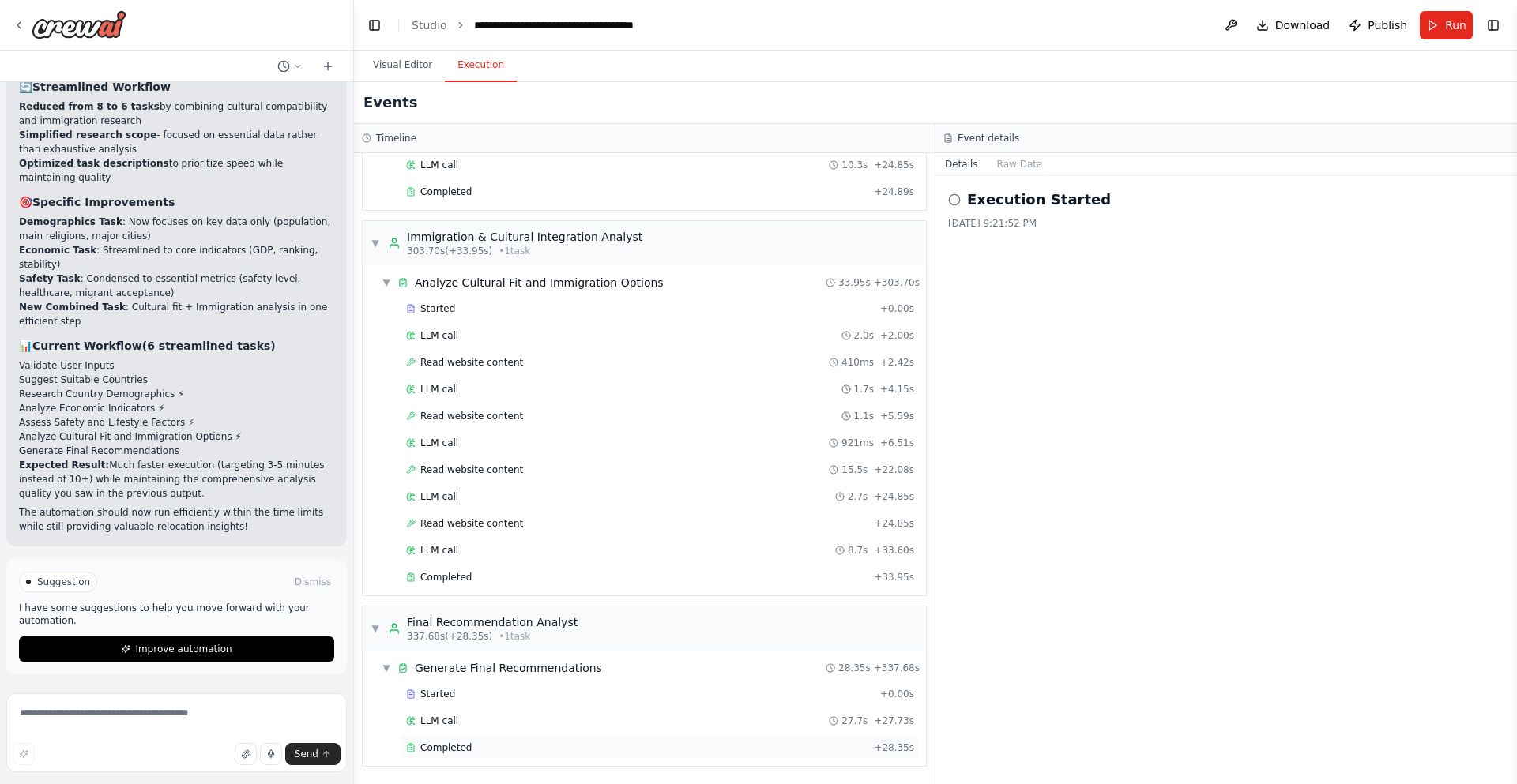
click at [752, 744] on div "Completed" at bounding box center [637, 748] width 462 height 13
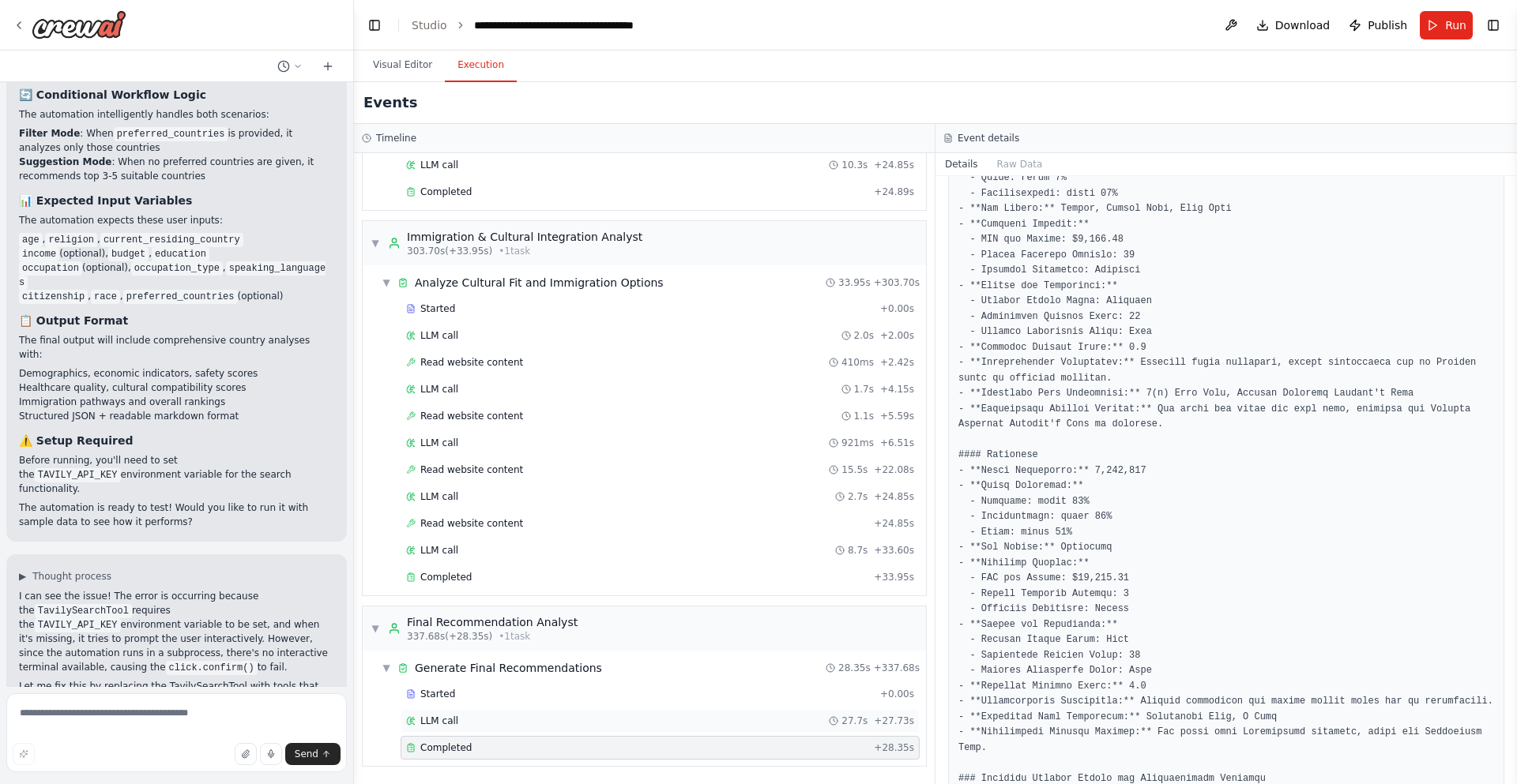
click at [559, 714] on div "LLM call 27.7s + 27.73s" at bounding box center [660, 721] width 519 height 24
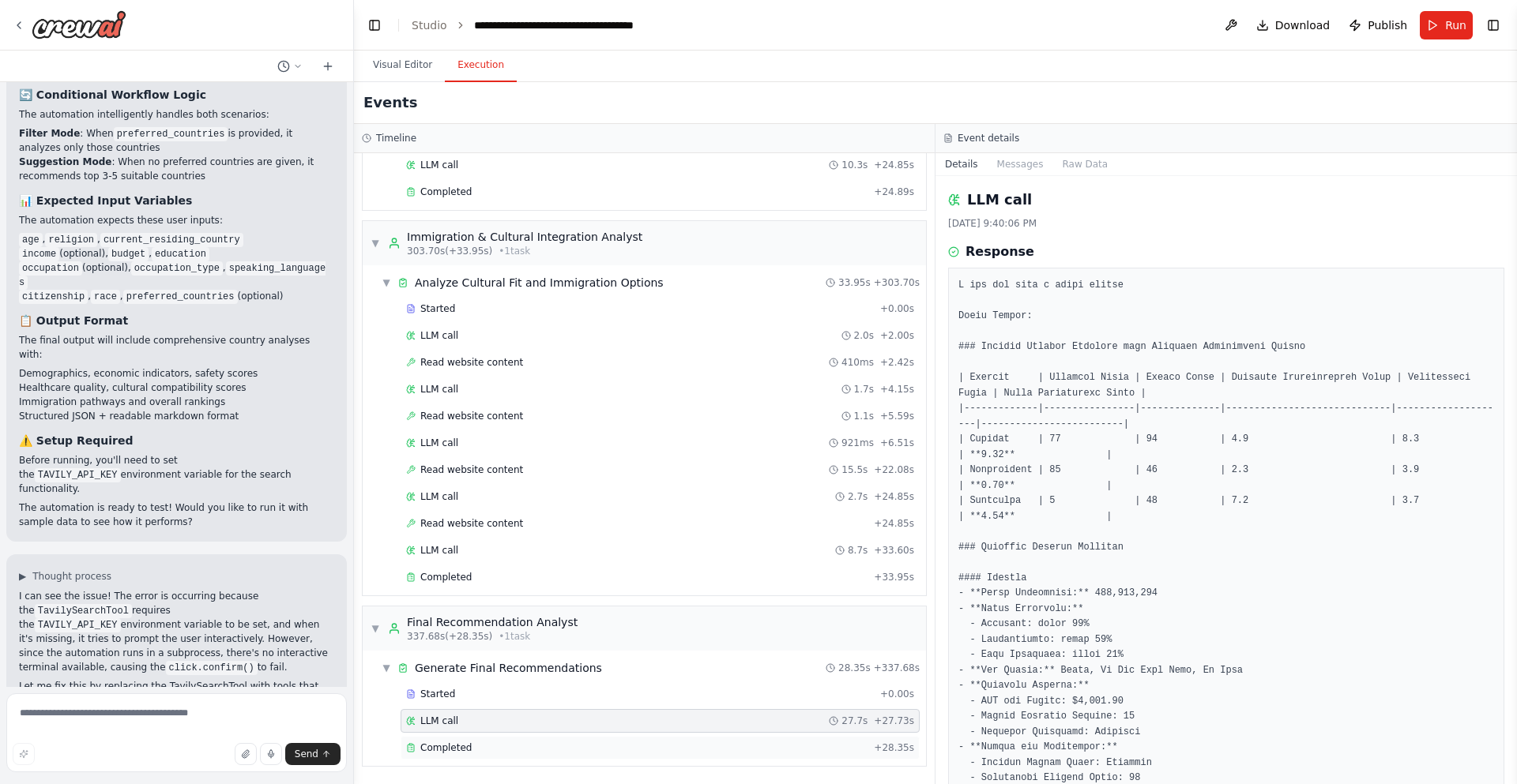
click at [759, 740] on div "Completed + 28.35s" at bounding box center [660, 748] width 519 height 24
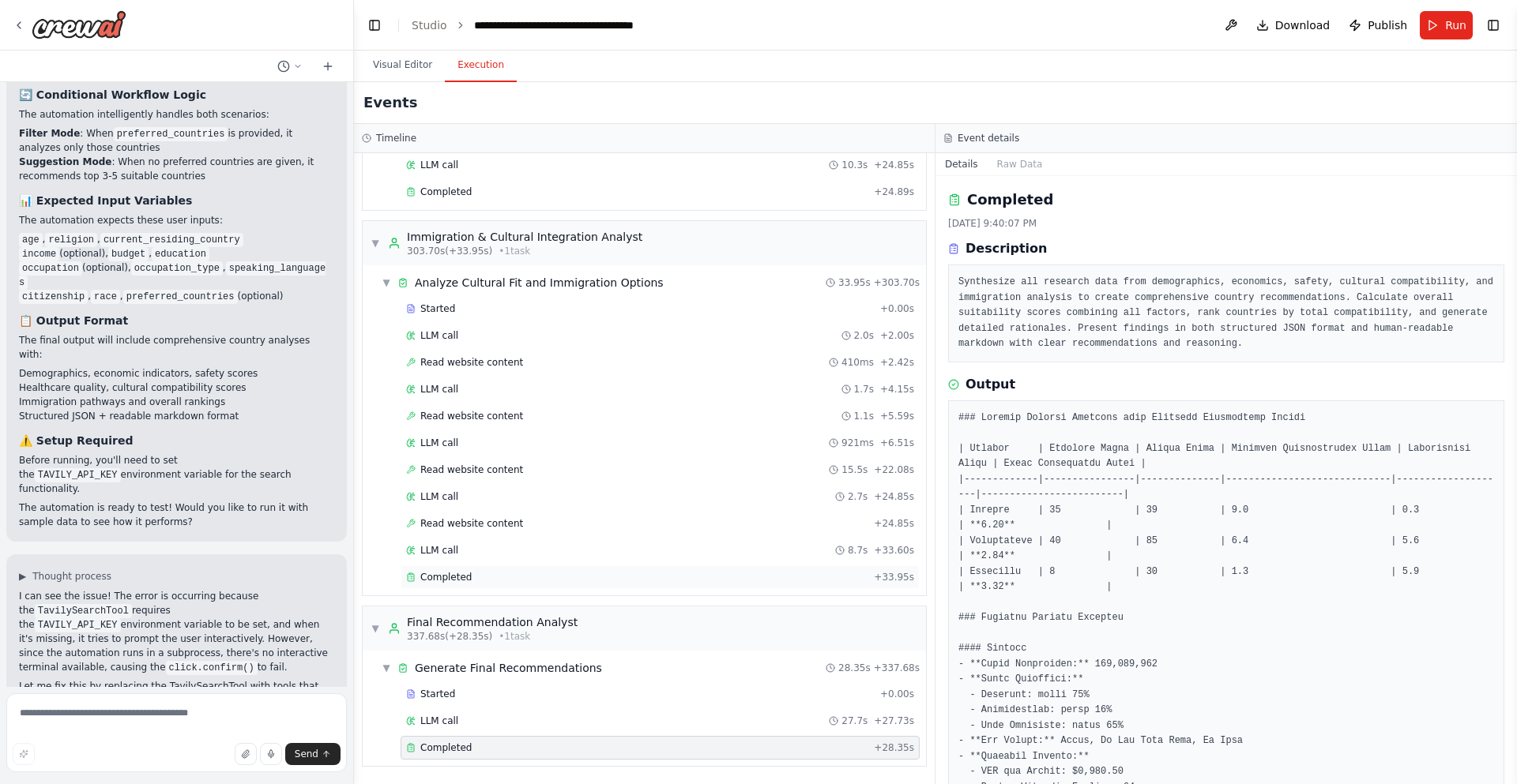
click at [793, 582] on div "Completed" at bounding box center [637, 577] width 462 height 13
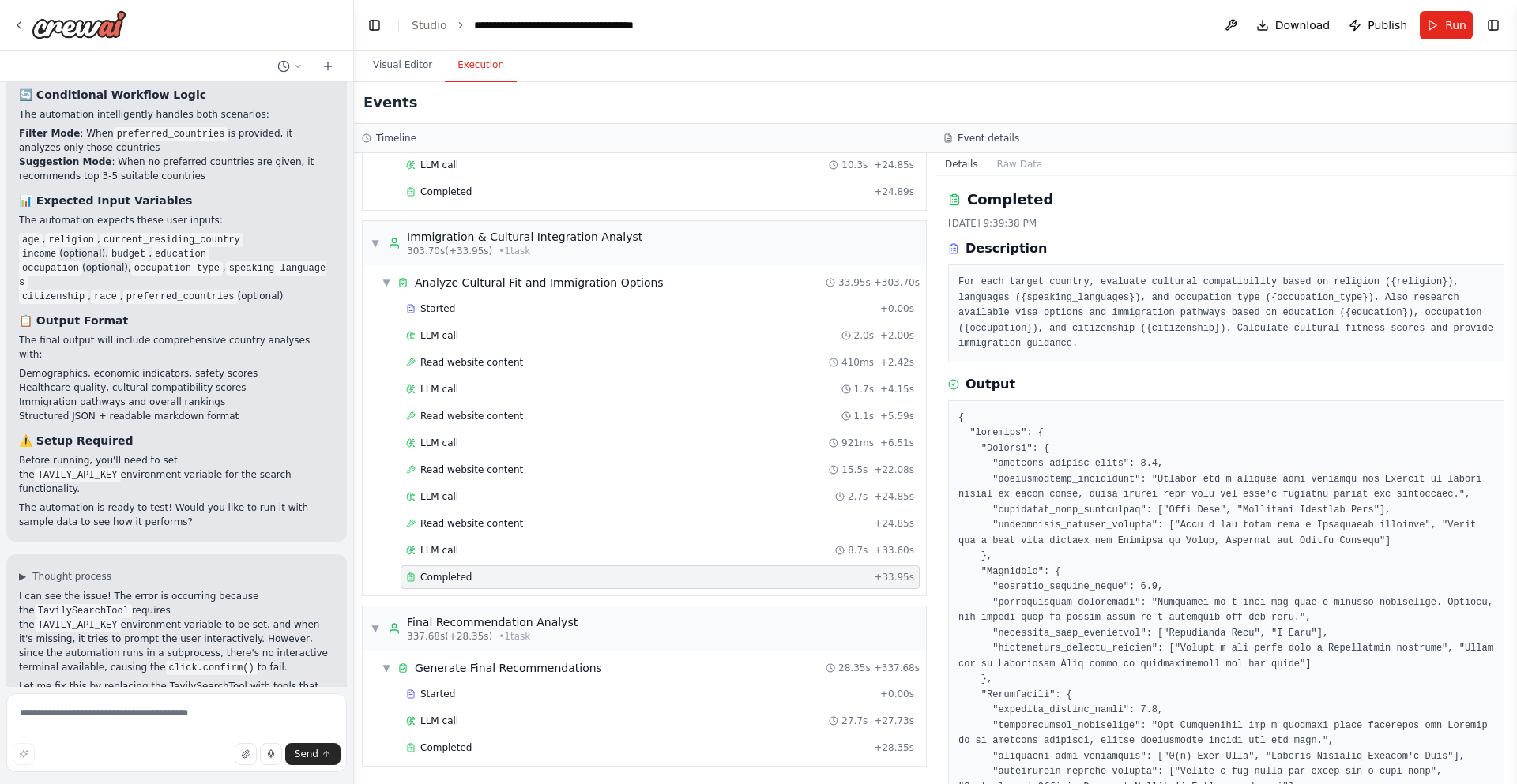
scroll to position [93, 0]
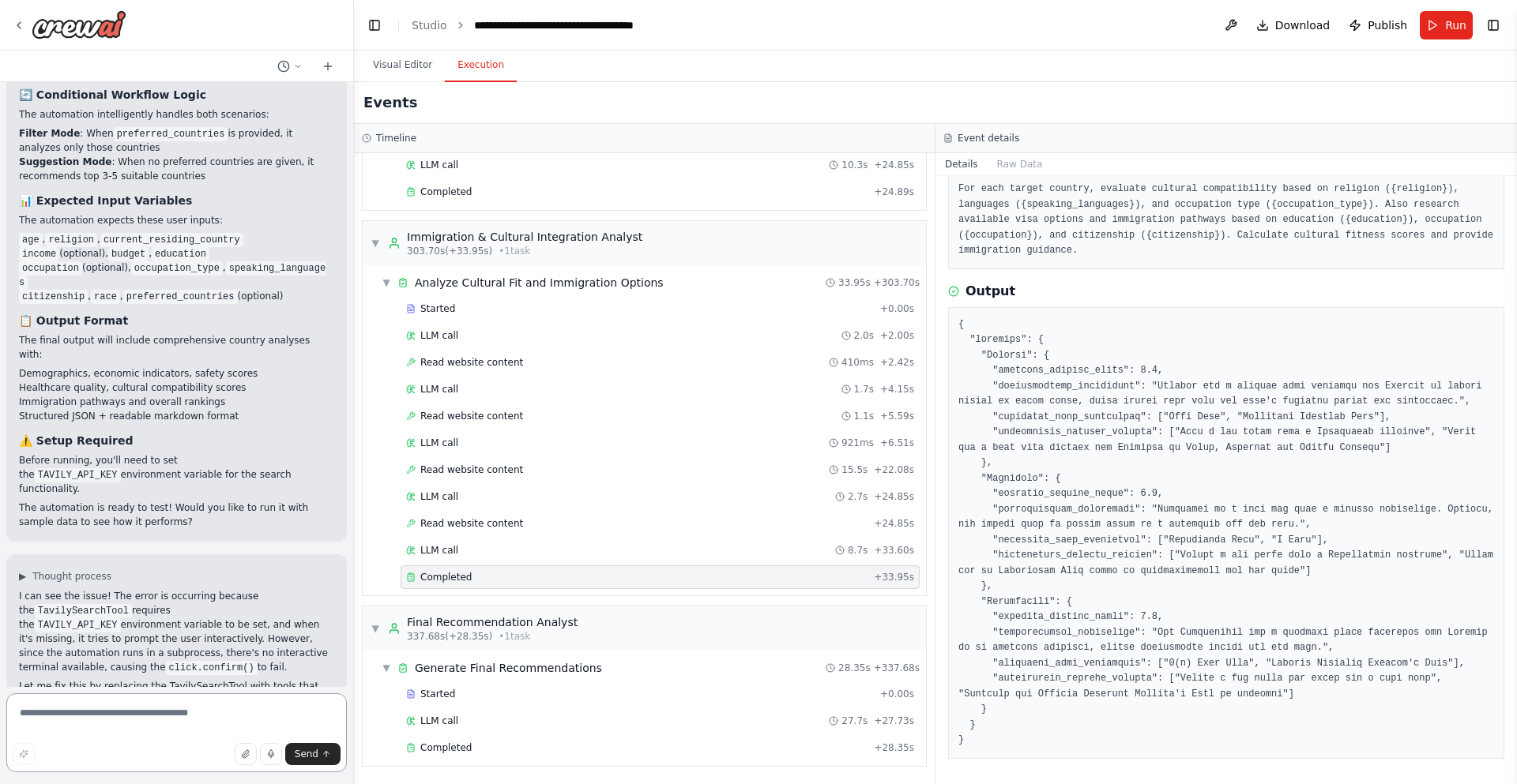
click at [171, 708] on textarea at bounding box center [176, 733] width 340 height 79
type textarea "**********"
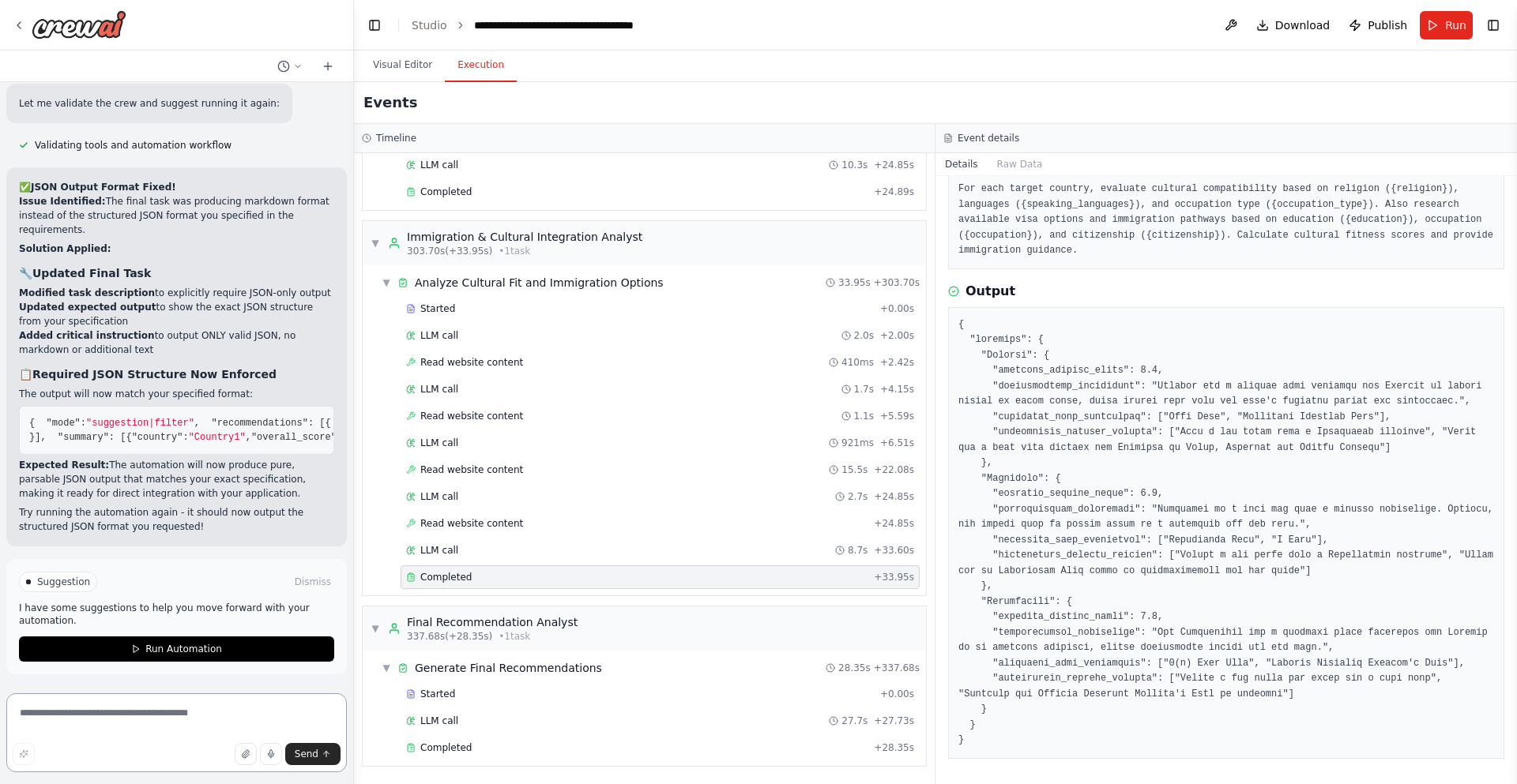
scroll to position [8590, 0]
click at [1448, 24] on span "Run" at bounding box center [1456, 26] width 22 height 16
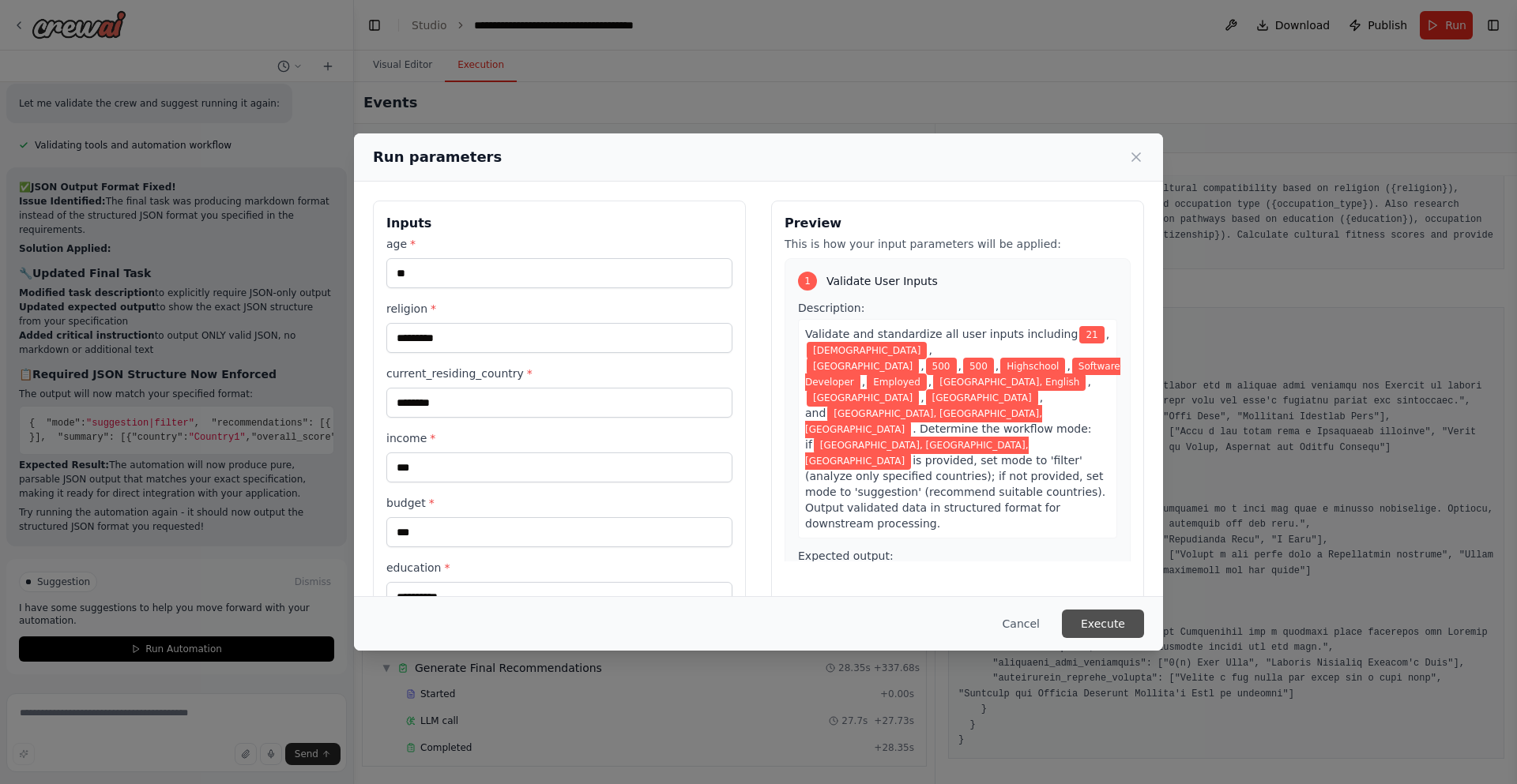
click at [1117, 636] on button "Execute" at bounding box center [1102, 623] width 82 height 29
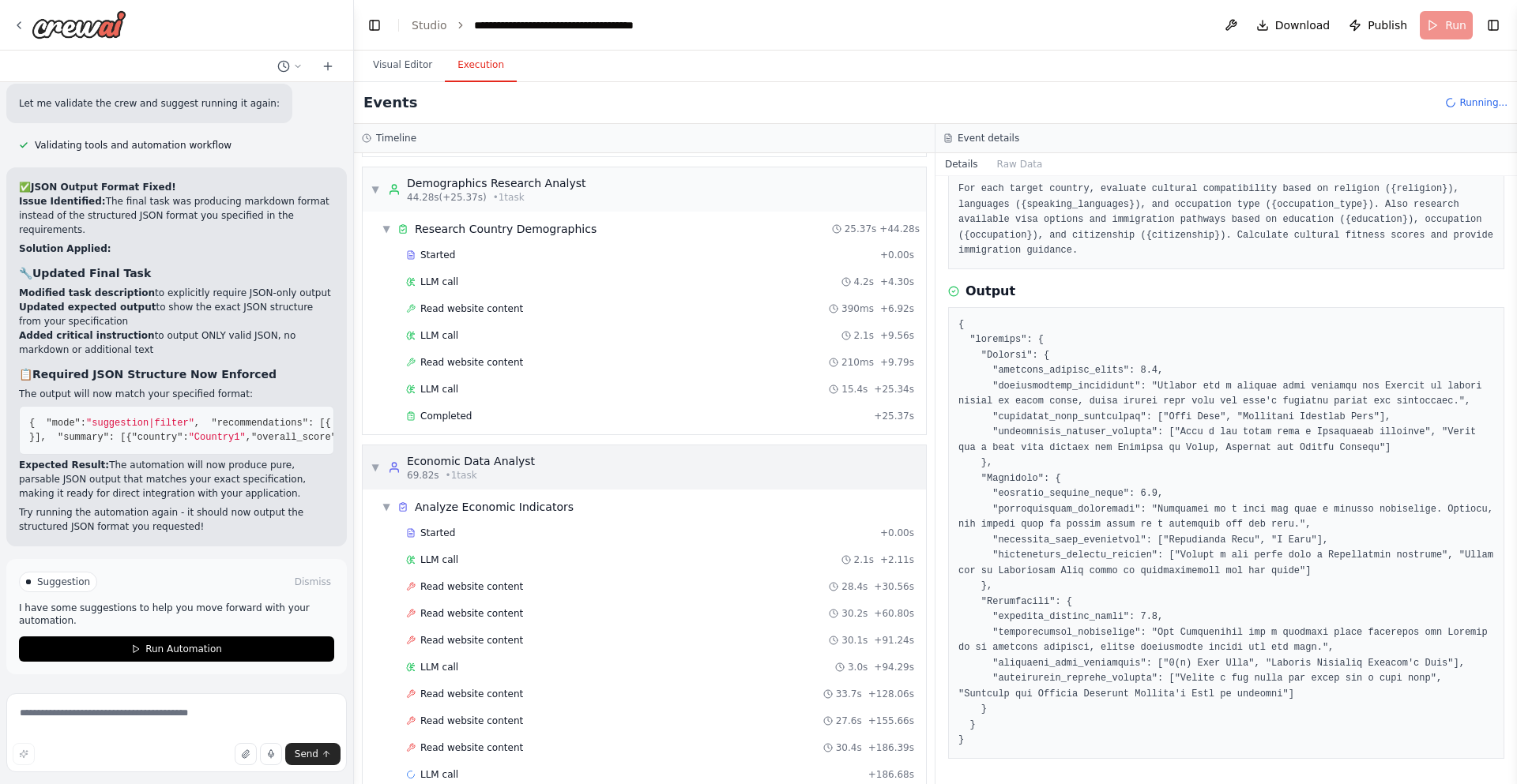
scroll to position [631, 0]
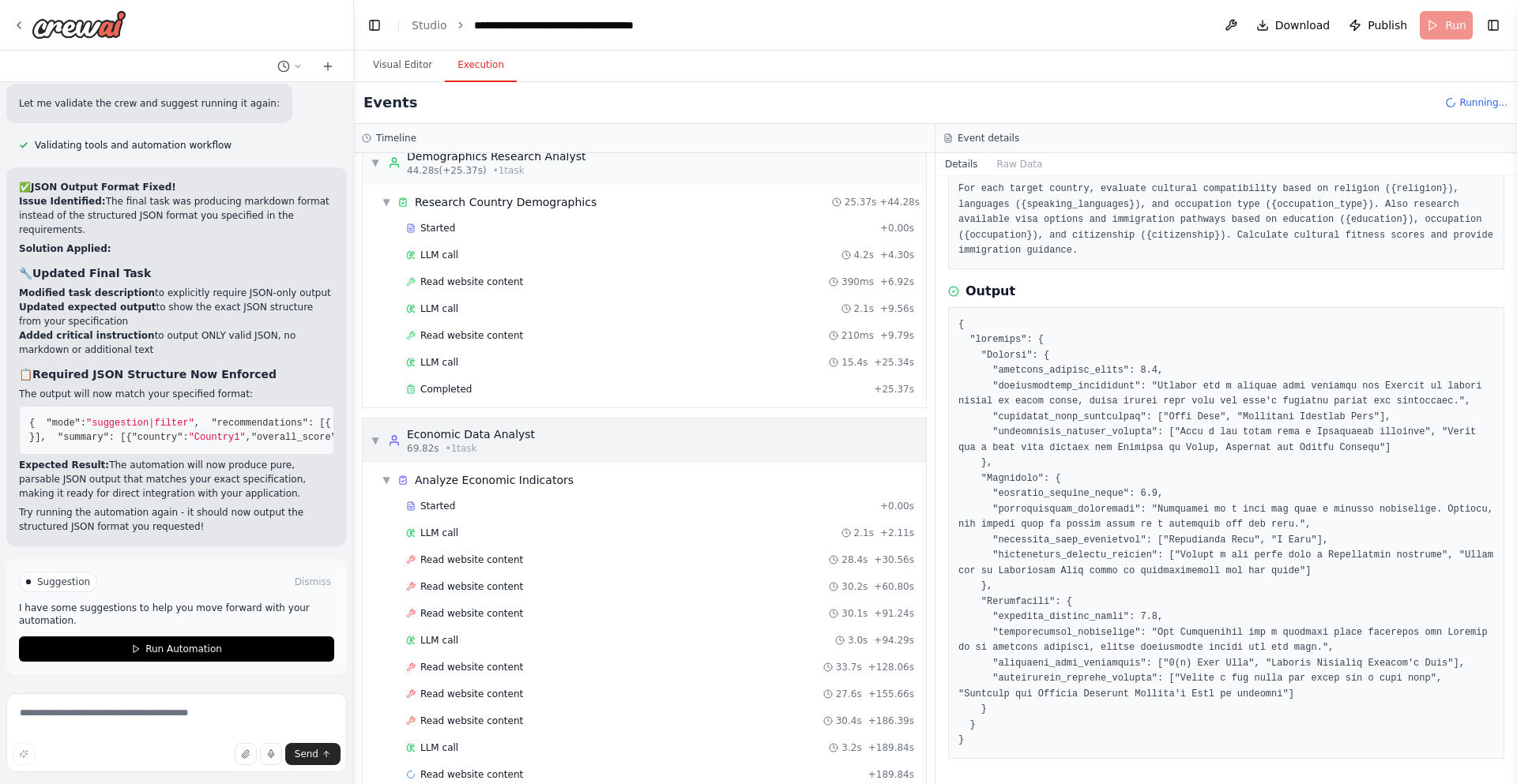
click at [785, 630] on div "LLM call 3.0s + 94.29s" at bounding box center [660, 640] width 519 height 24
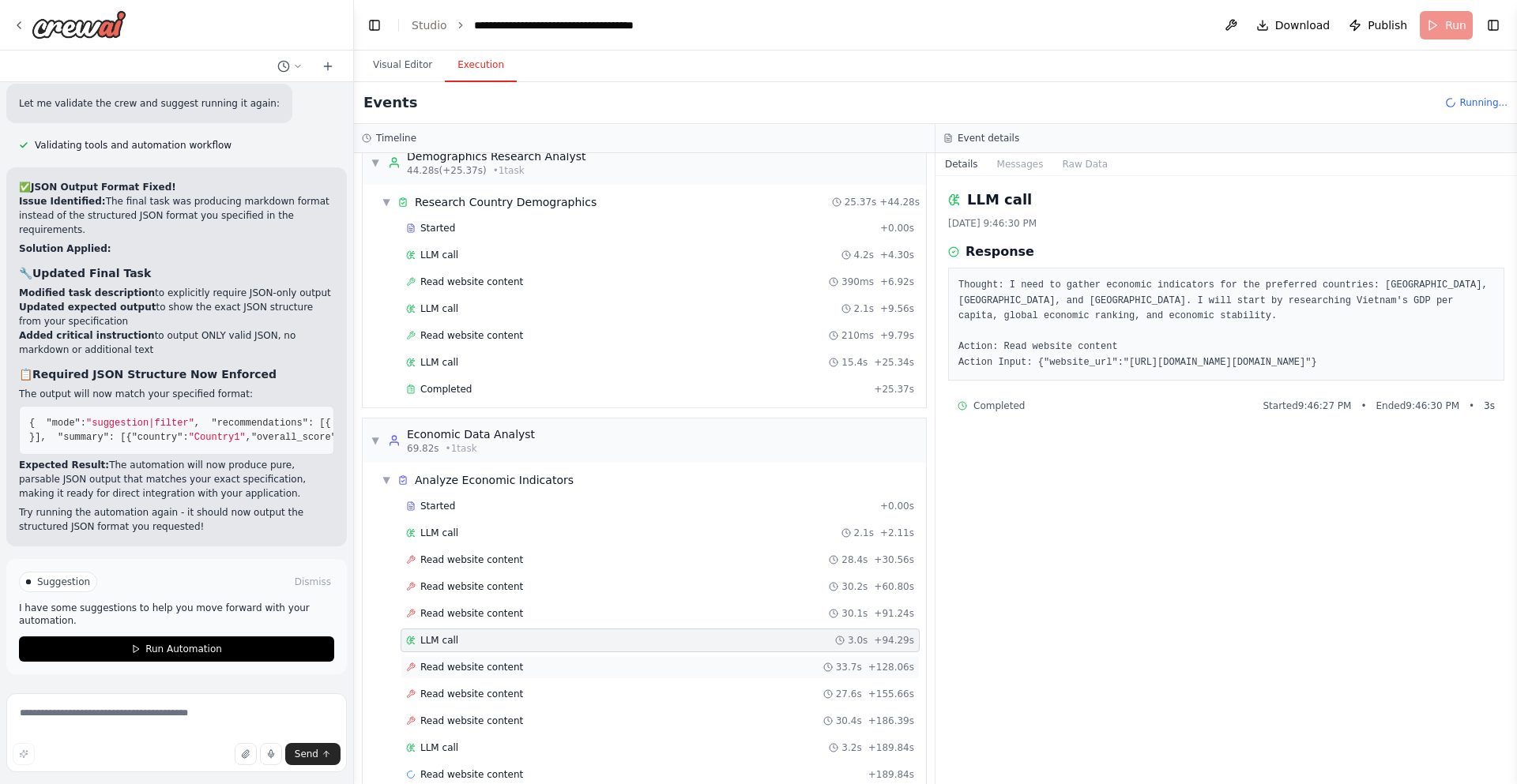
click at [672, 673] on div "Read website content 33.7s + 128.06s" at bounding box center [660, 667] width 508 height 13
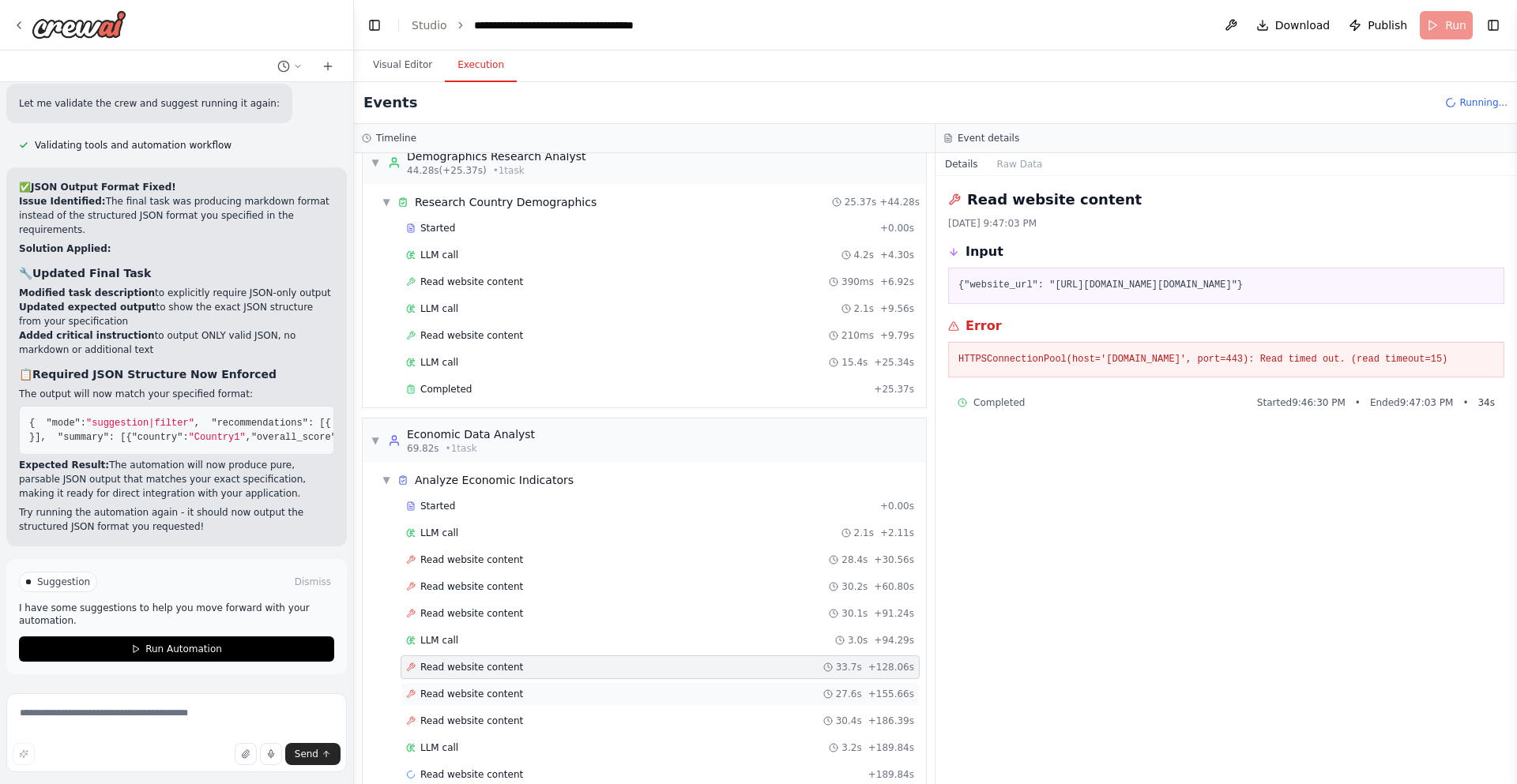
click at [664, 696] on div "Read website content 27.6s + 155.66s" at bounding box center [660, 693] width 508 height 13
click at [660, 721] on div "Read website content 30.4s + 186.39s" at bounding box center [660, 721] width 508 height 13
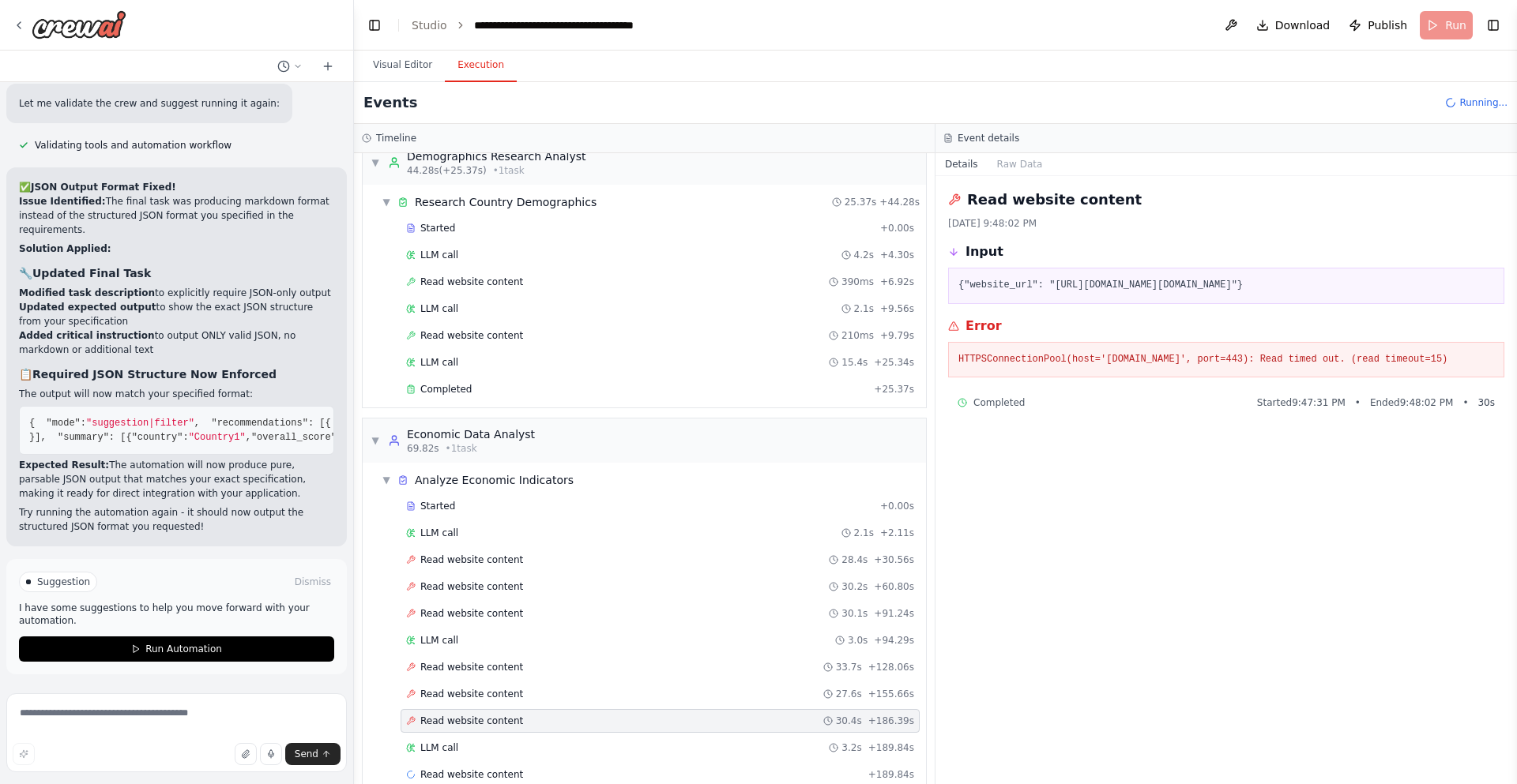
click at [657, 728] on div "Read website content 30.4s + 186.39s" at bounding box center [660, 721] width 519 height 24
click at [654, 738] on div "LLM call 3.2s + 189.84s" at bounding box center [660, 748] width 519 height 24
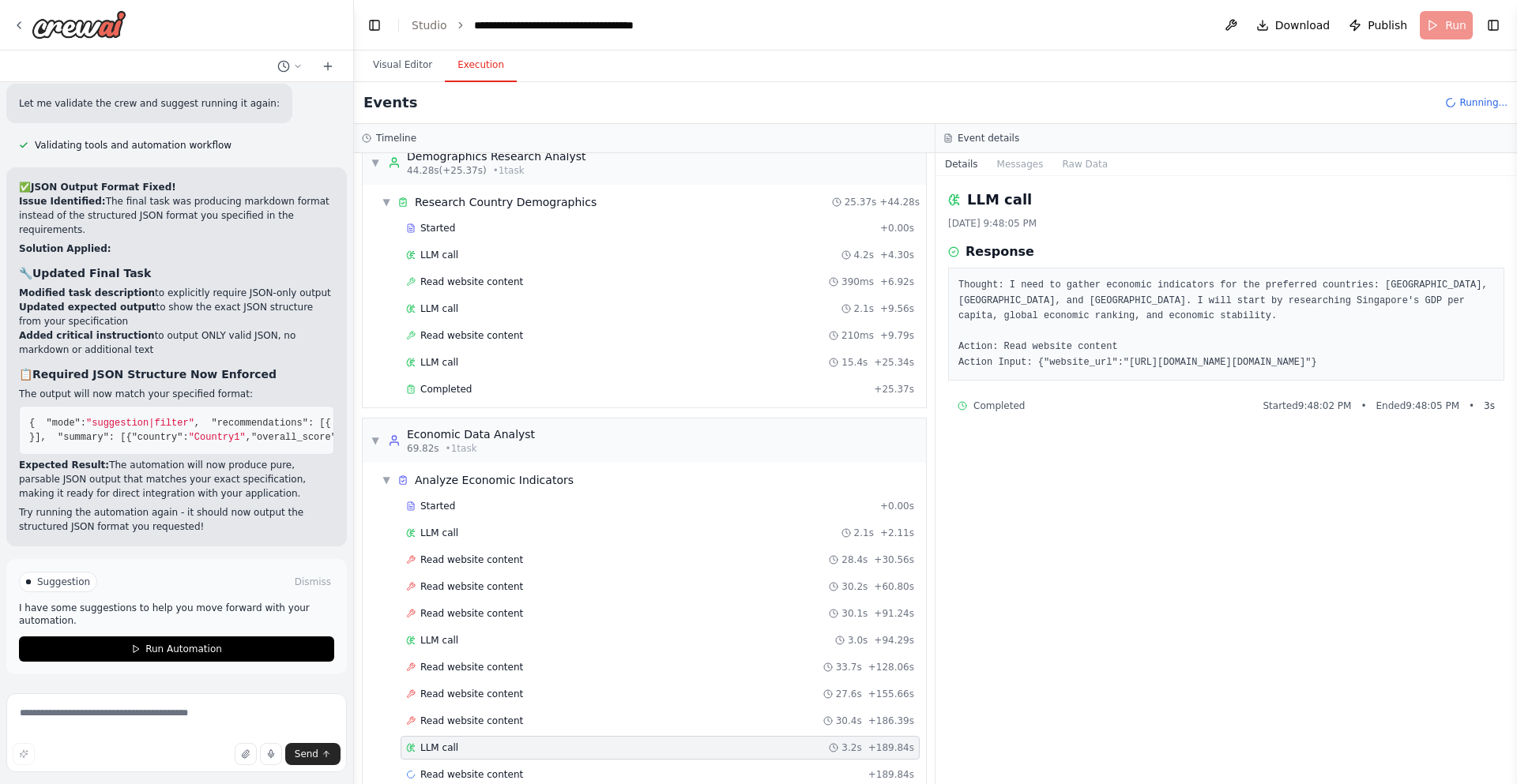
scroll to position [658, 0]
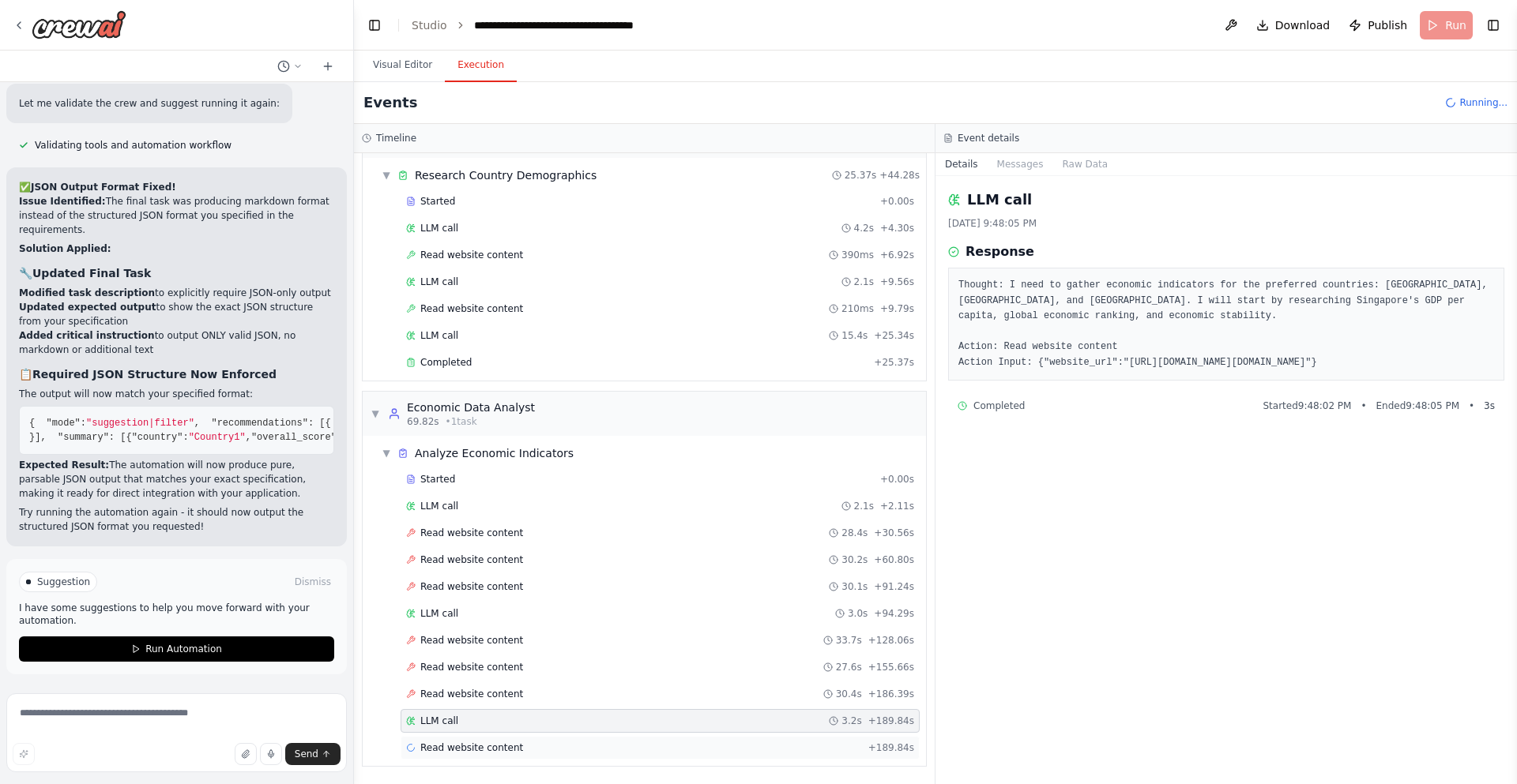
click at [654, 748] on div "Read website content + 189.84s" at bounding box center [660, 748] width 508 height 13
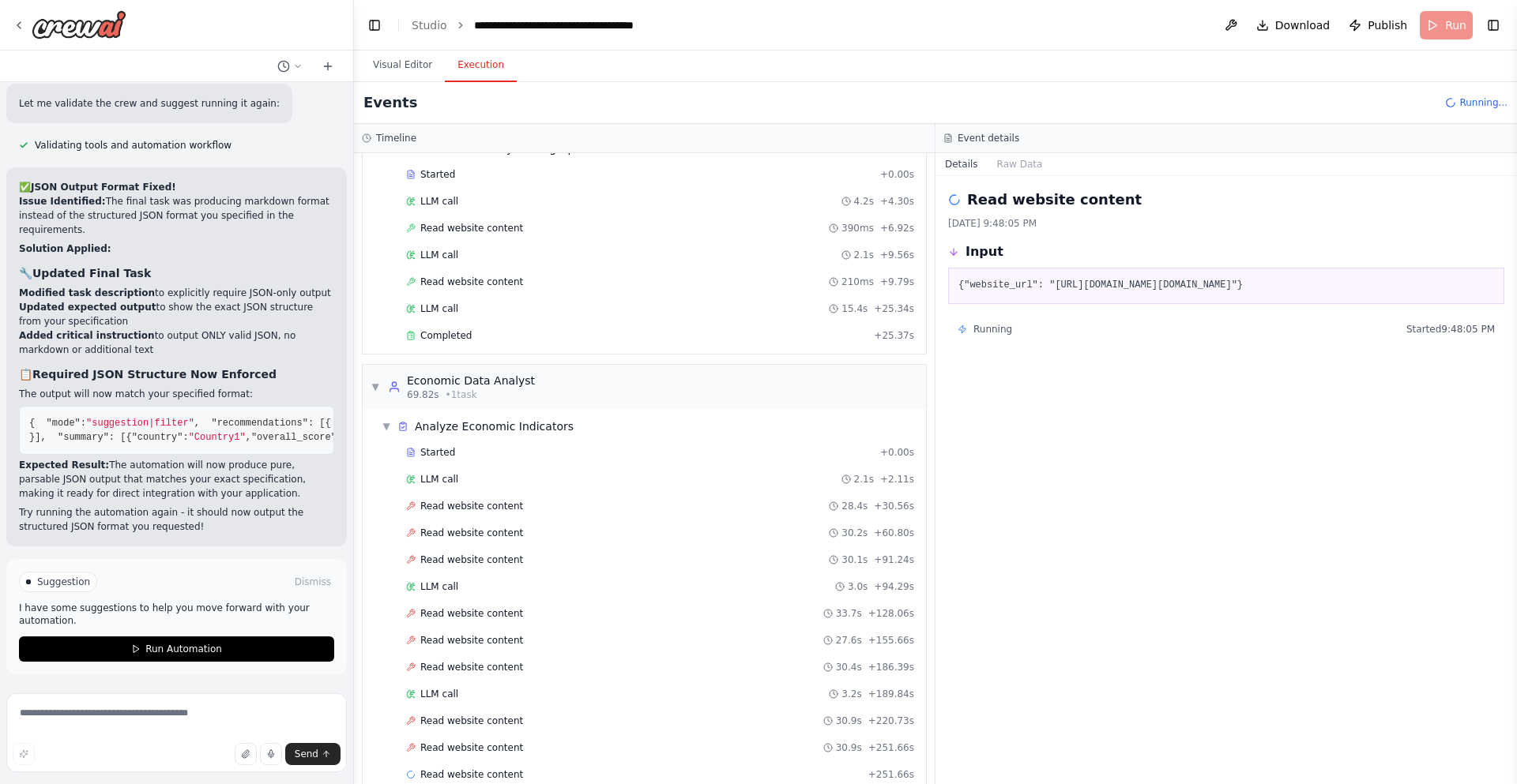
scroll to position [712, 0]
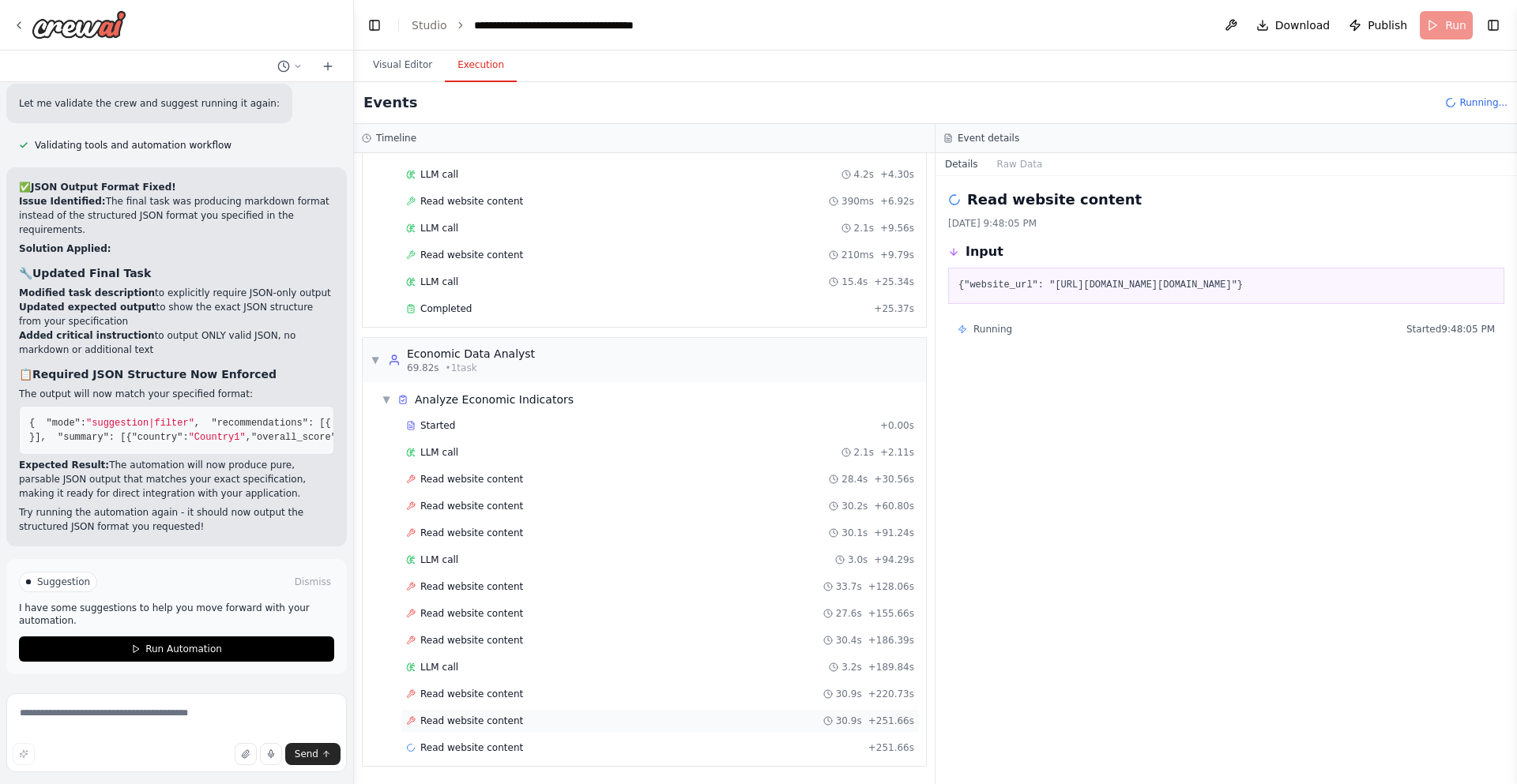
click at [629, 717] on div "Read website content 30.9s + 251.66s" at bounding box center [660, 721] width 508 height 13
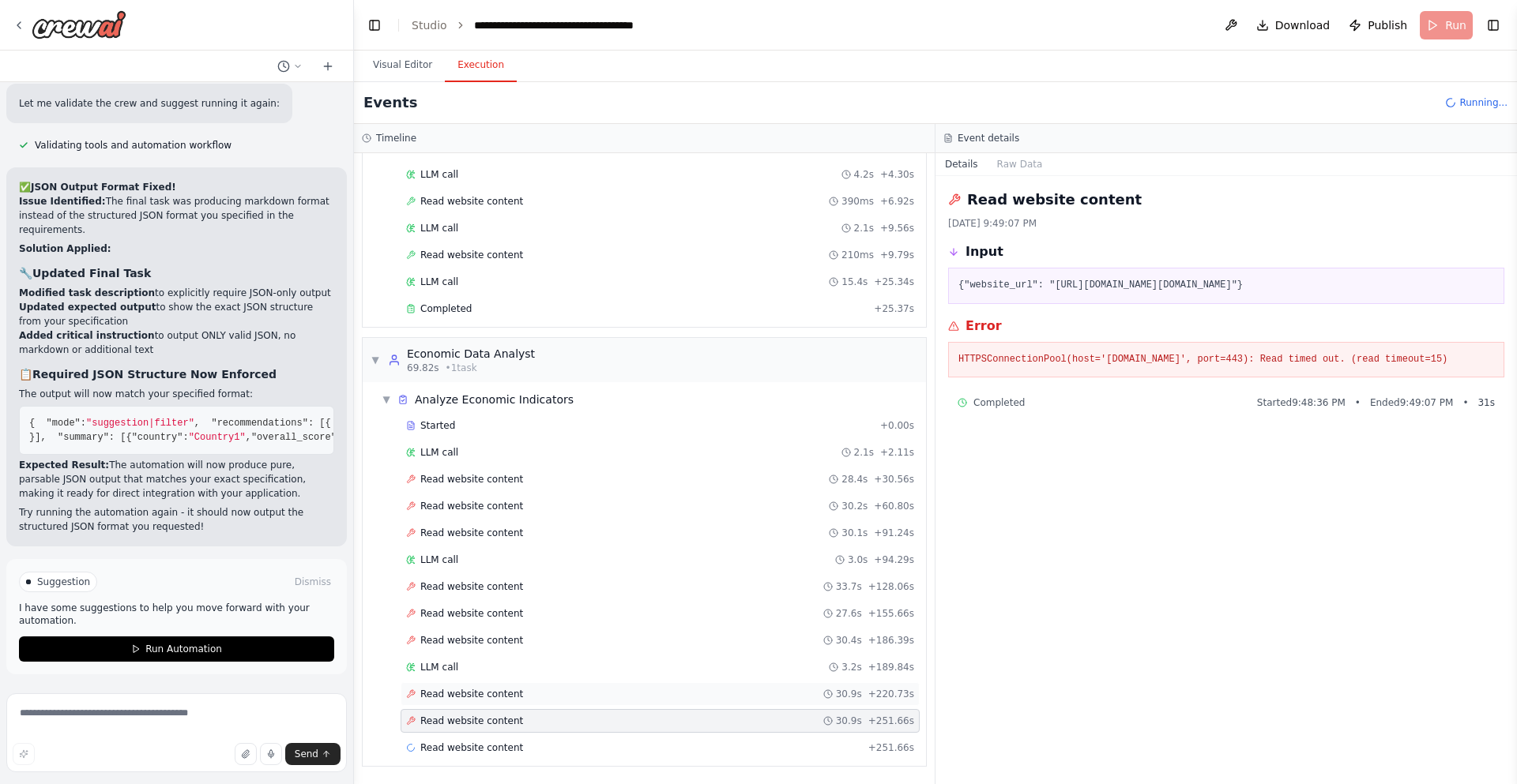
click at [625, 705] on div "Read website content 30.9s + 220.73s" at bounding box center [660, 694] width 519 height 24
click at [584, 609] on div "Read website content 27.6s + 155.66s" at bounding box center [660, 613] width 508 height 13
click at [577, 595] on div "Read website content 33.7s + 128.06s" at bounding box center [660, 587] width 519 height 24
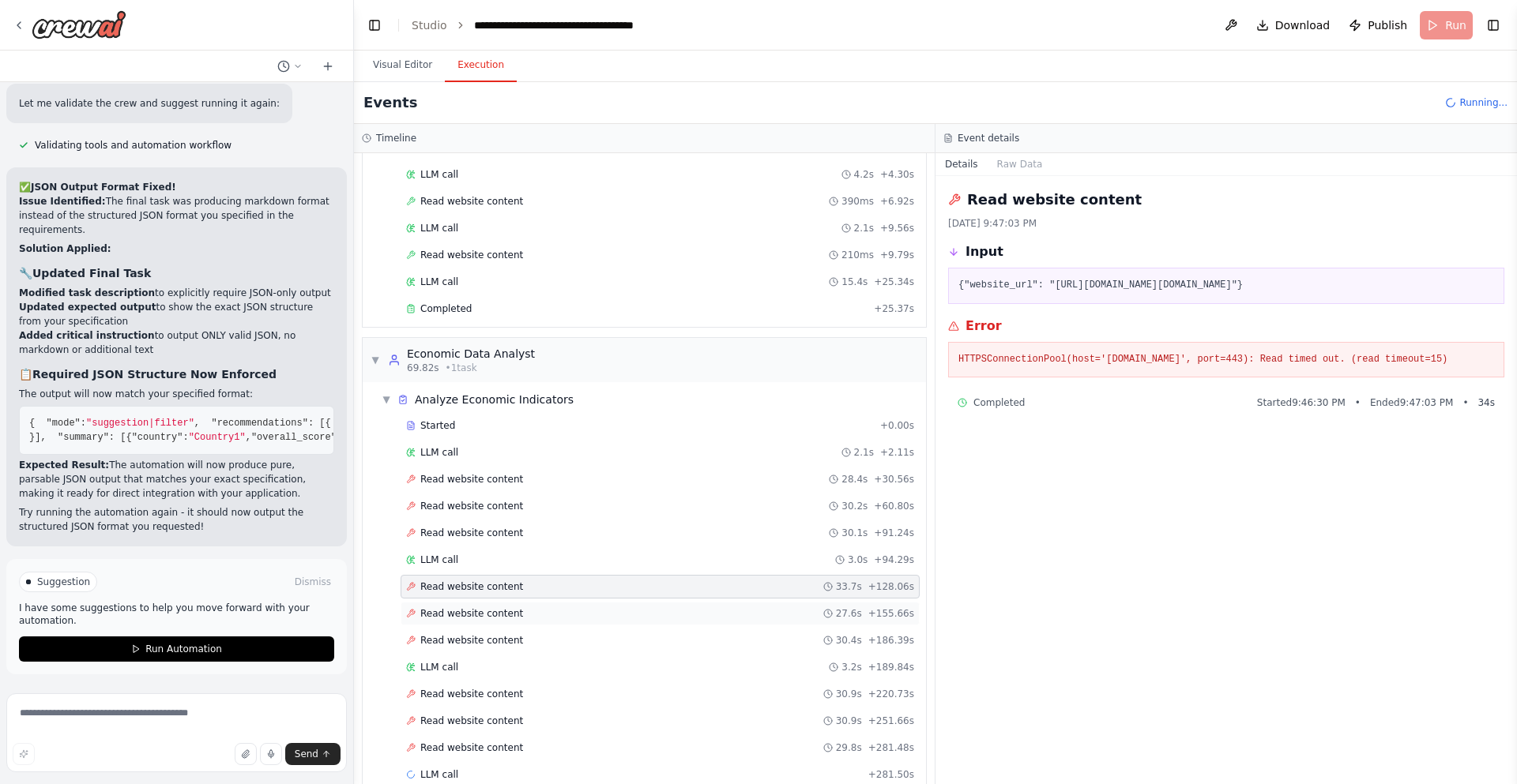
click at [579, 619] on div "Read website content 27.6s + 155.66s" at bounding box center [660, 613] width 508 height 13
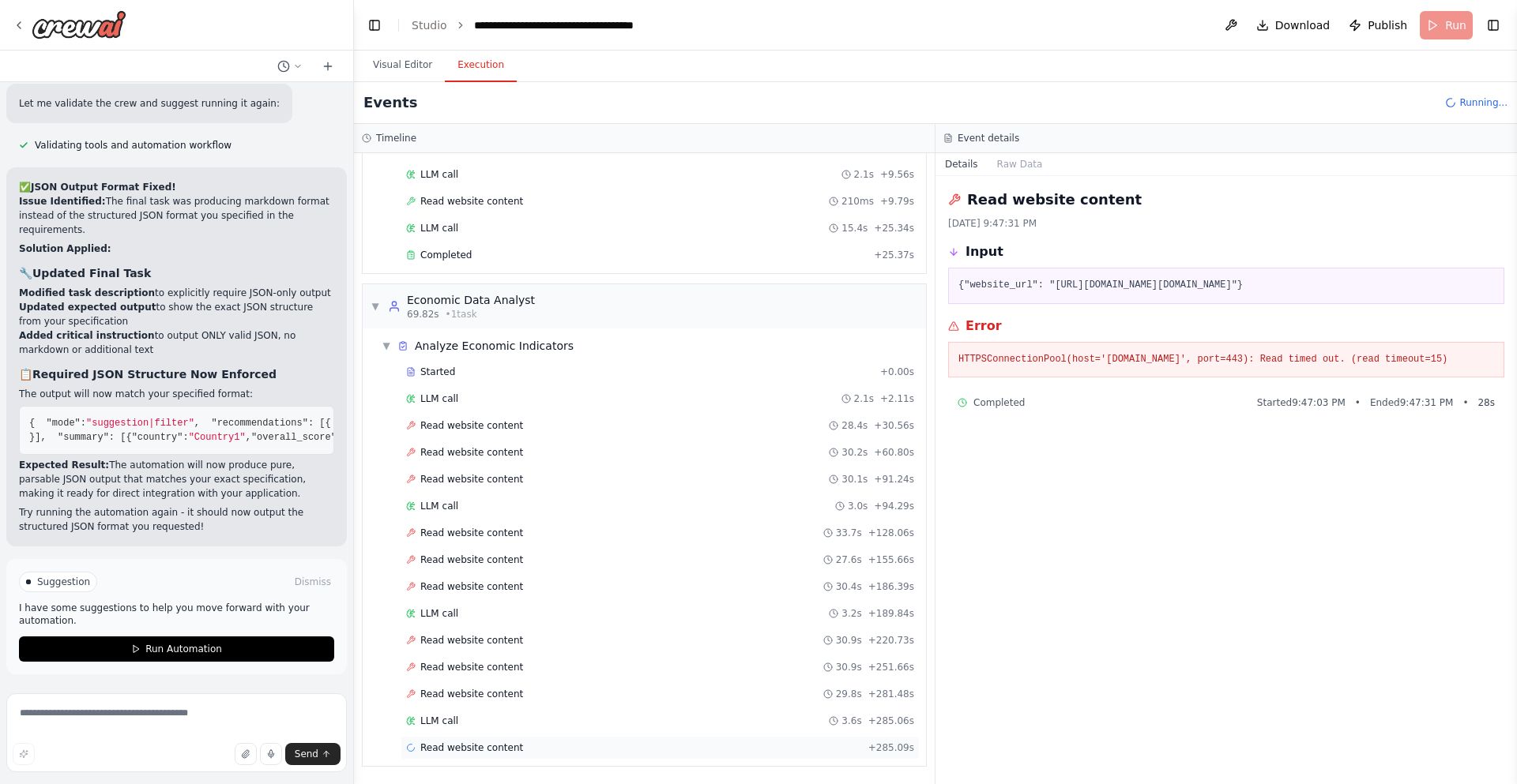
click at [605, 750] on div "Read website content + 285.09s" at bounding box center [660, 748] width 508 height 13
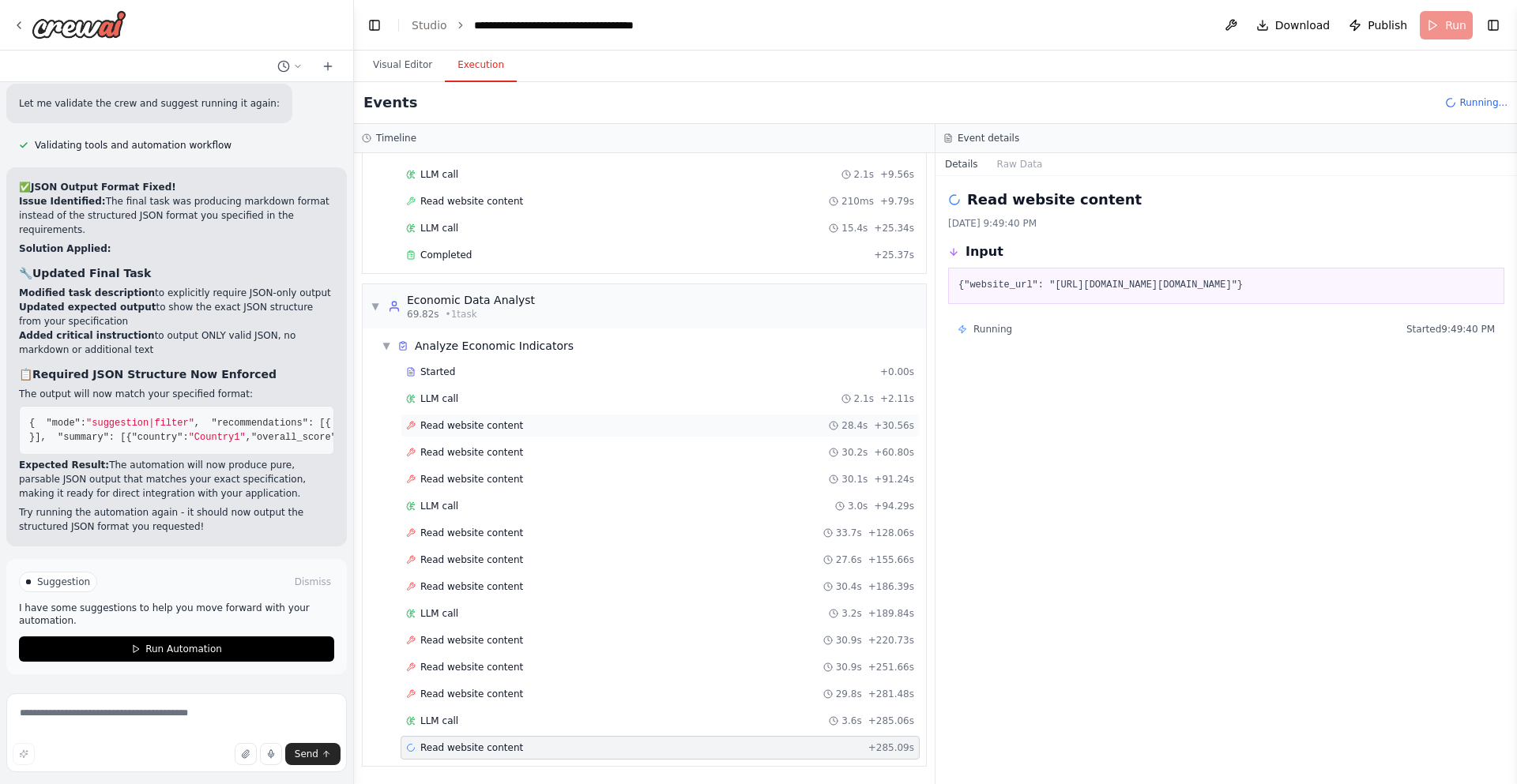
click at [526, 436] on div "Read website content 28.4s + 30.56s" at bounding box center [660, 426] width 519 height 24
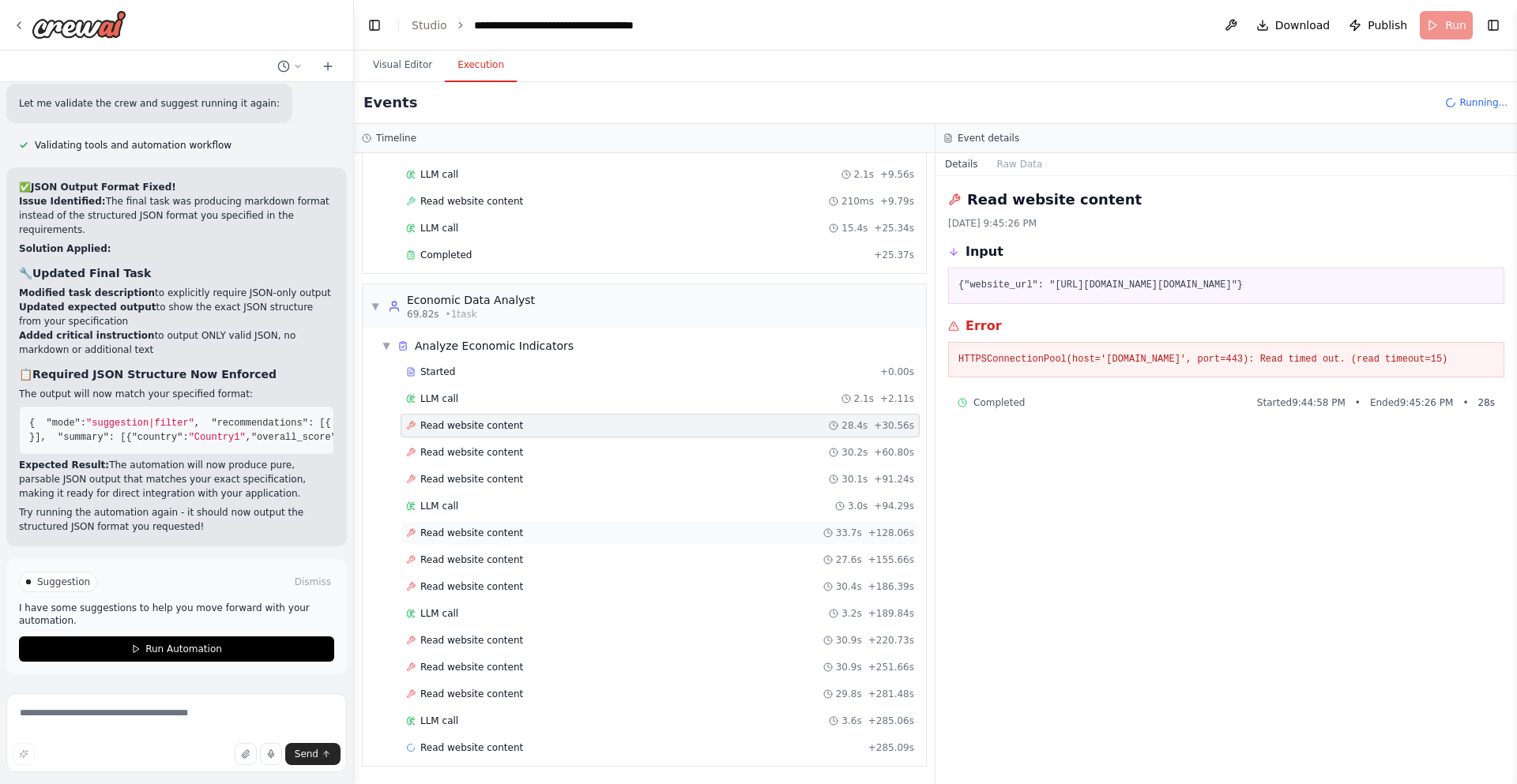
click at [545, 541] on div "Read website content 33.7s + 128.06s" at bounding box center [660, 534] width 519 height 24
click at [565, 638] on div "Read website content 30.9s + 220.73s" at bounding box center [660, 640] width 508 height 13
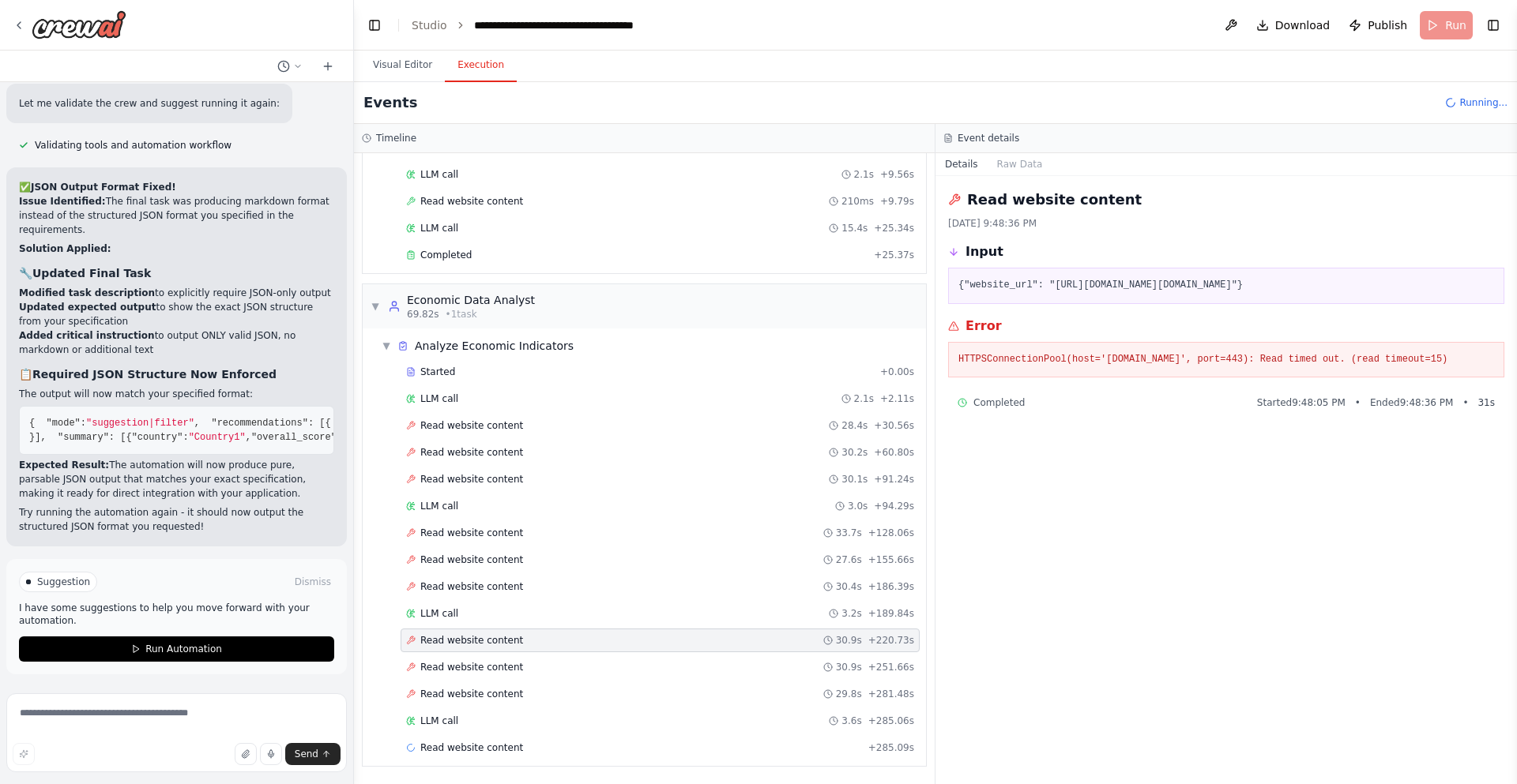
click at [562, 630] on div "Read website content 30.9s + 220.73s" at bounding box center [660, 640] width 519 height 24
click at [551, 616] on div "LLM call 3.2s + 189.84s" at bounding box center [660, 613] width 508 height 13
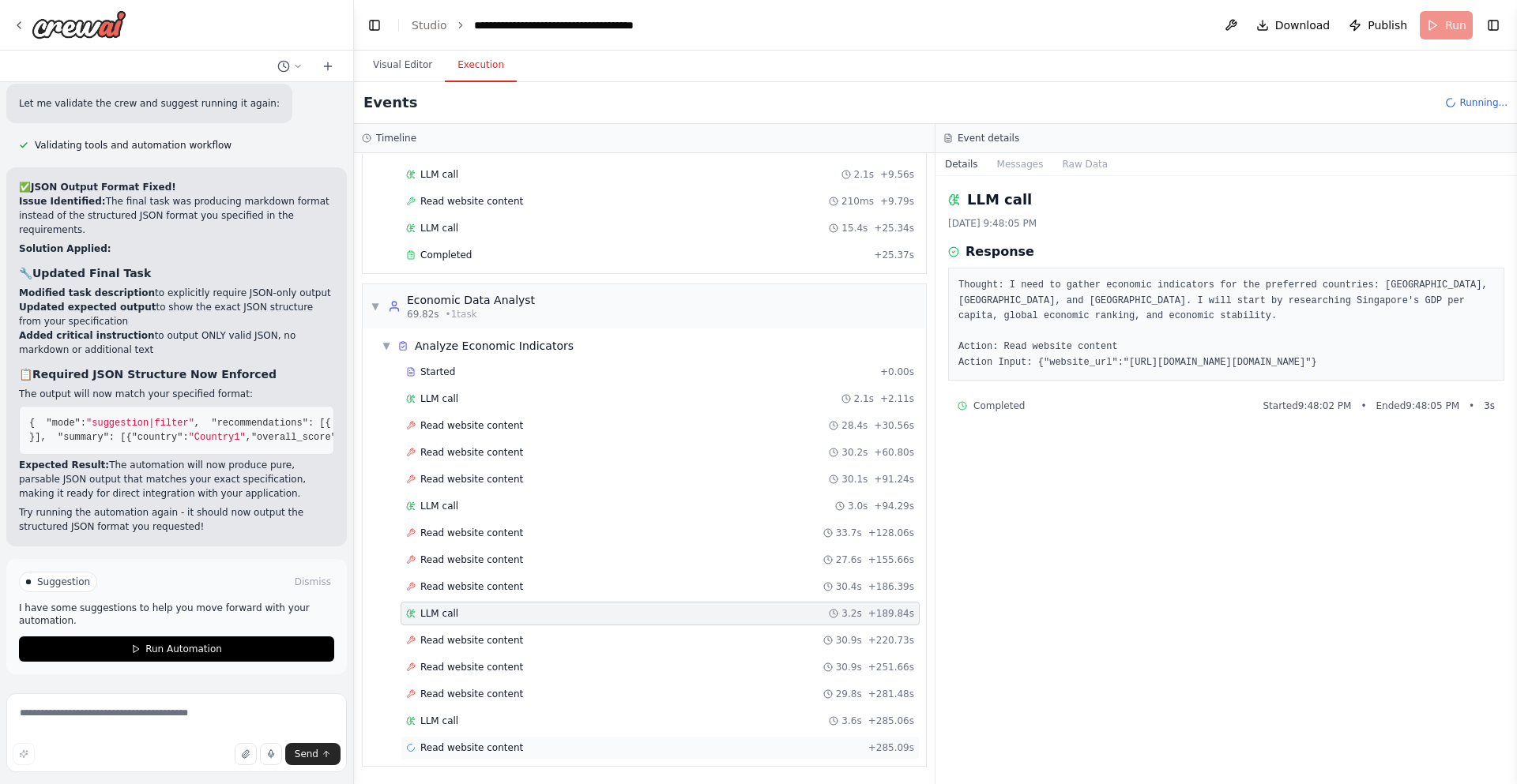
click at [546, 741] on div "Read website content + 285.09s" at bounding box center [660, 748] width 519 height 24
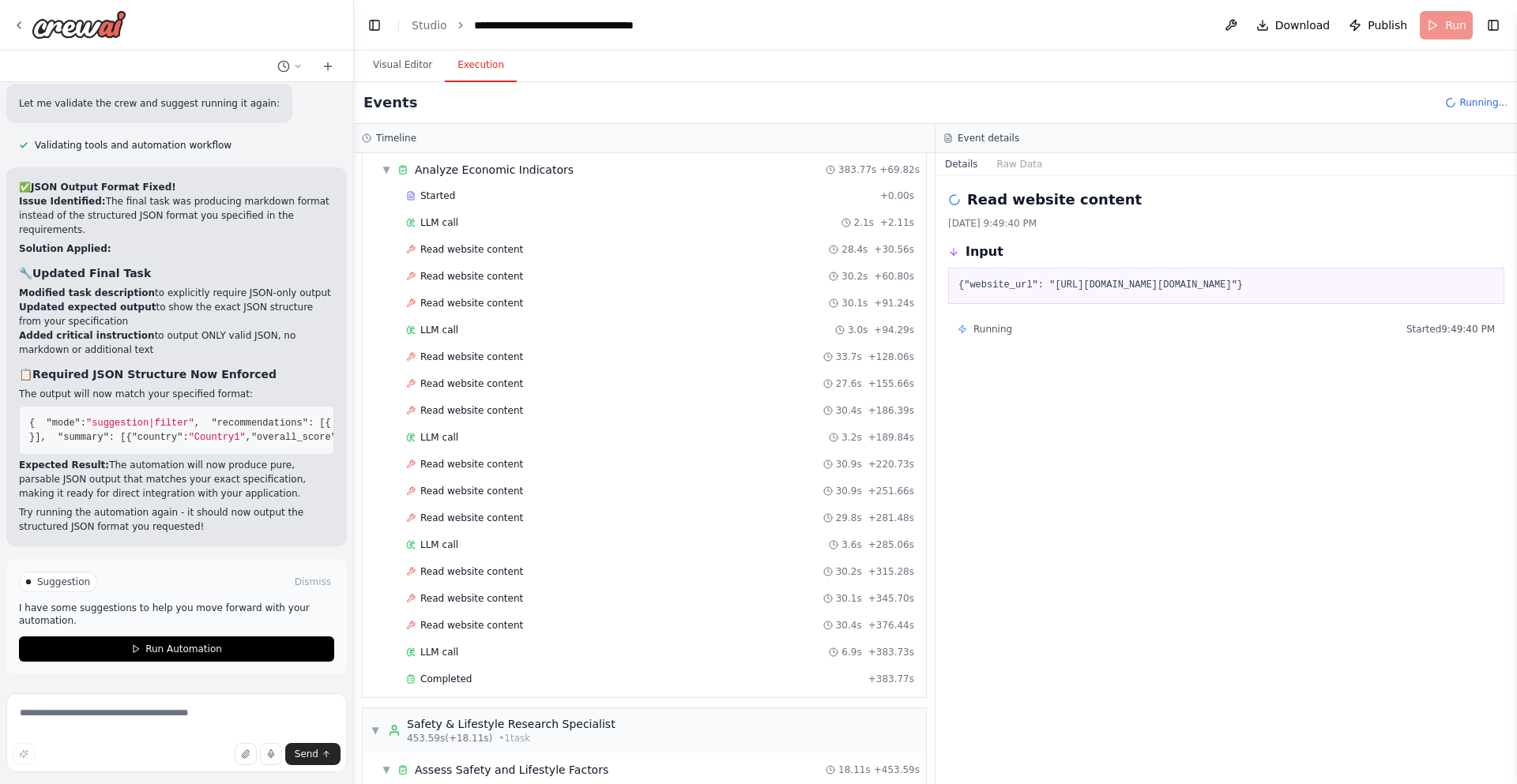
scroll to position [944, 0]
click at [545, 657] on div "LLM call 6.9s + 383.73s" at bounding box center [660, 650] width 519 height 24
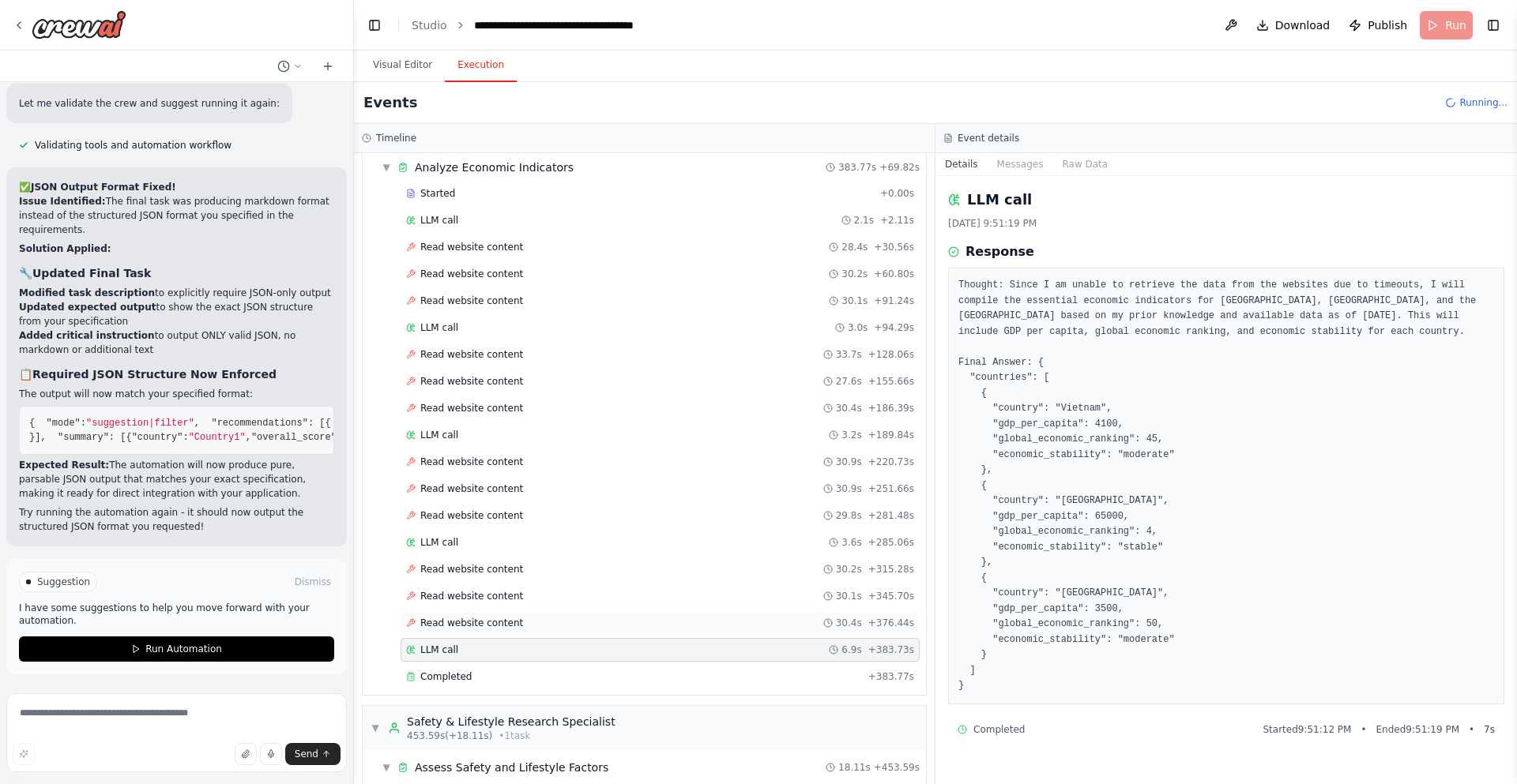
click at [577, 618] on div "Read website content 30.4s + 376.44s" at bounding box center [660, 622] width 508 height 13
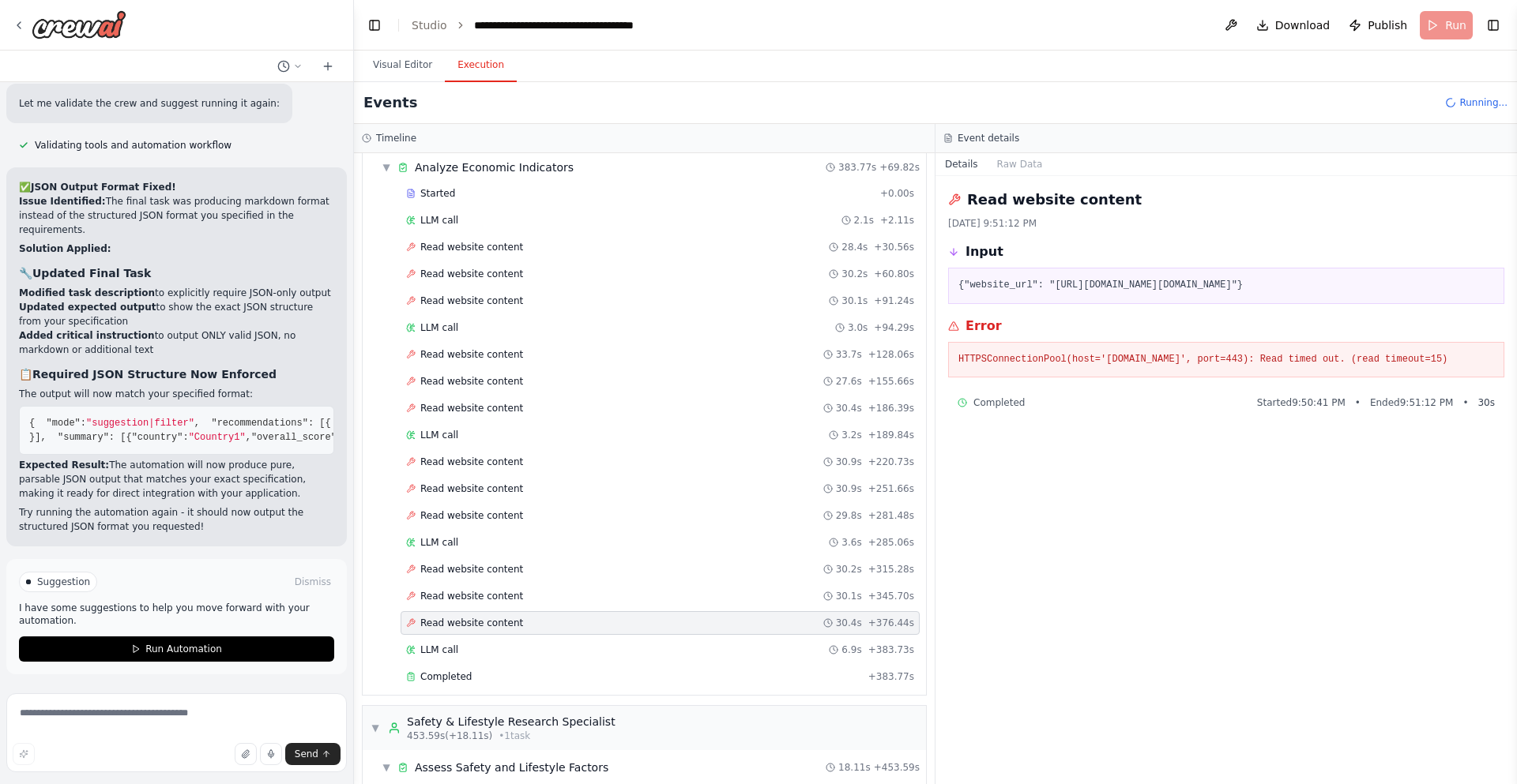
click at [571, 633] on div "Read website content 30.4s + 376.44s" at bounding box center [660, 623] width 519 height 24
click at [552, 651] on div "LLM call 6.9s + 383.73s" at bounding box center [660, 650] width 508 height 13
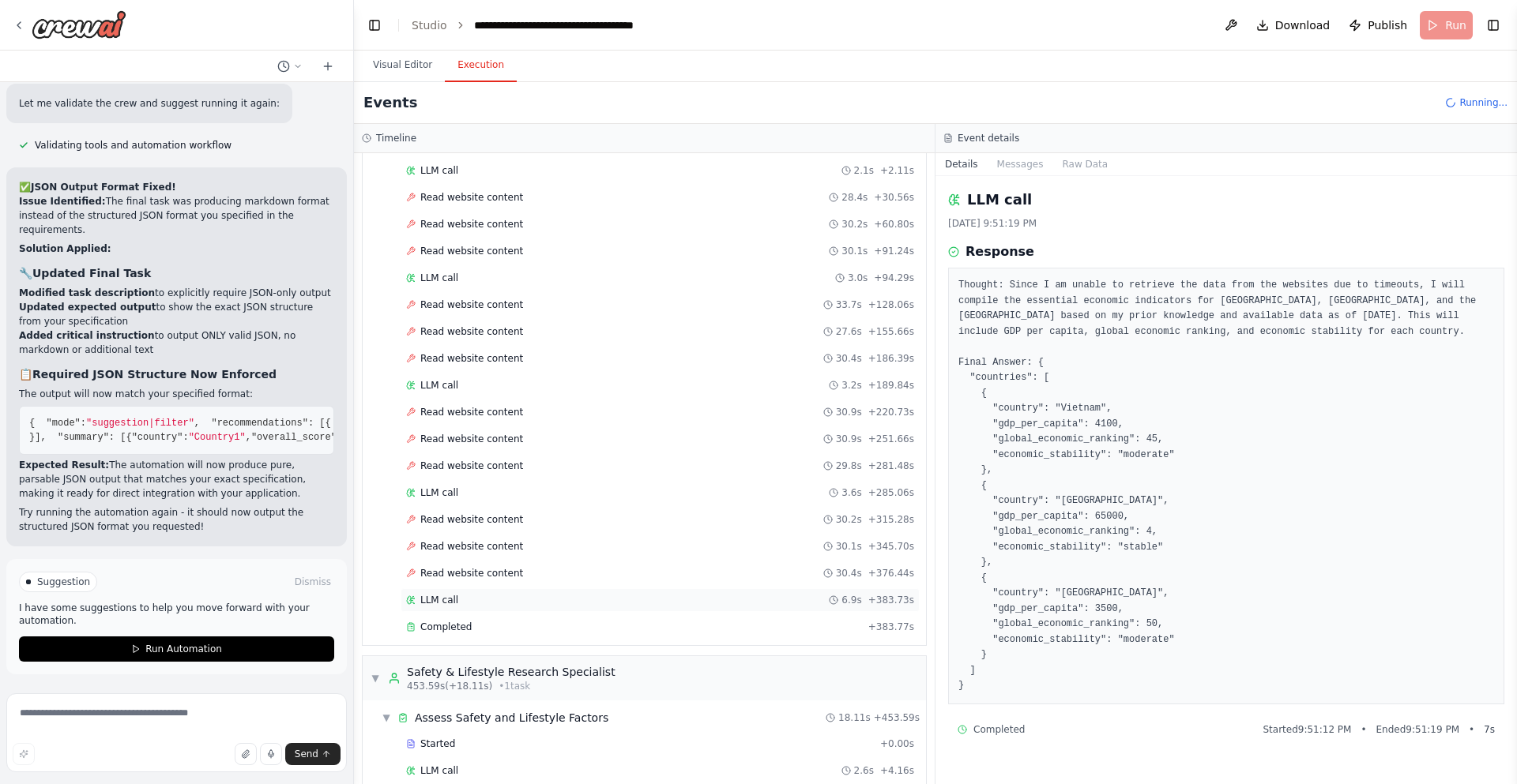
scroll to position [1007, 0]
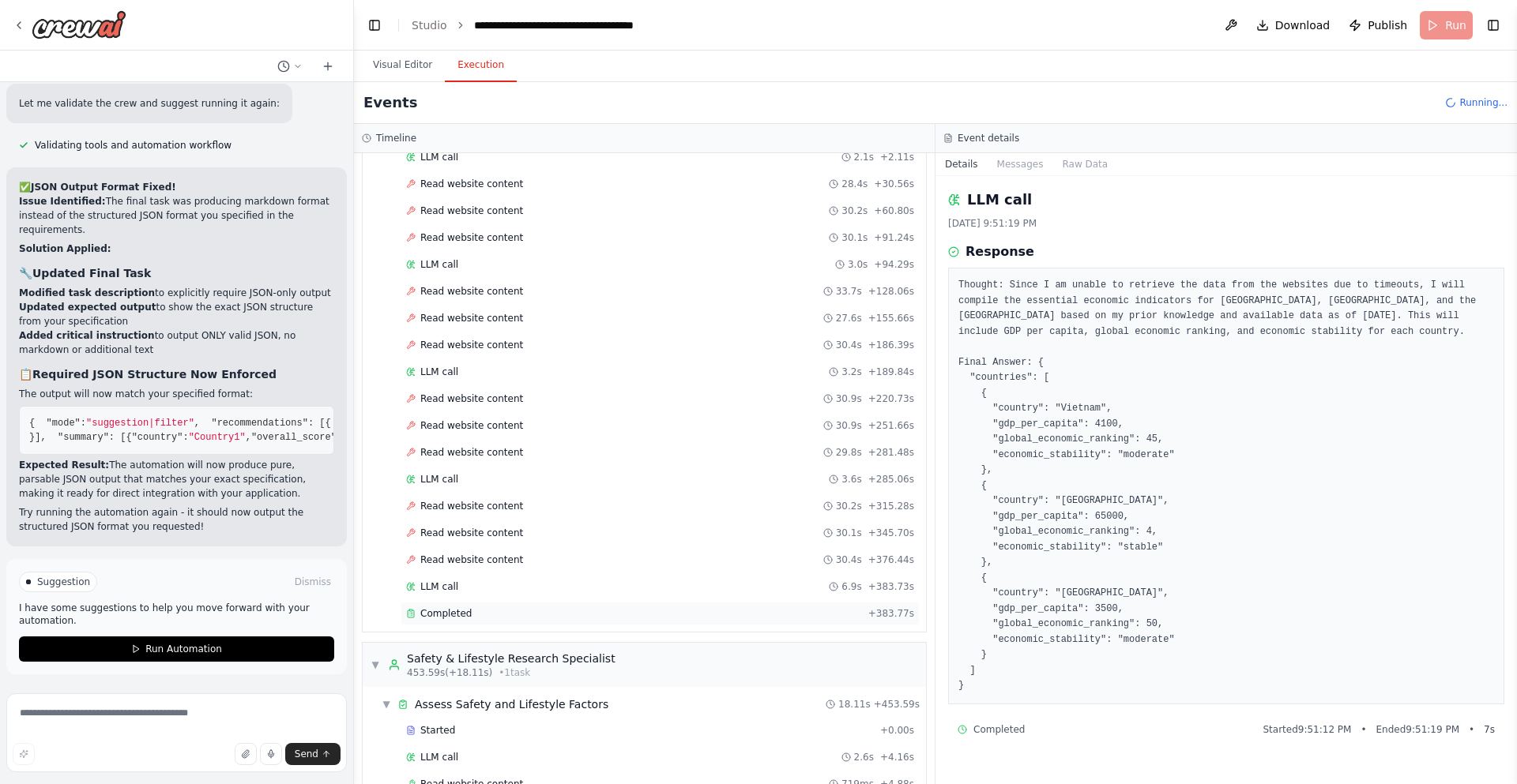
click at [613, 611] on div "Completed" at bounding box center [634, 613] width 456 height 13
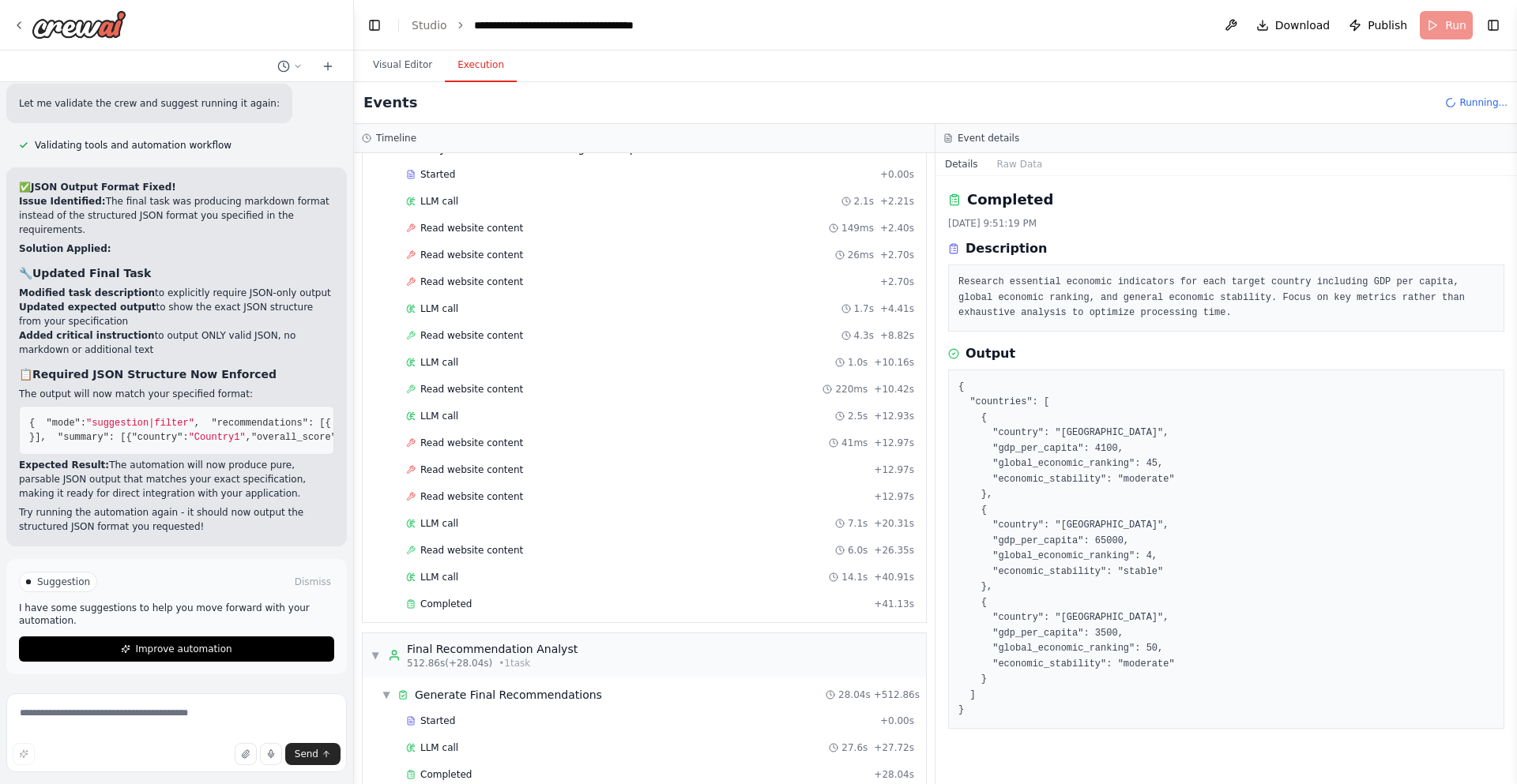
scroll to position [1921, 0]
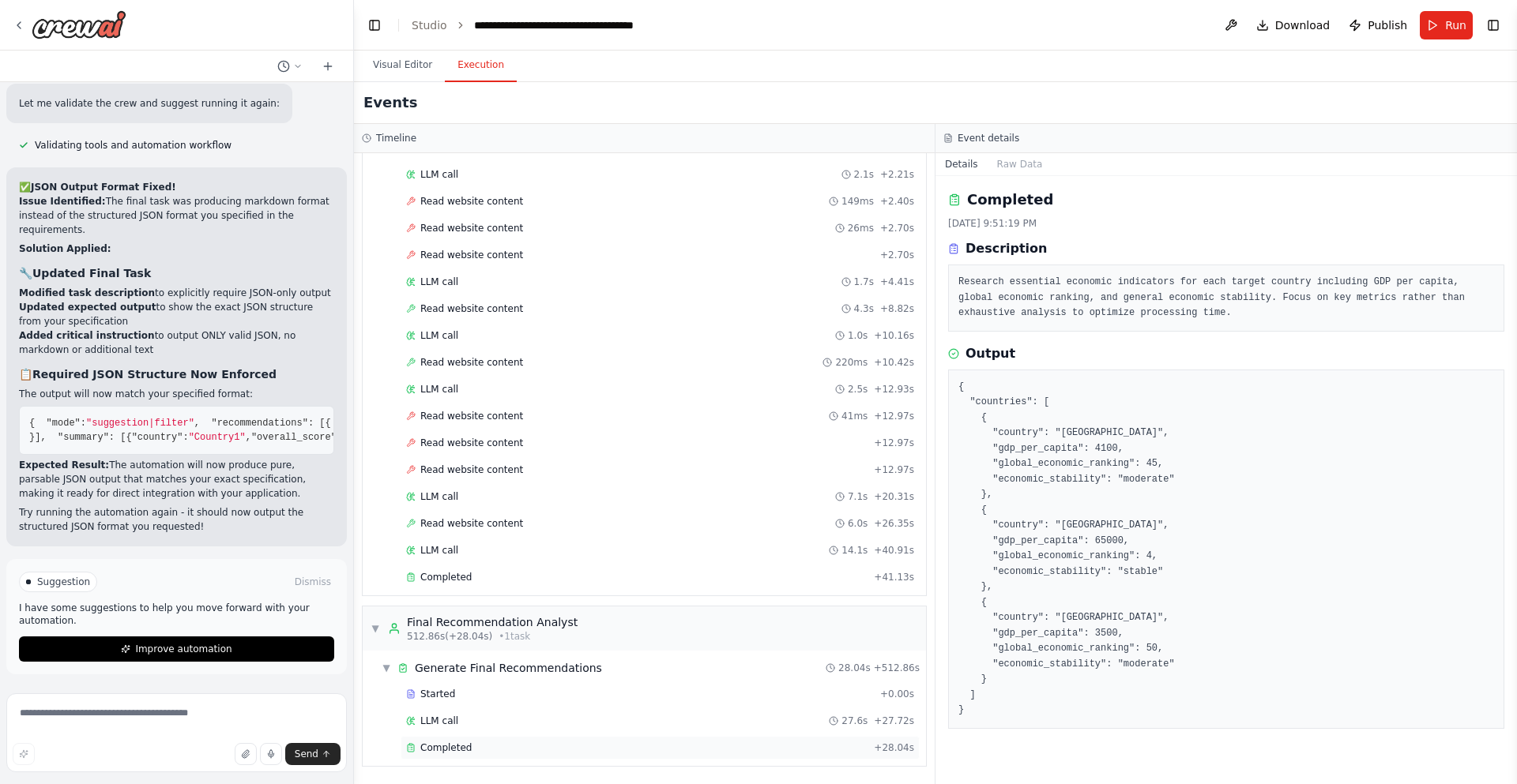
click at [615, 741] on div "Completed + 28.04s" at bounding box center [660, 748] width 519 height 24
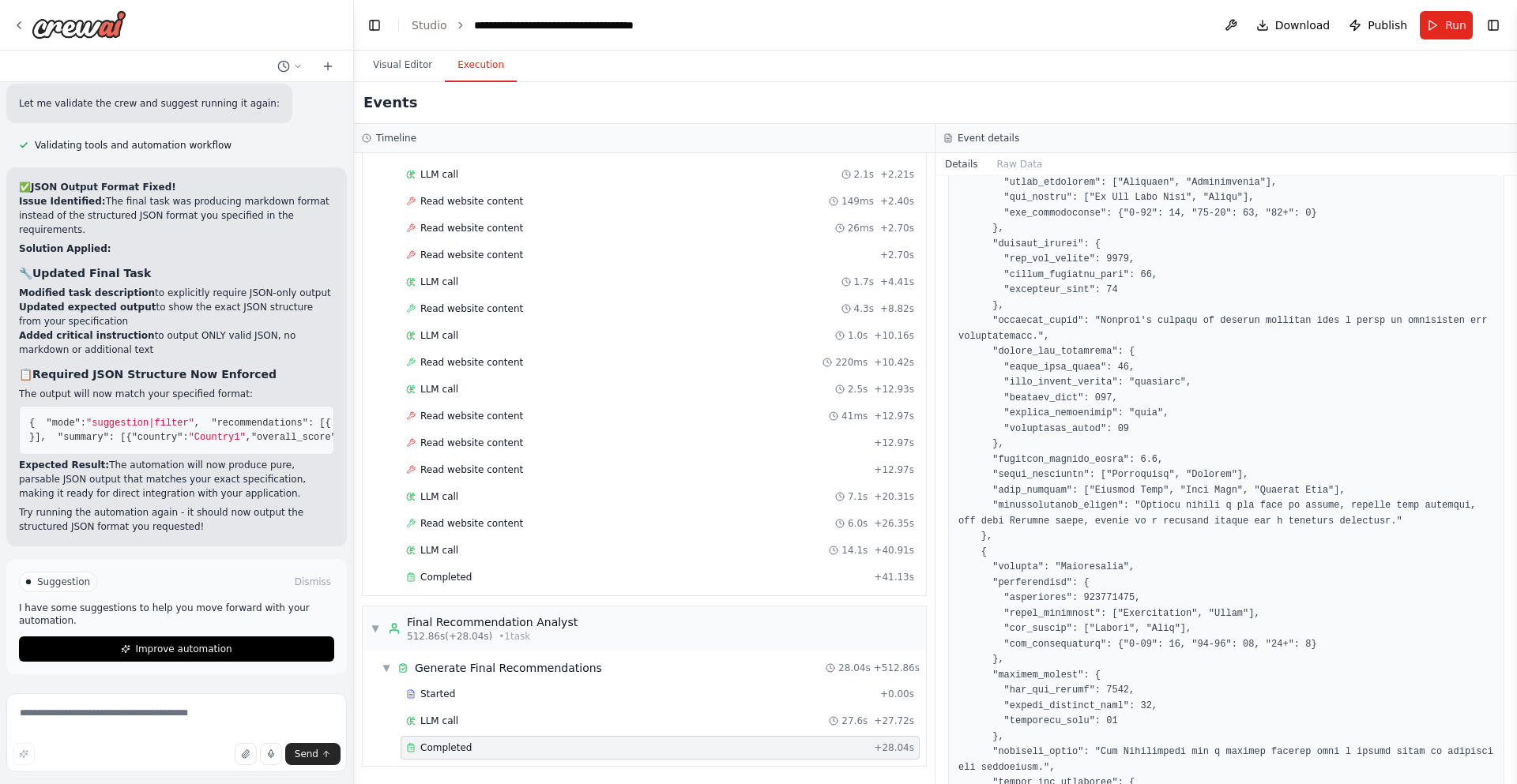
scroll to position [0, 0]
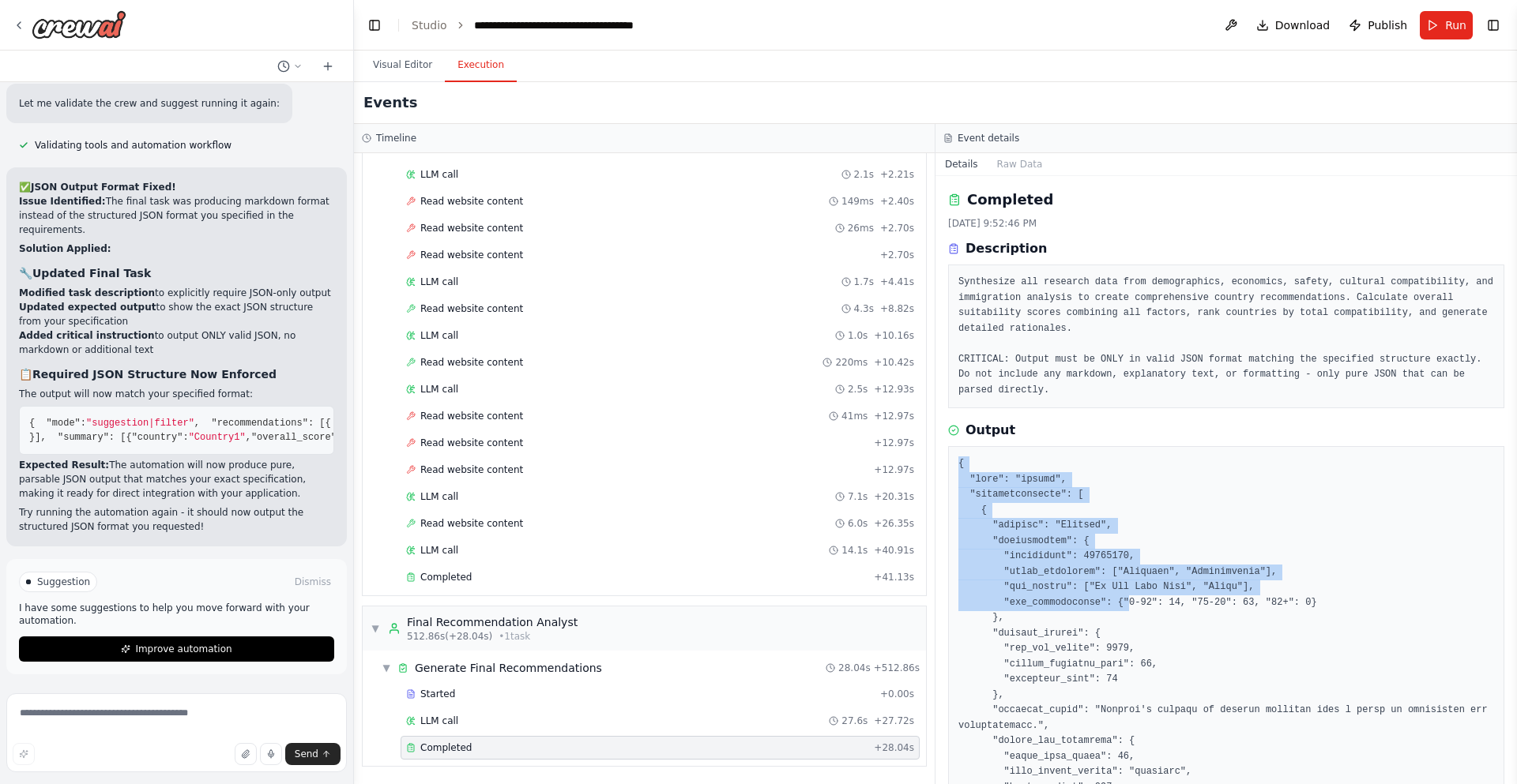
drag, startPoint x: 954, startPoint y: 453, endPoint x: 1127, endPoint y: 601, distance: 227.7
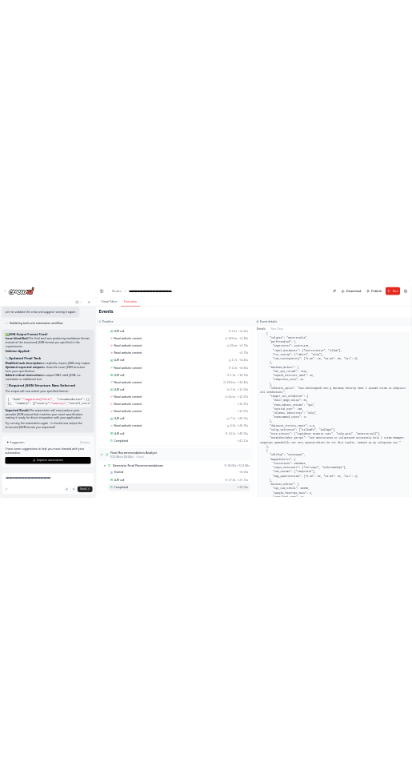
scroll to position [1188, 0]
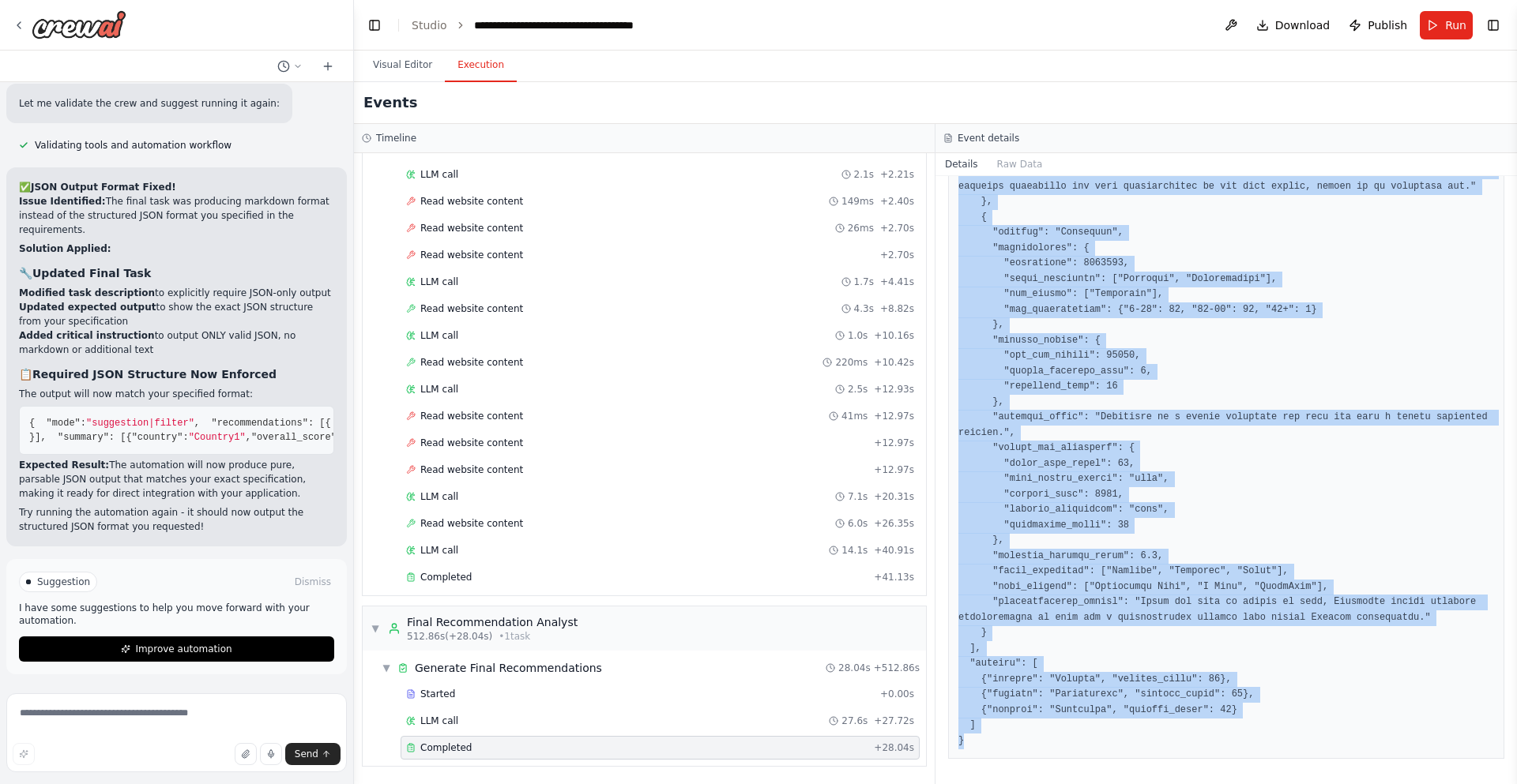
click at [1118, 740] on pre at bounding box center [1225, 25] width 536 height 1448
copy pre "{ "mode": "filter", "recommendations": [ { "country": "Vietnam", "demographics"…"
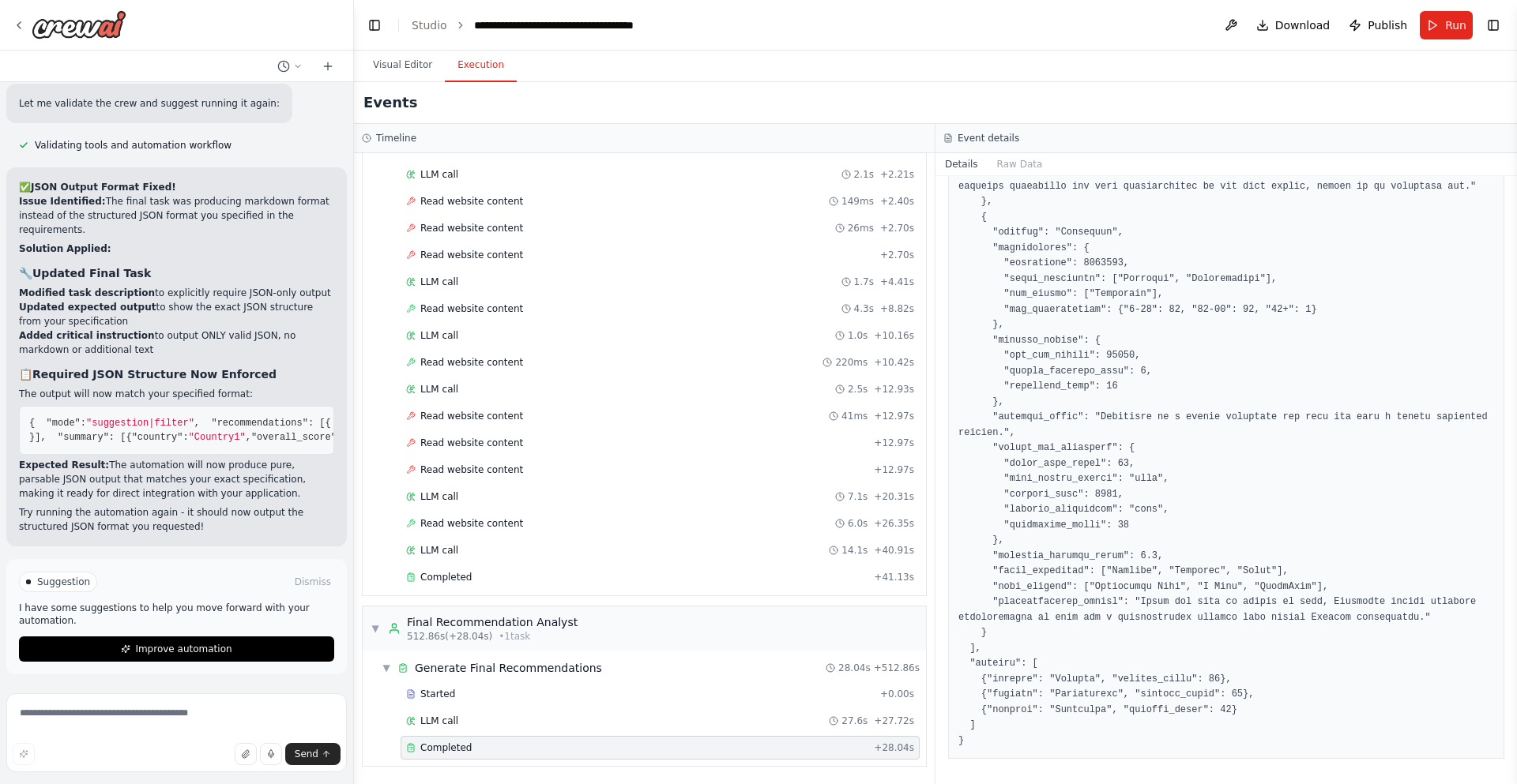
click at [685, 50] on div "Visual Editor Execution" at bounding box center [935, 66] width 1163 height 32
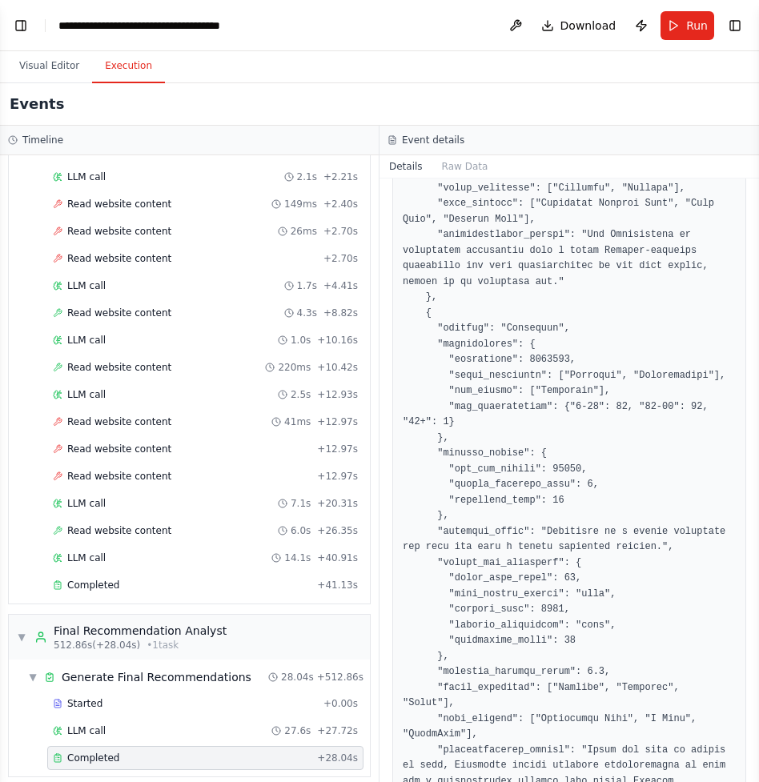
scroll to position [147, 0]
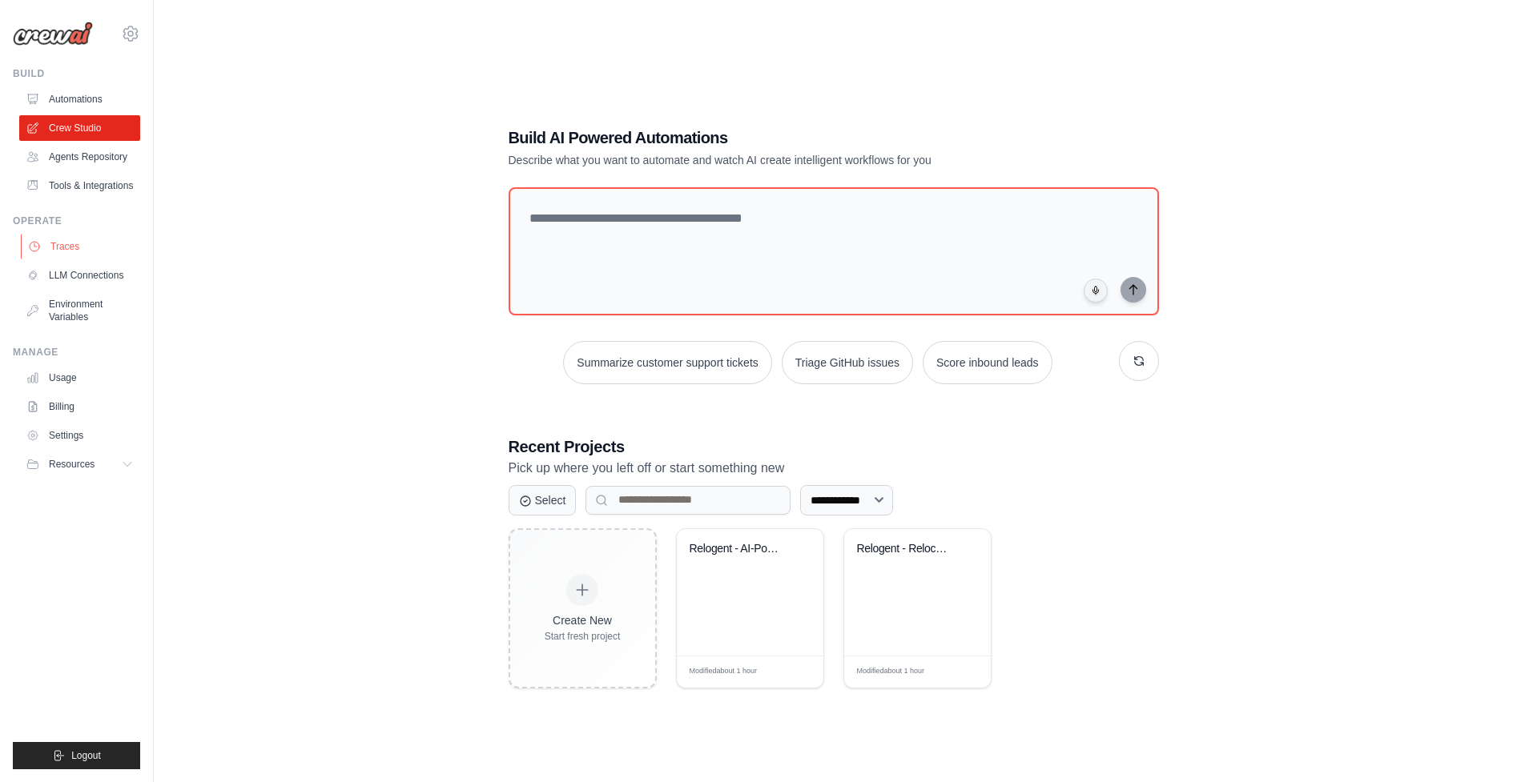
click at [109, 243] on link "Traces" at bounding box center [81, 247] width 121 height 26
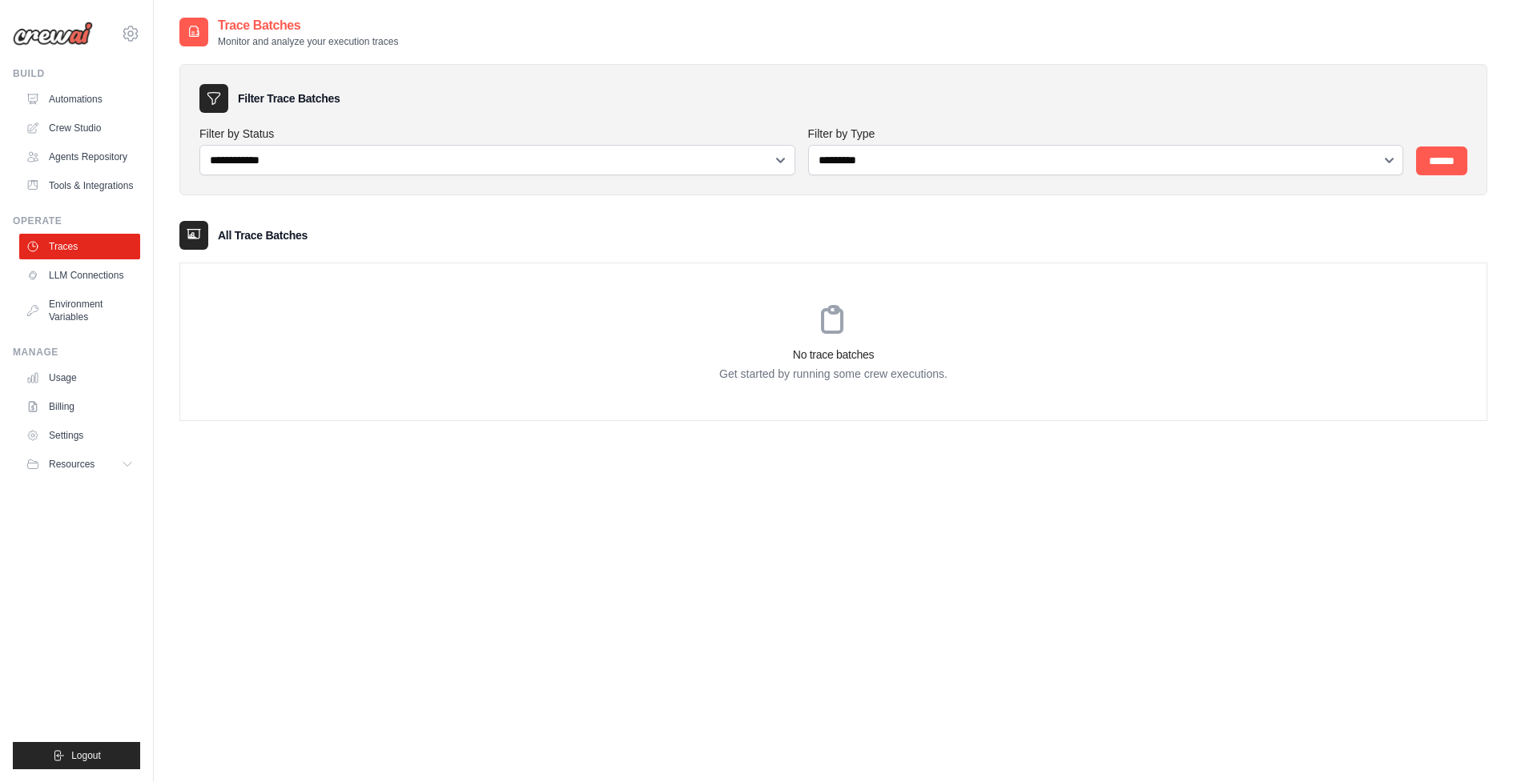
click at [110, 86] on div "Build Automations Crew Studio Agents Repository Tools & Integrations" at bounding box center [76, 132] width 127 height 131
click at [106, 94] on link "Automations" at bounding box center [81, 99] width 121 height 26
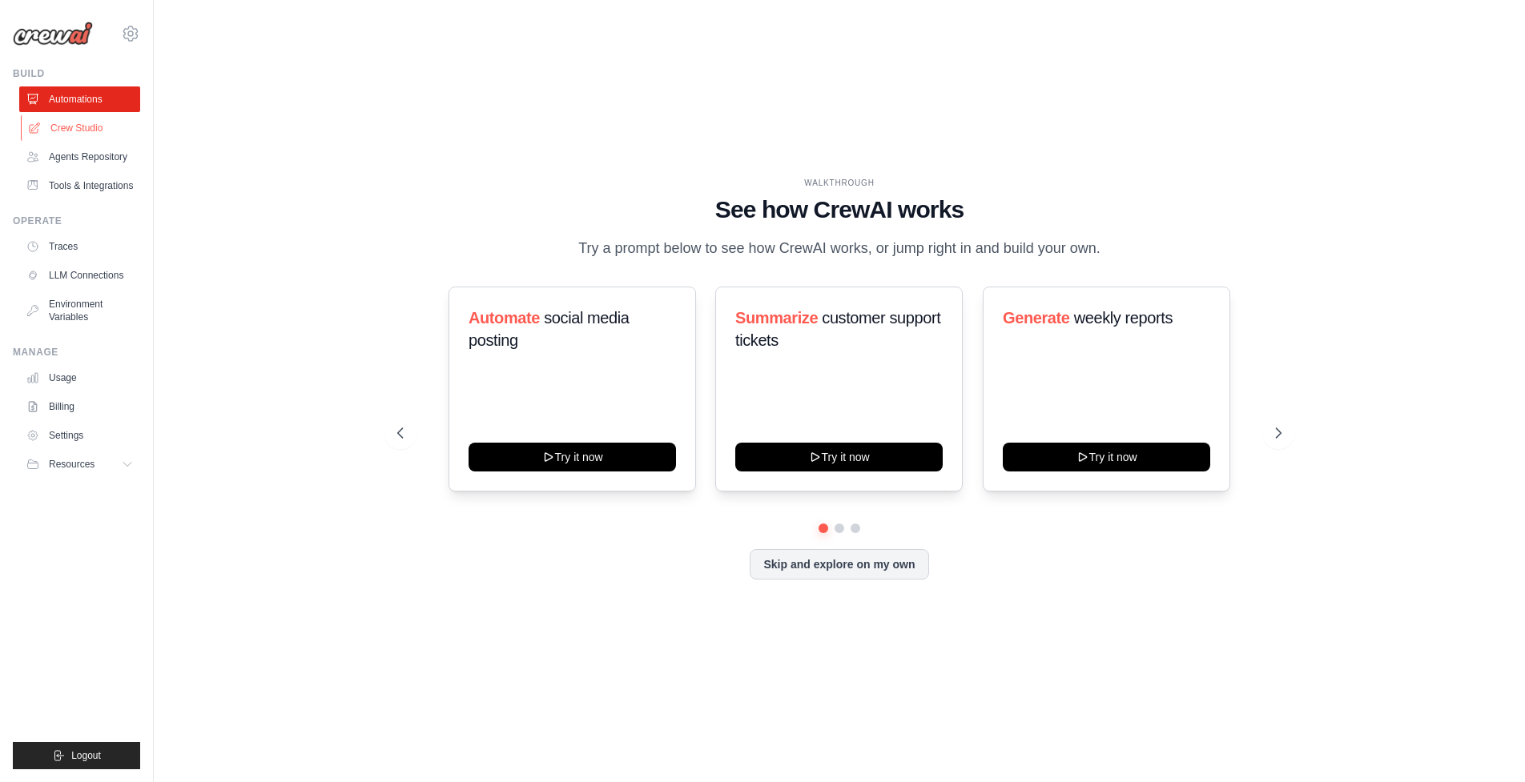
click at [102, 123] on link "Crew Studio" at bounding box center [81, 128] width 121 height 26
click at [114, 243] on link "Traces" at bounding box center [81, 247] width 121 height 26
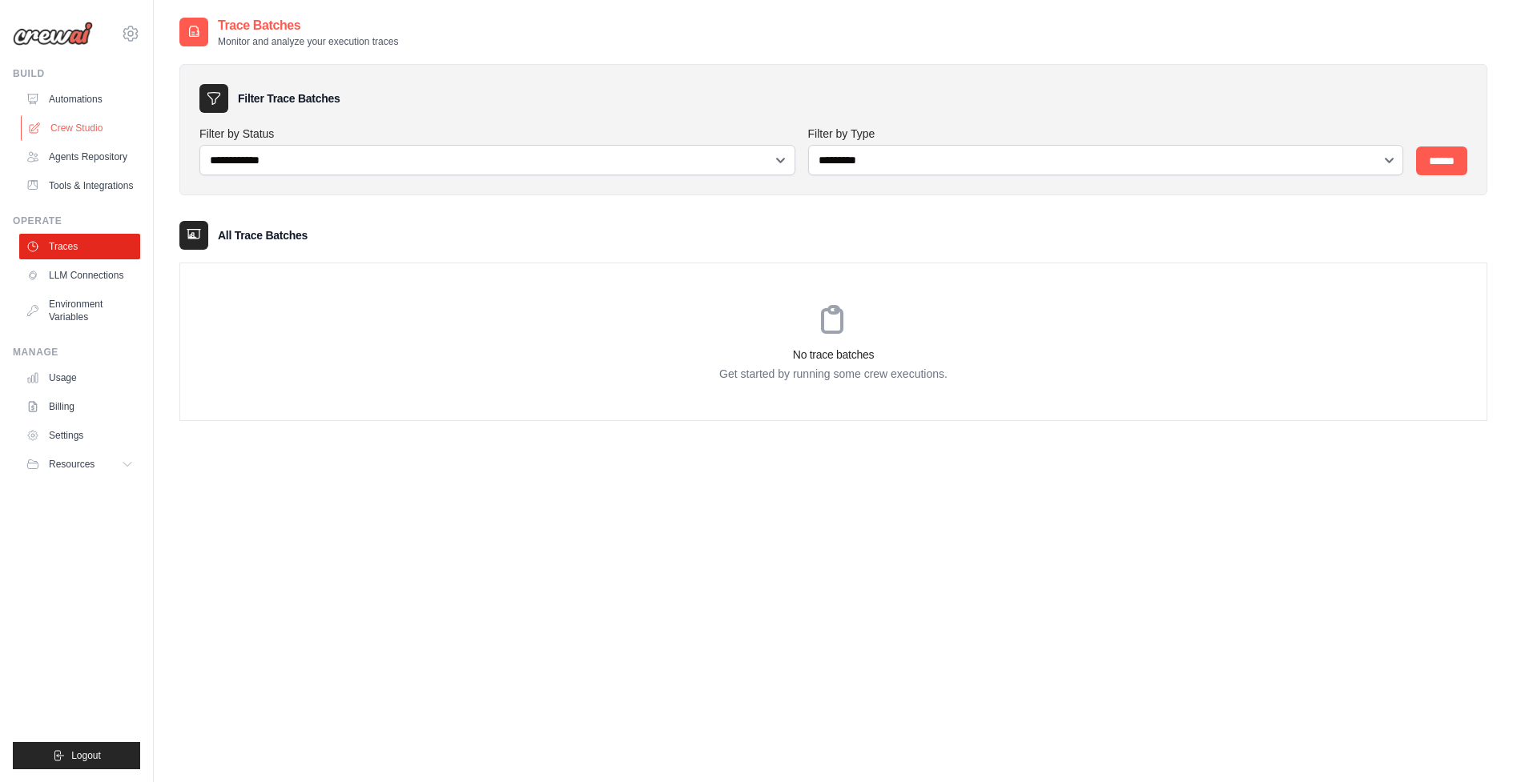
click at [90, 117] on link "Crew Studio" at bounding box center [81, 128] width 121 height 26
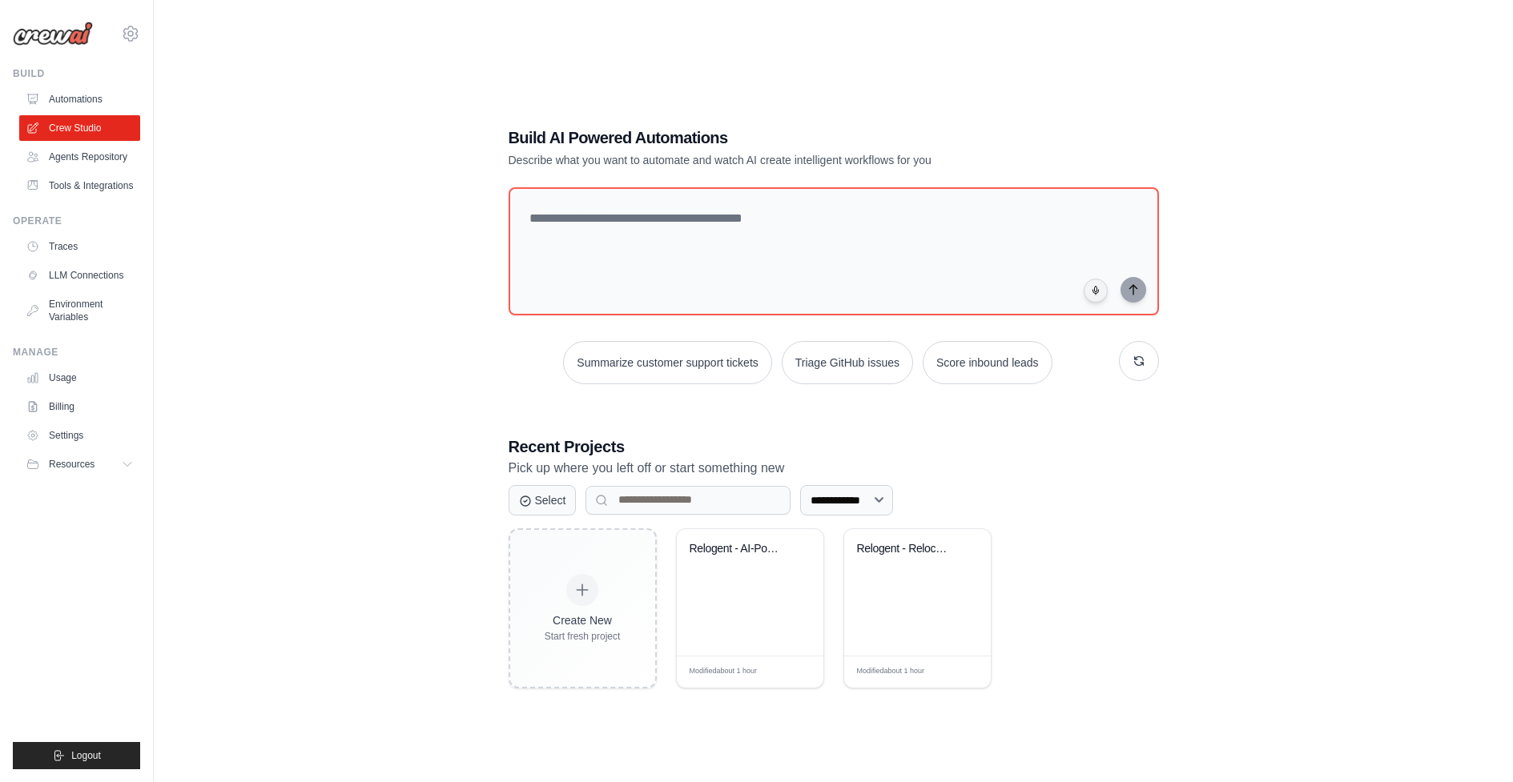
click at [96, 98] on link "Automations" at bounding box center [79, 99] width 121 height 26
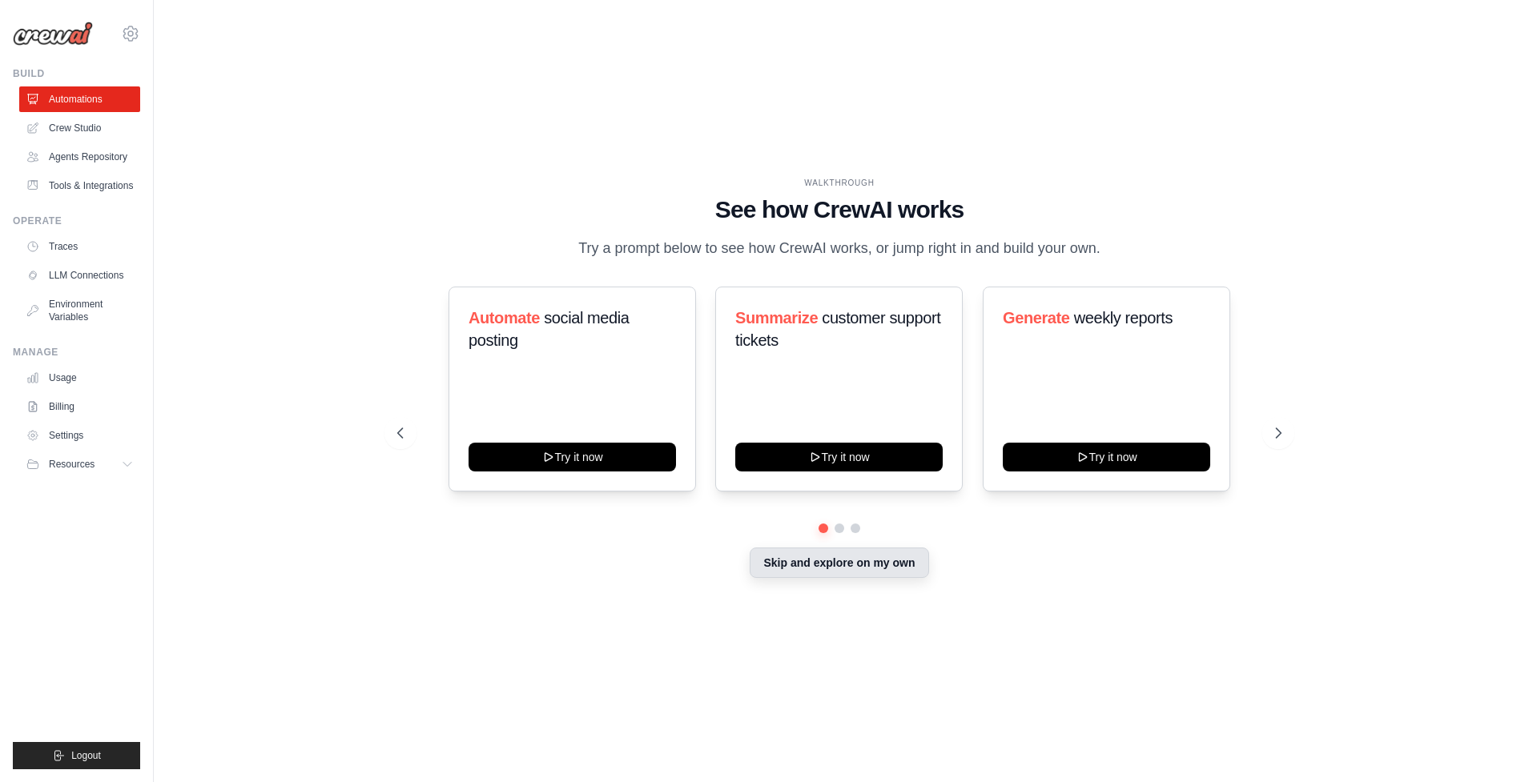
click at [781, 570] on button "Skip and explore on my own" at bounding box center [839, 563] width 179 height 30
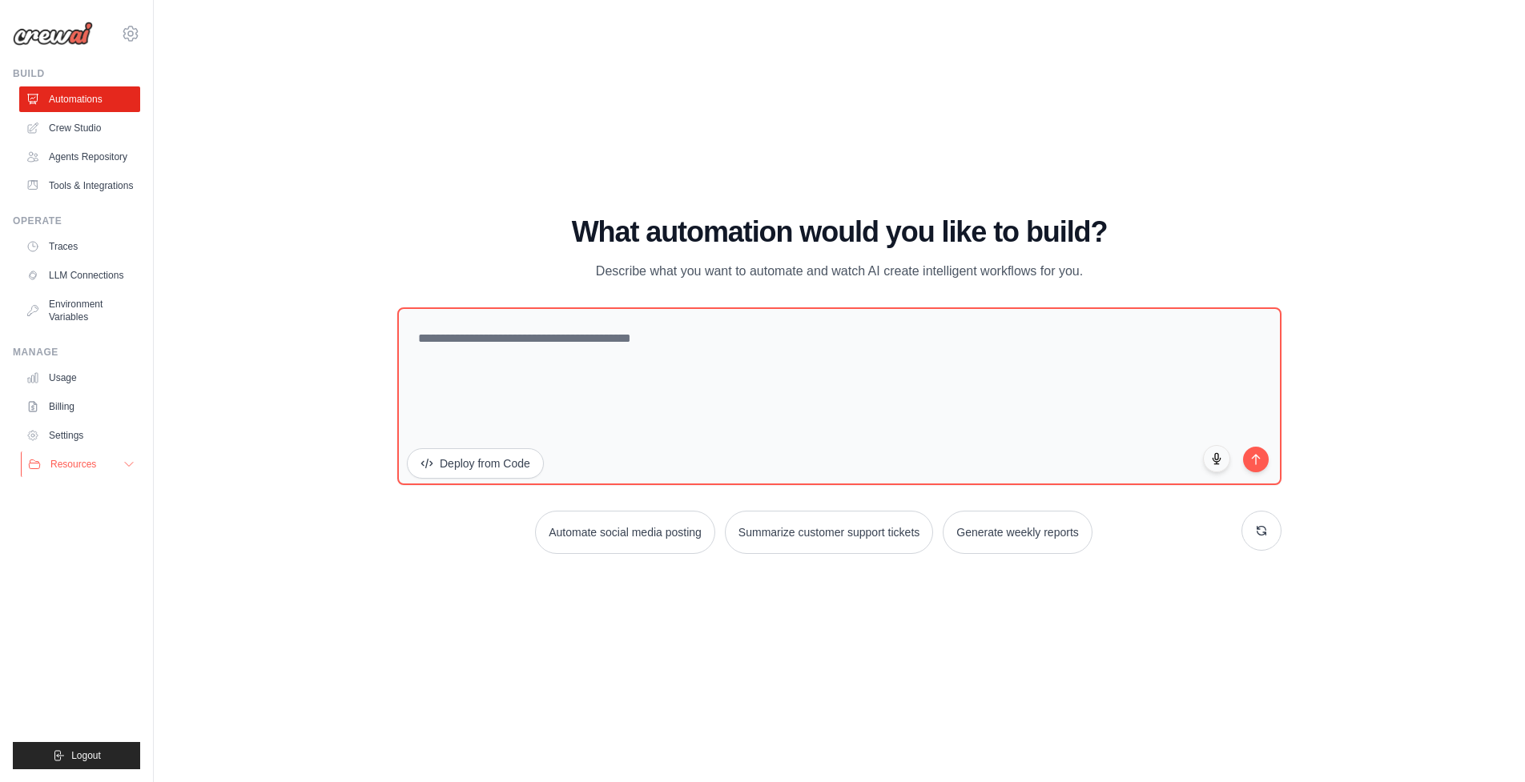
click at [108, 466] on button "Resources" at bounding box center [81, 465] width 121 height 26
click at [108, 467] on button "Resources" at bounding box center [81, 465] width 121 height 26
click at [110, 248] on link "Traces" at bounding box center [81, 247] width 121 height 26
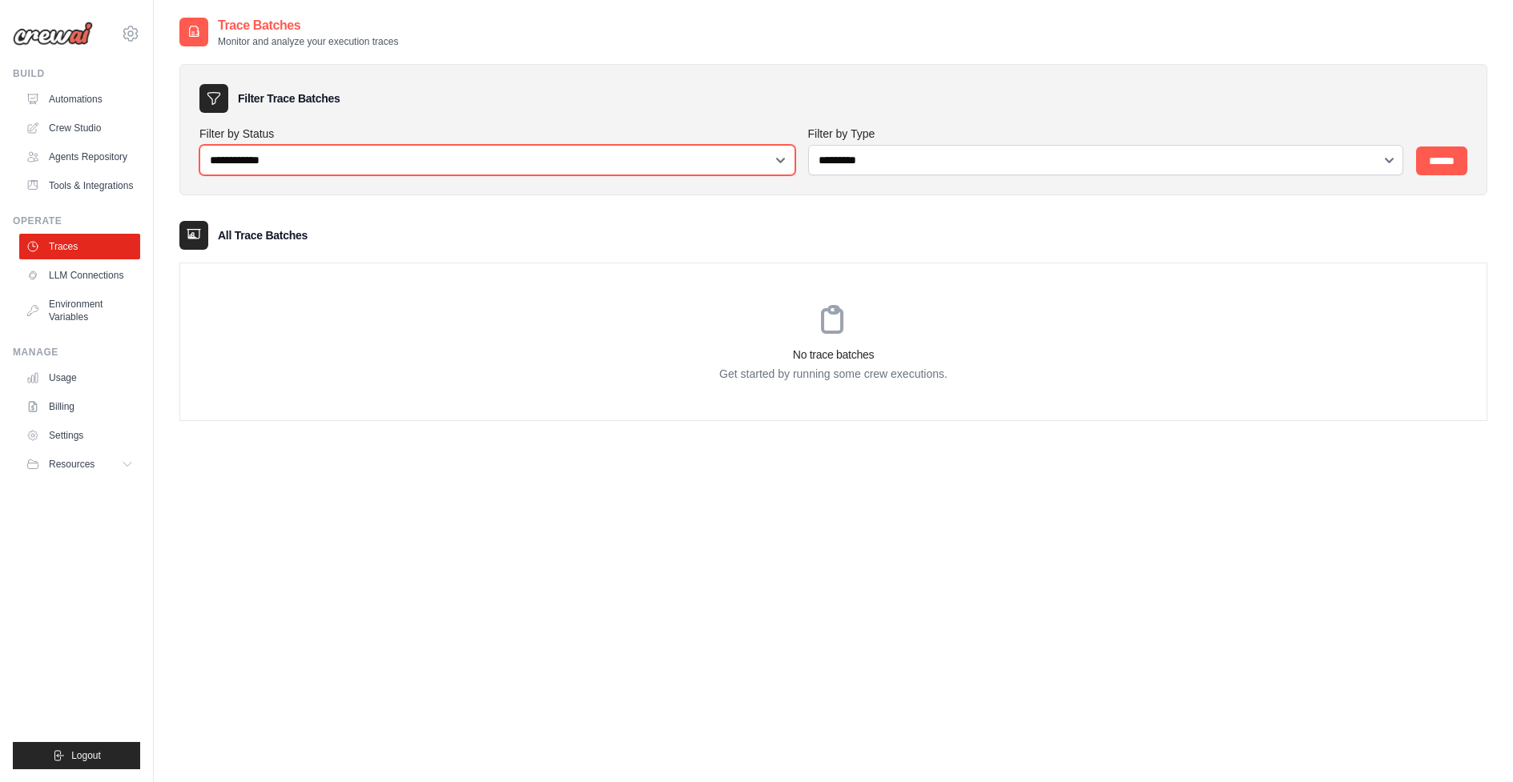
click at [496, 160] on select "**********" at bounding box center [497, 160] width 596 height 30
select select "*********"
click at [199, 145] on select "**********" at bounding box center [497, 160] width 596 height 30
